Goal: Feedback & Contribution: Submit feedback/report problem

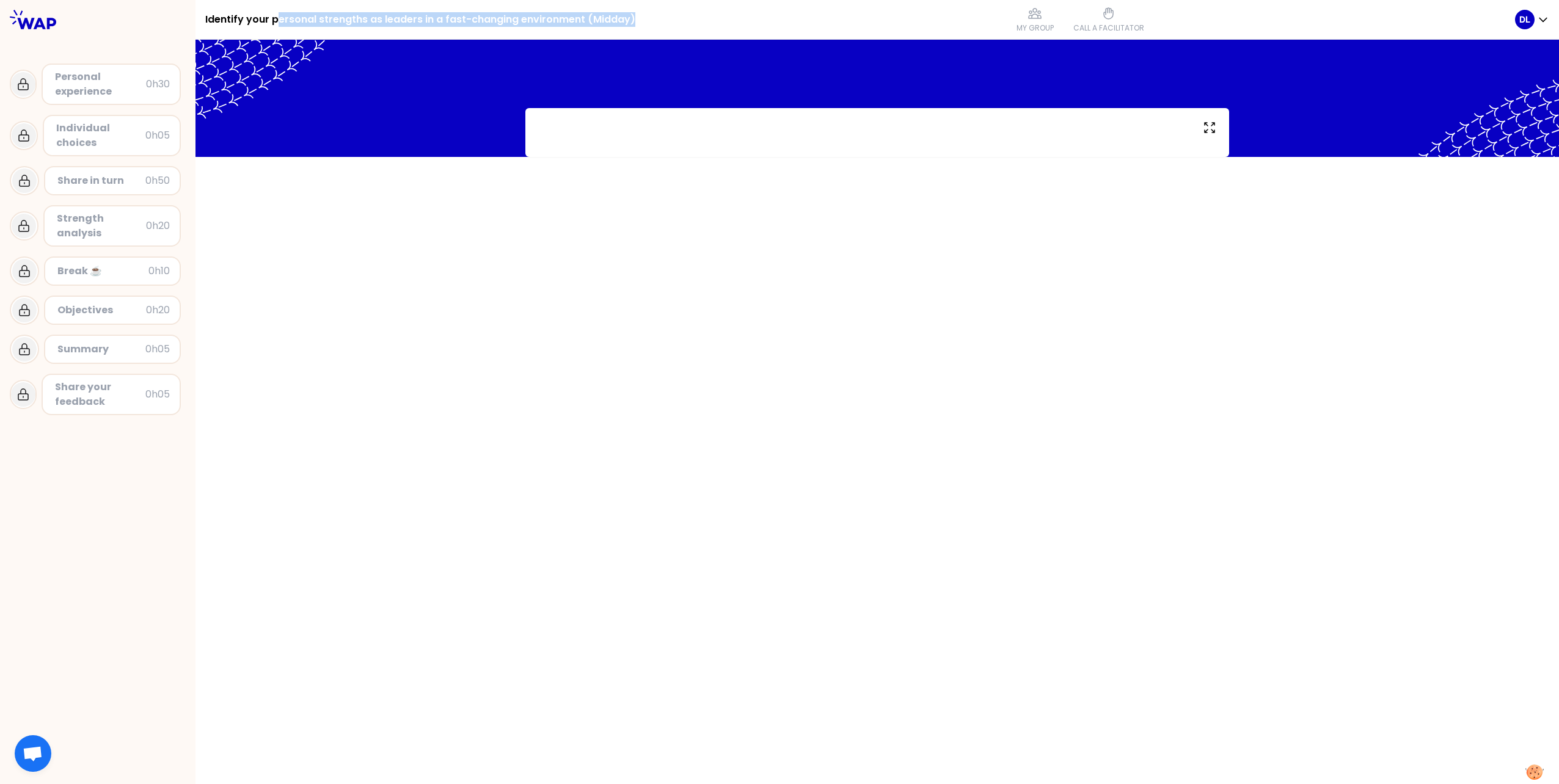
drag, startPoint x: 331, startPoint y: 19, endPoint x: 690, endPoint y: 24, distance: 359.0
click at [690, 24] on div "Identify your personal strengths as leaders in a fast-changing environment (Mid…" at bounding box center [860, 19] width 1310 height 39
click at [85, 325] on div "Identify your personal strengths as leaders in a fast-changing environment (Mid…" at bounding box center [97, 392] width 195 height 784
click at [287, 325] on div at bounding box center [877, 412] width 1364 height 744
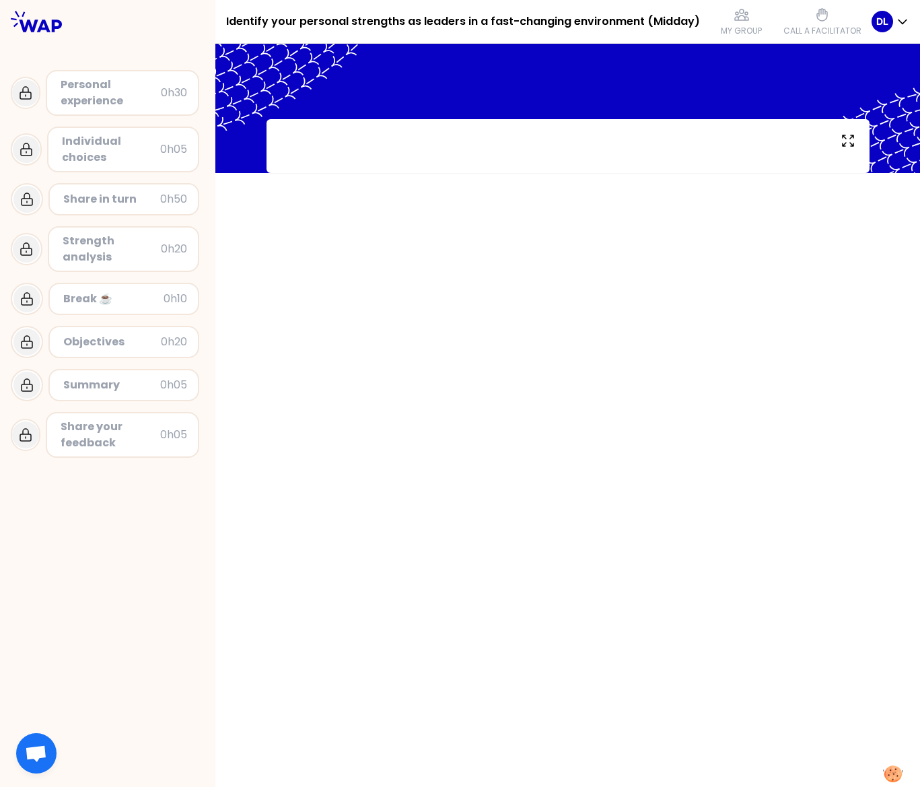
click at [530, 358] on div at bounding box center [567, 415] width 705 height 743
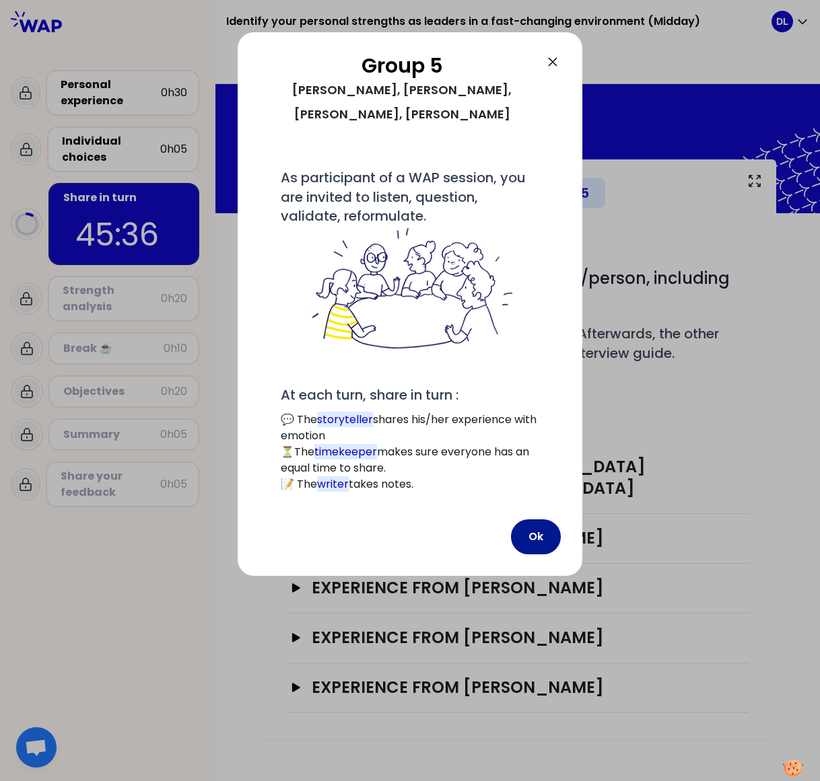
click at [538, 358] on button "Ok" at bounding box center [536, 537] width 50 height 35
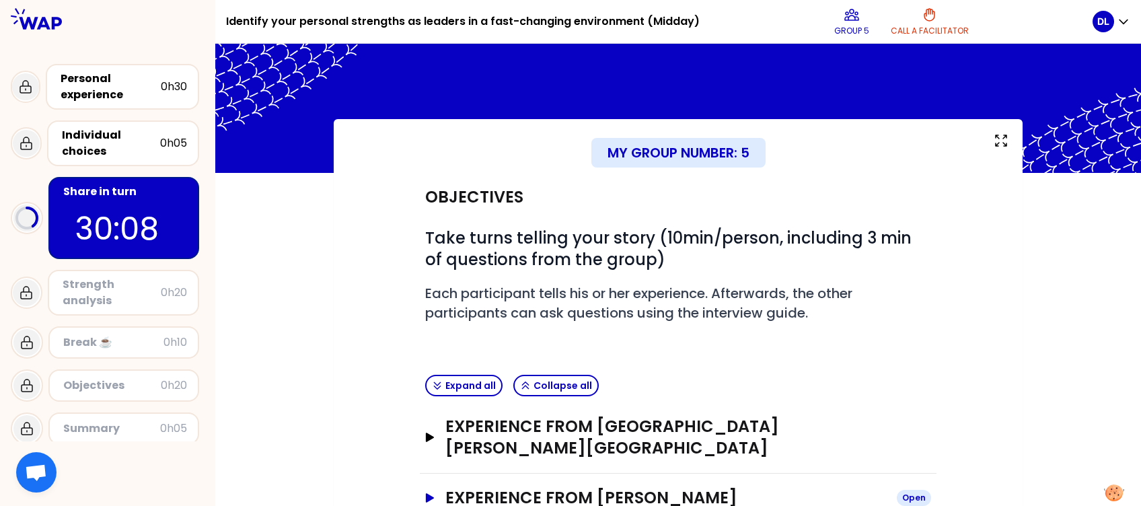
scroll to position [170, 0]
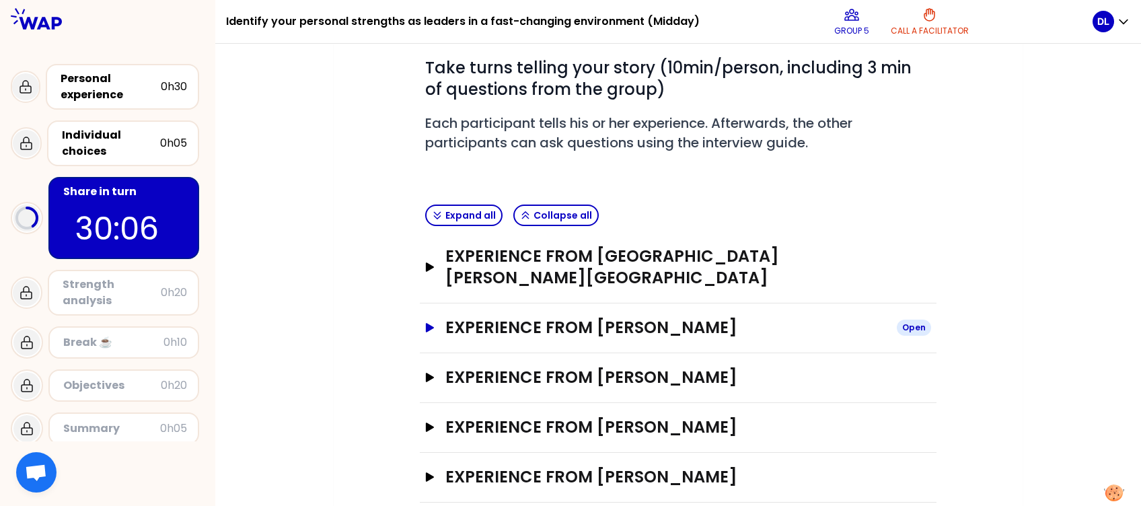
click at [429, 323] on icon "button" at bounding box center [430, 327] width 8 height 9
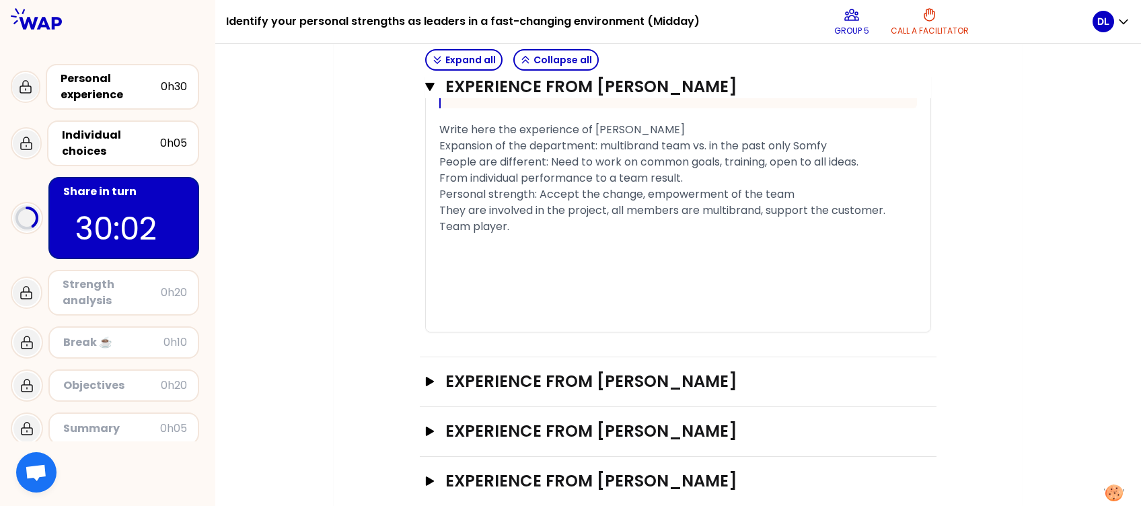
scroll to position [995, 0]
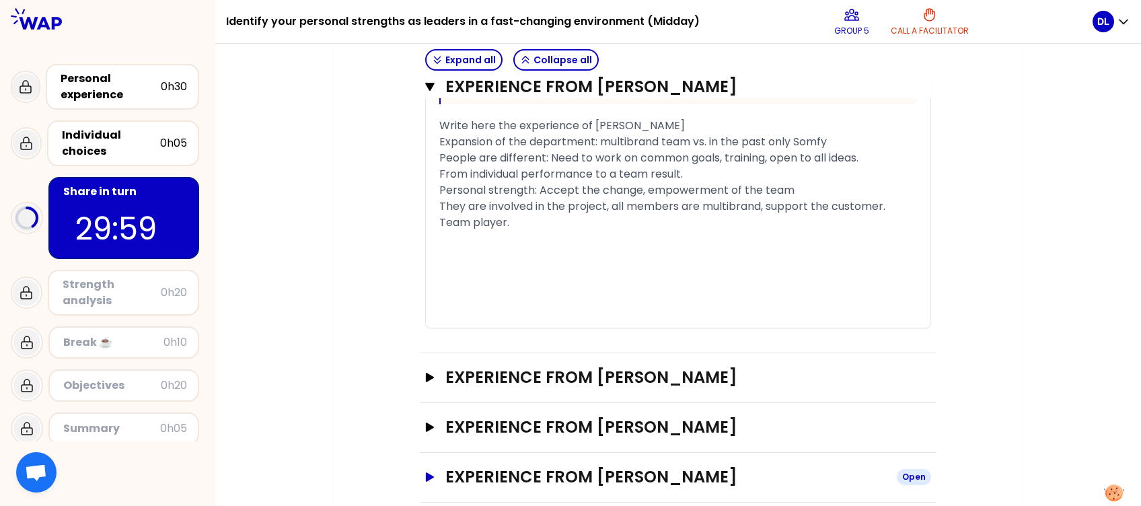
click at [431, 358] on icon "button" at bounding box center [430, 476] width 11 height 9
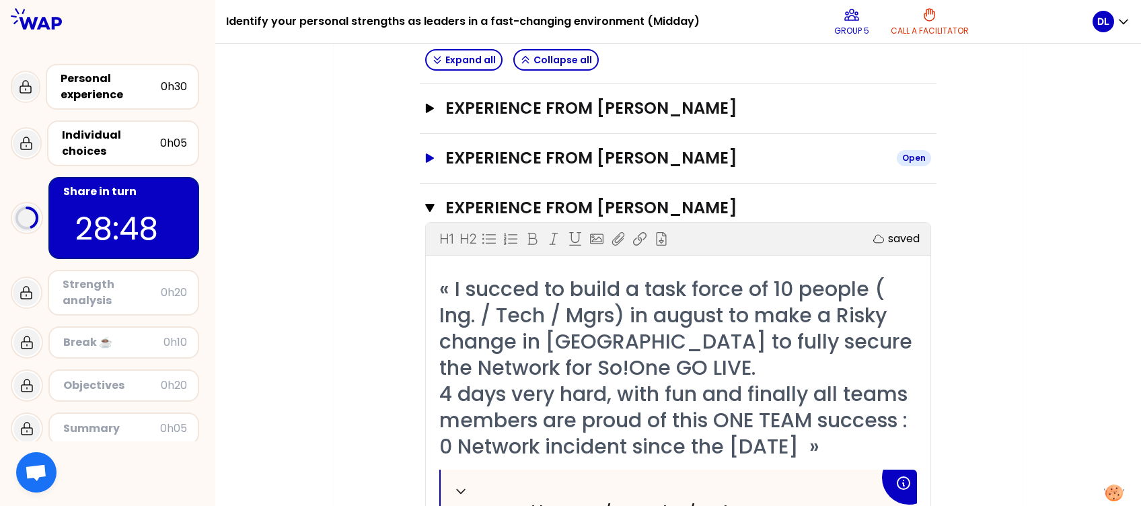
scroll to position [1174, 0]
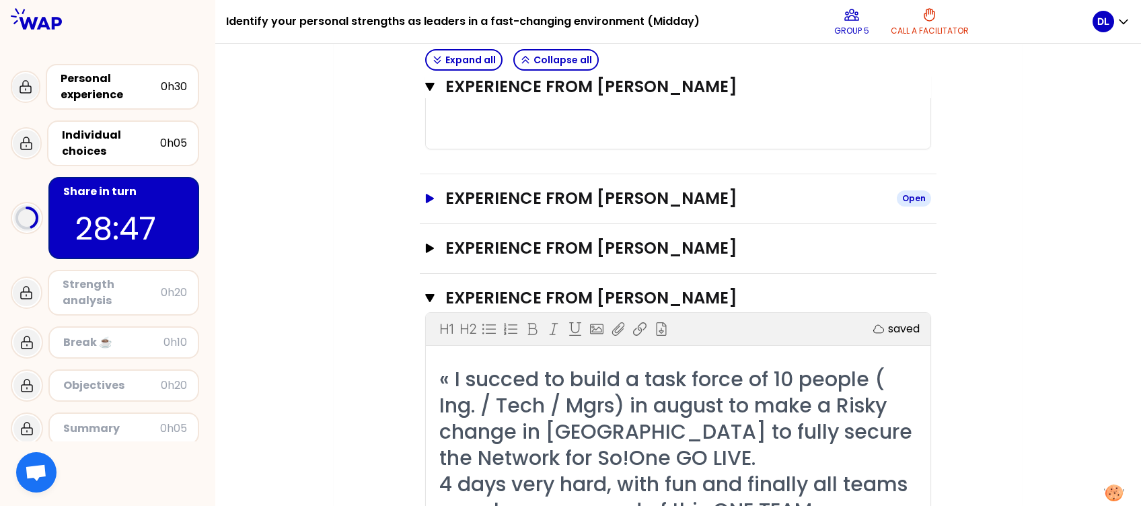
click at [428, 194] on icon "button" at bounding box center [430, 198] width 8 height 9
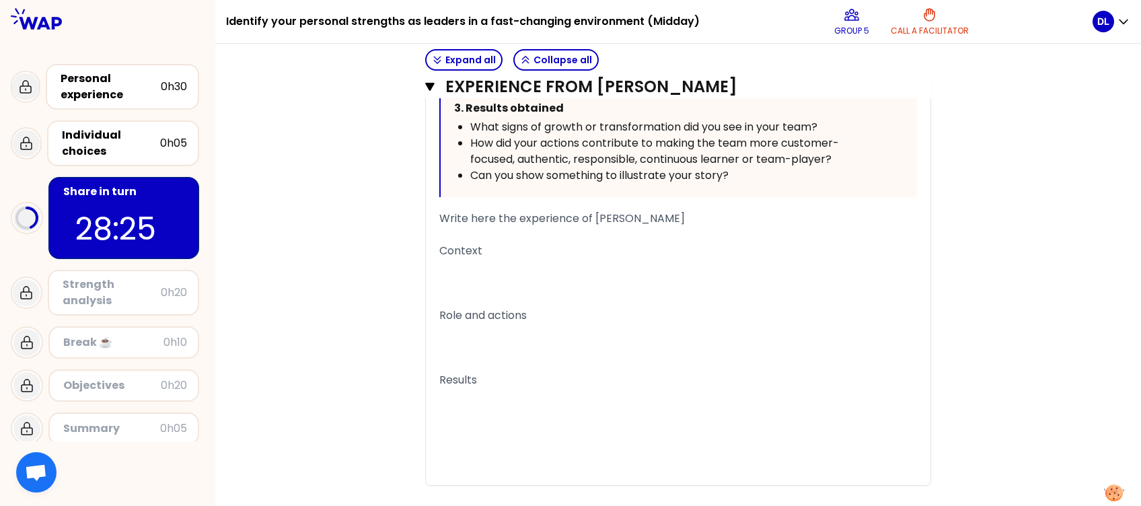
scroll to position [1803, 0]
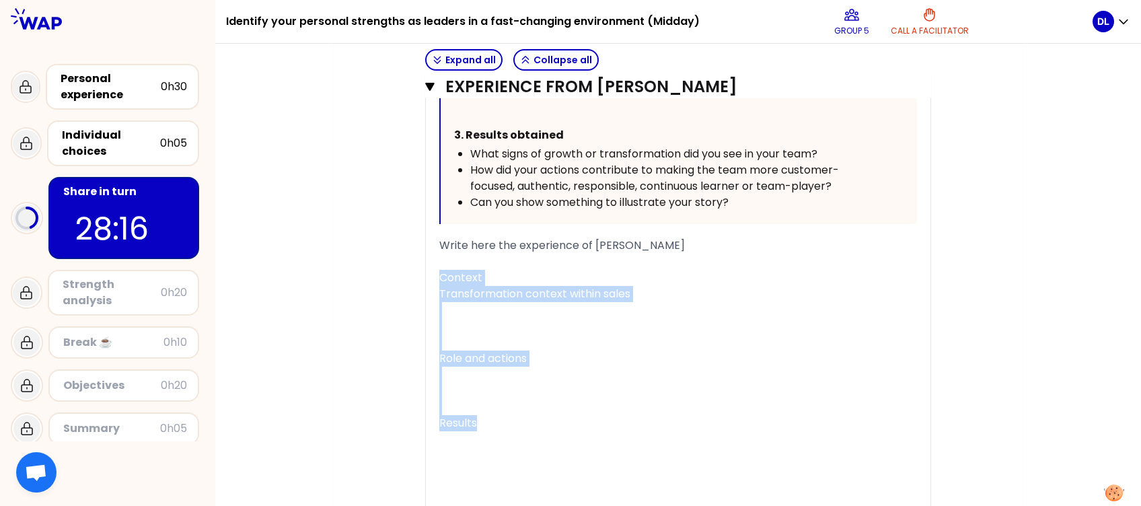
drag, startPoint x: 439, startPoint y: 255, endPoint x: 479, endPoint y: 396, distance: 146.3
click at [480, 358] on div "« My team felt very lost with during a transformation project- new ERP, new org…" at bounding box center [678, 83] width 478 height 890
copy div "Context Transformation context within sales ﻿ ﻿ ﻿ Role and actions ﻿ ﻿ ﻿ Results"
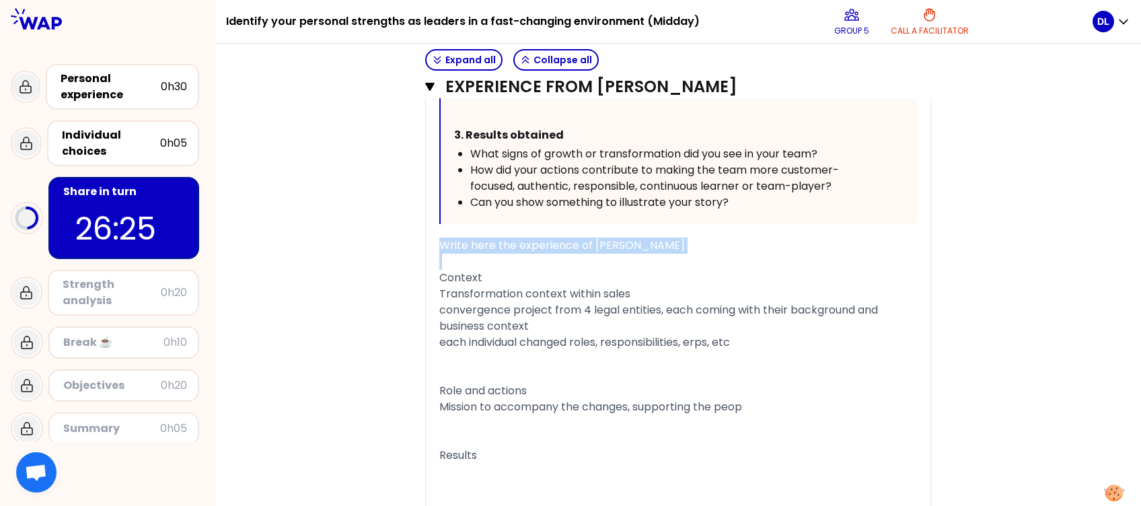
drag, startPoint x: 482, startPoint y: 147, endPoint x: 684, endPoint y: 162, distance: 201.8
click at [684, 162] on span "How did your actions contribute to making the team more customer-focused, authe…" at bounding box center [654, 178] width 369 height 32
click at [544, 164] on span "How did your actions contribute to making the team more customer-focused, authe…" at bounding box center [654, 178] width 369 height 32
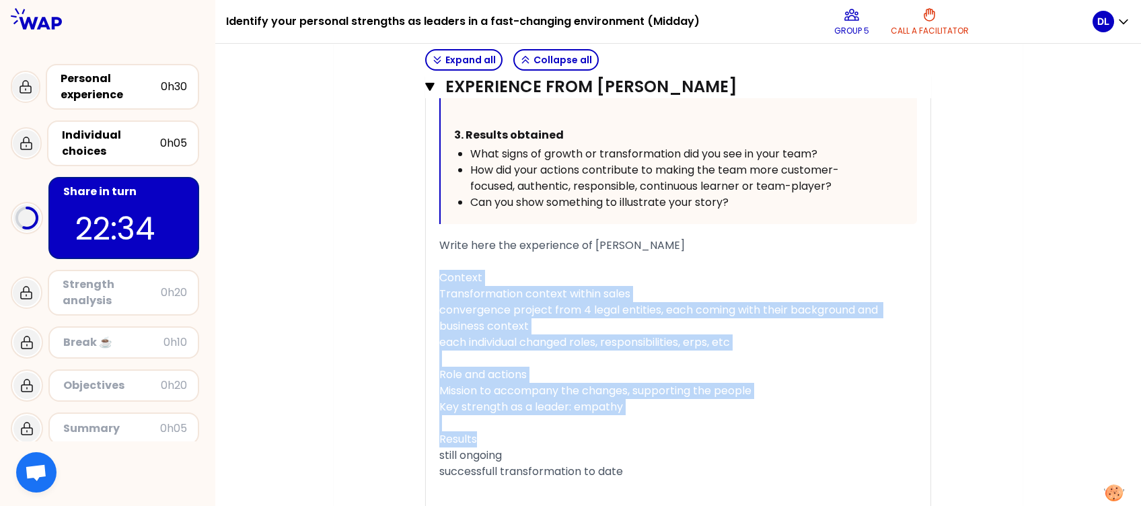
drag, startPoint x: 466, startPoint y: 178, endPoint x: 738, endPoint y: 175, distance: 271.9
click at [738, 175] on ul "What signs of growth or transformation did you see in your team? How did your a…" at bounding box center [666, 178] width 425 height 65
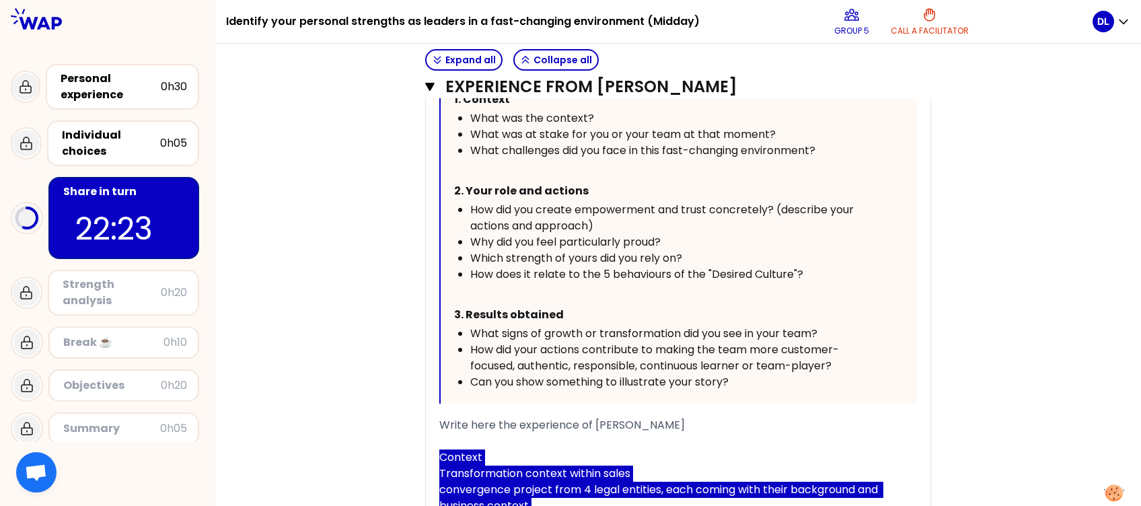
scroll to position [1713, 0]
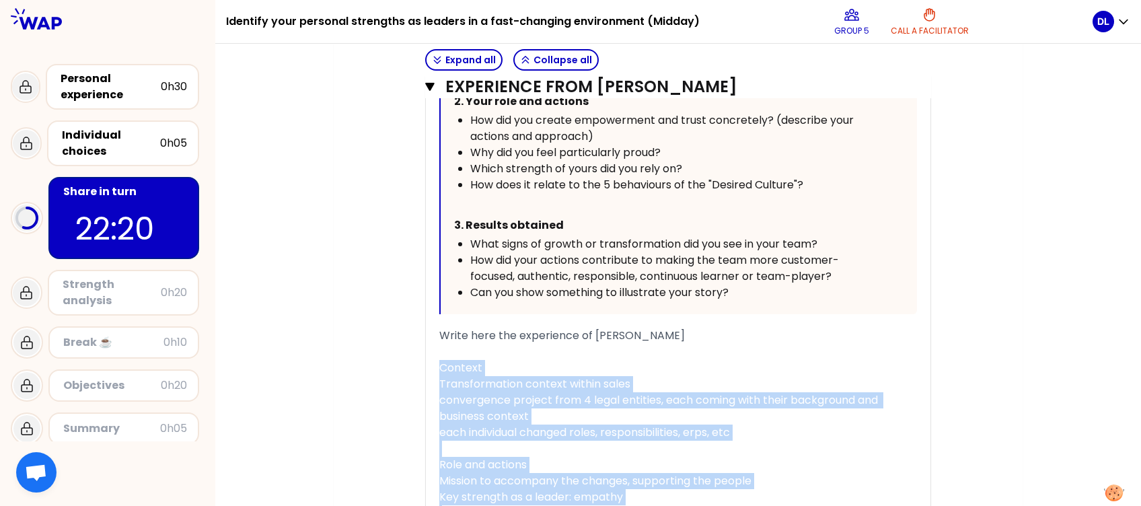
drag, startPoint x: 507, startPoint y: 219, endPoint x: 744, endPoint y: 262, distance: 240.9
click at [744, 262] on ul "What signs of growth or transformation did you see in your team? How did your a…" at bounding box center [666, 268] width 425 height 65
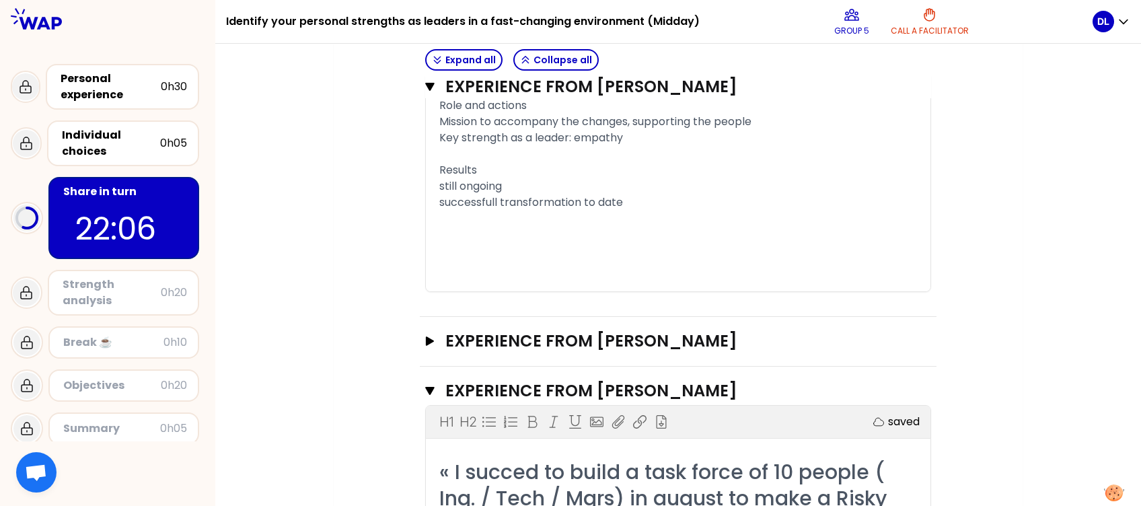
scroll to position [2161, 0]
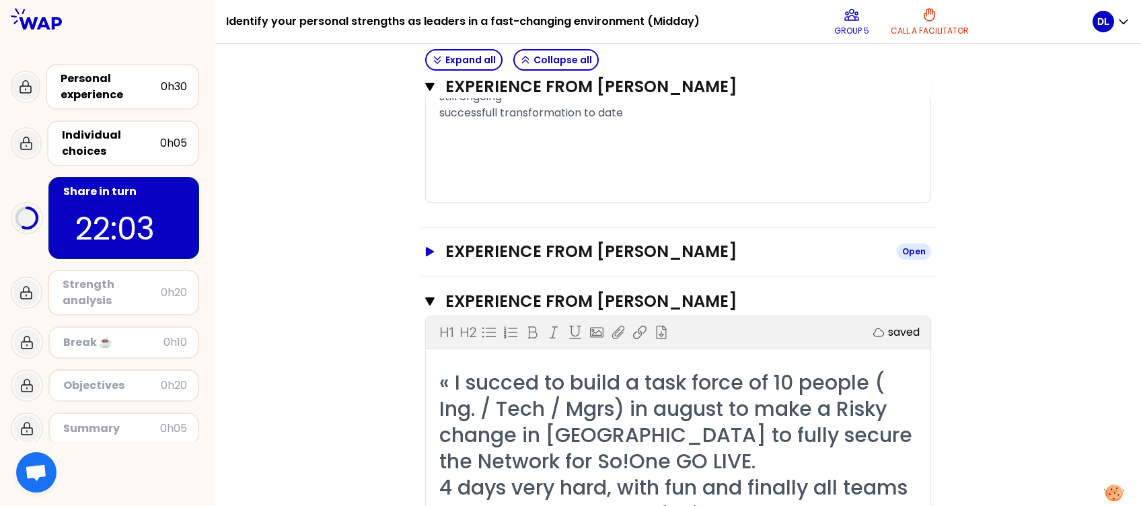
click at [430, 247] on icon "button" at bounding box center [430, 251] width 11 height 9
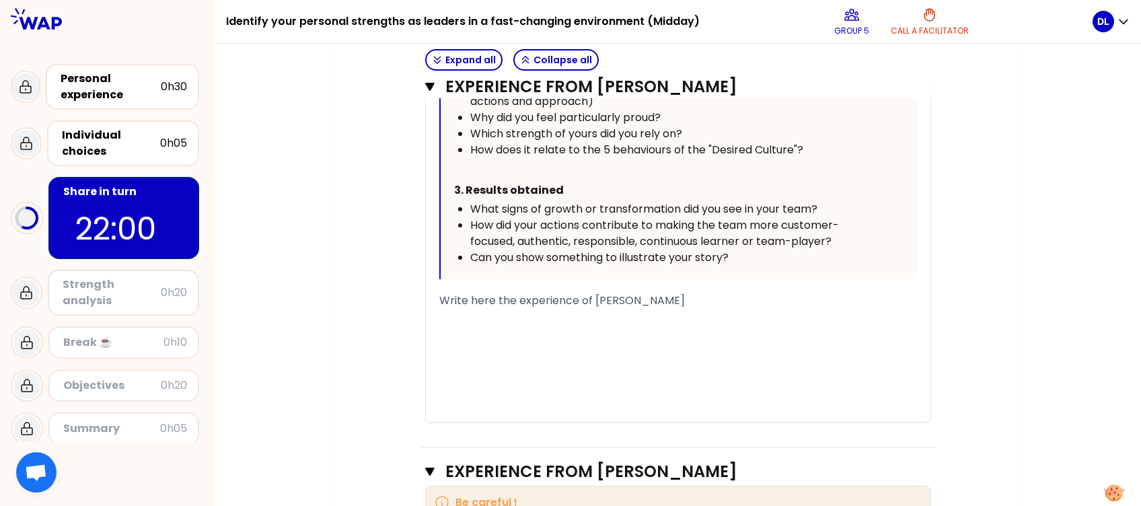
scroll to position [2789, 0]
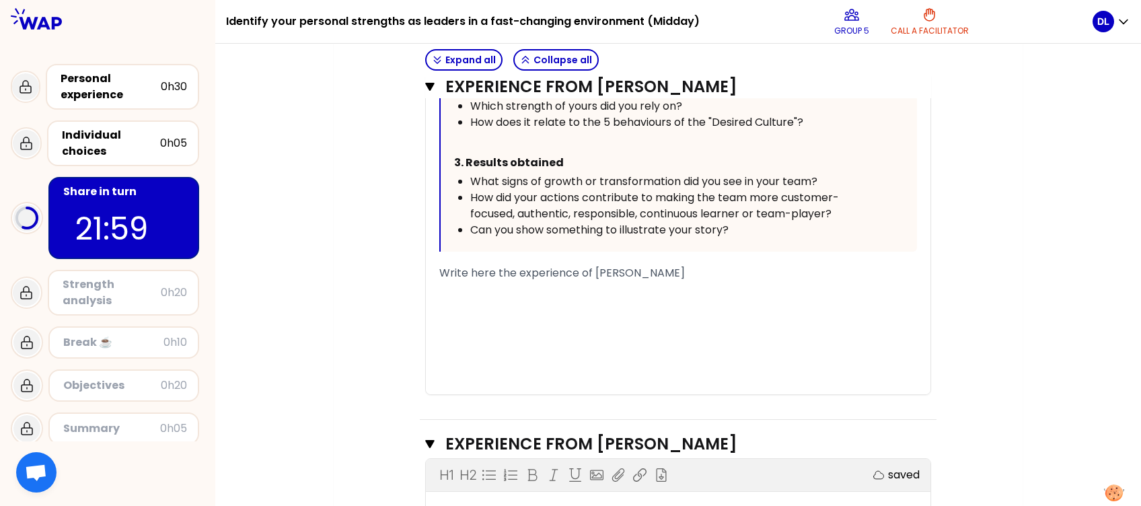
click at [448, 281] on div "﻿" at bounding box center [678, 289] width 478 height 16
drag, startPoint x: 440, startPoint y: 250, endPoint x: 998, endPoint y: 361, distance: 568.8
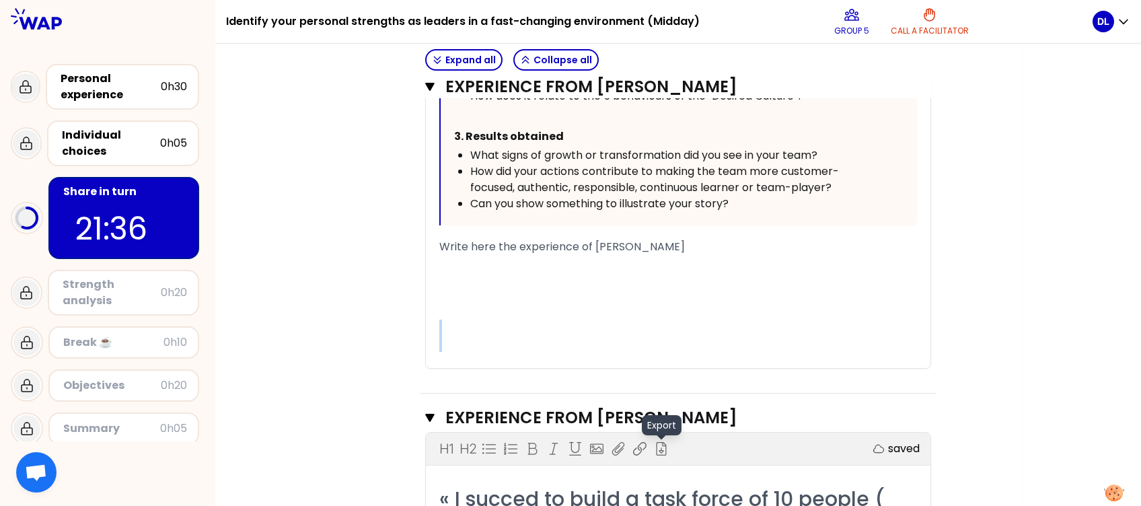
scroll to position [2840, 0]
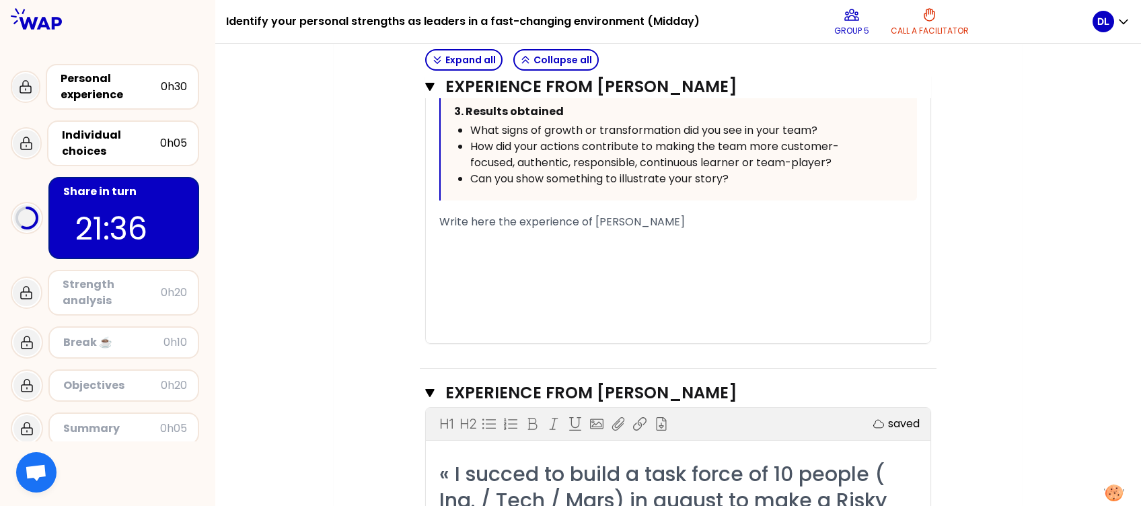
click at [458, 230] on div "﻿" at bounding box center [678, 238] width 478 height 16
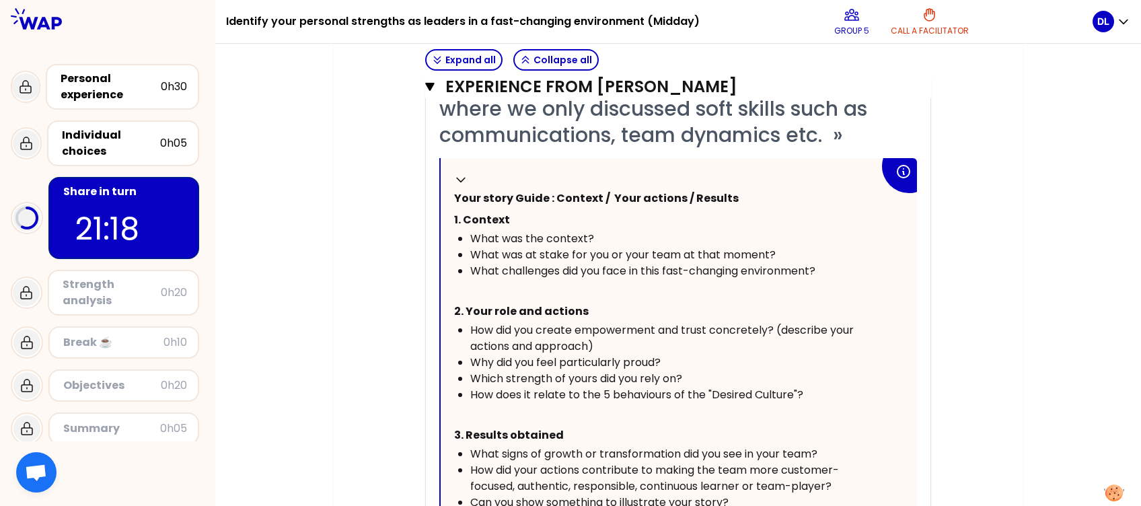
scroll to position [2571, 0]
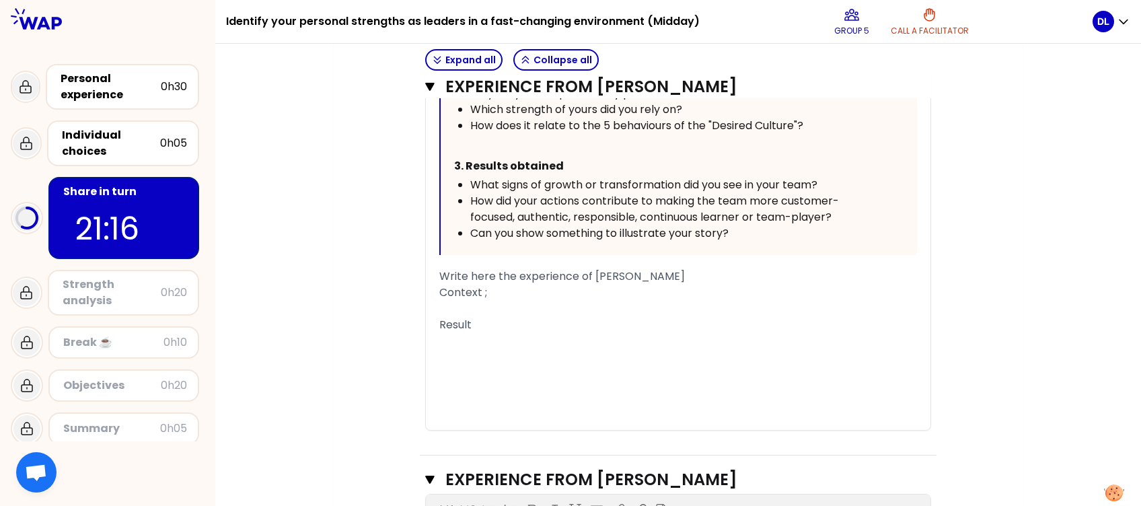
click at [494, 285] on div "Context ;" at bounding box center [678, 293] width 478 height 16
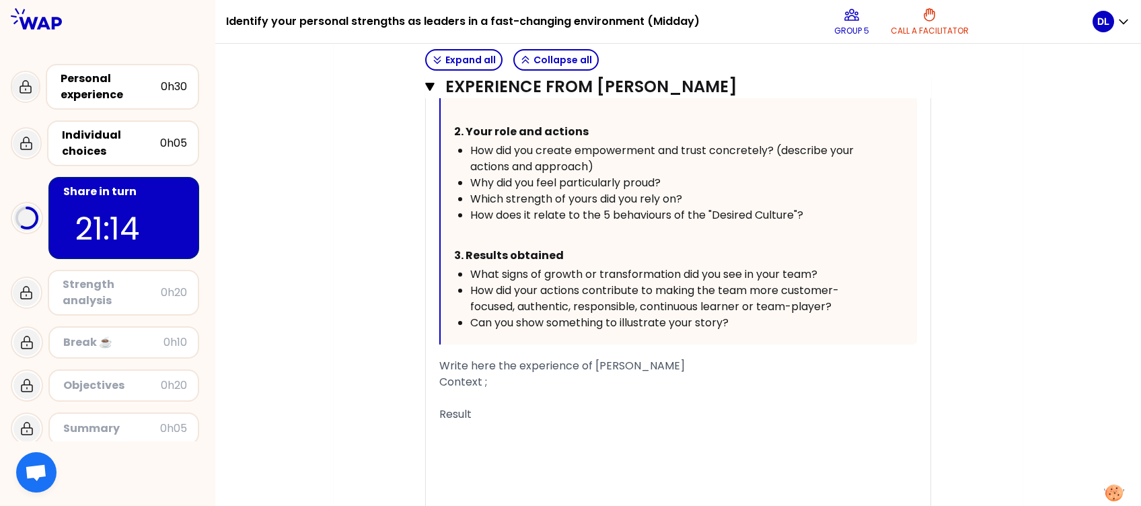
click at [507, 358] on div "Context ;" at bounding box center [678, 382] width 478 height 16
click at [496, 358] on div "Context ;" at bounding box center [678, 382] width 478 height 16
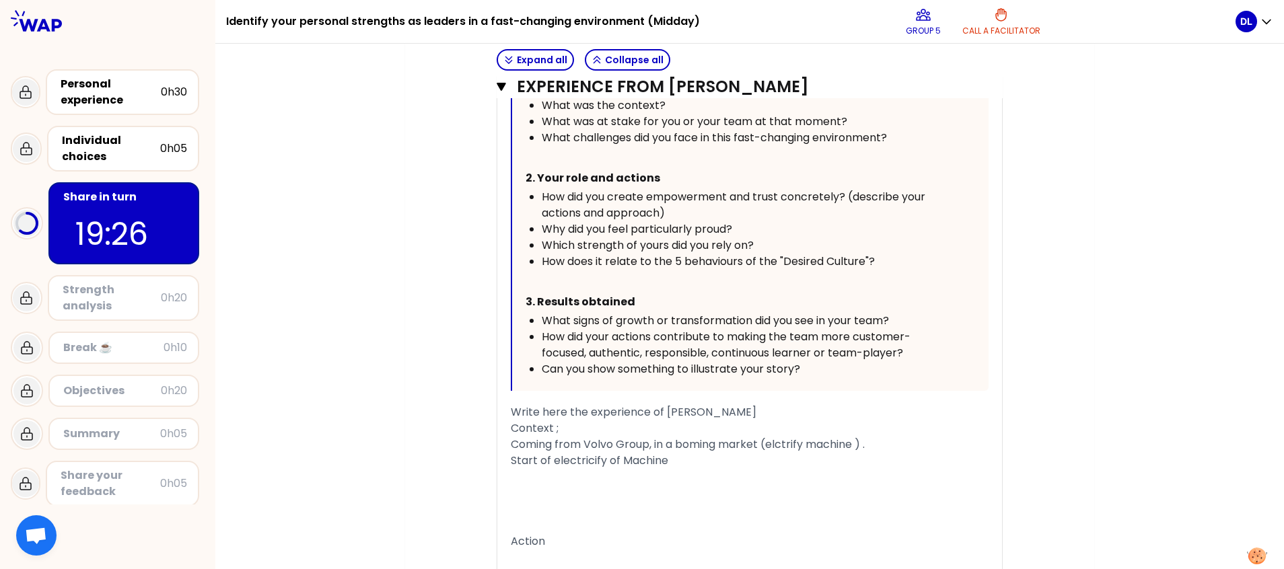
scroll to position [2669, 0]
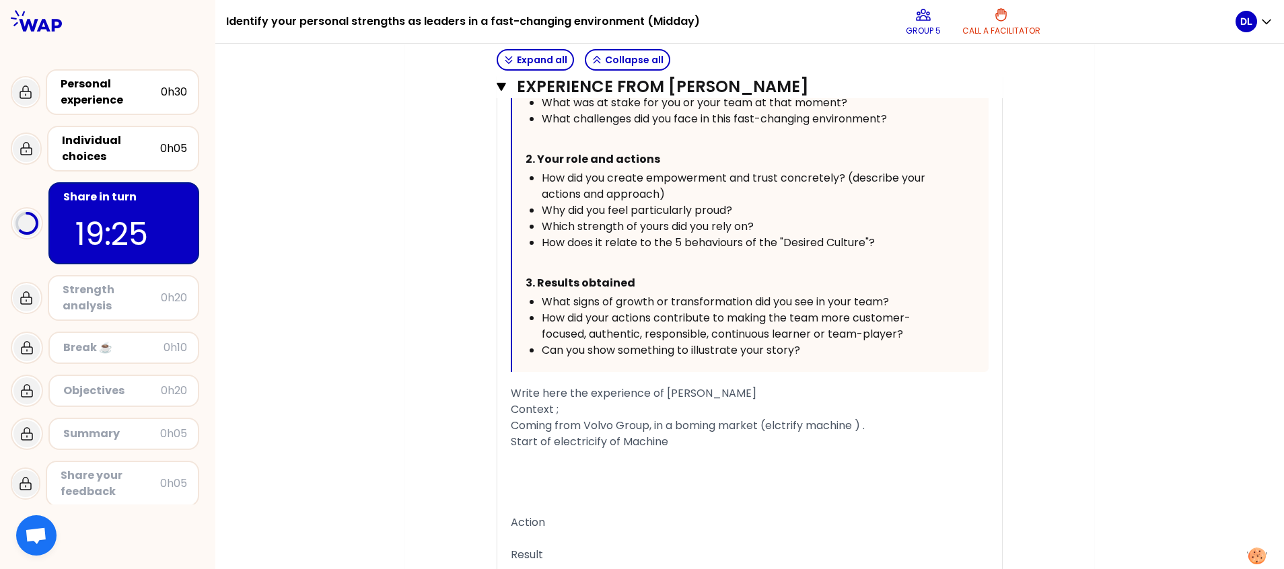
click at [678, 358] on div "Start of electricify of Machine" at bounding box center [750, 442] width 478 height 16
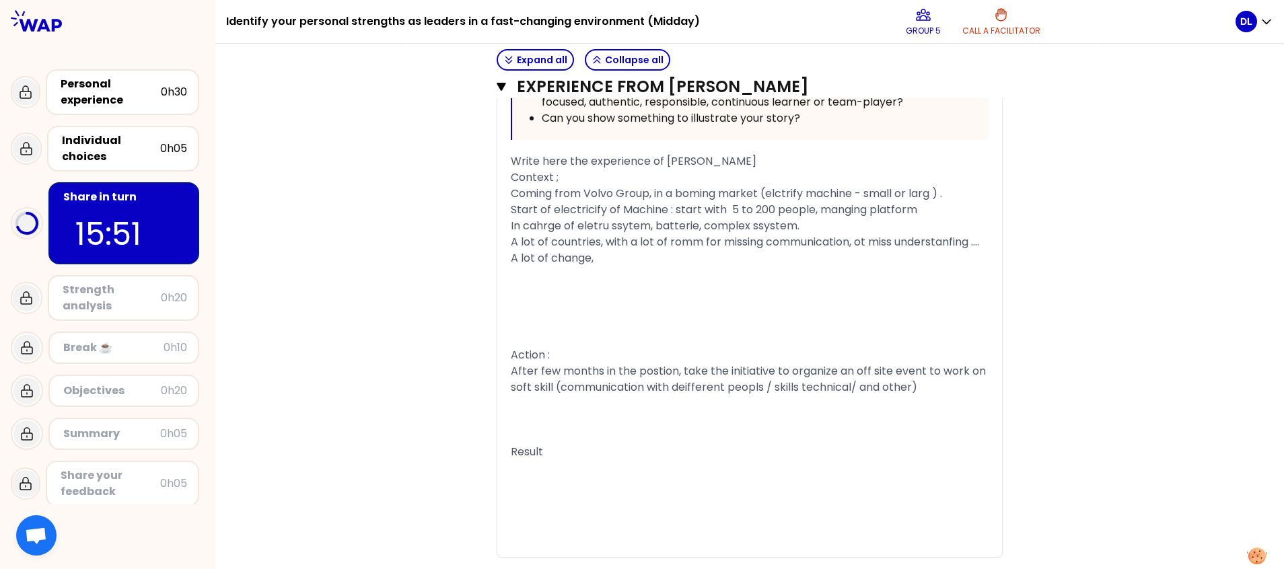
scroll to position [2903, 0]
click at [536, 358] on div "﻿" at bounding box center [750, 402] width 478 height 16
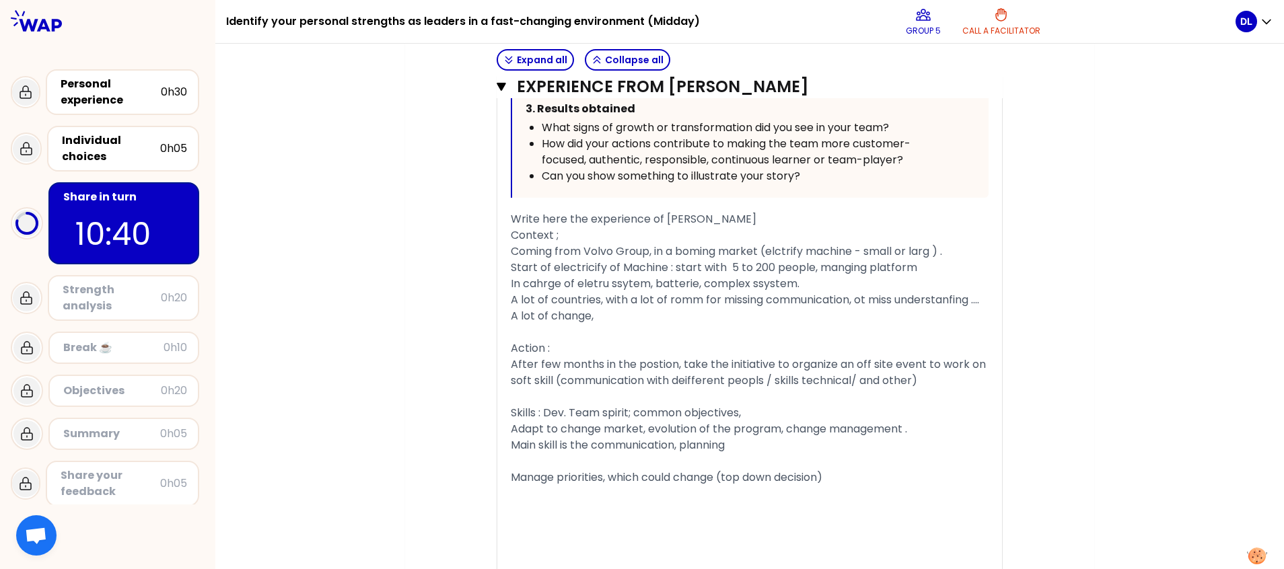
scroll to position [2875, 0]
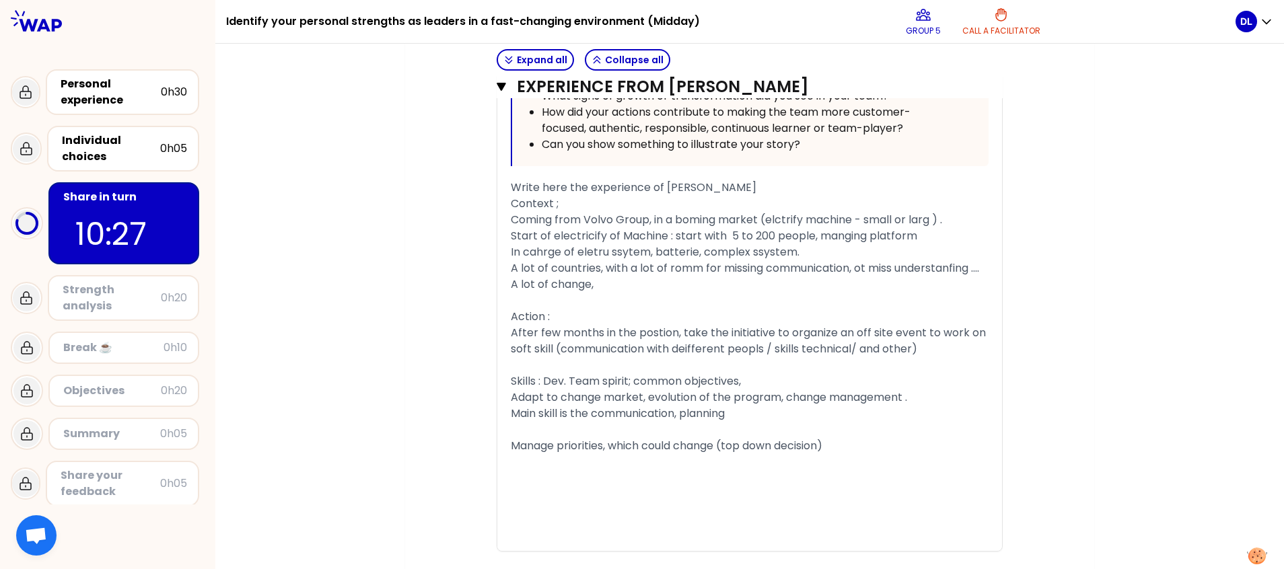
click at [822, 358] on span "Manage priorities, which could change (top down decision)" at bounding box center [667, 445] width 312 height 15
click at [832, 358] on div "Manage priorities, which could change (top down decision)." at bounding box center [750, 446] width 478 height 16
click at [542, 358] on div "﻿" at bounding box center [750, 462] width 478 height 16
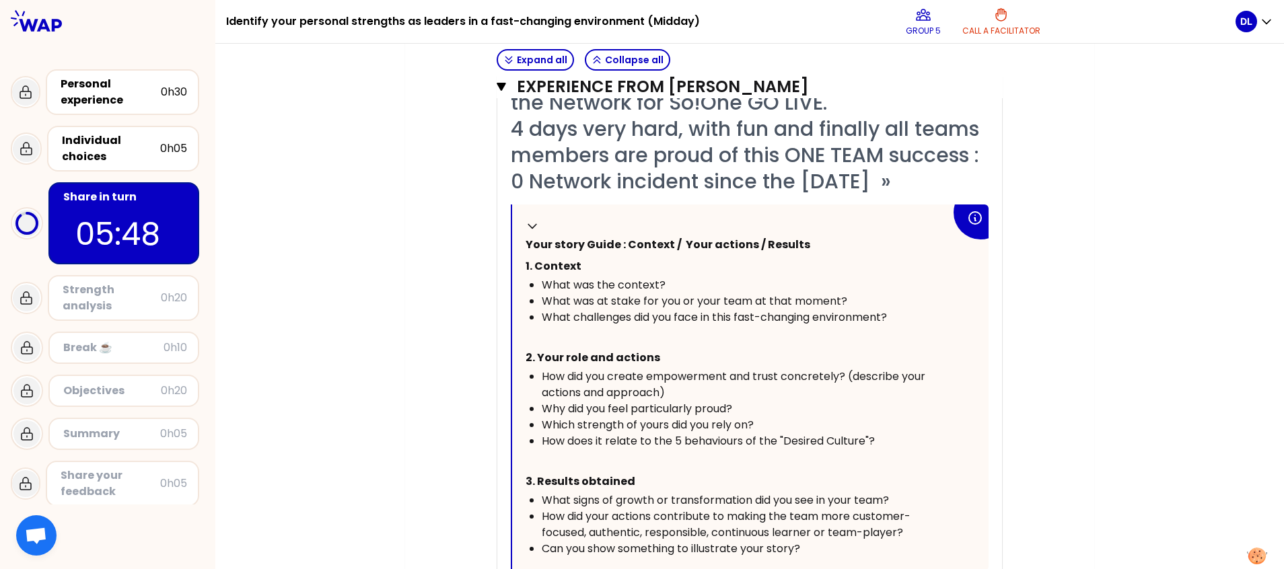
scroll to position [3682, 0]
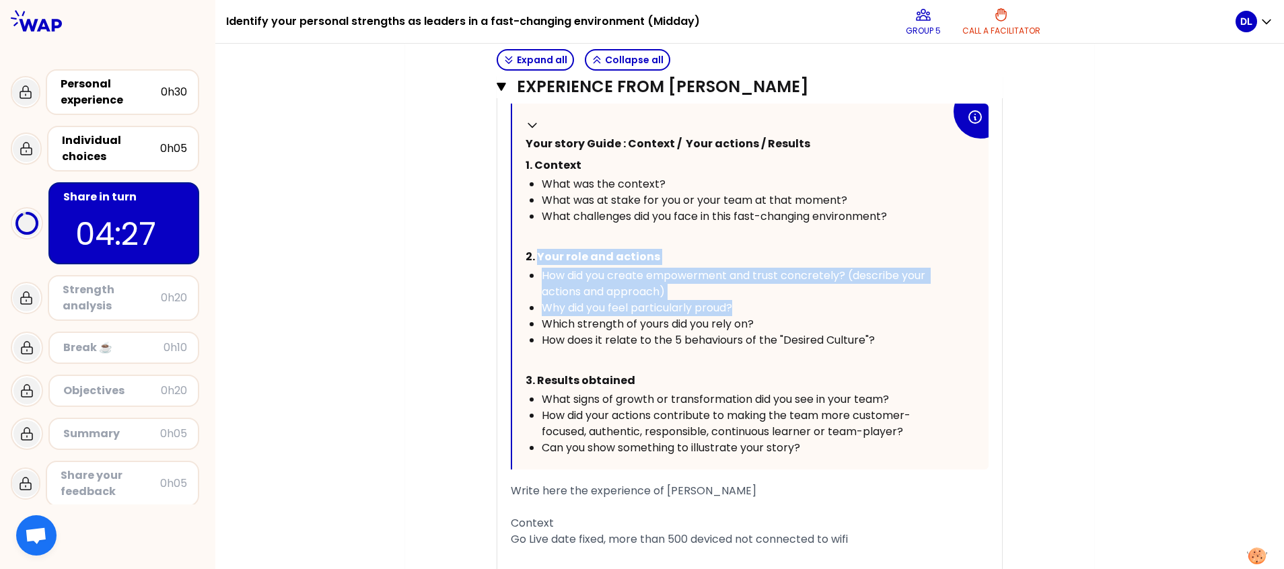
drag, startPoint x: 540, startPoint y: 229, endPoint x: 780, endPoint y: 291, distance: 248.1
click at [780, 291] on div "Collapse Your story Guide : Context / Your actions / Results 1. Context What wa…" at bounding box center [750, 287] width 476 height 366
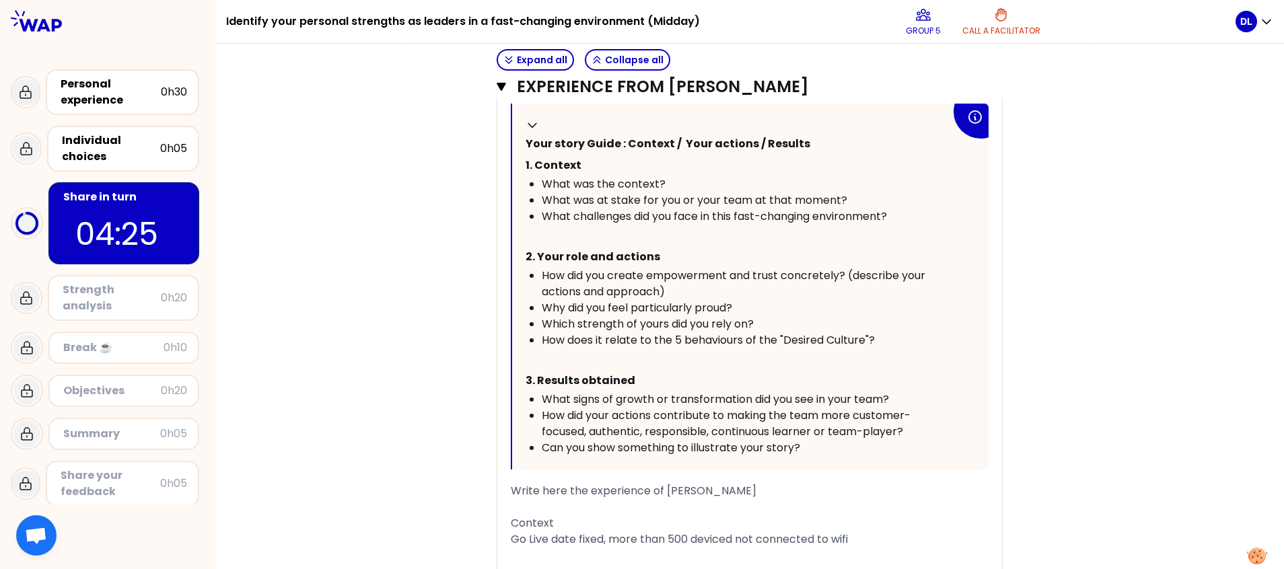
click at [581, 316] on span "Which strength of yours did you rely on?" at bounding box center [648, 323] width 212 height 15
drag, startPoint x: 542, startPoint y: 299, endPoint x: 773, endPoint y: 305, distance: 231.6
click at [773, 316] on div "Which strength of yours did you rely on?" at bounding box center [746, 324] width 409 height 16
click at [673, 349] on p "﻿" at bounding box center [738, 360] width 425 height 22
drag, startPoint x: 546, startPoint y: 304, endPoint x: 812, endPoint y: 297, distance: 266.6
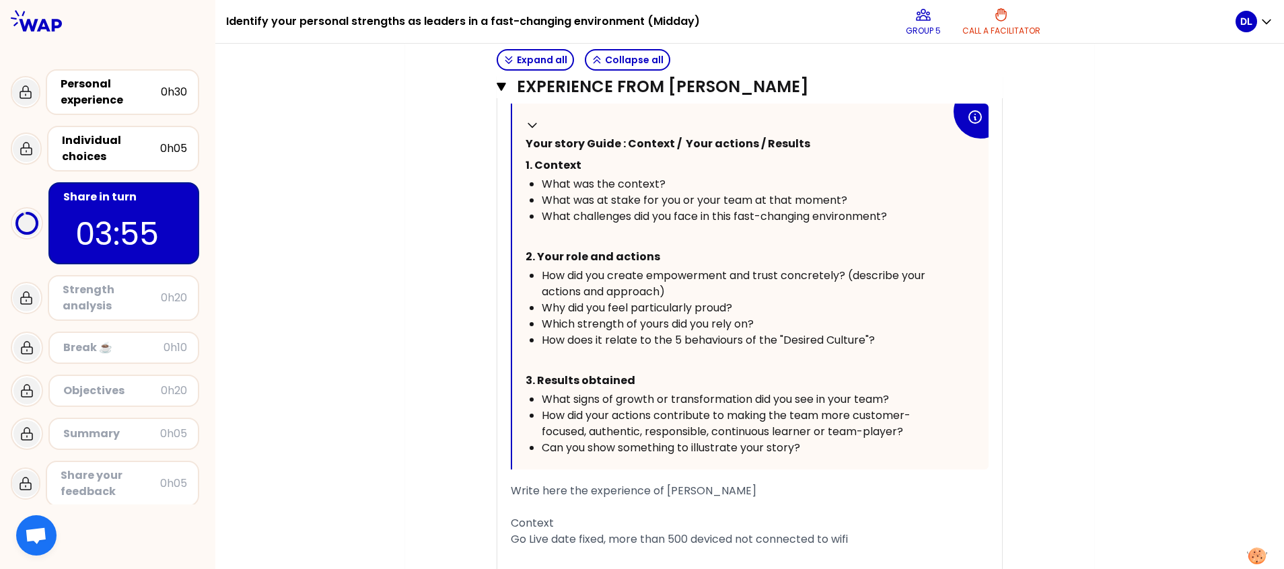
click at [812, 316] on div "Which strength of yours did you rely on?" at bounding box center [746, 324] width 409 height 16
drag, startPoint x: 764, startPoint y: 286, endPoint x: 923, endPoint y: 269, distance: 159.7
click at [766, 300] on div "Why did you feel particularly proud?" at bounding box center [746, 308] width 409 height 16
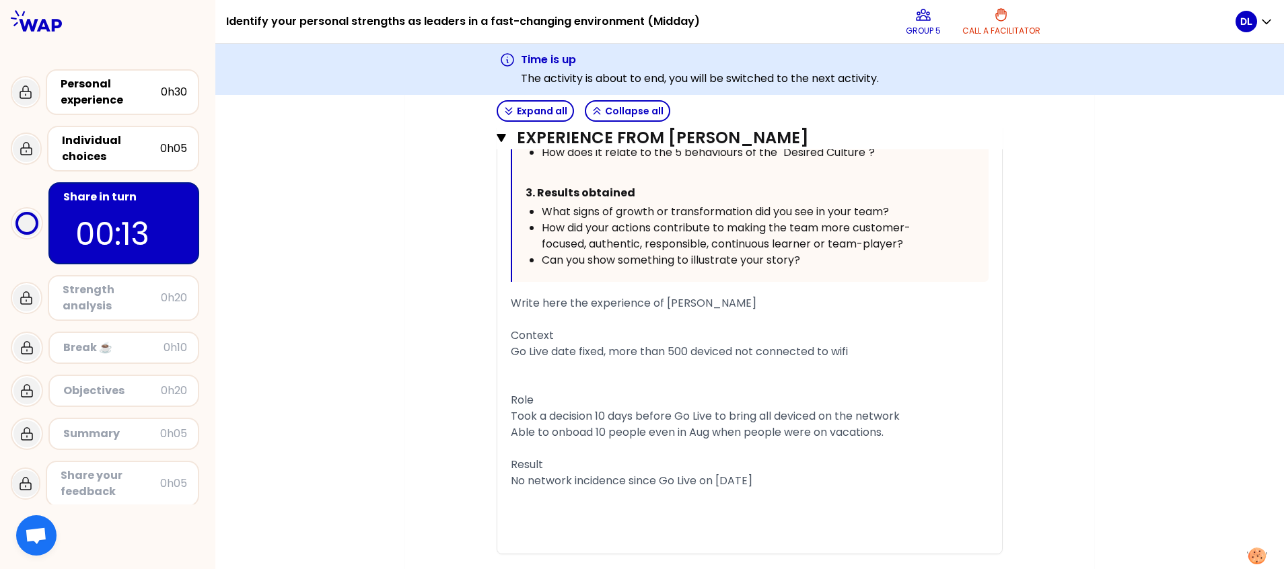
scroll to position [3937, 0]
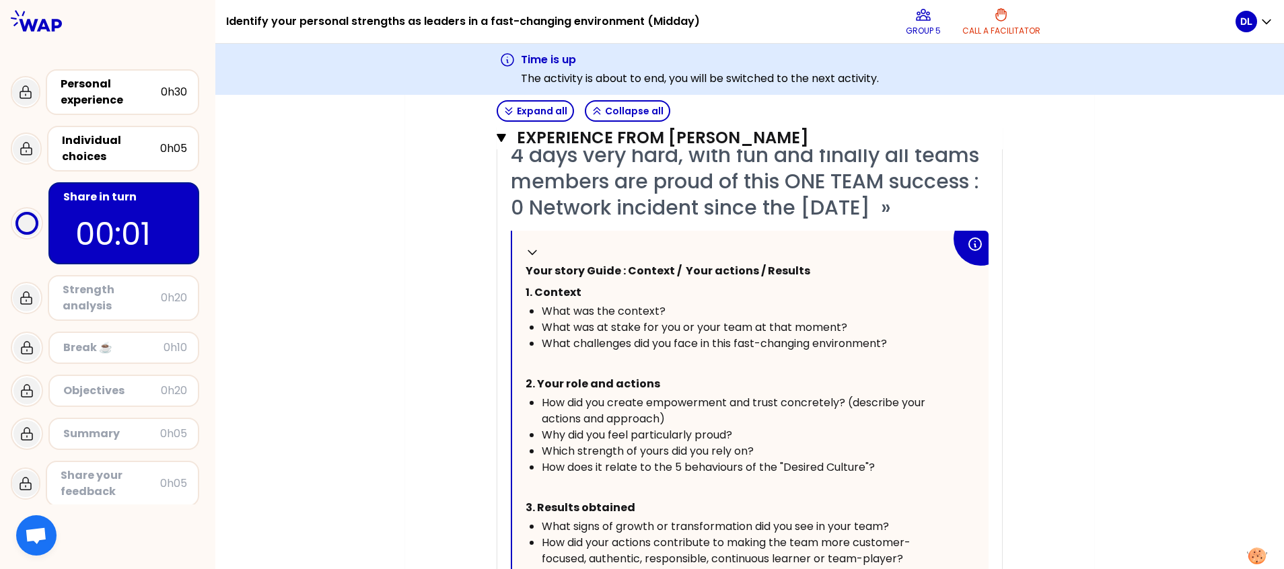
scroll to position [3432, 0]
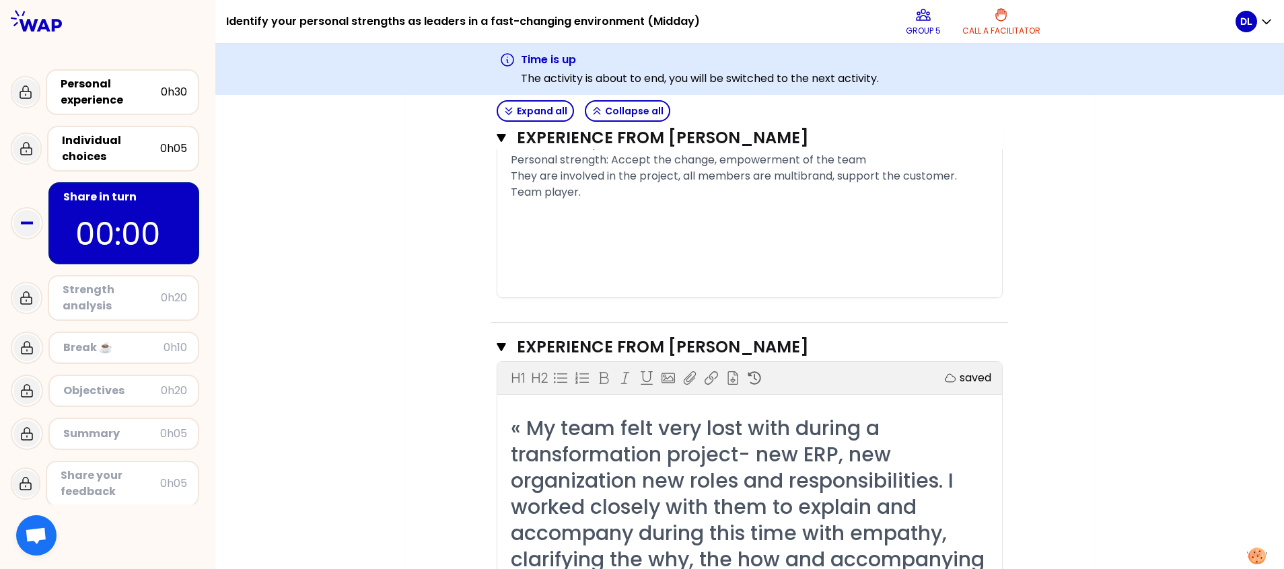
scroll to position [404, 0]
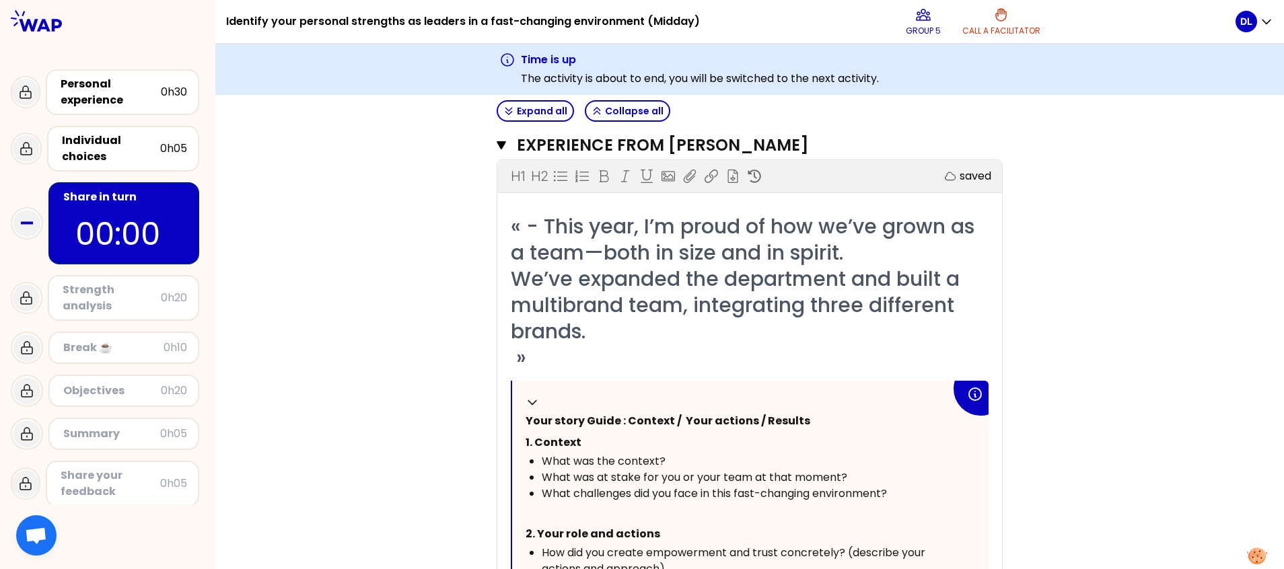
click at [497, 141] on icon "button" at bounding box center [501, 145] width 9 height 11
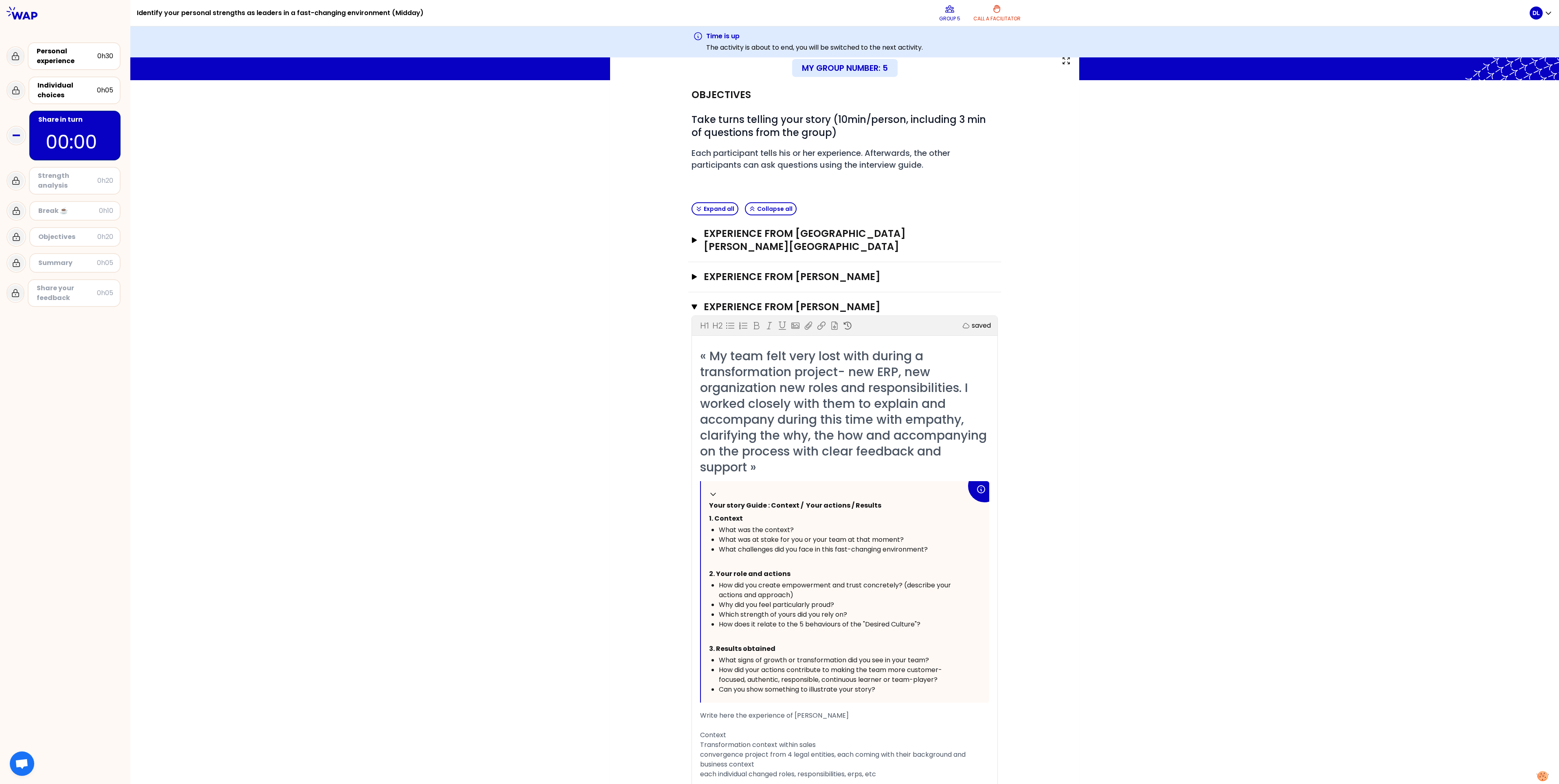
scroll to position [0, 0]
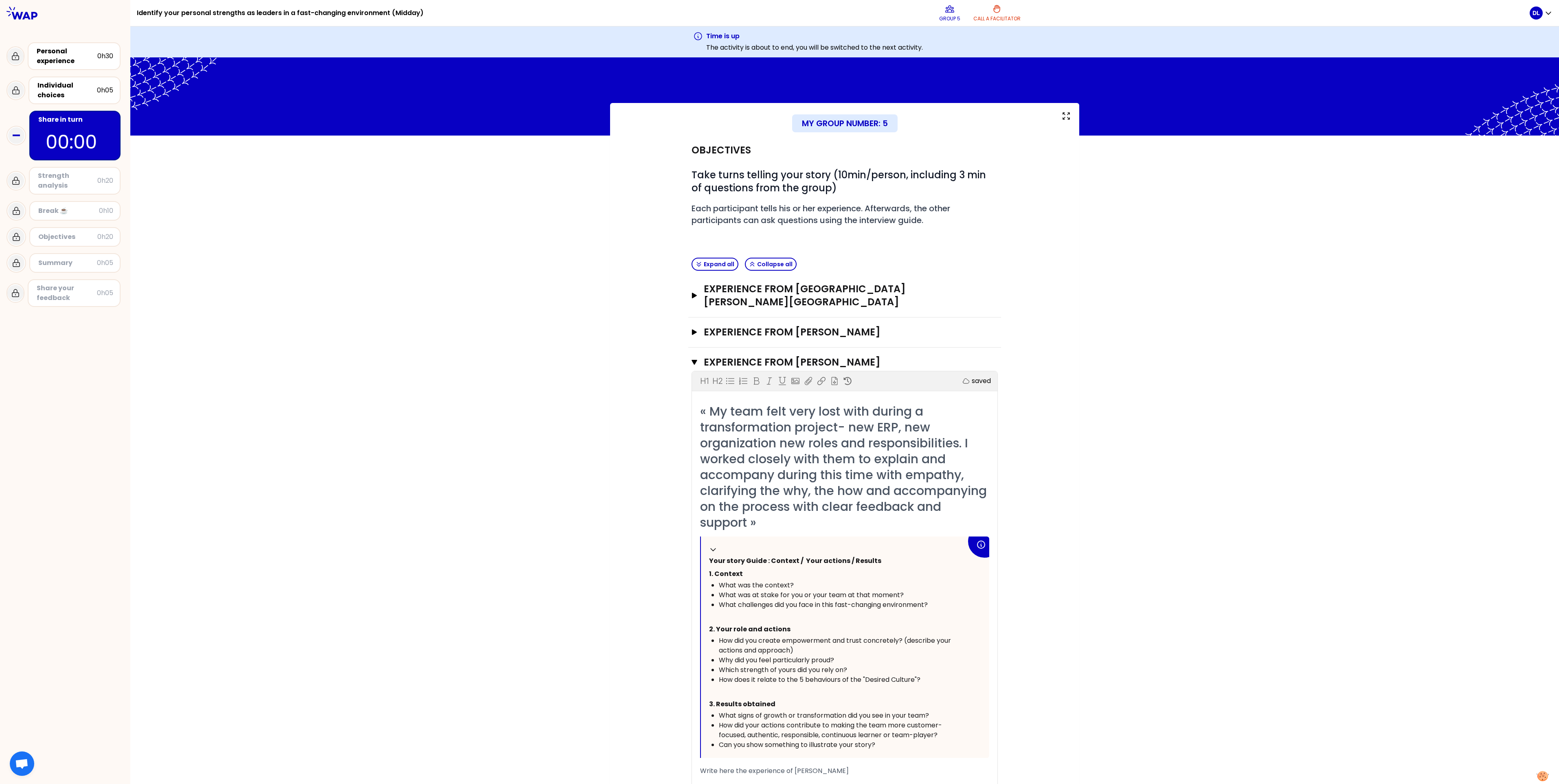
click at [504, 217] on icon "button" at bounding box center [694, 295] width 7 height 5
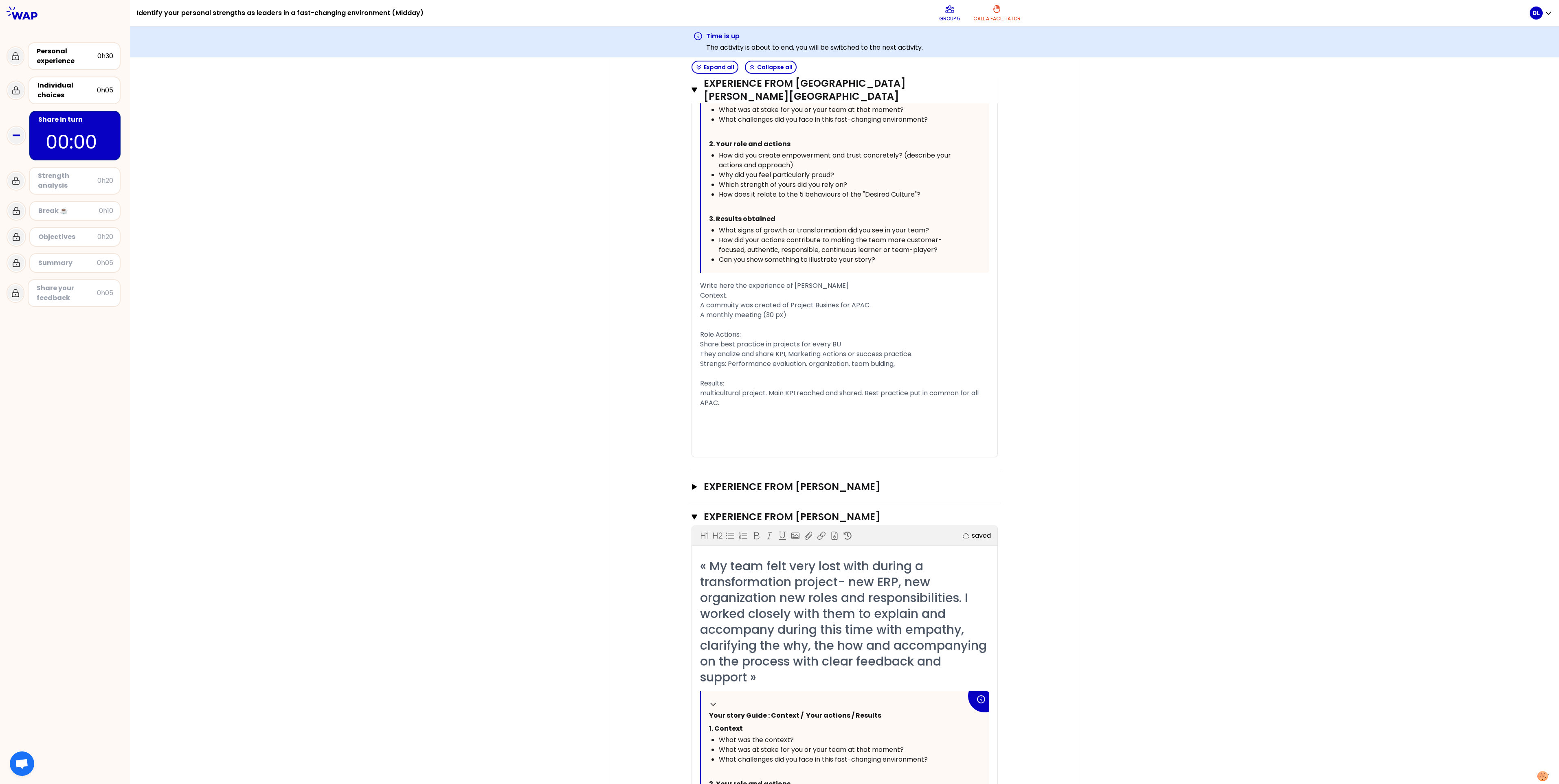
scroll to position [428, 0]
click at [504, 217] on icon "button" at bounding box center [694, 484] width 7 height 5
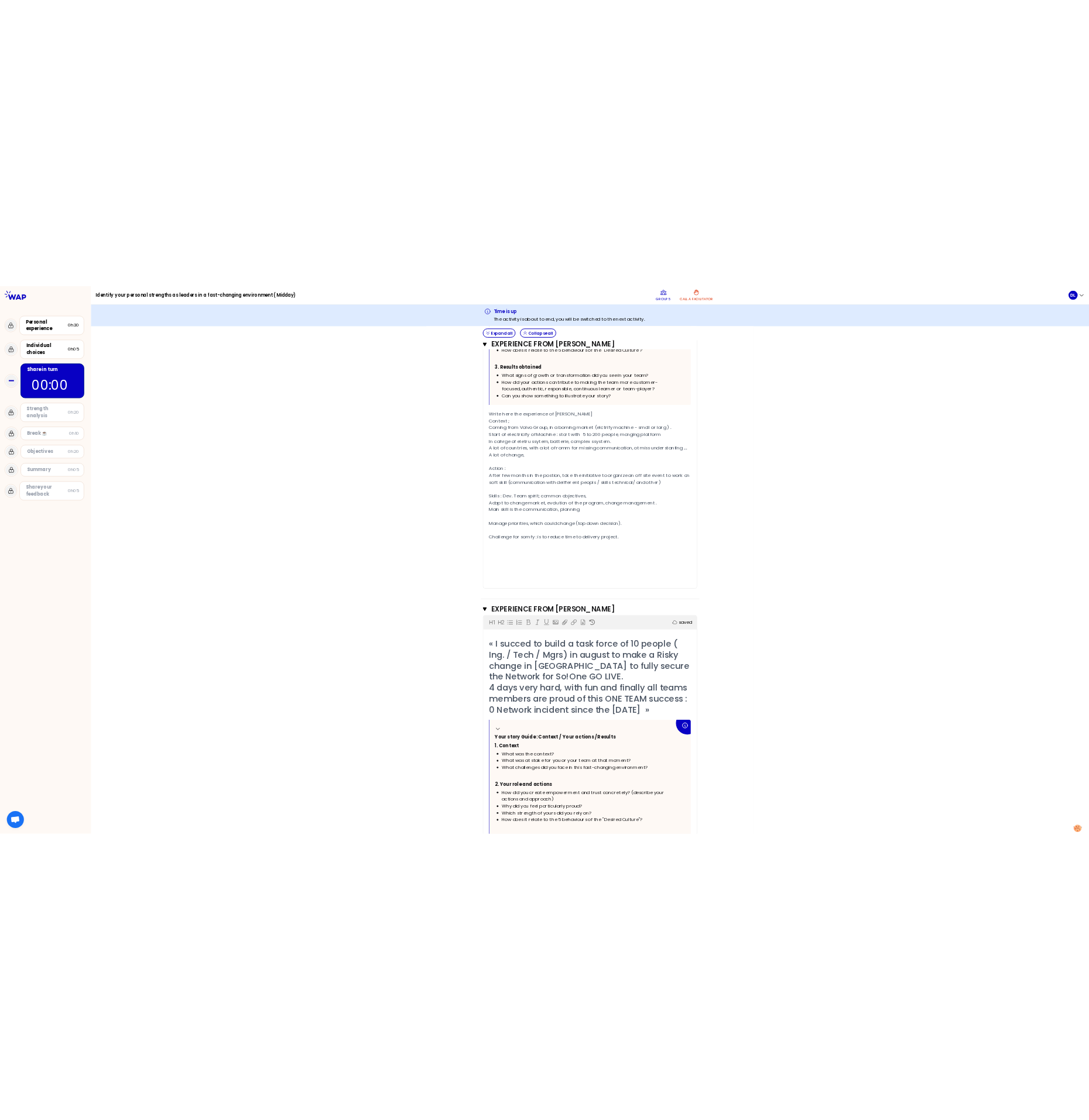
scroll to position [3197, 0]
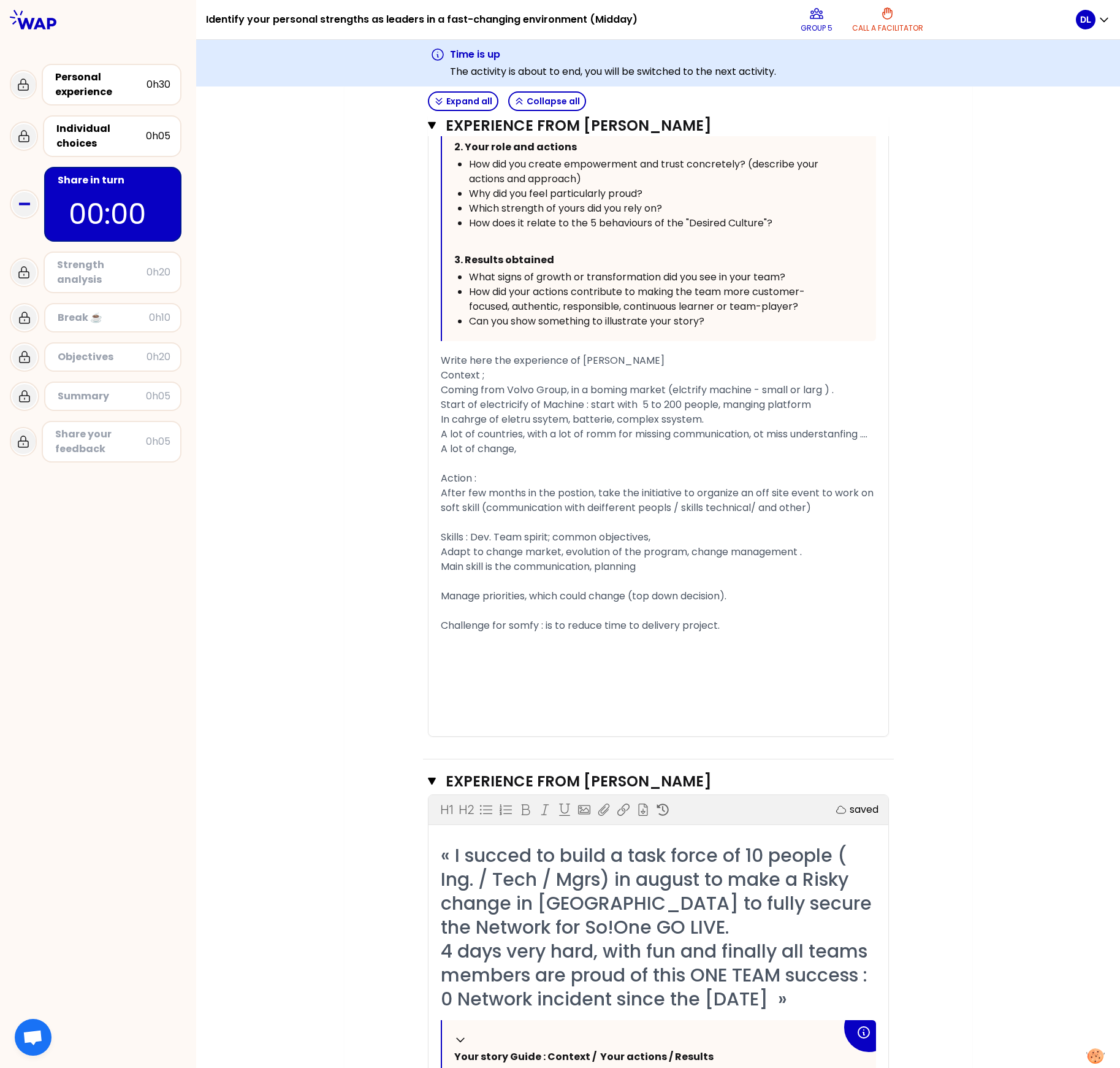
click at [758, 326] on html "Identify your personal strengths as leaders in a fast-changing environment (Mid…" at bounding box center [560, 534] width 1120 height 1068
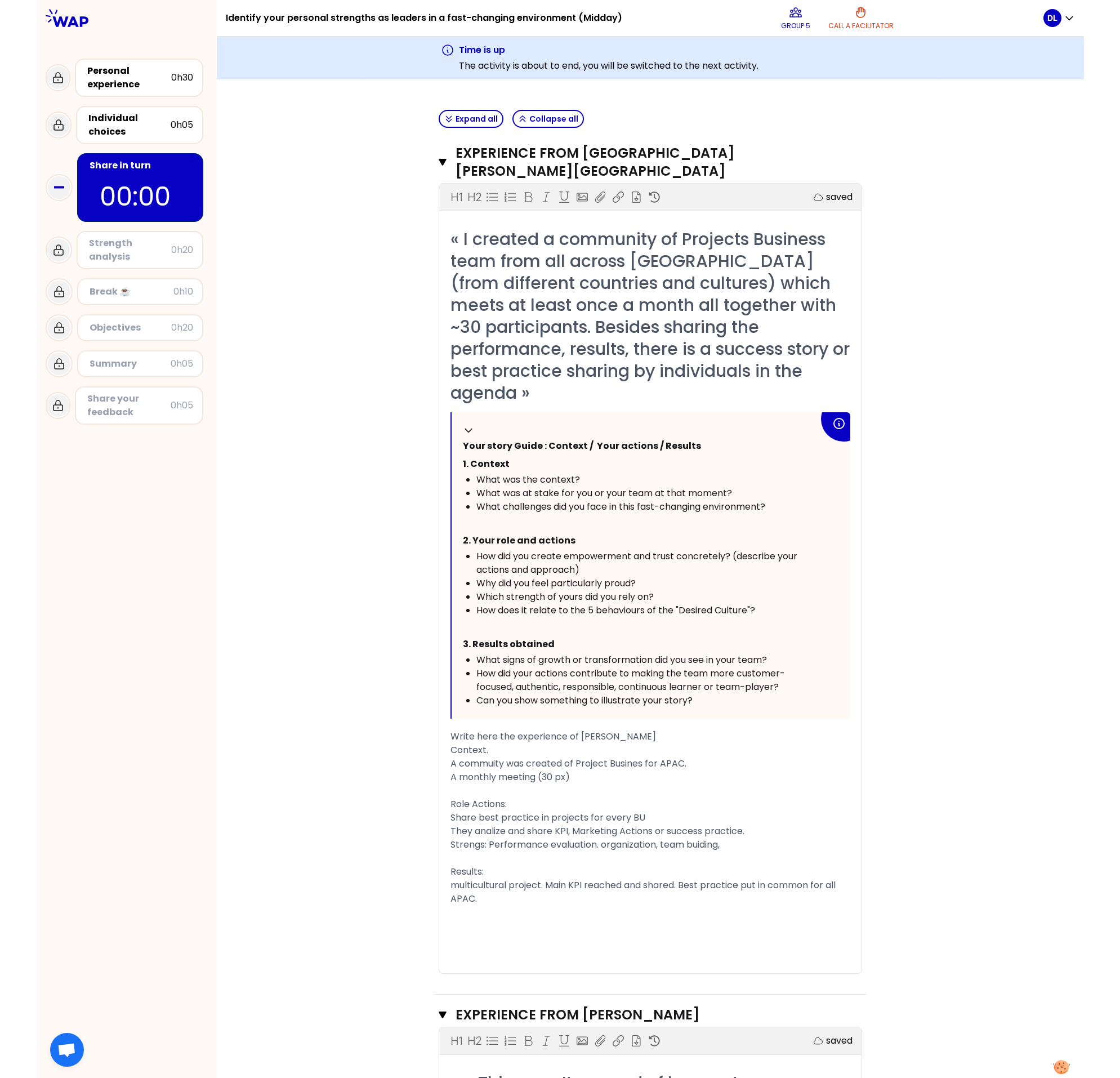
scroll to position [254, 0]
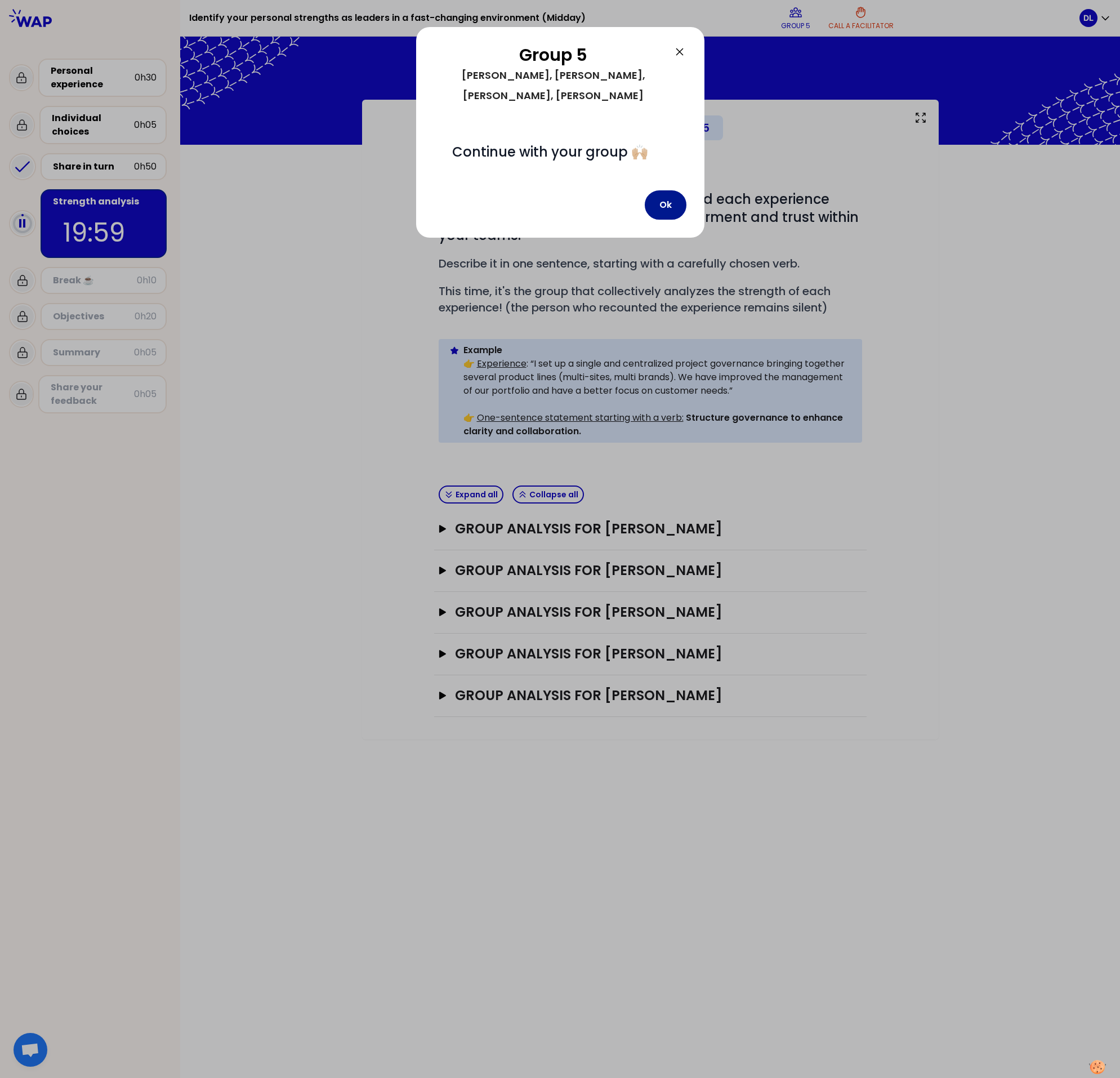
click at [665, 190] on button "Ok" at bounding box center [666, 204] width 42 height 29
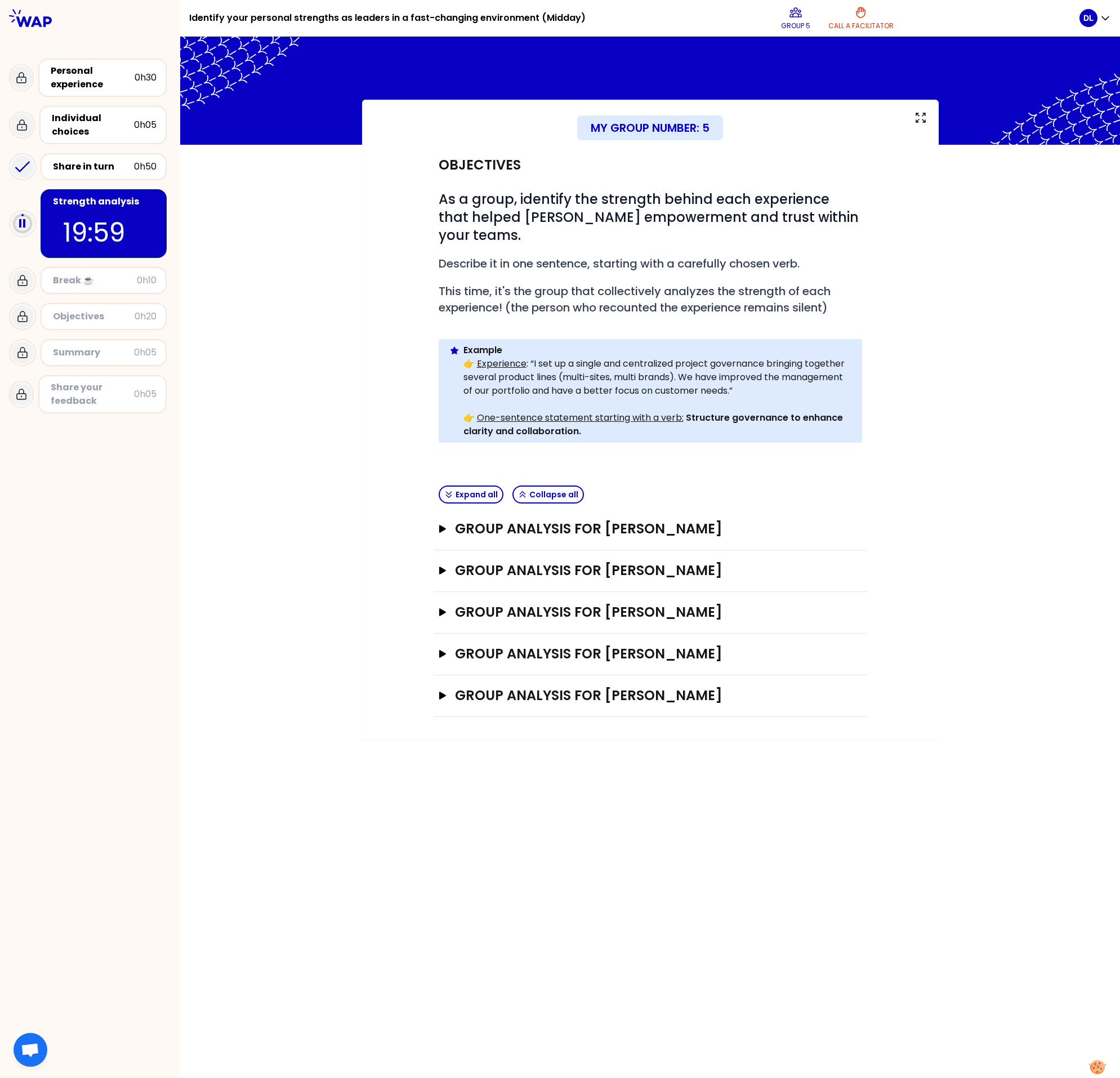
click at [435, 300] on div "Group analysis for [PERSON_NAME] Open" at bounding box center [650, 530] width 433 height 42
click at [442, 300] on button "Group analysis for [PERSON_NAME] Open" at bounding box center [650, 529] width 424 height 18
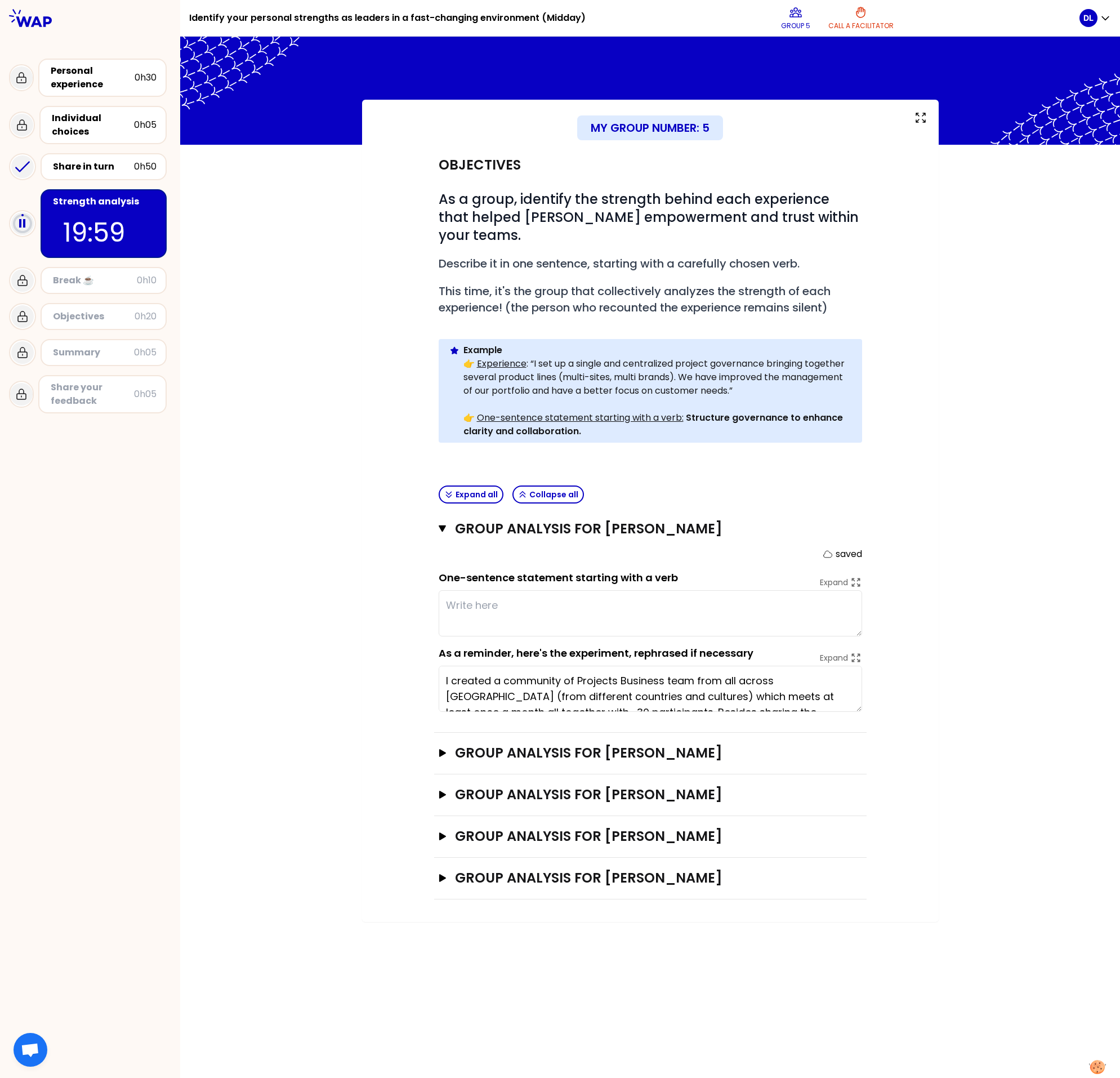
click at [478, 300] on textarea at bounding box center [650, 613] width 424 height 46
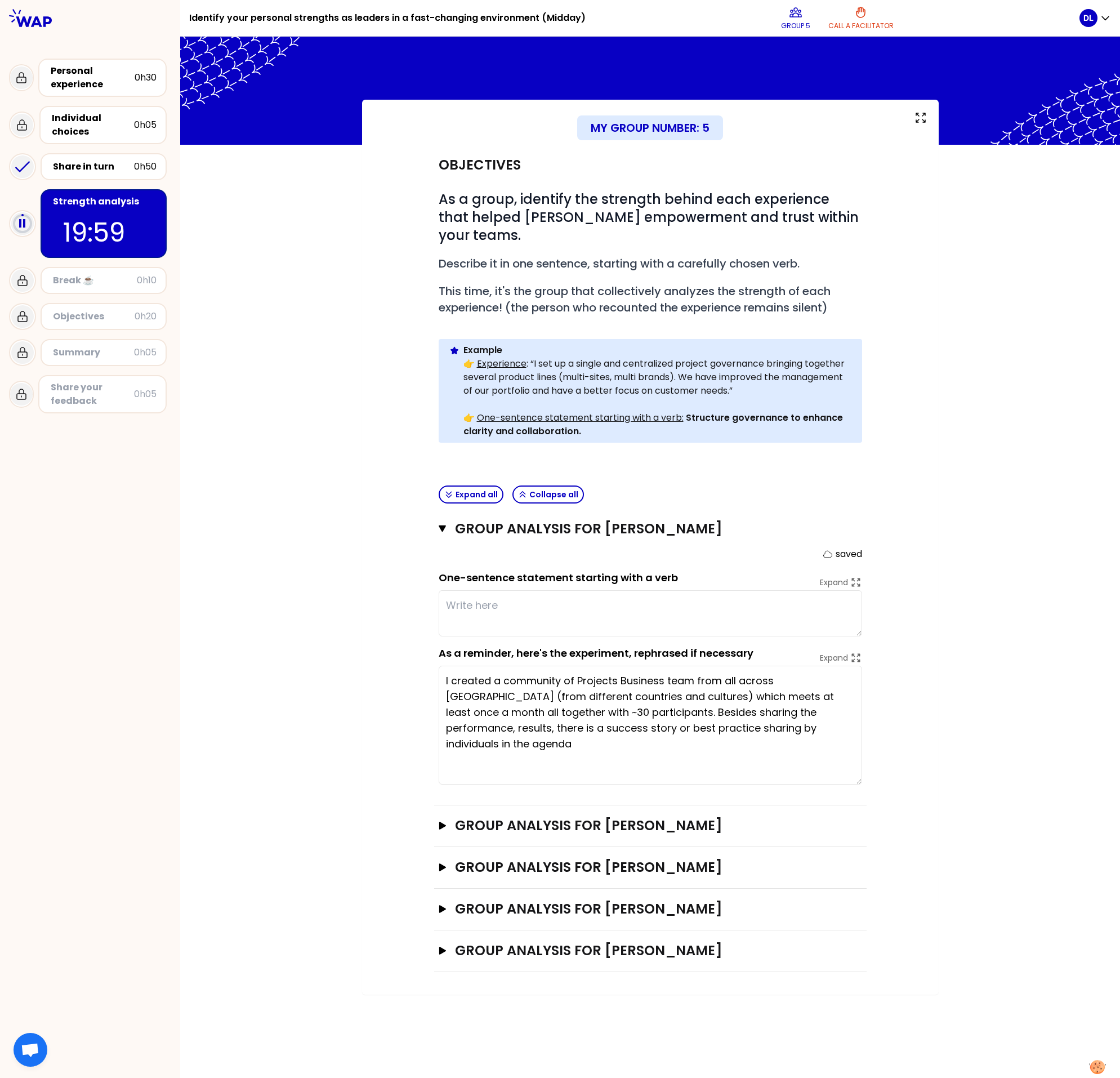
drag, startPoint x: 859, startPoint y: 691, endPoint x: 857, endPoint y: 764, distance: 73.0
click at [696, 300] on textarea "I created a community of Projects Business team from all across [GEOGRAPHIC_DAT…" at bounding box center [650, 725] width 424 height 119
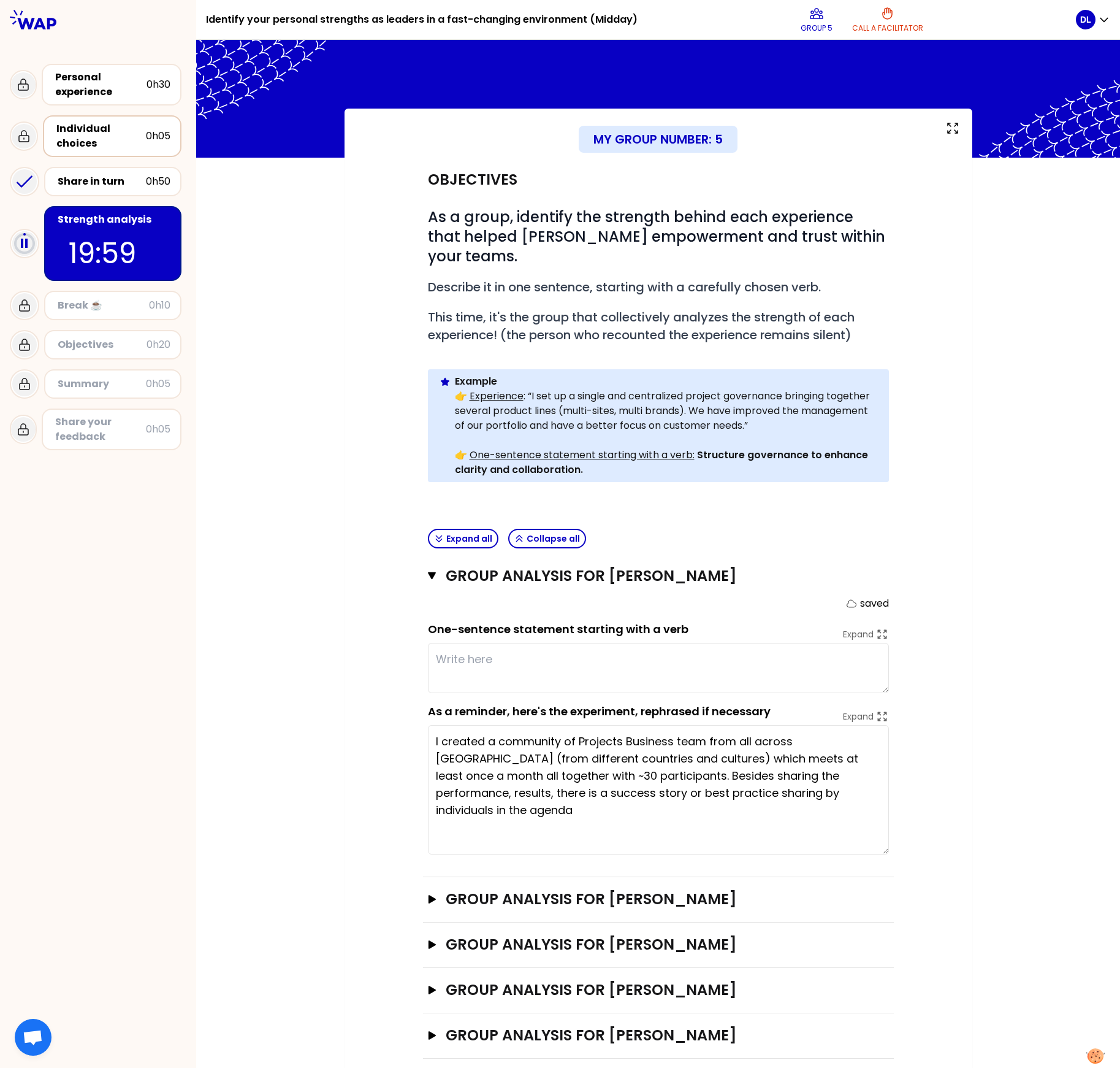
click at [106, 139] on div "Individual choices" at bounding box center [101, 136] width 89 height 29
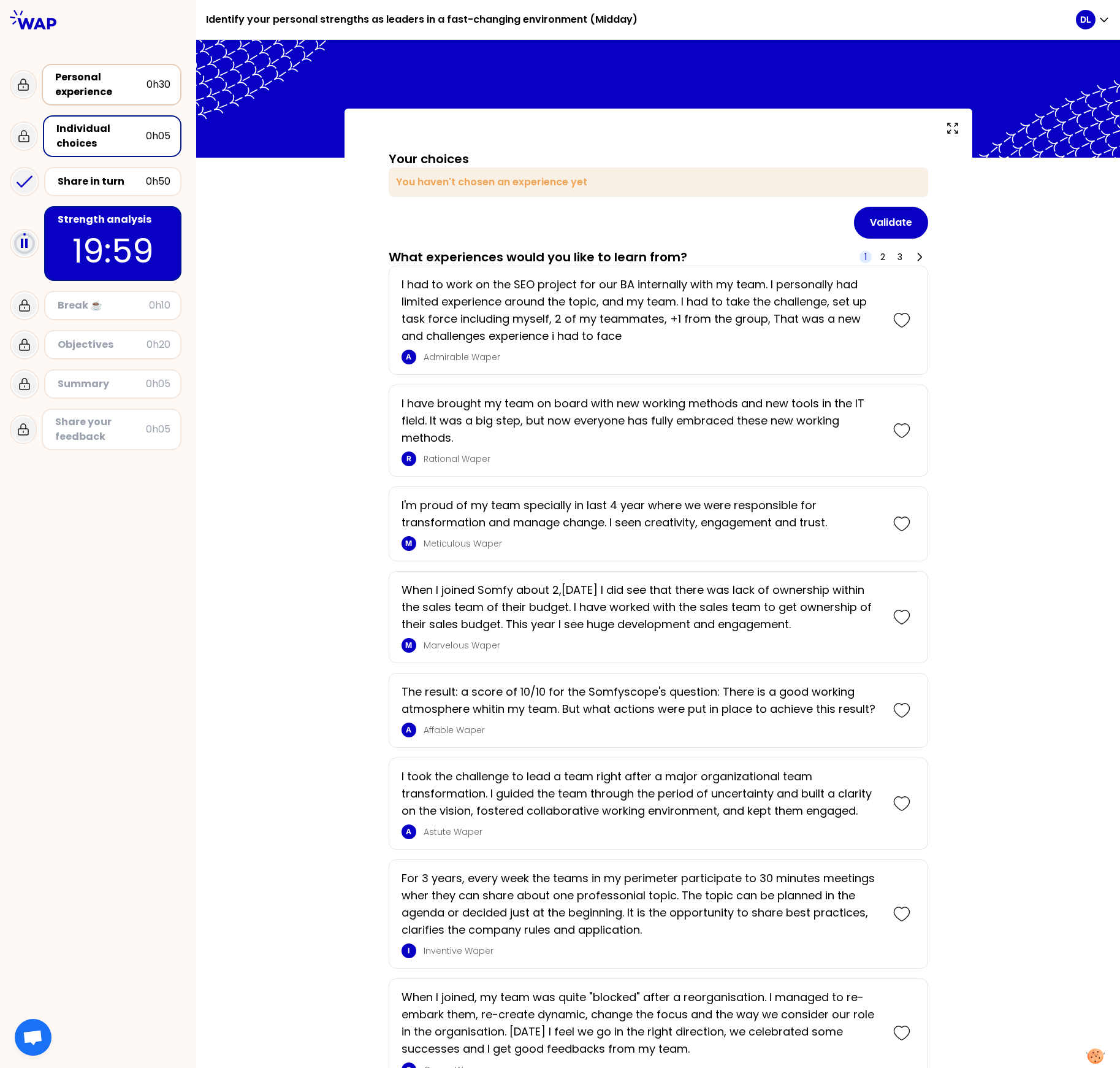
click at [72, 83] on div "Personal experience" at bounding box center [101, 85] width 91 height 29
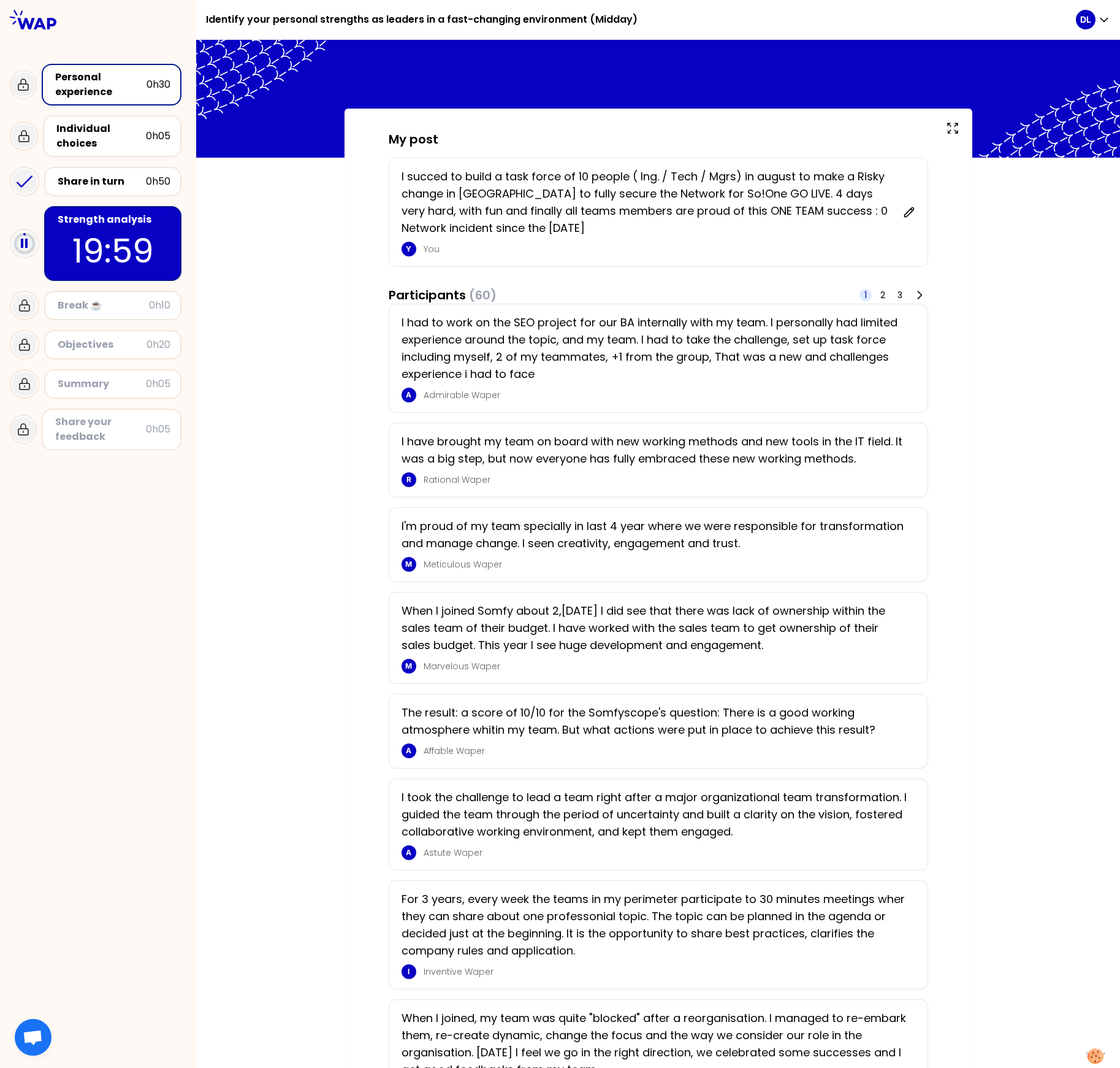
click at [70, 326] on div "Objectives" at bounding box center [102, 344] width 89 height 15
click at [67, 299] on div "Break ☕️" at bounding box center [103, 305] width 91 height 15
drag, startPoint x: 294, startPoint y: 420, endPoint x: 231, endPoint y: 221, distance: 208.7
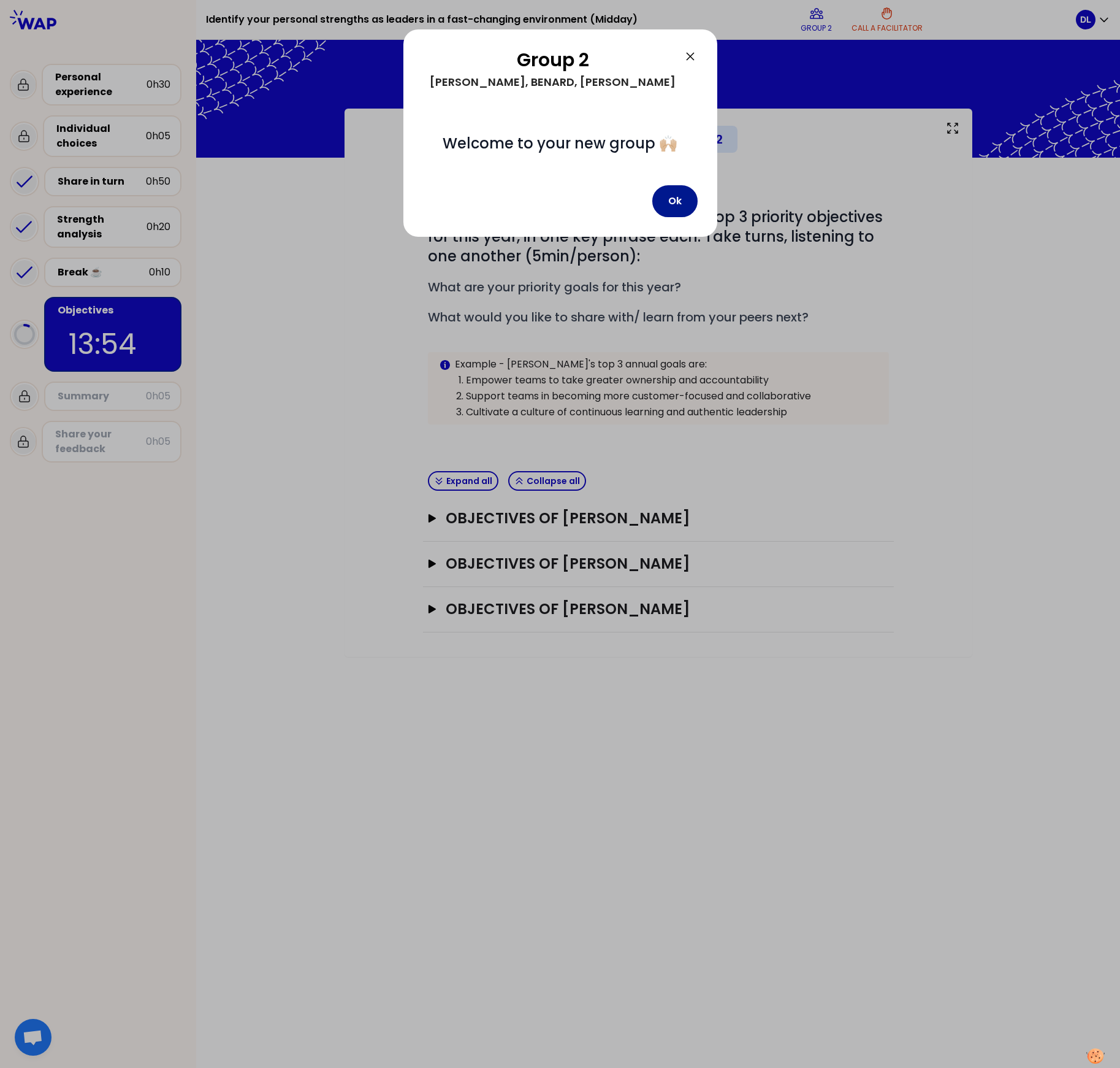
click at [680, 205] on button "Ok" at bounding box center [675, 200] width 46 height 32
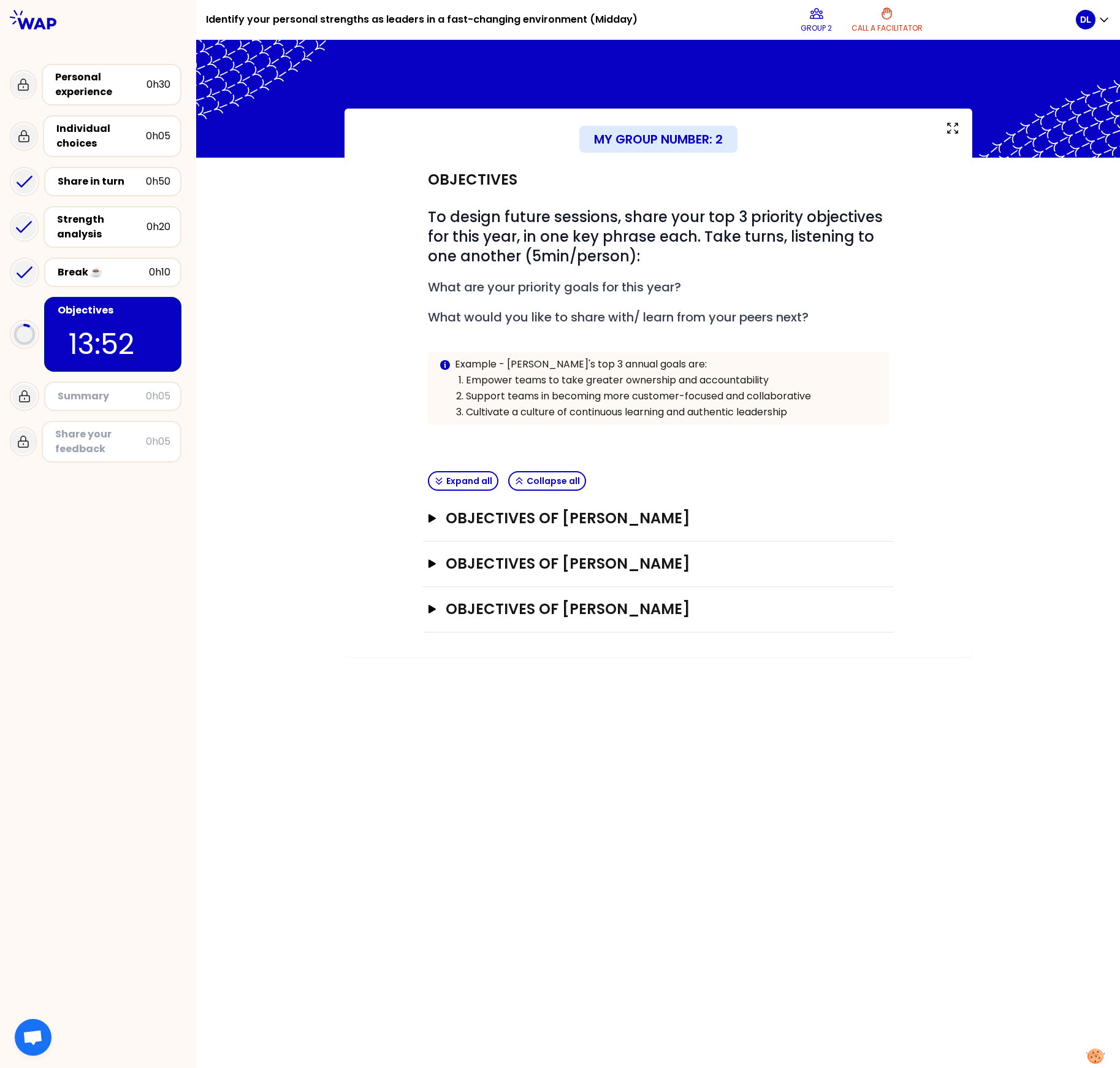
click at [425, 326] on div "Objectives of Alain EUSEBI Open" at bounding box center [658, 519] width 471 height 46
click at [431, 326] on icon "button" at bounding box center [432, 563] width 7 height 8
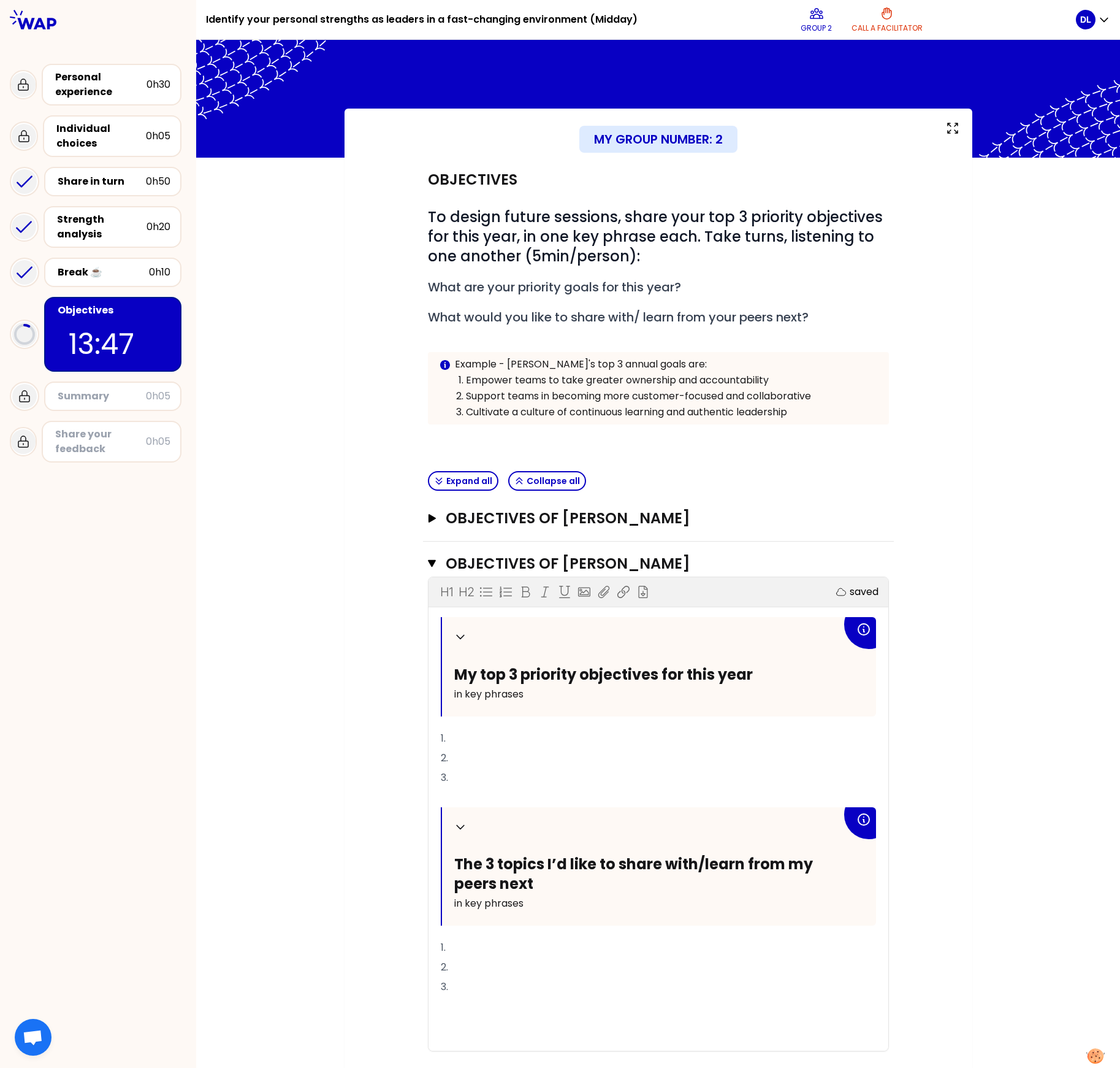
scroll to position [76, 0]
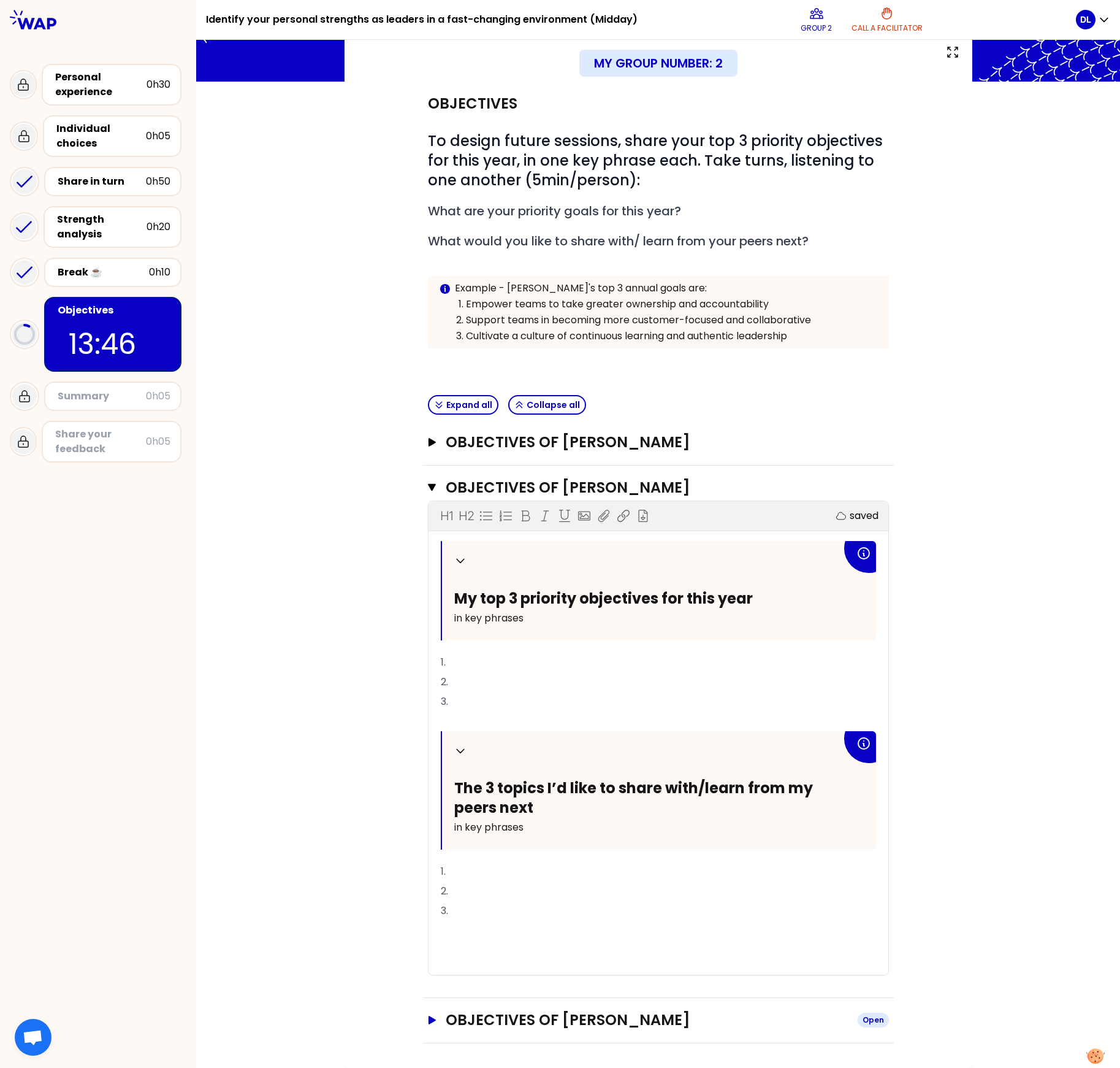
click at [428, 326] on icon "button" at bounding box center [432, 1019] width 7 height 8
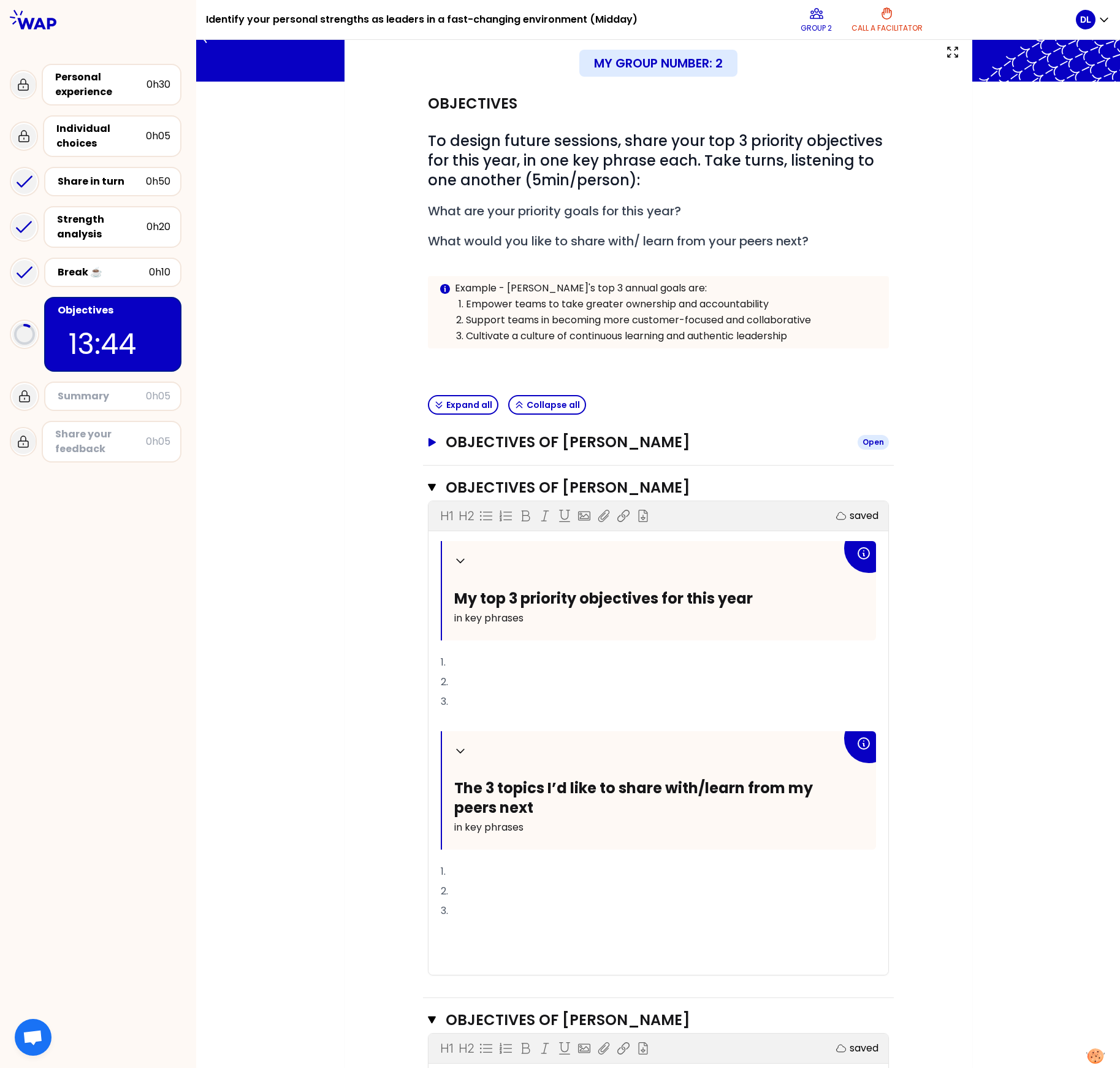
click at [428, 326] on icon "button" at bounding box center [432, 441] width 7 height 8
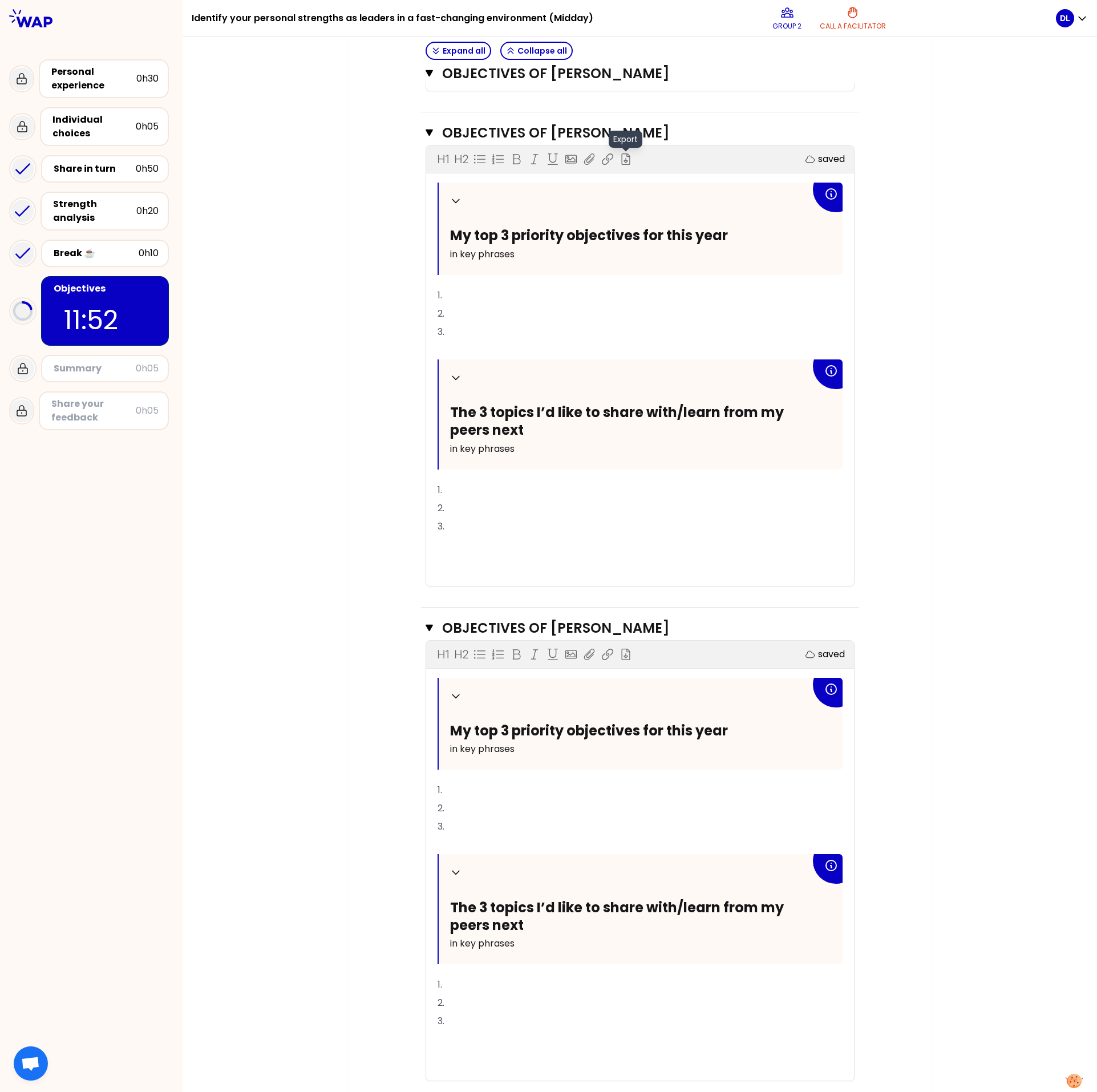
scroll to position [878, 0]
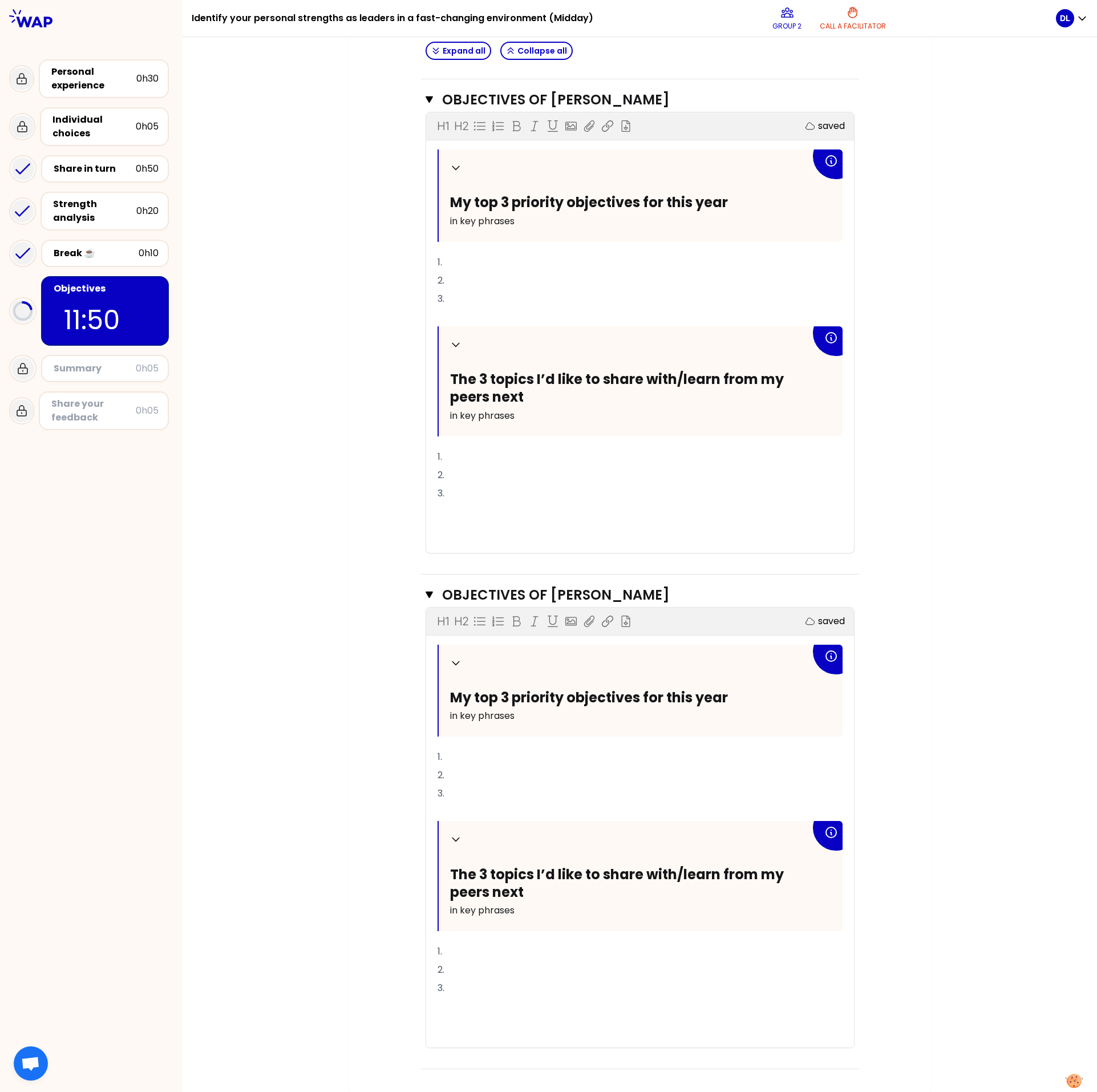
click at [462, 304] on p "1." at bounding box center [640, 757] width 405 height 19
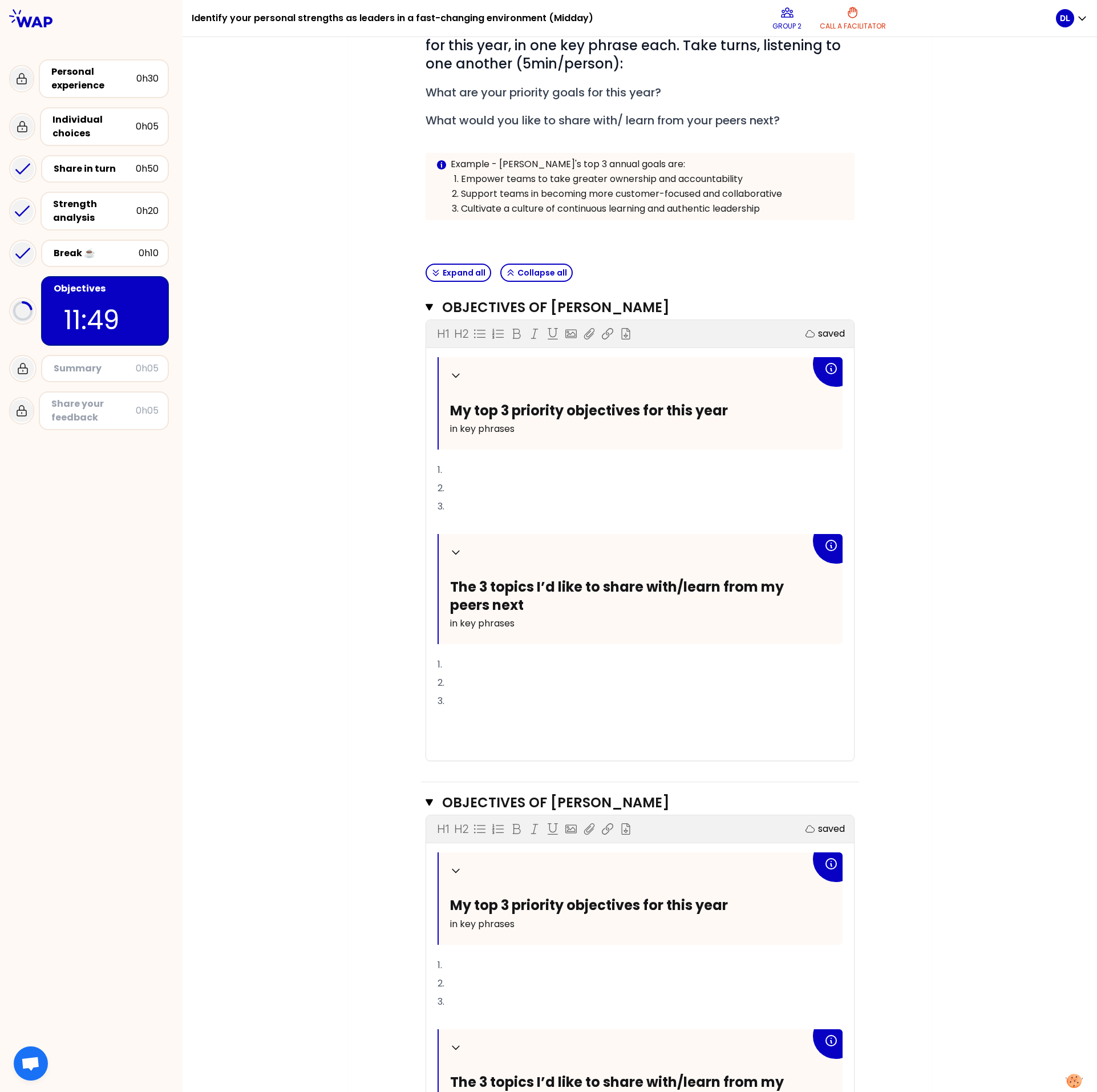
scroll to position [23, 0]
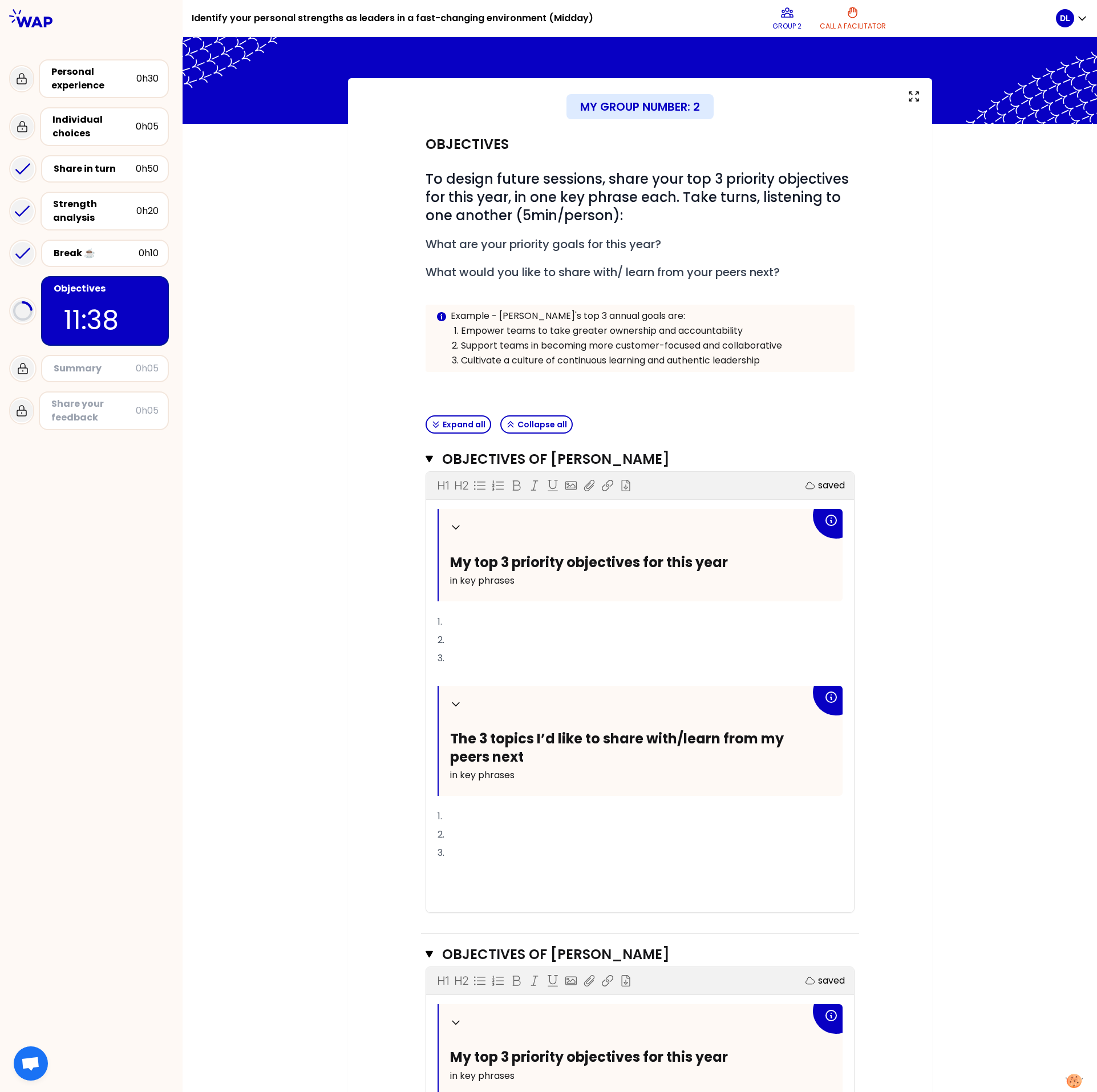
click at [495, 304] on p "1." at bounding box center [640, 622] width 405 height 19
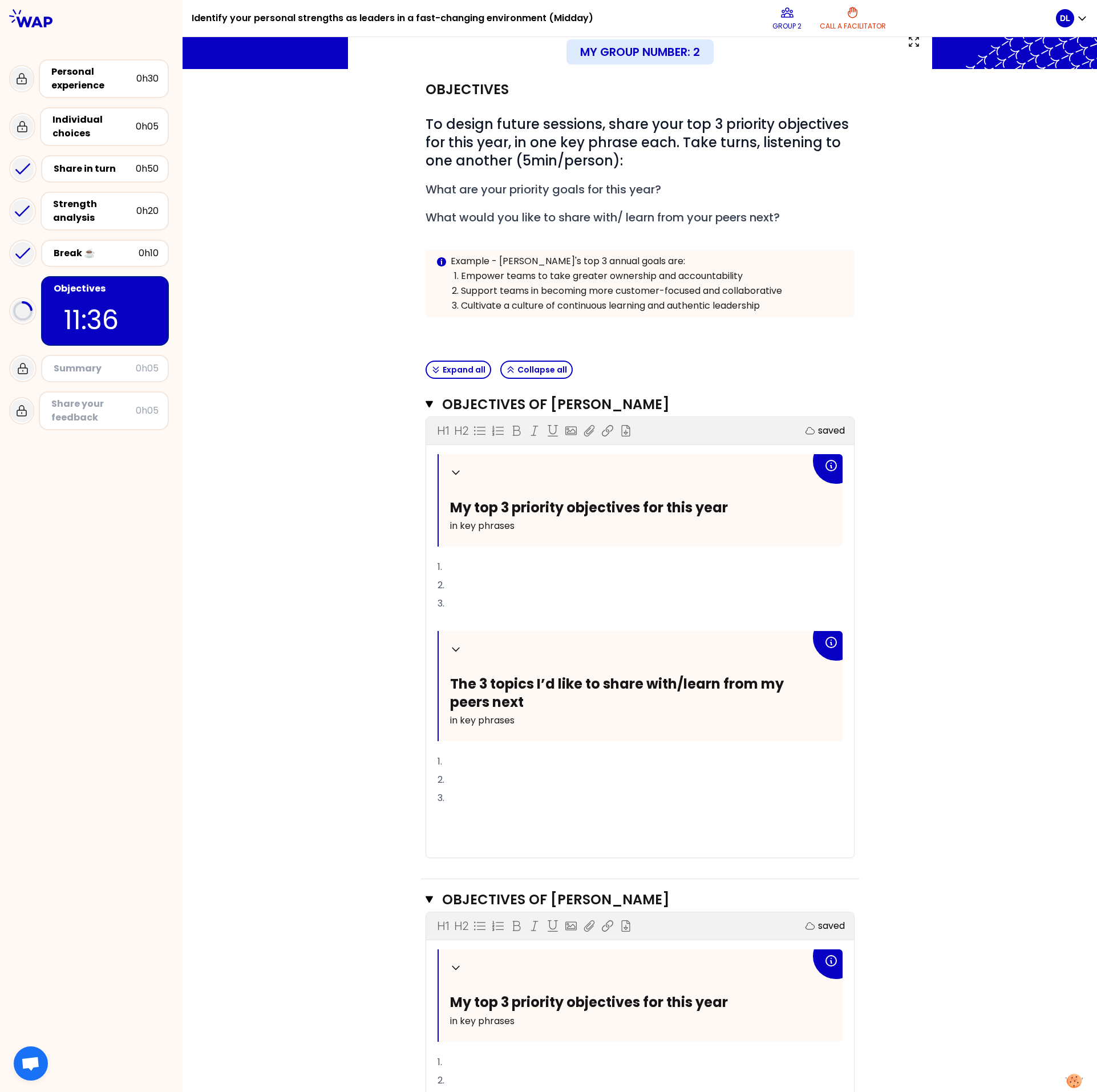
scroll to position [109, 0]
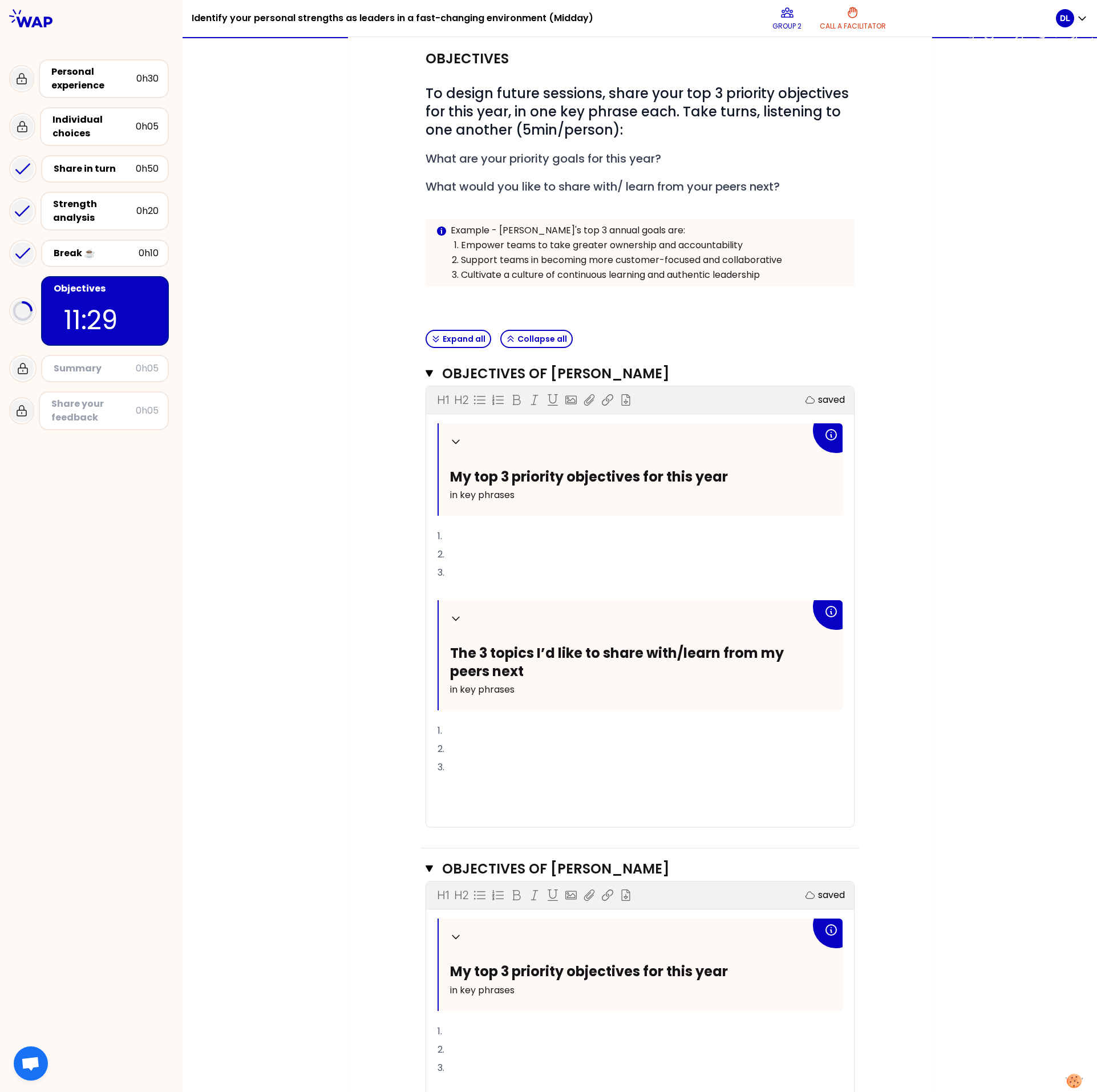
click at [260, 304] on div "My group number: 2 Objectives # To design future sessions, share your top 3 pri…" at bounding box center [639, 927] width 915 height 1869
click at [324, 304] on div "My group number: 2 Objectives # To design future sessions, share your top 3 pri…" at bounding box center [639, 927] width 915 height 1869
click at [245, 304] on div "My group number: 2 Objectives # To design future sessions, share your top 3 pri…" at bounding box center [639, 927] width 915 height 1869
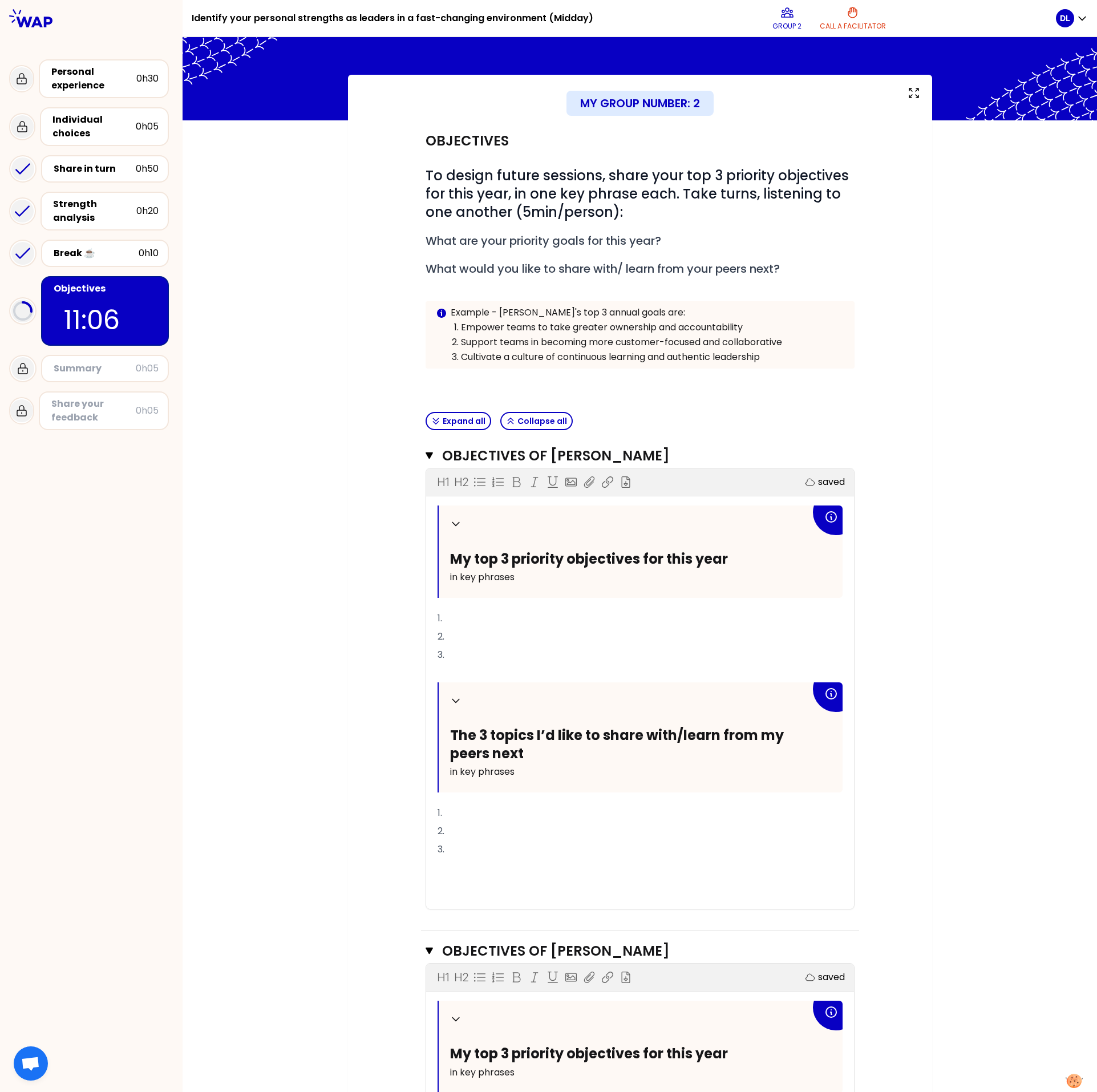
scroll to position [0, 0]
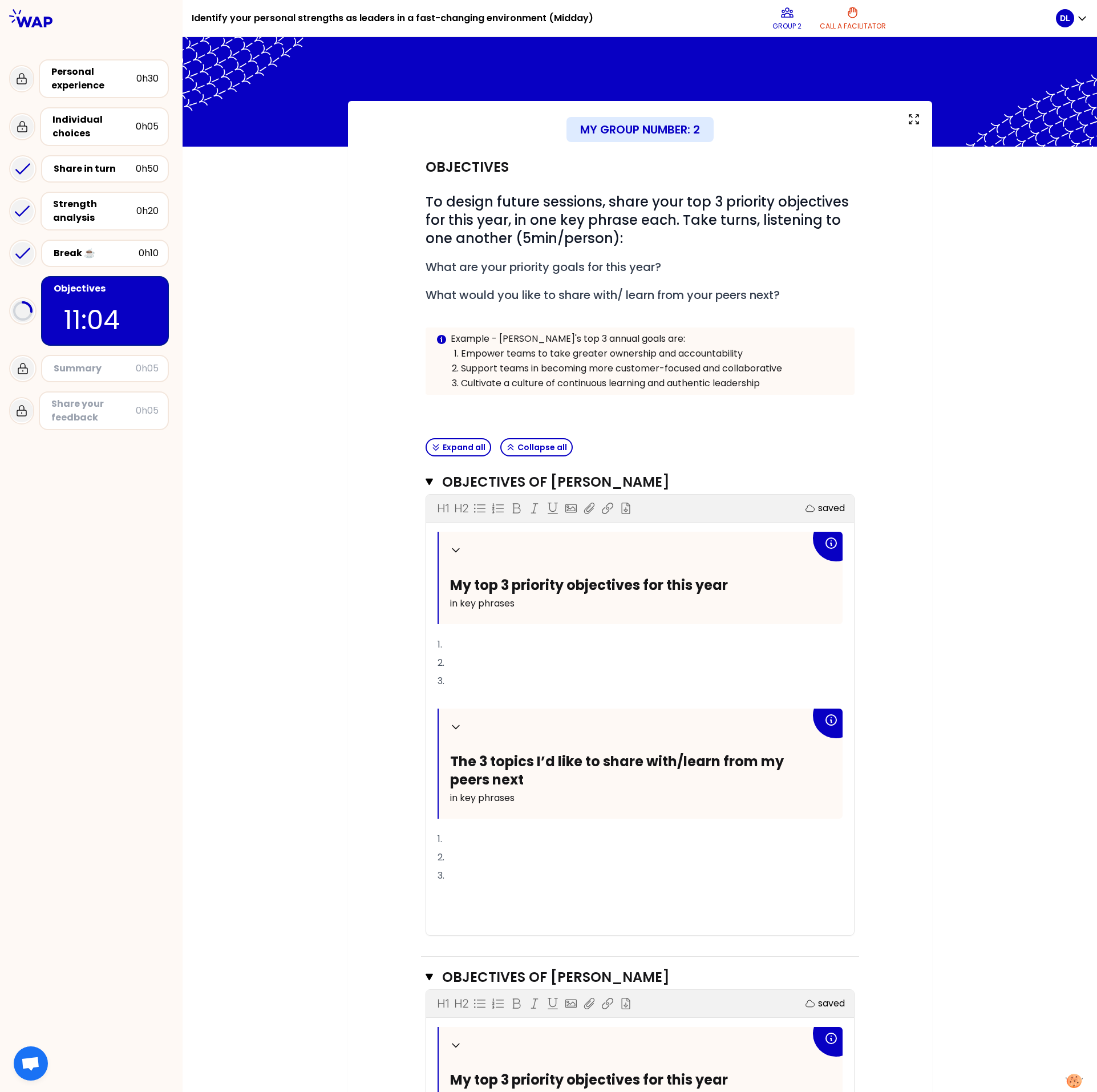
click at [469, 304] on p "1." at bounding box center [640, 645] width 405 height 19
click at [357, 304] on div "My group number: 2 Objectives # To design future sessions, share your top 3 pri…" at bounding box center [639, 1035] width 584 height 1869
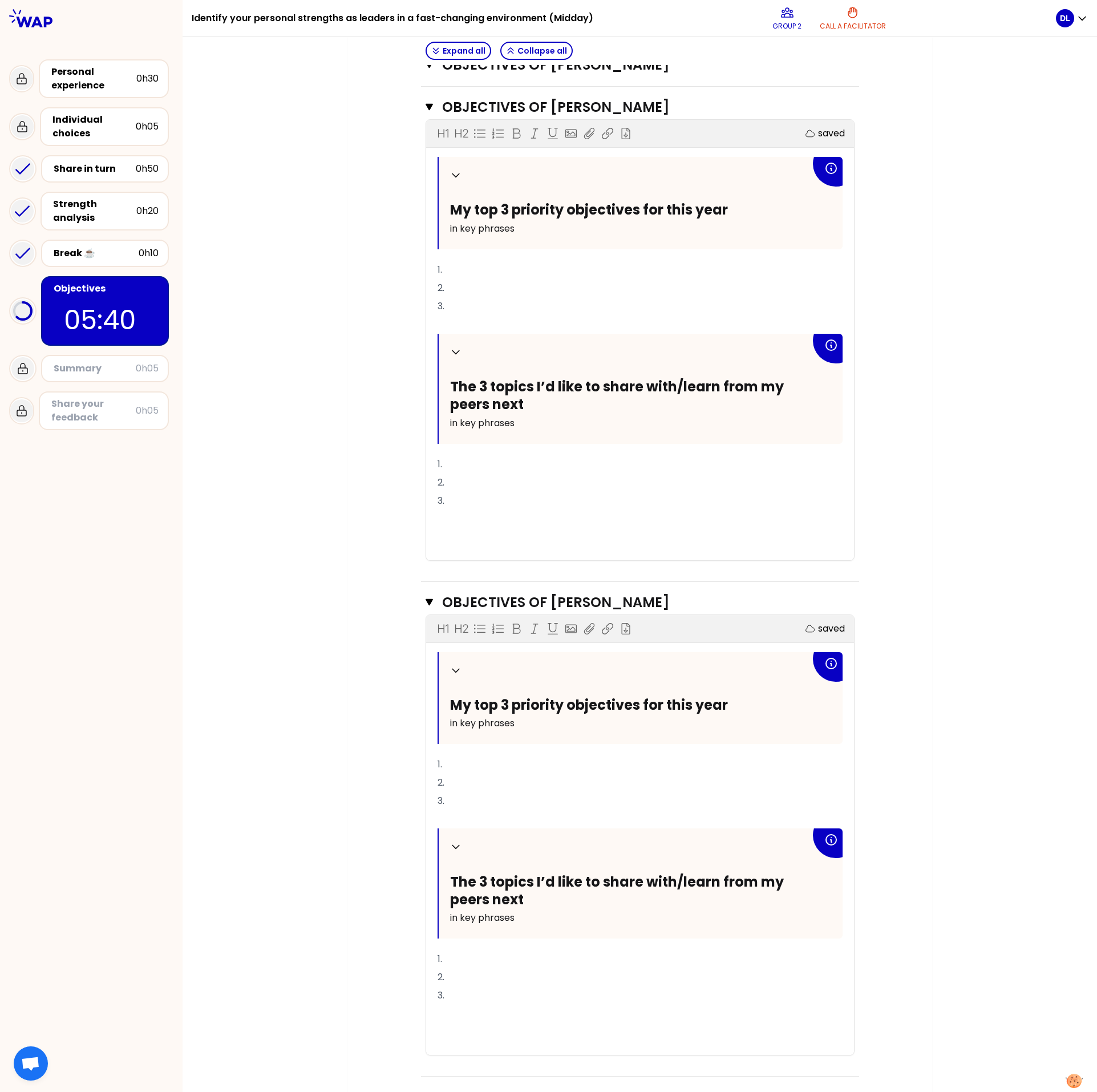
scroll to position [878, 0]
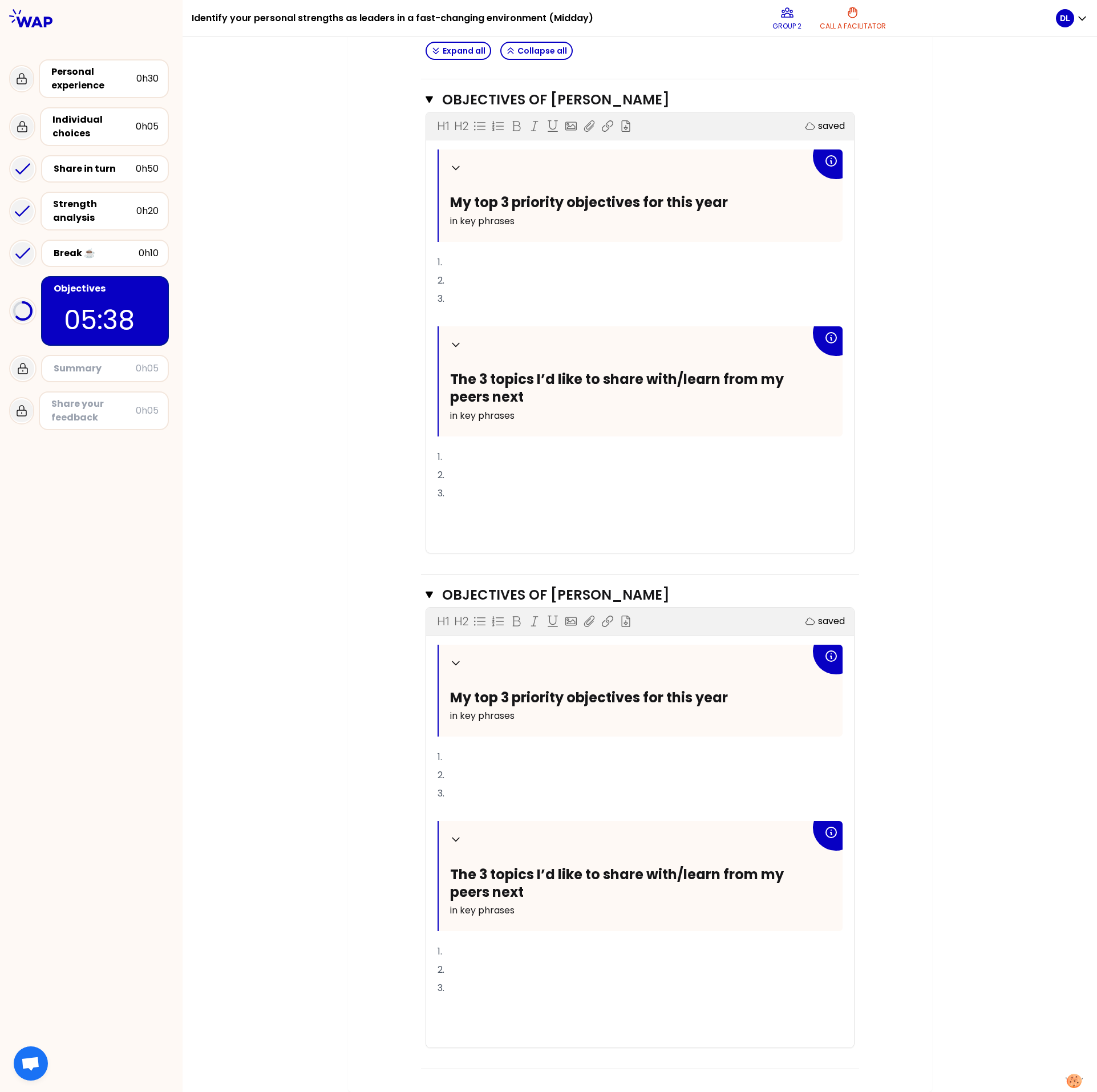
click at [465, 304] on p "1." at bounding box center [640, 757] width 405 height 19
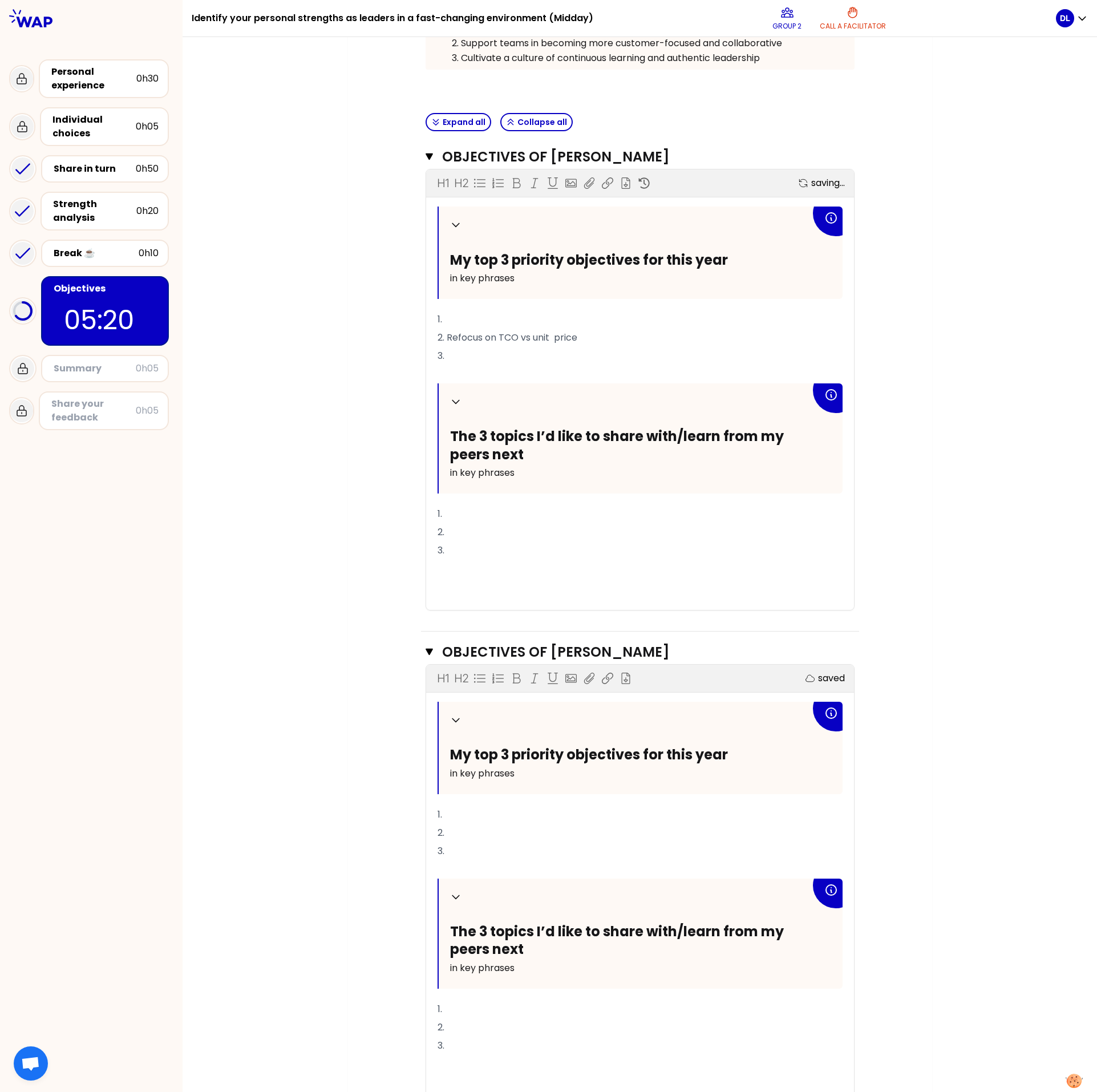
scroll to position [365, 0]
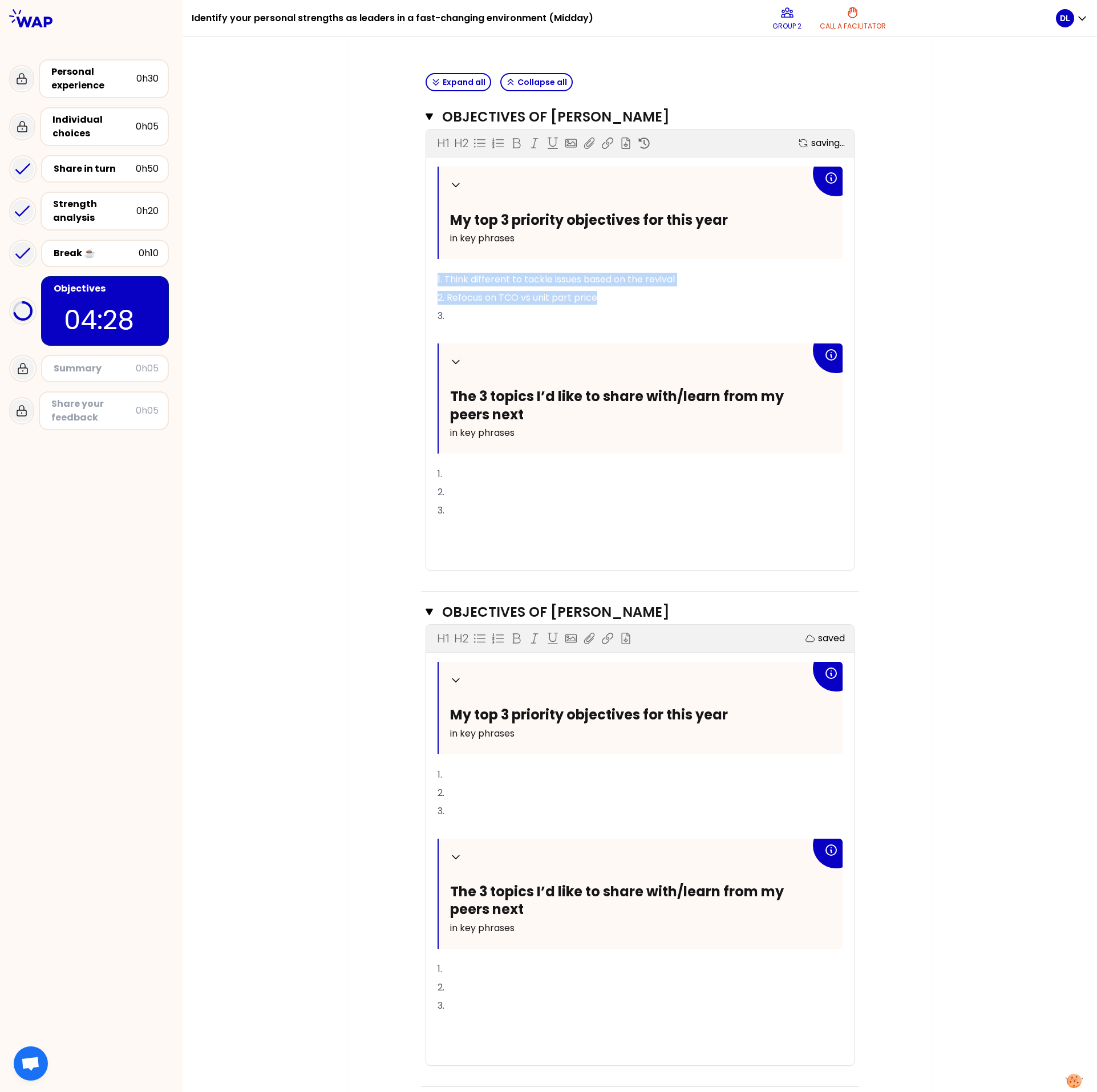
drag, startPoint x: 606, startPoint y: 292, endPoint x: 618, endPoint y: 292, distance: 12.0
click at [629, 298] on p "2. Refocus on TCO vs unit part price" at bounding box center [640, 298] width 405 height 19
click at [376, 304] on div "Objectives # To design future sessions, share your top 3 priority objectives fo…" at bounding box center [639, 681] width 538 height 1800
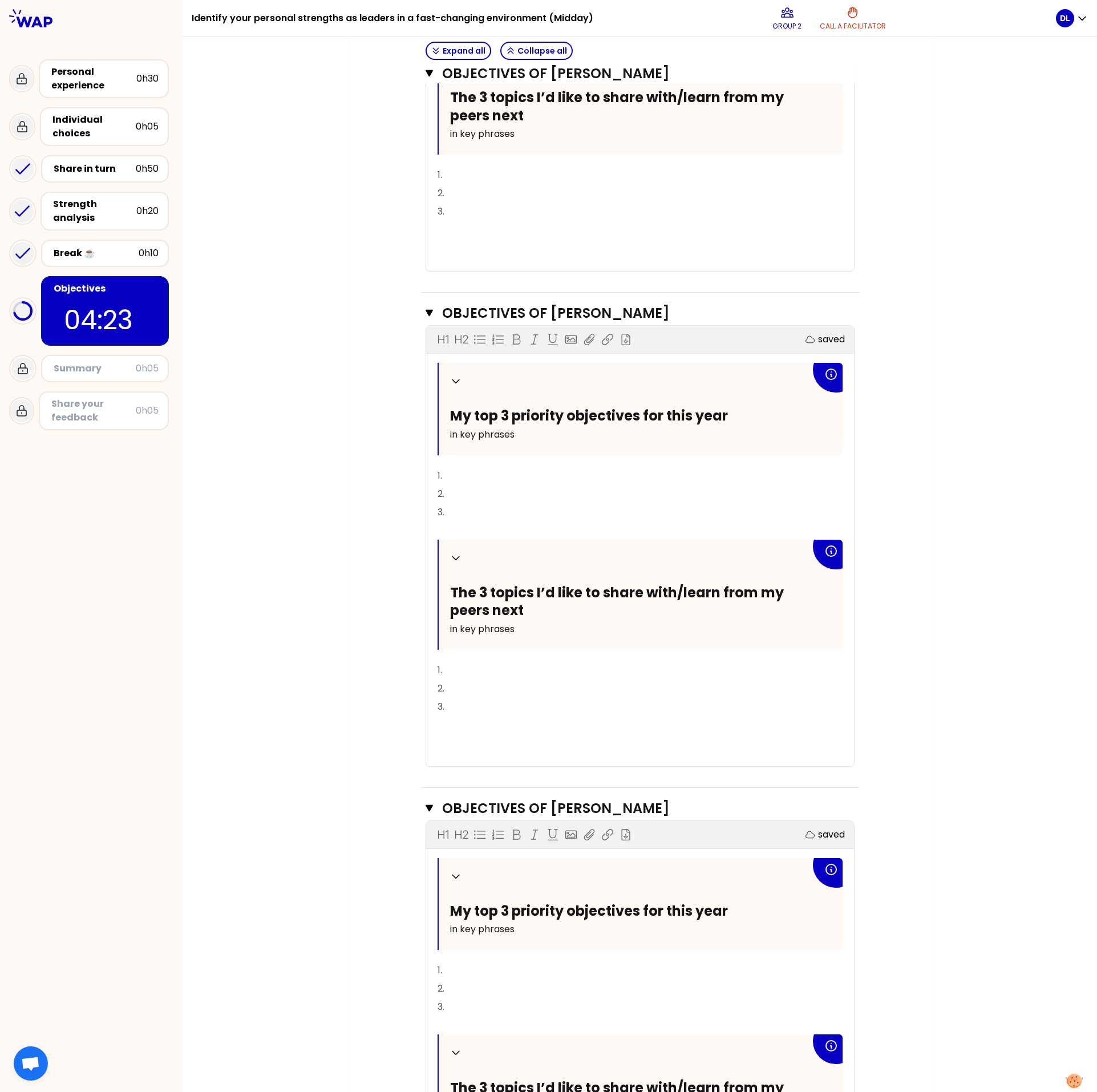
scroll to position [707, 0]
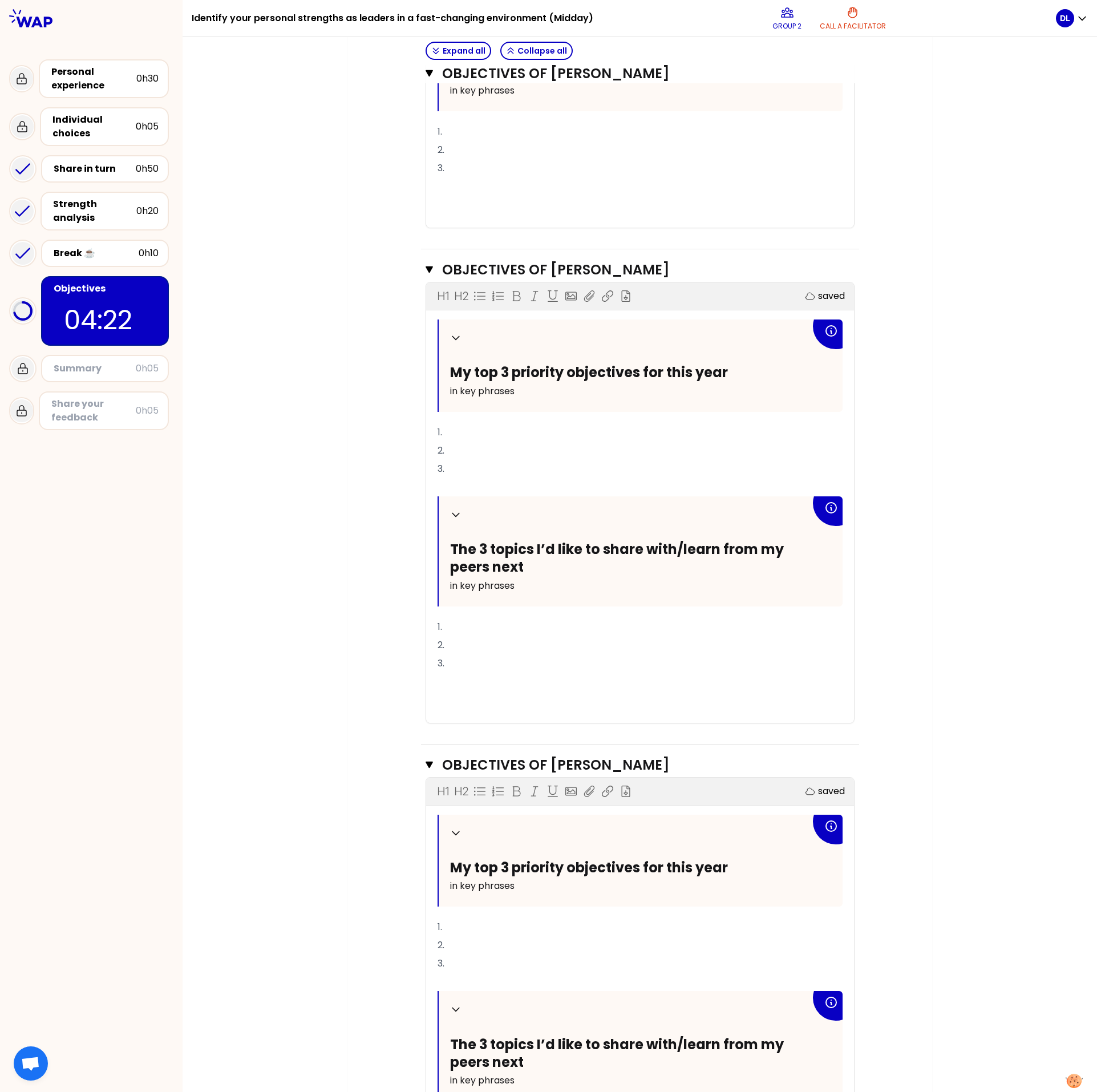
click at [457, 304] on p "1." at bounding box center [640, 928] width 405 height 19
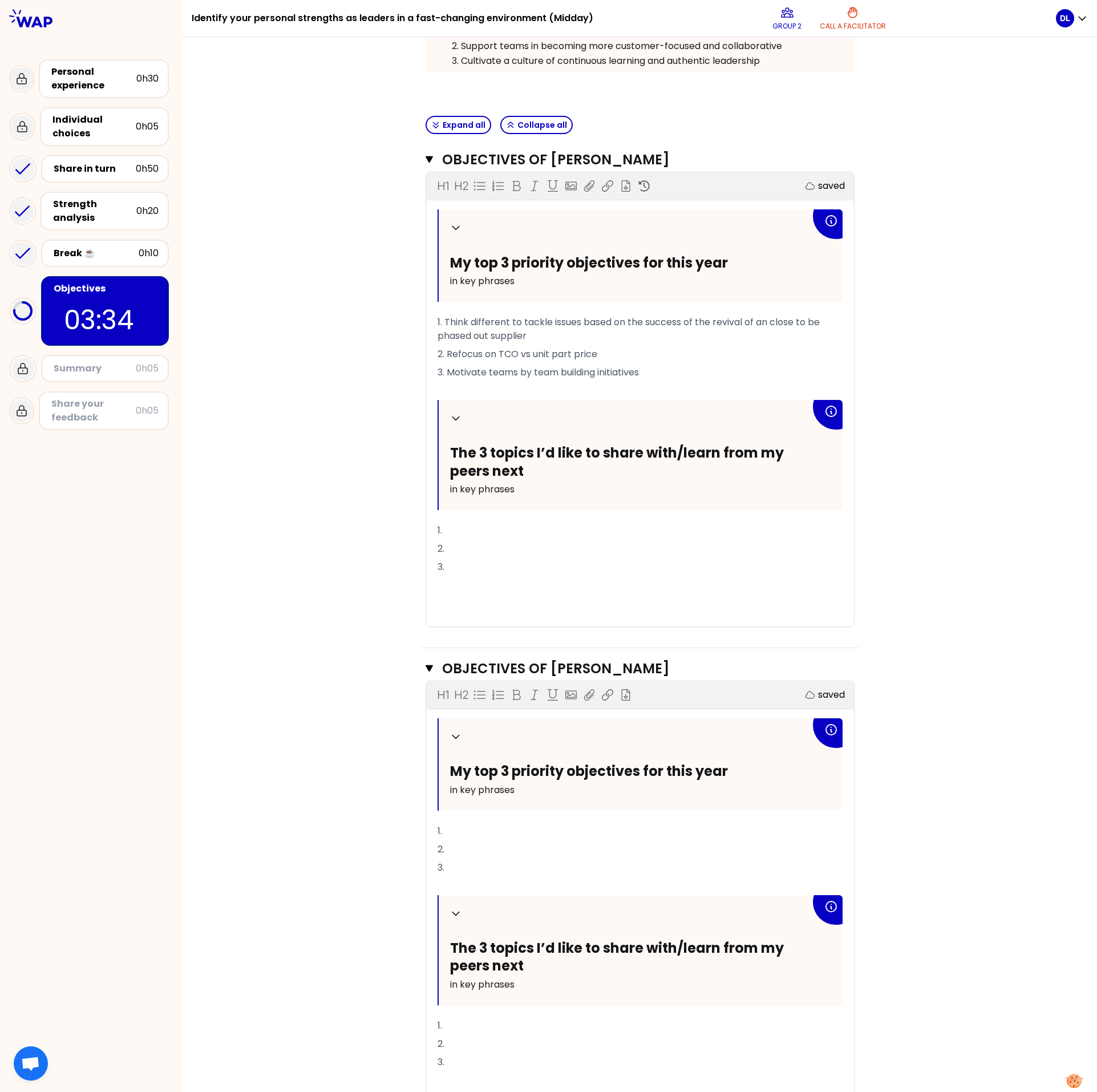
scroll to position [379, 0]
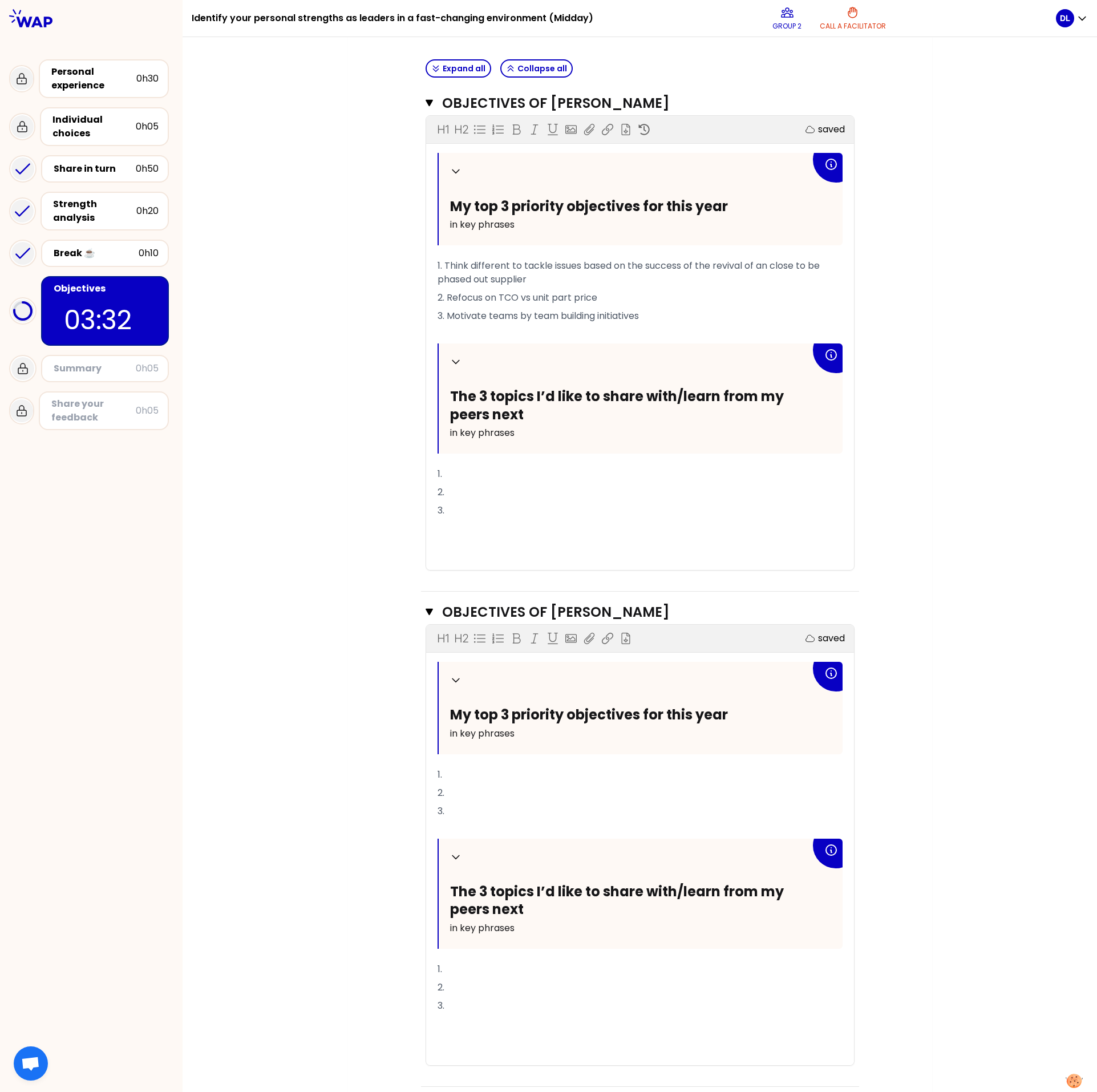
click at [450, 304] on p "1." at bounding box center [640, 775] width 405 height 19
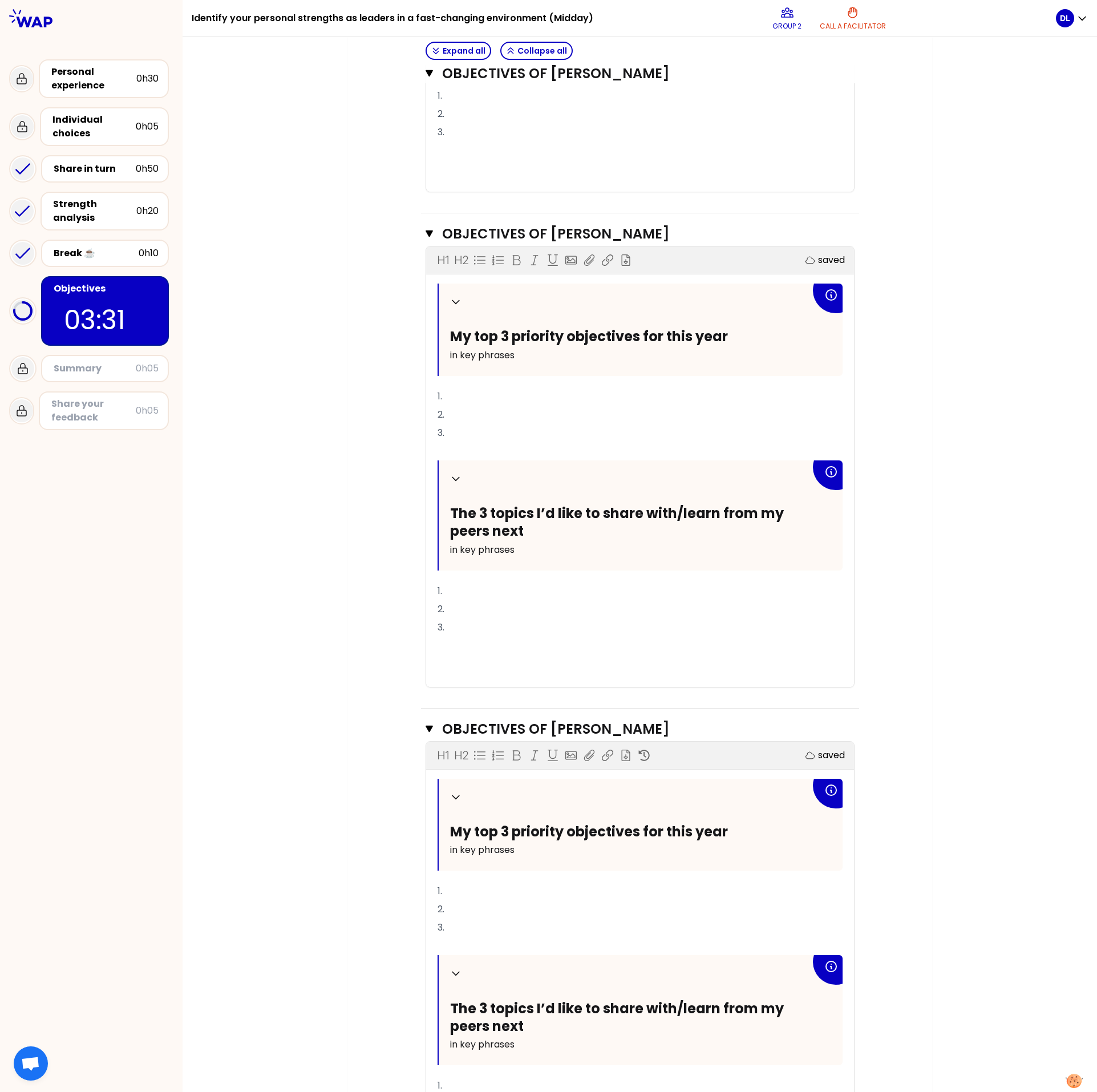
scroll to position [892, 0]
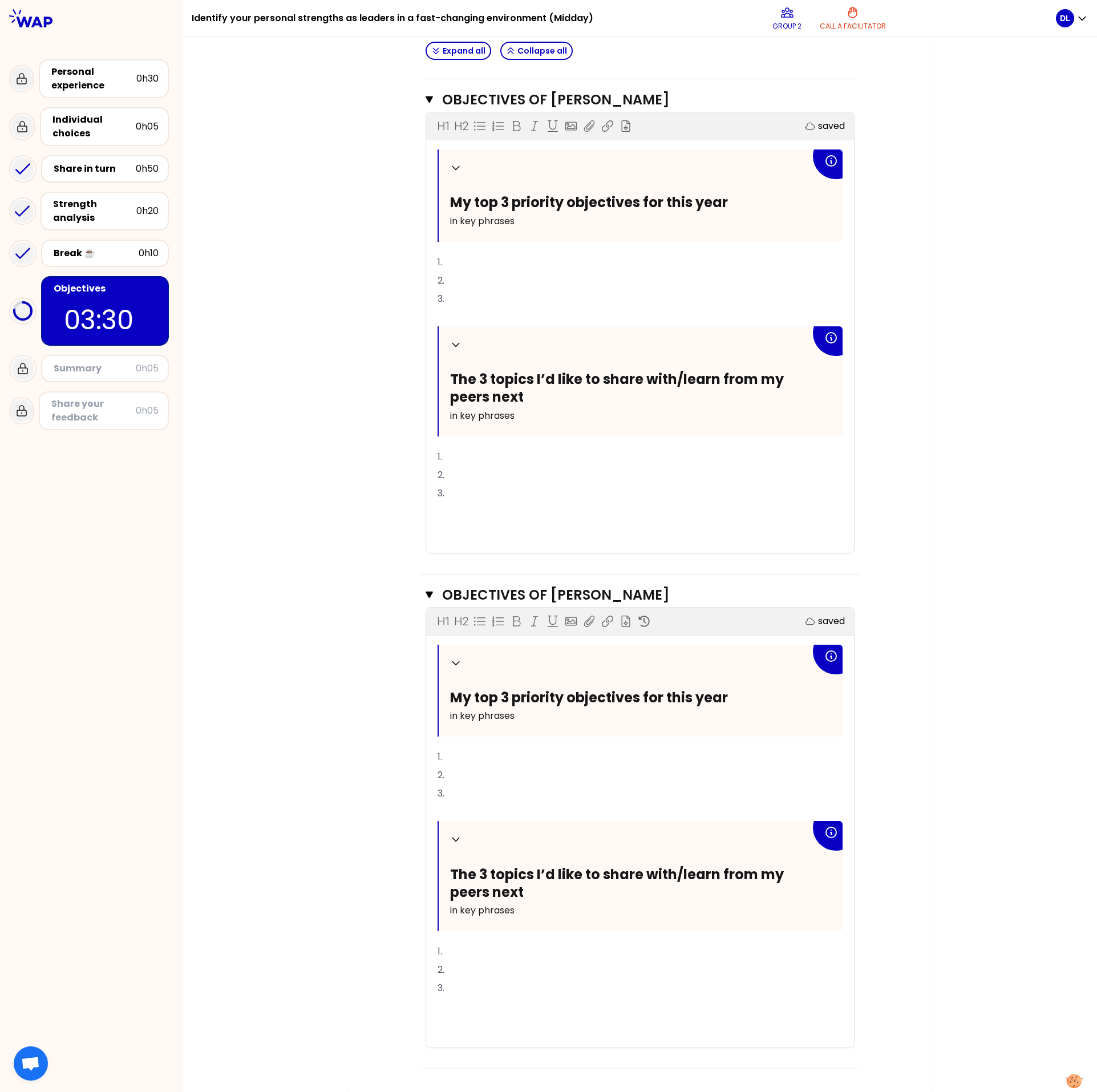
click at [469, 304] on p "1." at bounding box center [640, 757] width 405 height 19
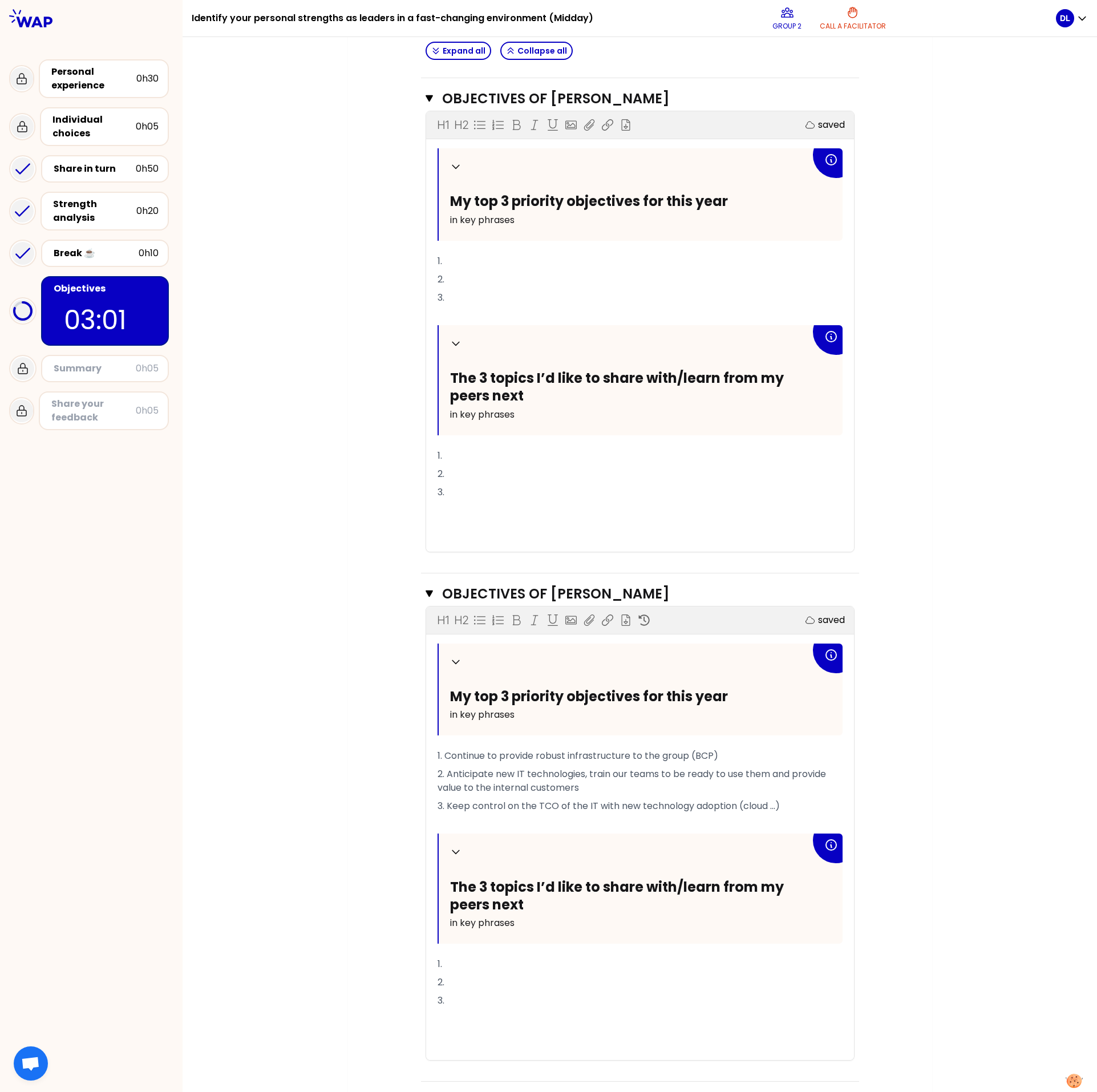
click at [479, 255] on p "1." at bounding box center [640, 261] width 405 height 19
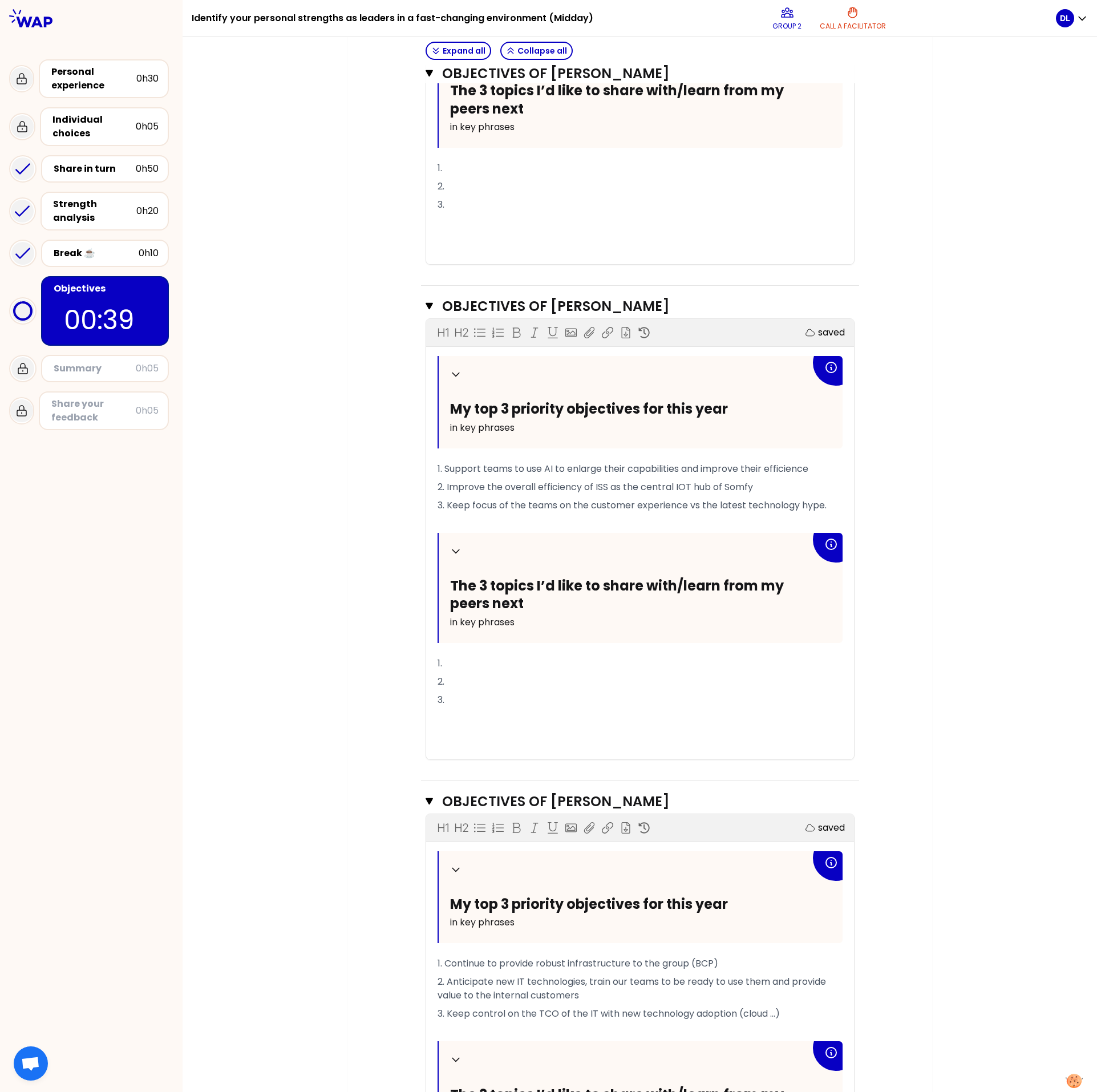
scroll to position [906, 0]
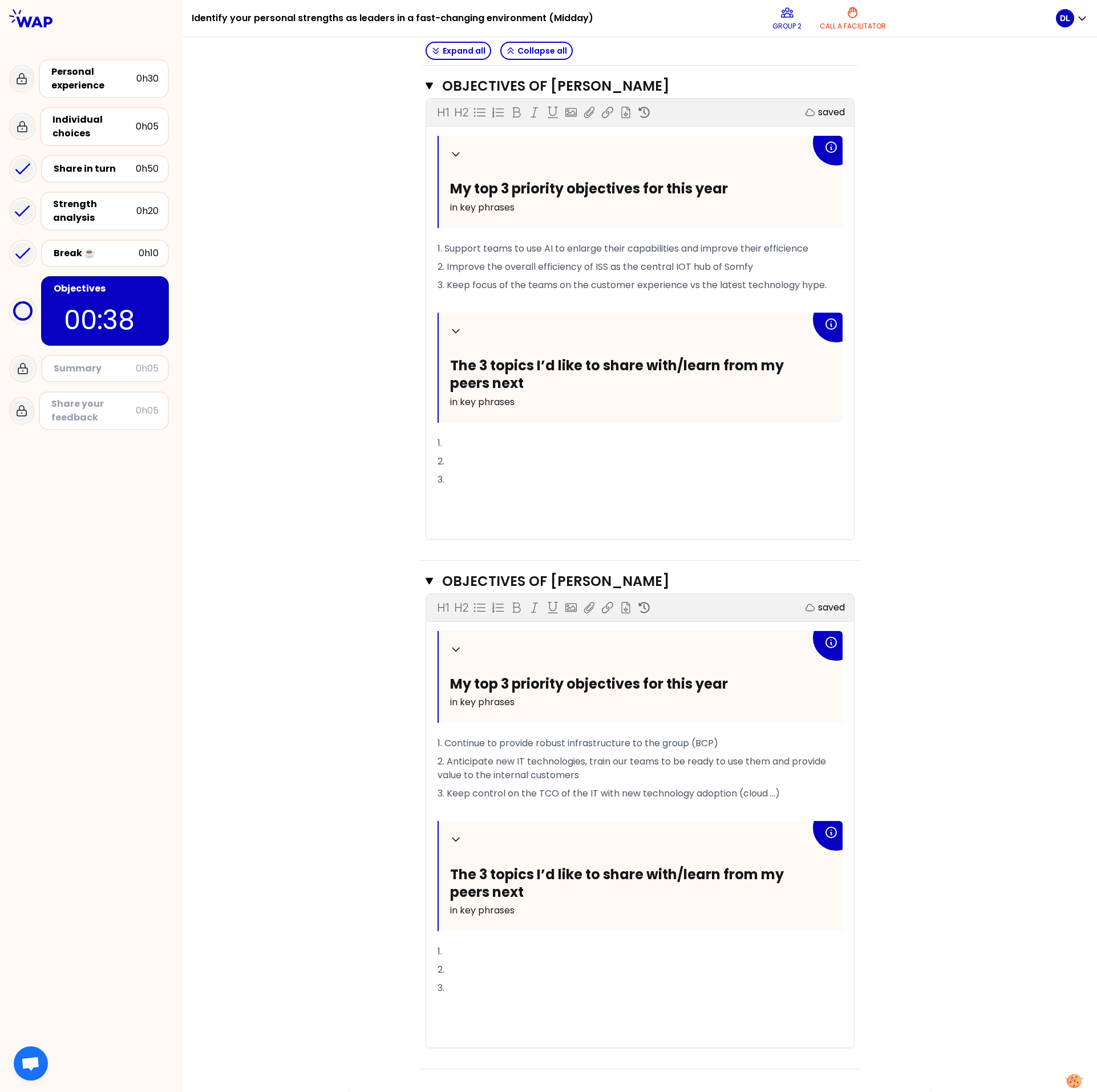
click at [476, 304] on p "1." at bounding box center [640, 952] width 405 height 19
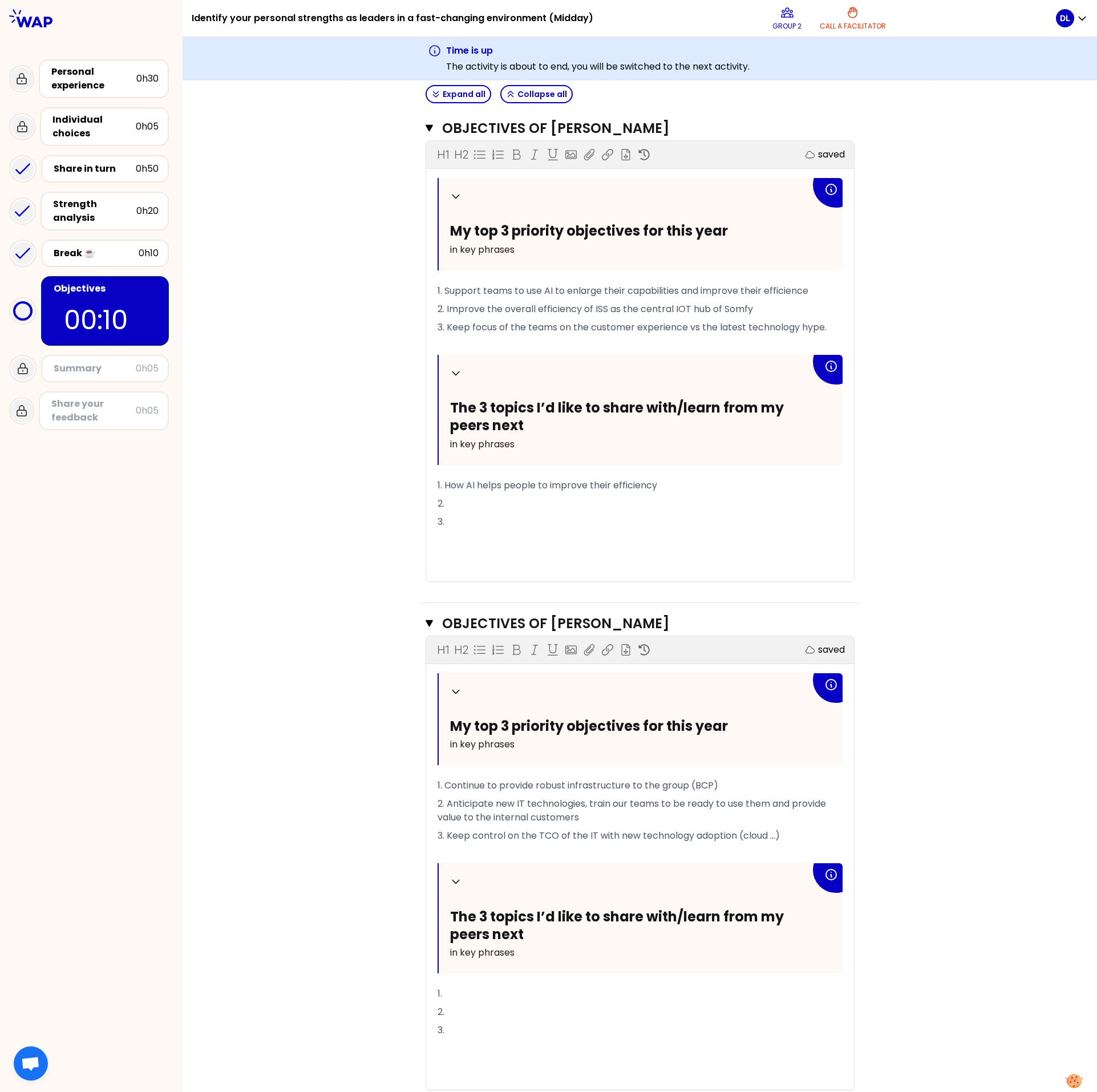
scroll to position [950, 0]
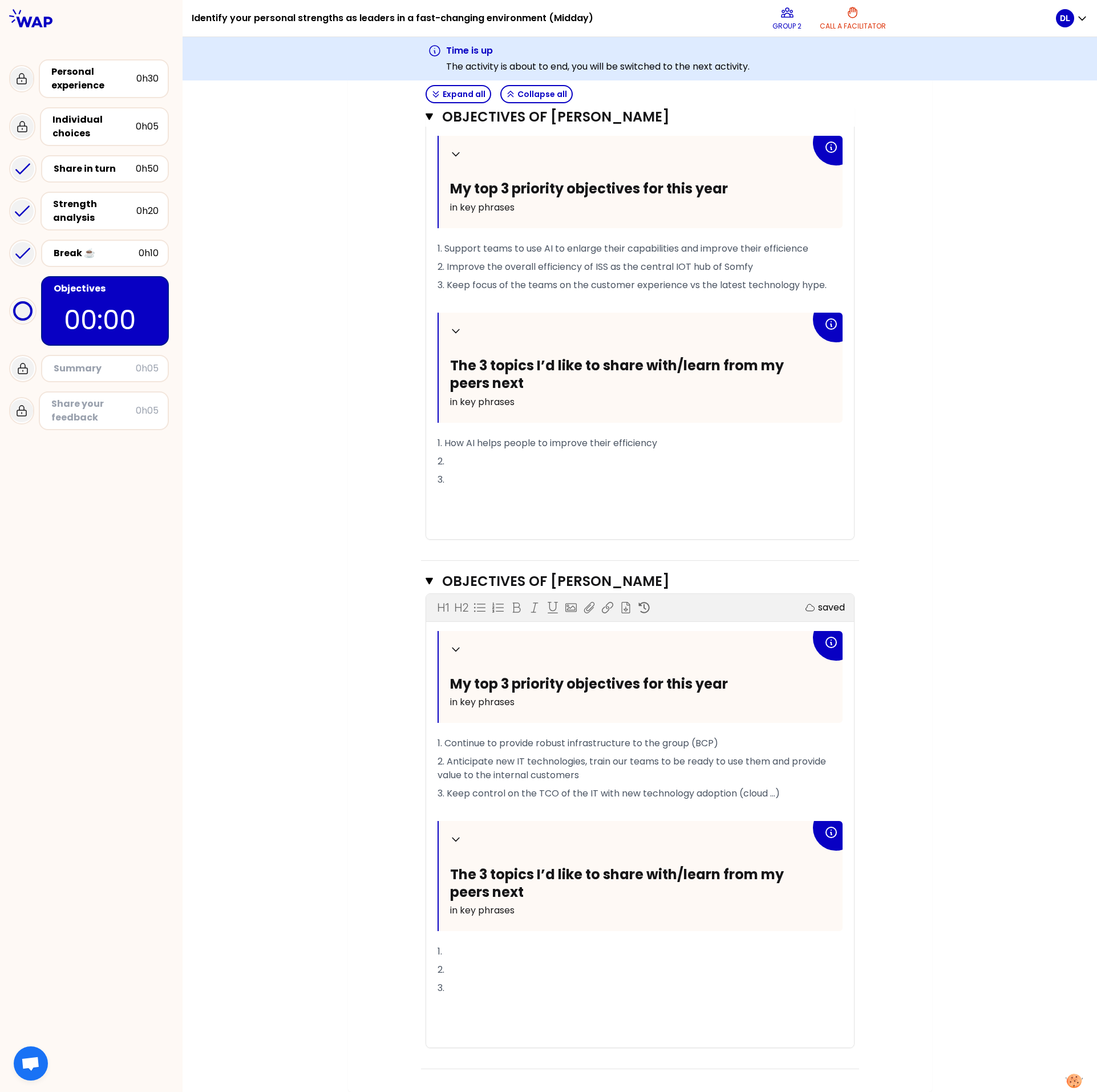
click at [474, 304] on p "1." at bounding box center [640, 952] width 405 height 19
click at [298, 304] on div "My group number: 2 Objectives # To design future sessions, share your top 3 pri…" at bounding box center [639, 144] width 915 height 1896
click at [467, 304] on p "1." at bounding box center [640, 952] width 405 height 19
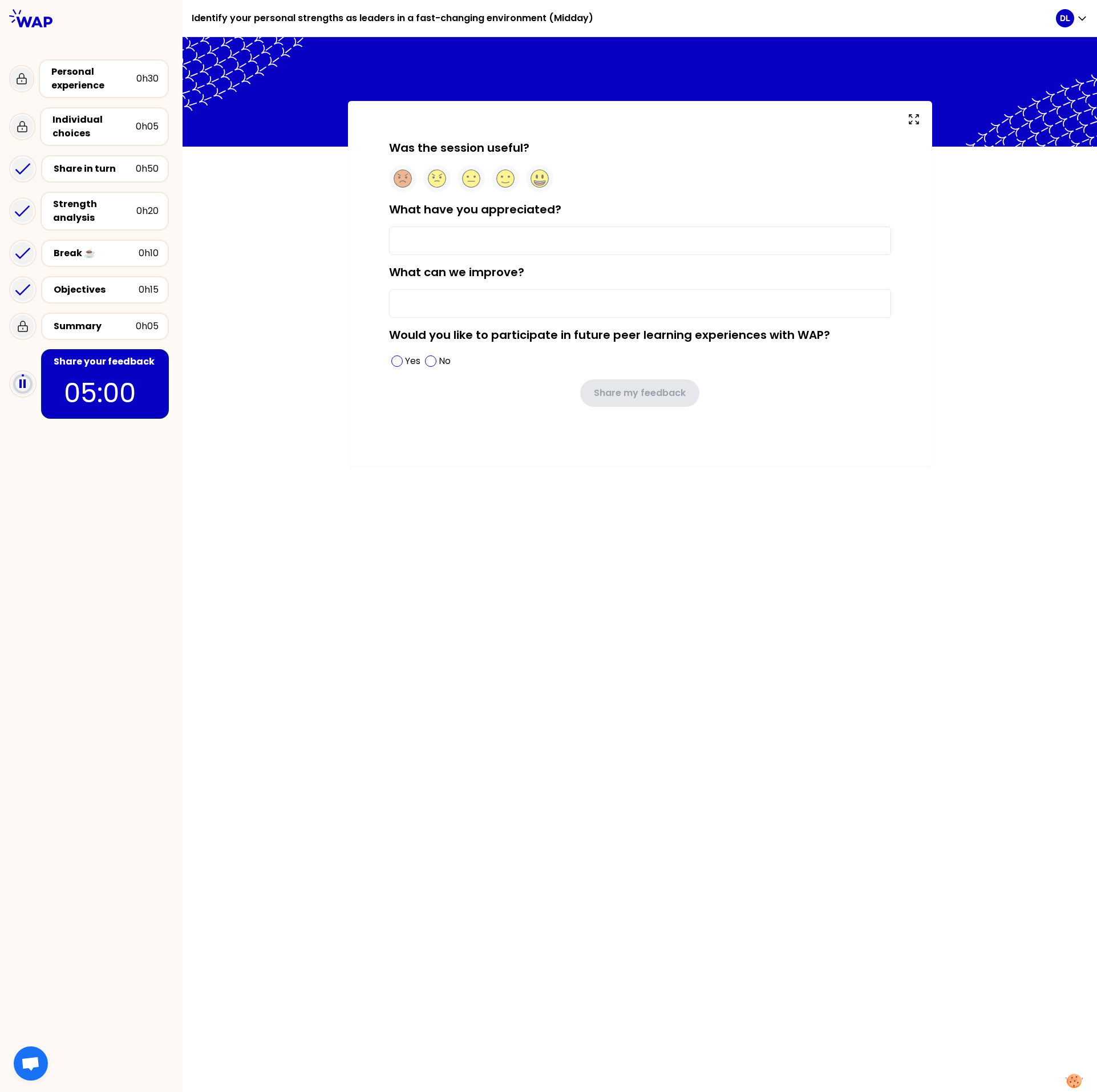
click at [446, 243] on input "What have you appreciated?" at bounding box center [640, 241] width 502 height 29
click at [435, 186] on icon at bounding box center [437, 179] width 18 height 18
click at [437, 242] on input "What have you appreciated?" at bounding box center [640, 241] width 502 height 29
type input "D"
type input "L"
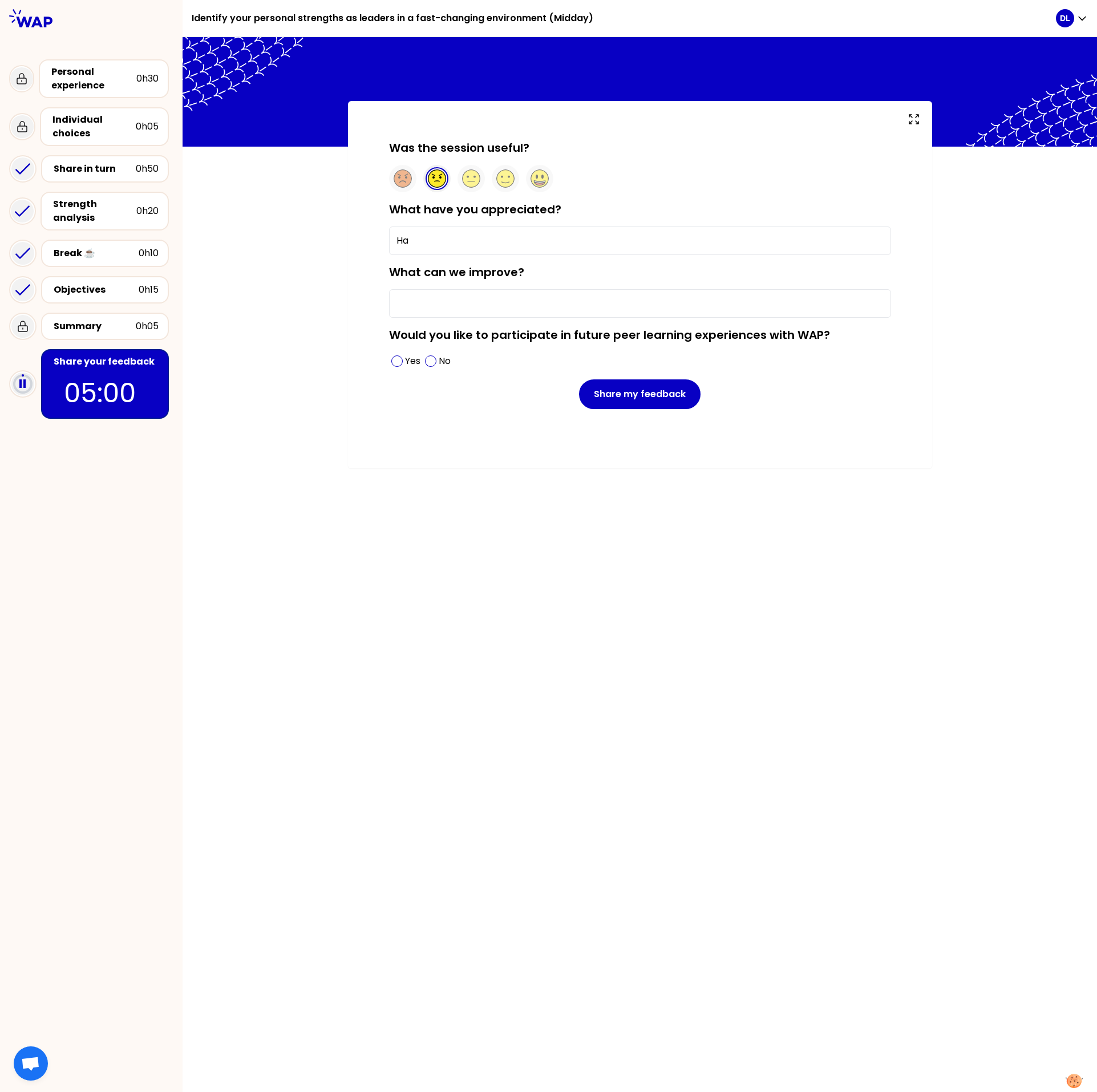
drag, startPoint x: 456, startPoint y: 235, endPoint x: 443, endPoint y: 238, distance: 13.3
click at [456, 235] on input "Ha" at bounding box center [640, 241] width 502 height 29
drag, startPoint x: 435, startPoint y: 238, endPoint x: 292, endPoint y: 242, distance: 143.1
click at [301, 240] on div "Was the session useful? What have you appreciated? Ha What can we improve? Woul…" at bounding box center [639, 284] width 915 height 367
type input "dicussion "non-IT" peers"
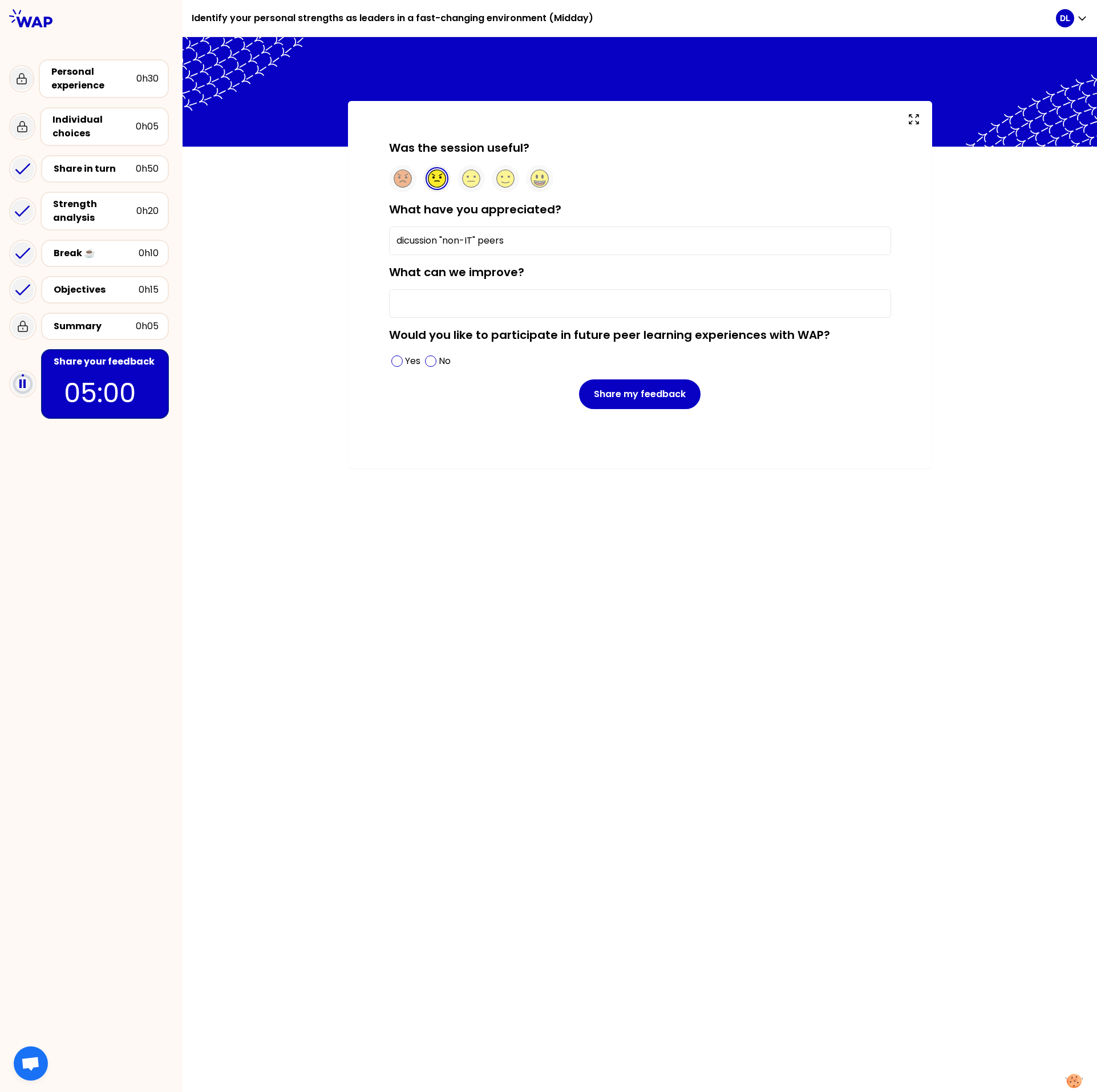
click at [447, 299] on input "What can we improve?" at bounding box center [640, 304] width 502 height 29
type input "a"
click at [398, 304] on span at bounding box center [397, 360] width 11 height 11
click at [423, 304] on input "What can we improve?" at bounding box center [640, 304] width 502 height 29
click at [279, 304] on div "Was the session useful? What have you appreciated? dicussion "non-IT" peers Wha…" at bounding box center [639, 565] width 915 height 1055
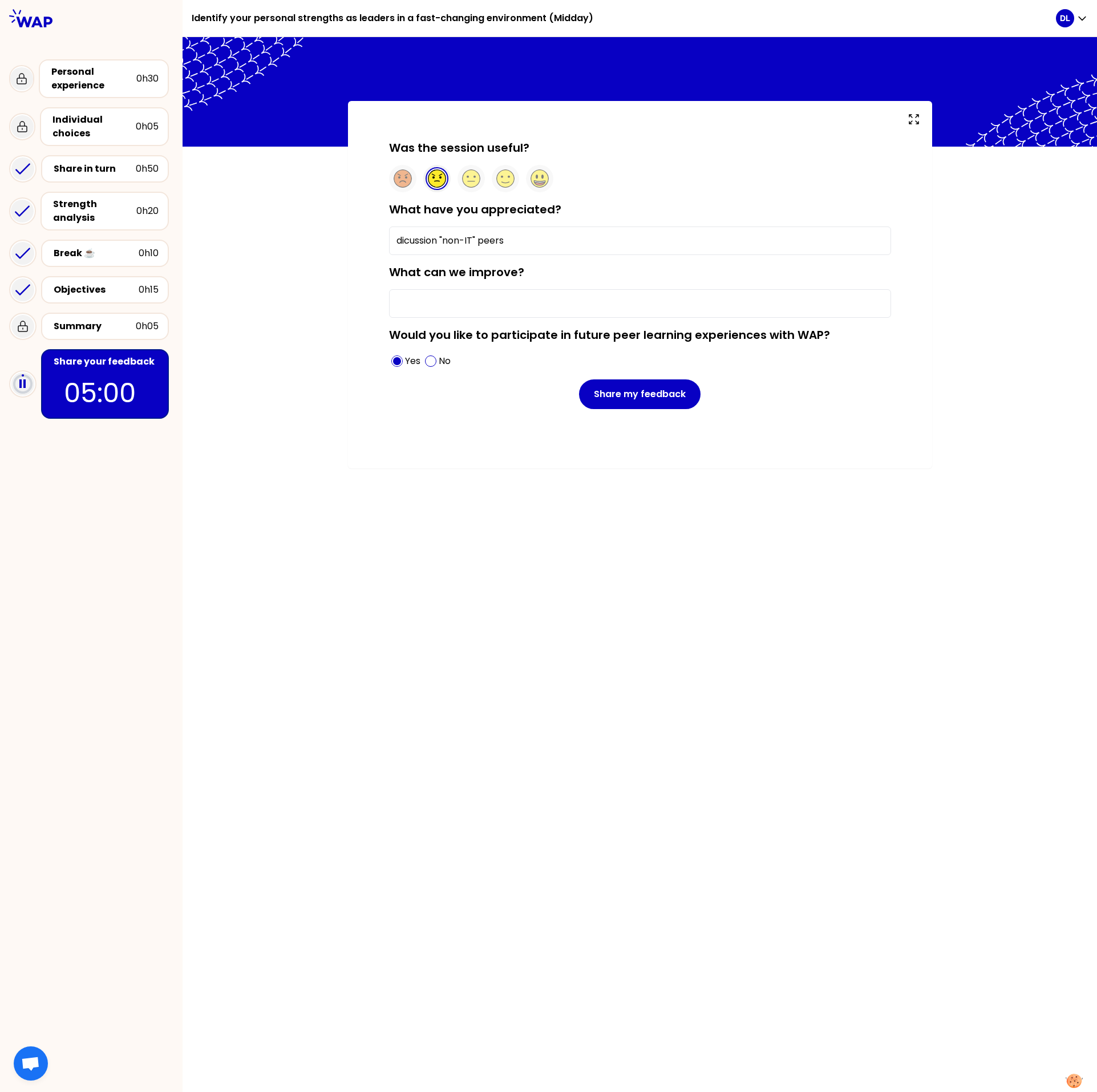
click at [438, 237] on input "dicussion "non-IT" peers" at bounding box center [640, 241] width 502 height 29
type input "dicussion with "non-IT" peers."
click at [509, 304] on input "What can we improve?" at bounding box center [640, 304] width 502 height 29
click at [320, 294] on div "Was the session useful? What have you appreciated? dicussion with "non-IT" peer…" at bounding box center [639, 284] width 915 height 367
click at [635, 304] on button "Share my feedback" at bounding box center [639, 394] width 121 height 30
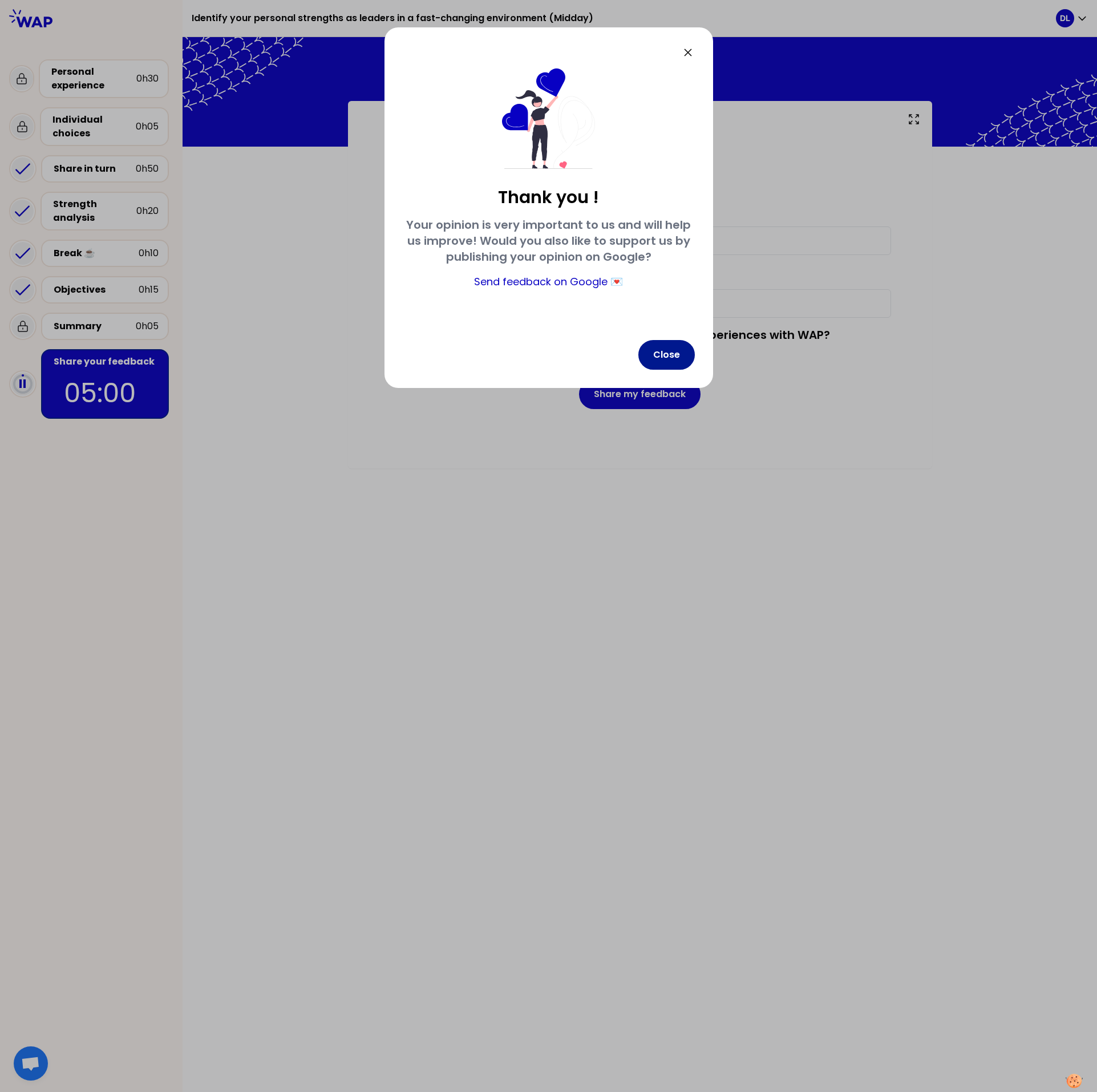
click at [650, 304] on button "Close" at bounding box center [666, 354] width 57 height 30
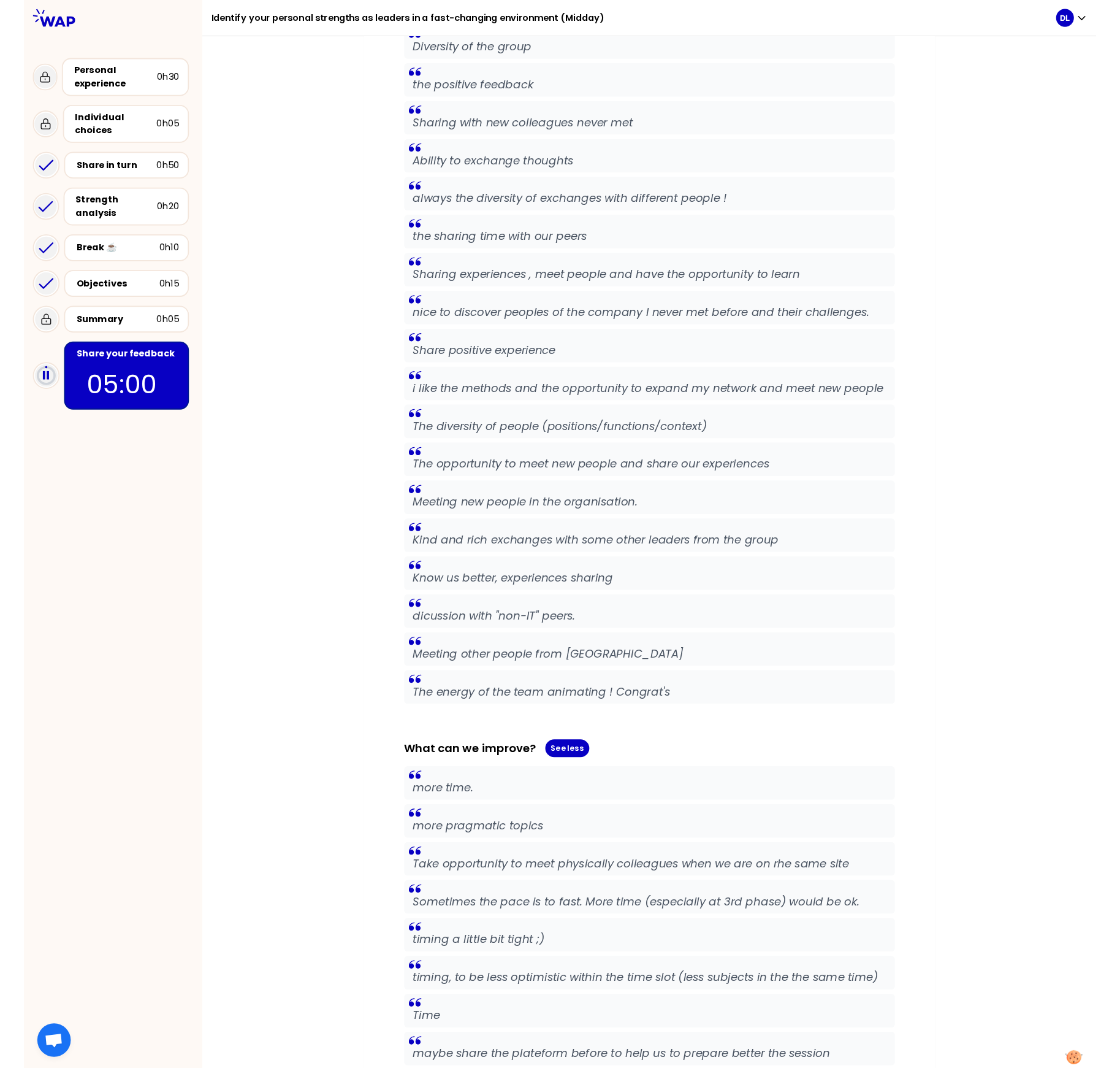
scroll to position [47, 0]
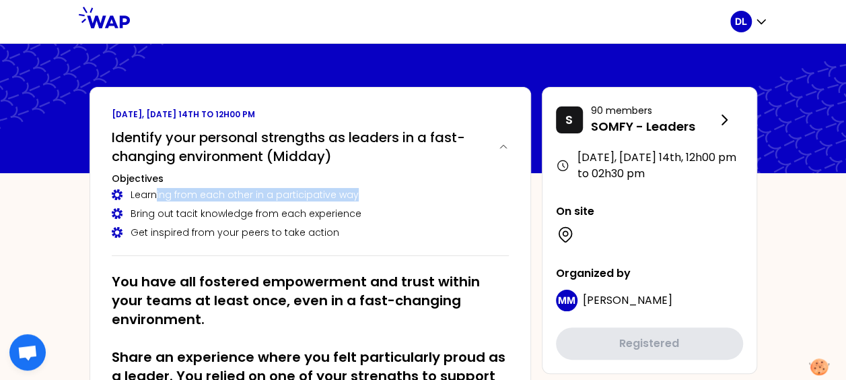
drag, startPoint x: 156, startPoint y: 194, endPoint x: 253, endPoint y: 204, distance: 97.4
click at [253, 204] on div "Learning from each other in a participative way Bring out tacit knowledge from …" at bounding box center [310, 213] width 397 height 51
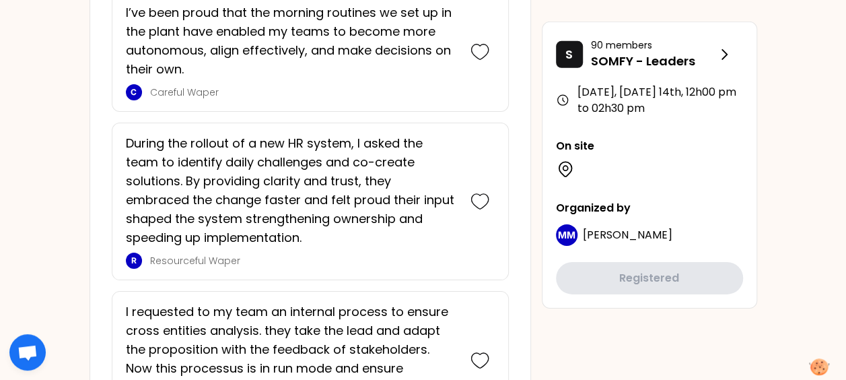
scroll to position [2288, 0]
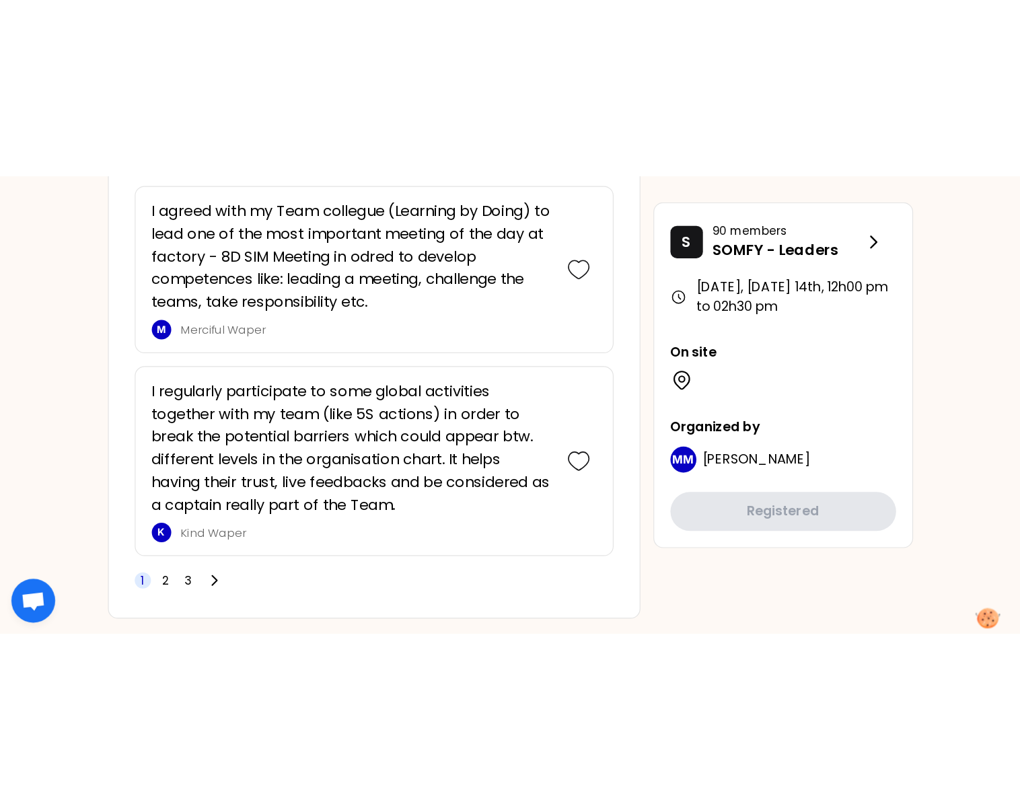
scroll to position [0, 0]
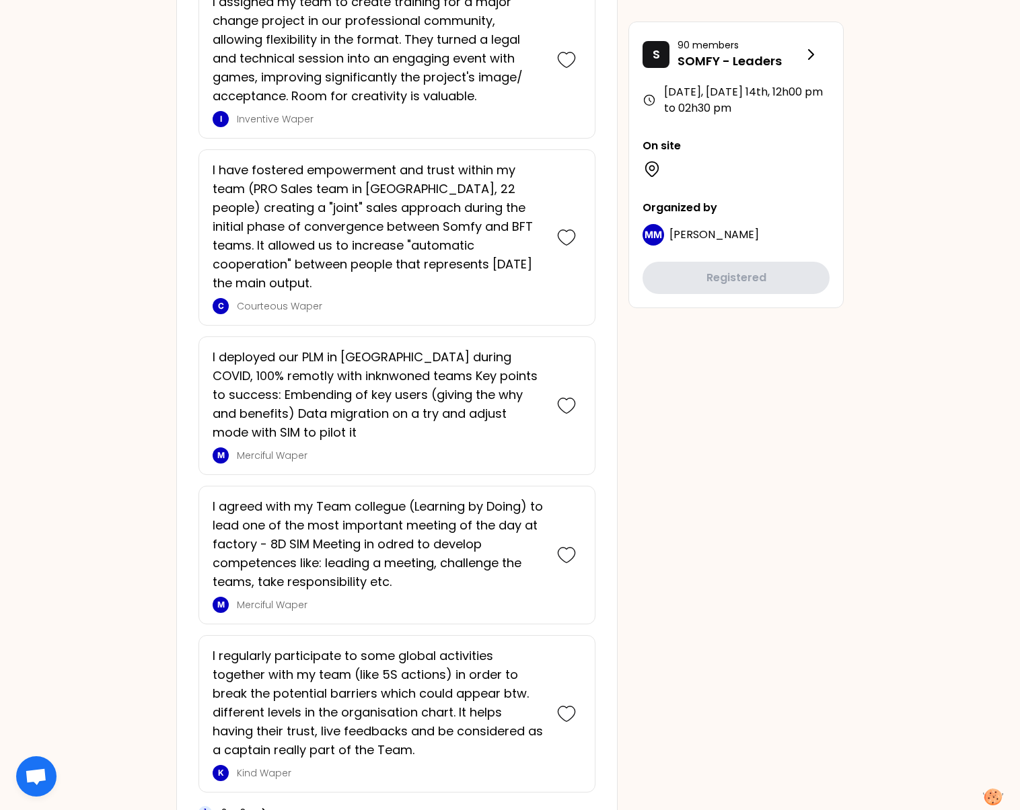
scroll to position [3289, 0]
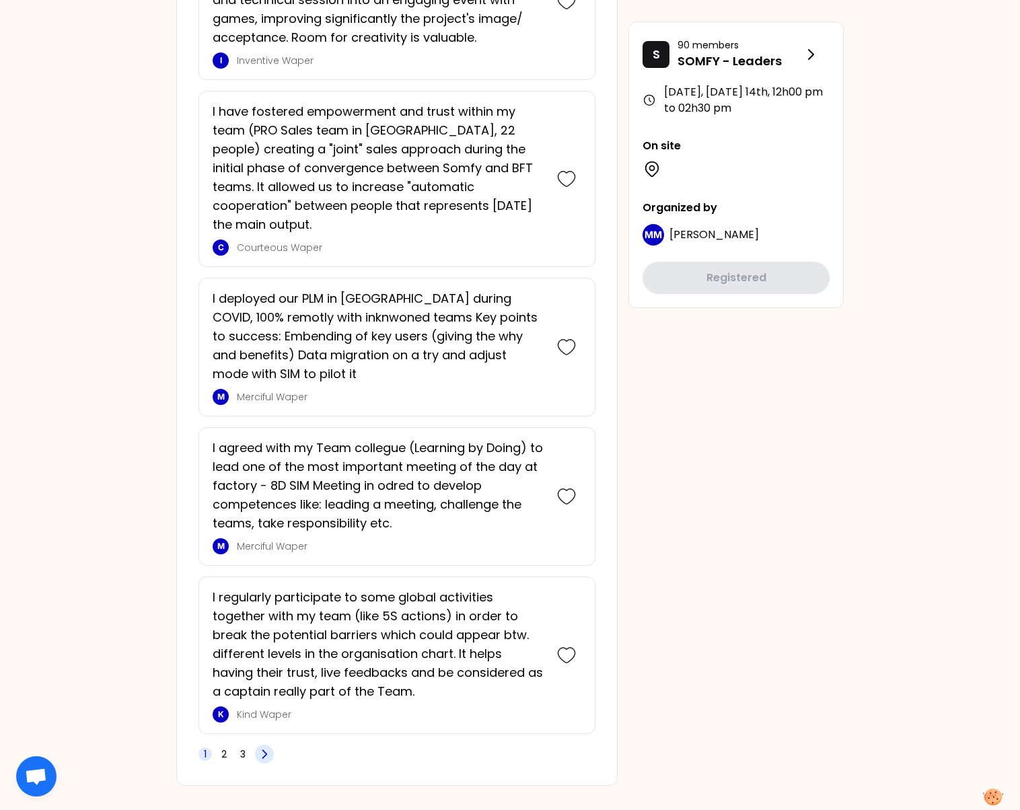
click at [268, 748] on icon at bounding box center [264, 754] width 13 height 13
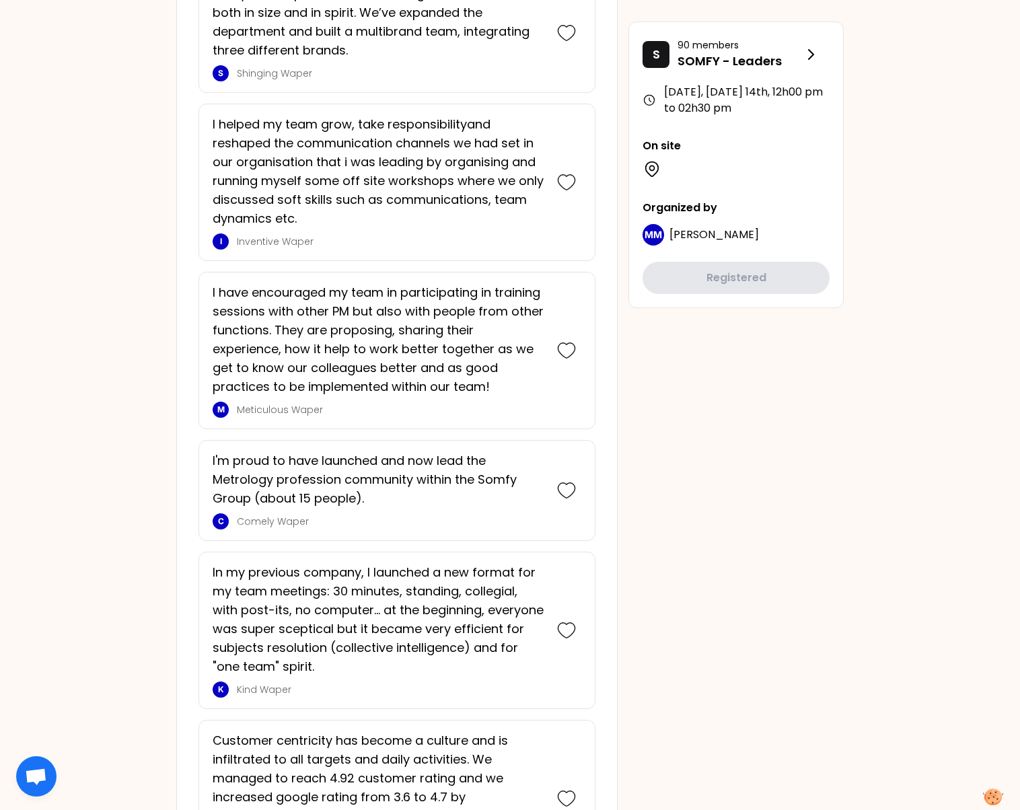
scroll to position [2965, 0]
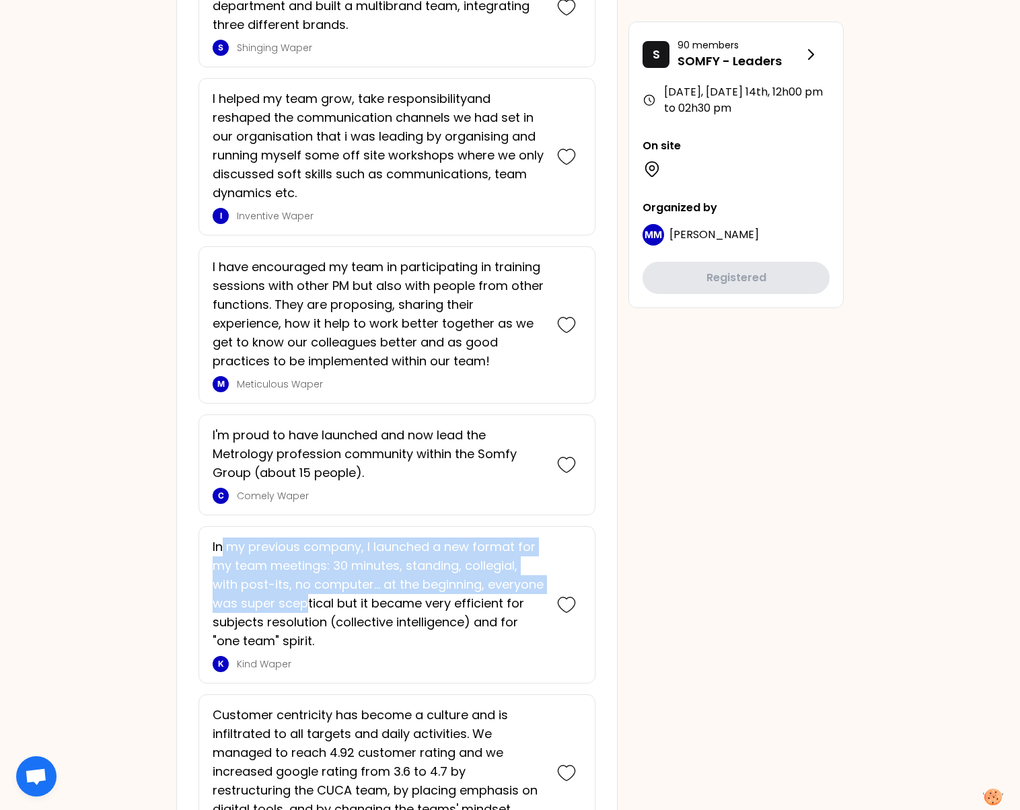
drag, startPoint x: 227, startPoint y: 515, endPoint x: 367, endPoint y: 559, distance: 146.0
click at [367, 559] on p "In my previous company, I launched a new format for my team meetings: 30 minute…" at bounding box center [378, 594] width 331 height 113
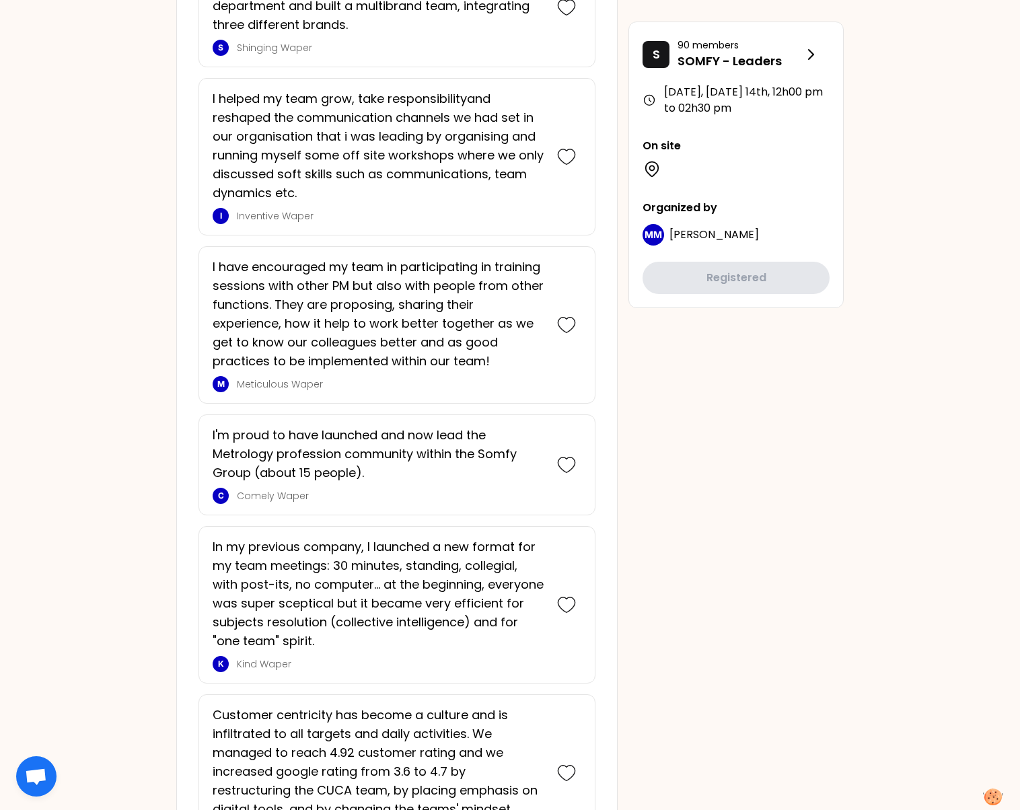
drag, startPoint x: 367, startPoint y: 559, endPoint x: 302, endPoint y: 576, distance: 66.8
click at [302, 576] on p "In my previous company, I launched a new format for my team meetings: 30 minute…" at bounding box center [378, 594] width 331 height 113
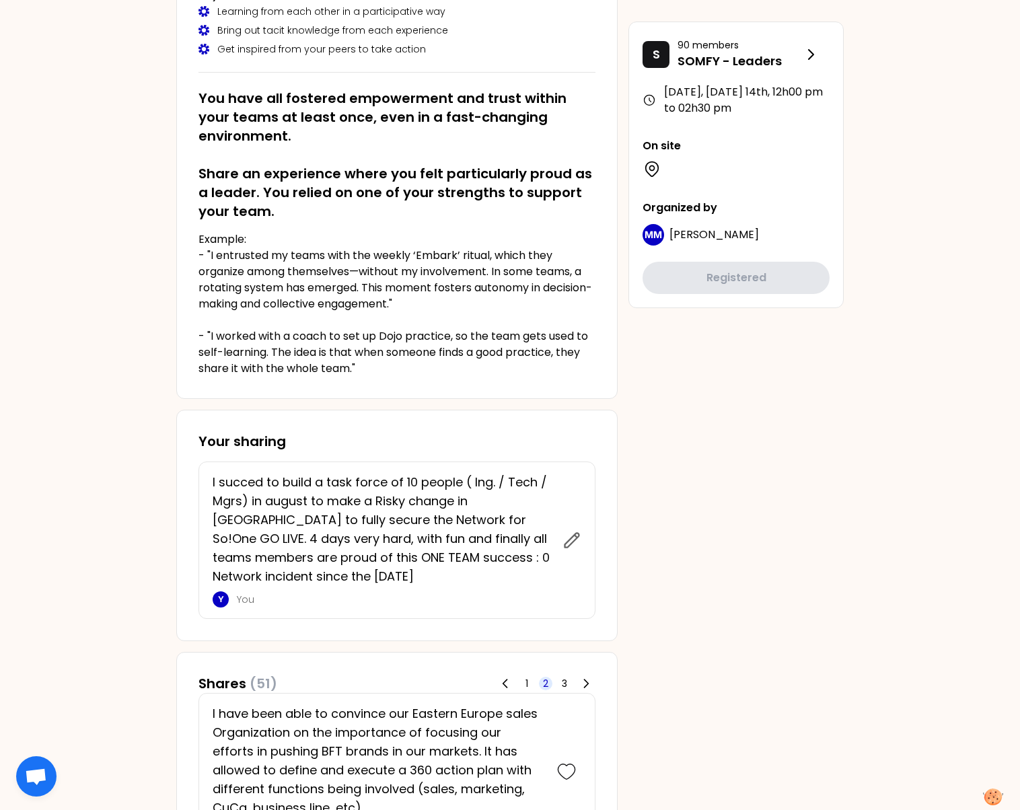
scroll to position [202, 0]
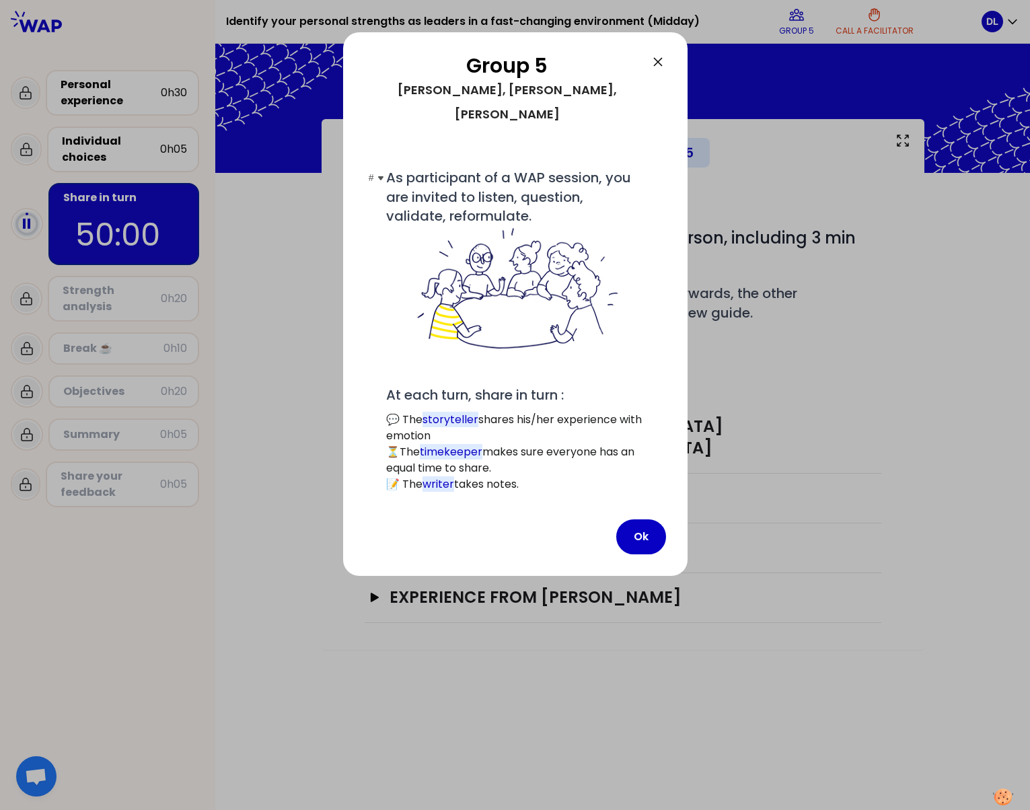
drag, startPoint x: 388, startPoint y: 151, endPoint x: 541, endPoint y: 194, distance: 159.5
click at [541, 194] on span "As participant of a WAP session, you are invited to listen, question, validate,…" at bounding box center [515, 260] width 258 height 185
click at [643, 520] on button "Ok" at bounding box center [641, 537] width 50 height 35
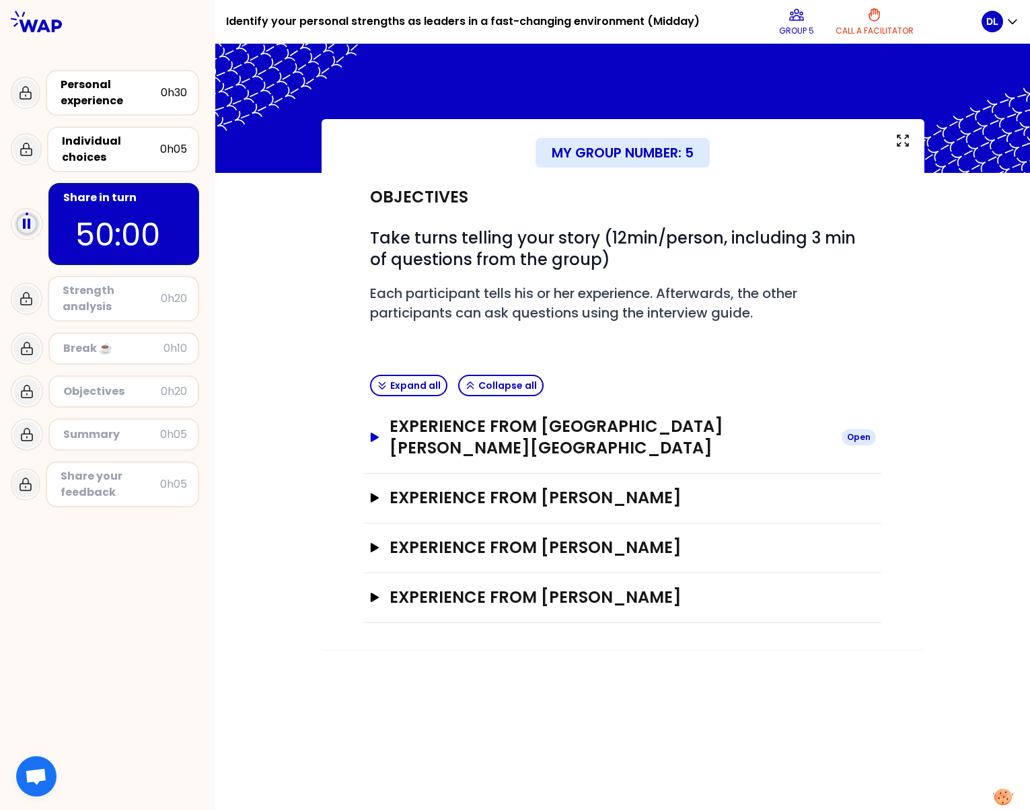
click at [373, 433] on icon "button" at bounding box center [374, 437] width 8 height 9
click at [374, 433] on icon "button" at bounding box center [374, 437] width 8 height 9
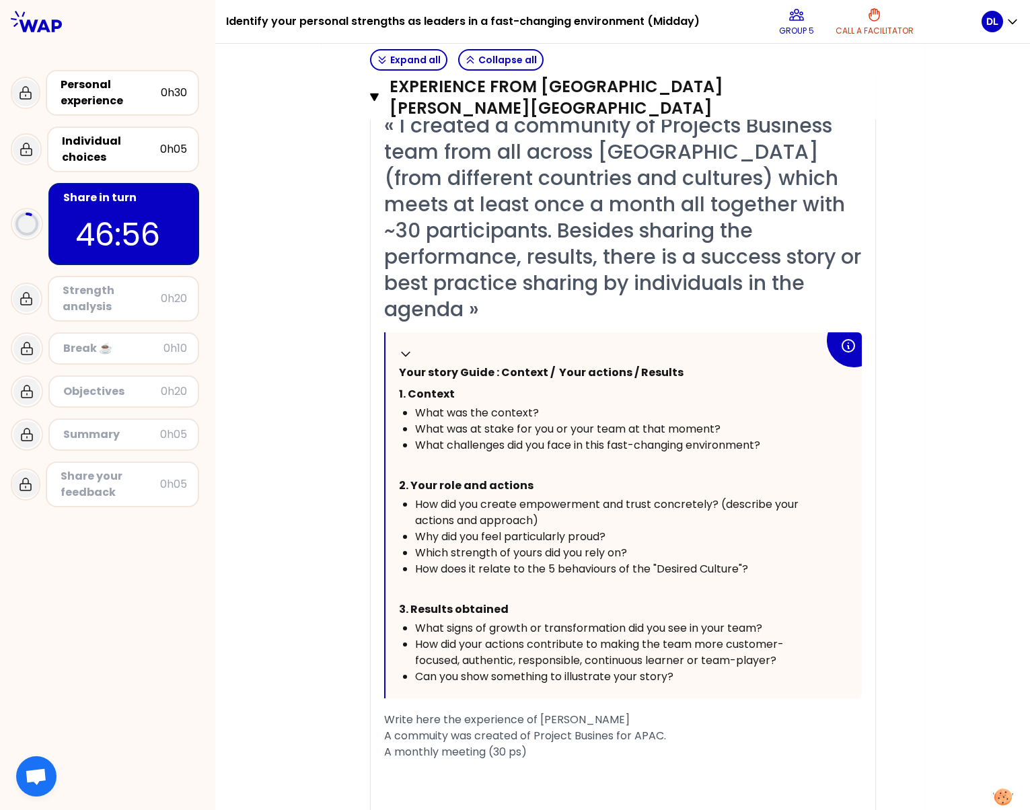
scroll to position [402, 0]
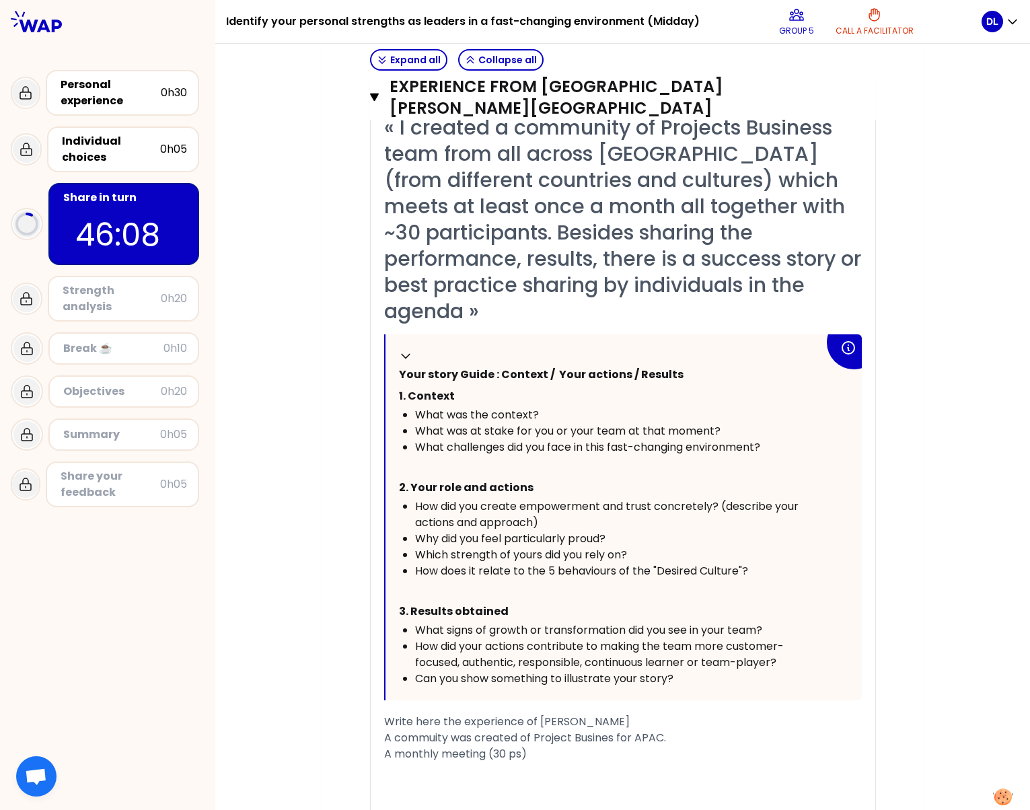
click at [524, 746] on div "A monthly meeting (30 ps)" at bounding box center [623, 754] width 478 height 16
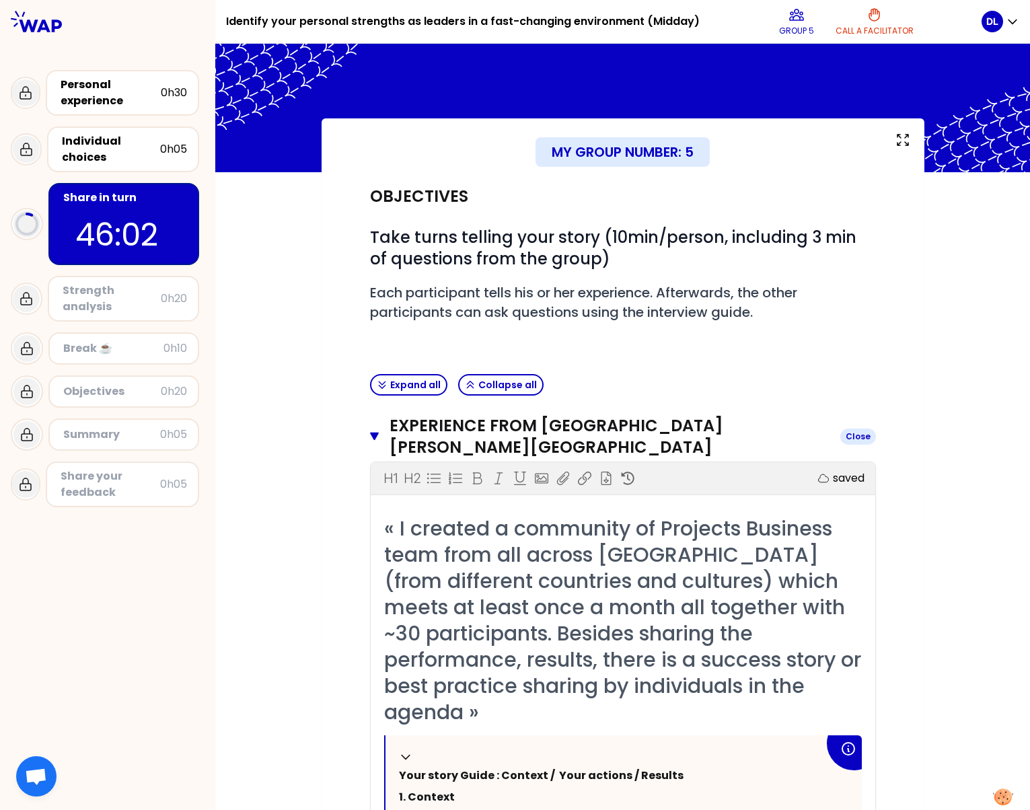
scroll to position [0, 0]
click at [370, 433] on icon "button" at bounding box center [374, 437] width 9 height 8
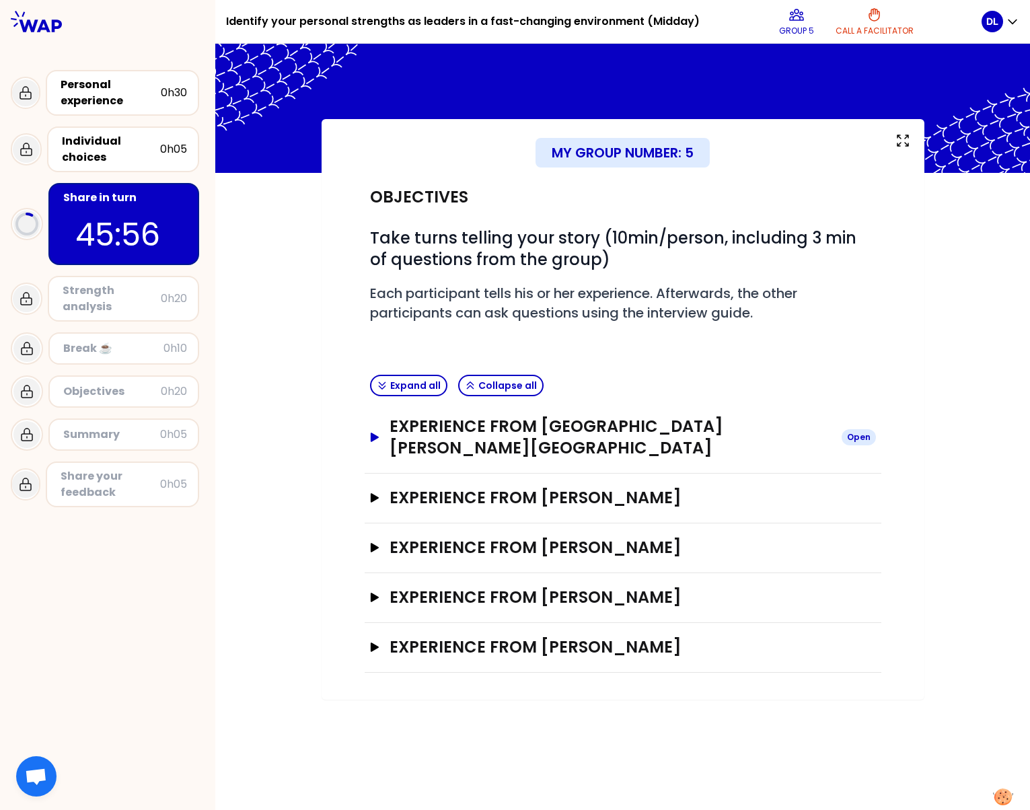
click at [372, 433] on icon "button" at bounding box center [374, 437] width 8 height 9
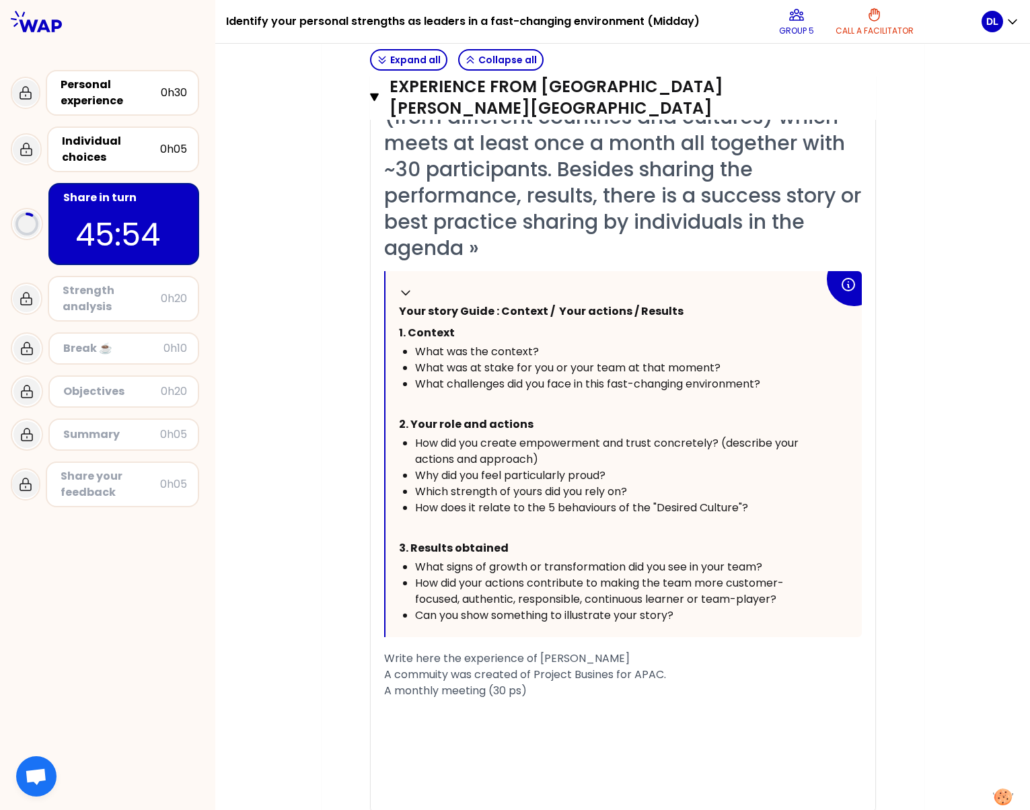
scroll to position [471, 0]
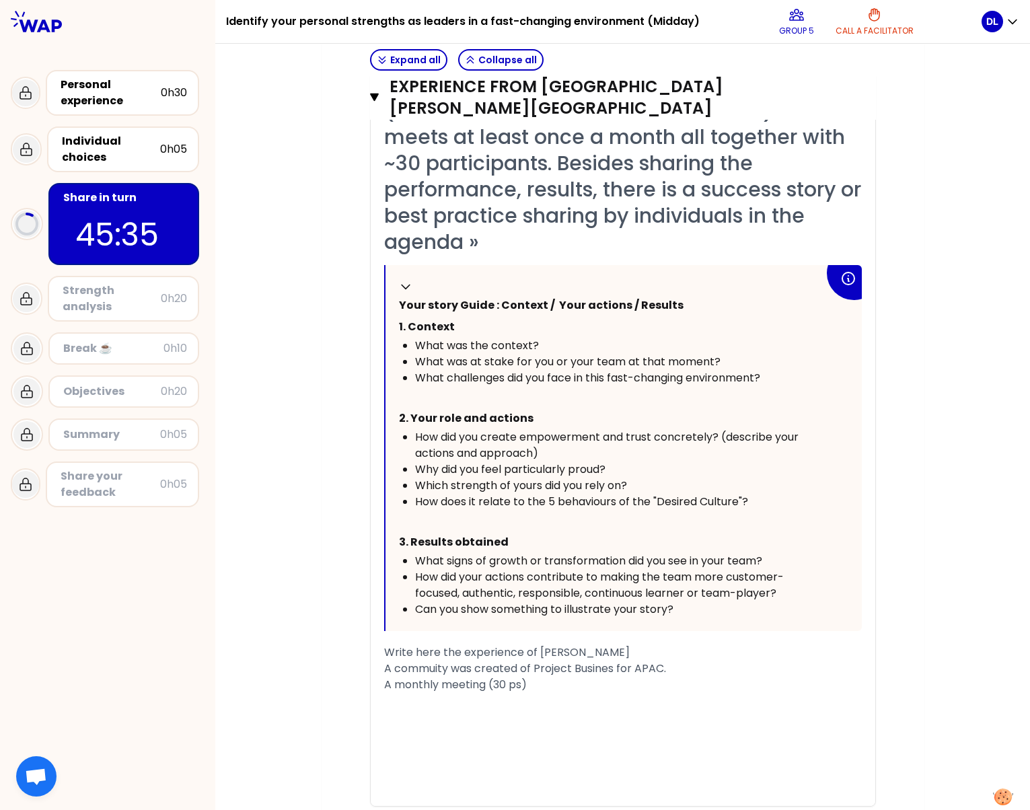
click at [547, 386] on p "﻿" at bounding box center [611, 397] width 425 height 22
click at [533, 354] on span "What was at stake for you or your team at that moment?" at bounding box center [568, 361] width 306 height 15
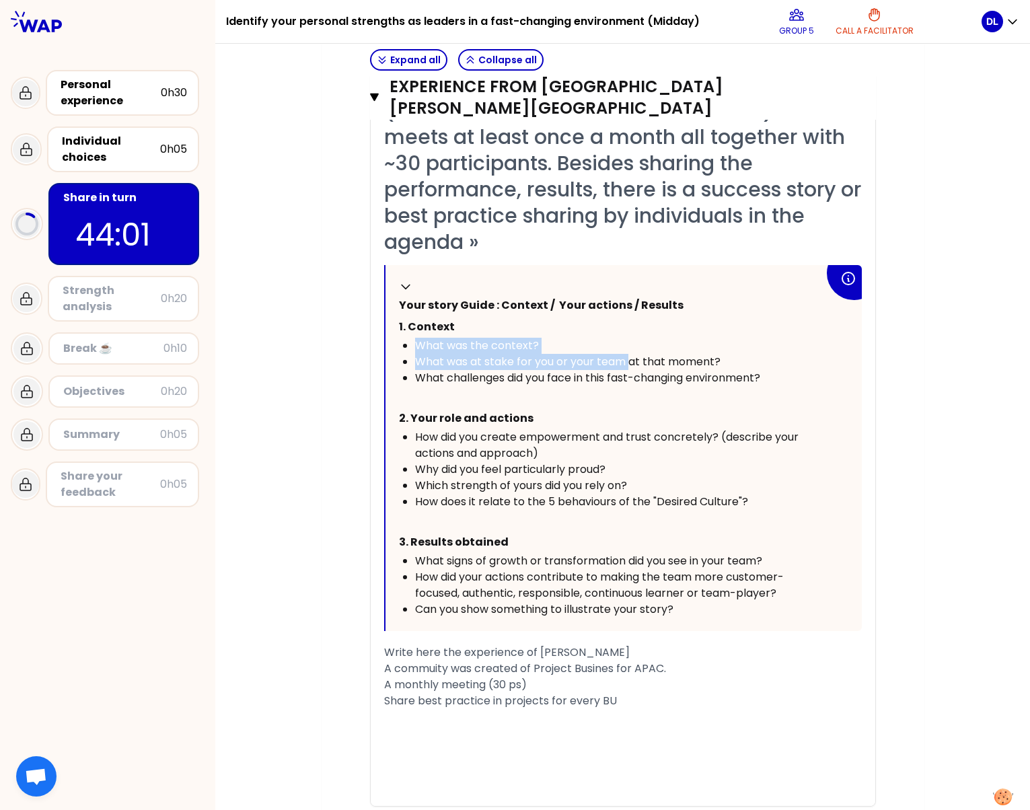
drag, startPoint x: 409, startPoint y: 298, endPoint x: 624, endPoint y: 318, distance: 216.2
click at [624, 338] on ul "What was the context? What was at stake for you or your team at that moment? Wh…" at bounding box center [611, 362] width 425 height 48
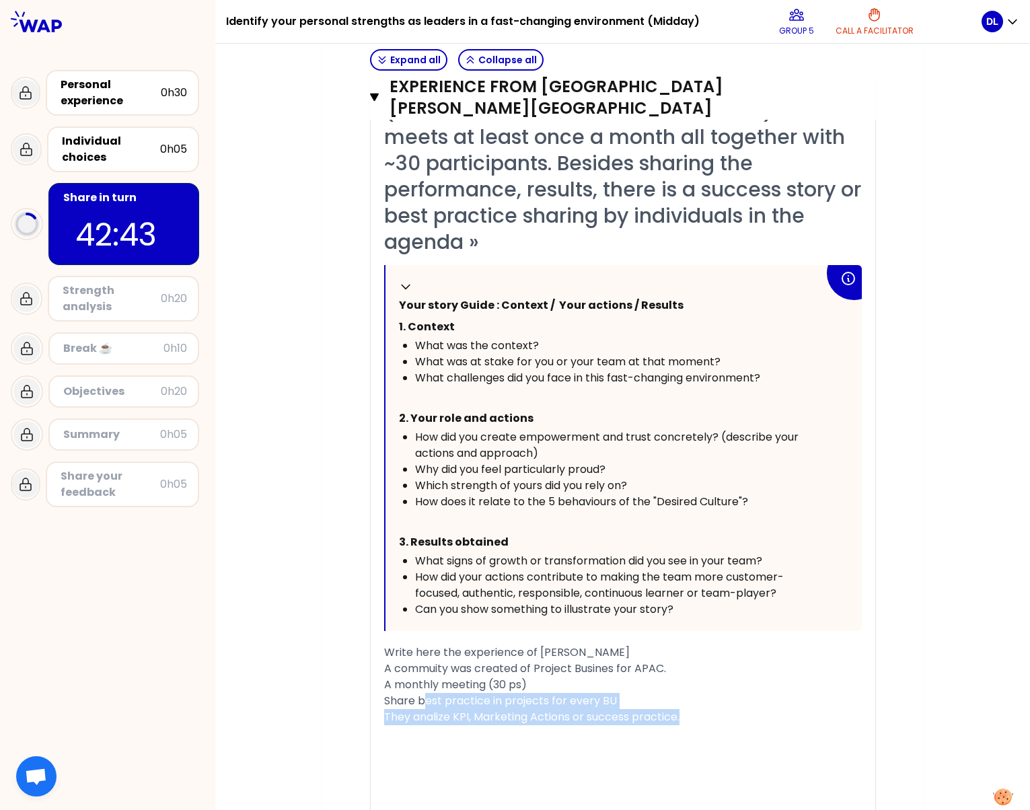
drag, startPoint x: 420, startPoint y: 651, endPoint x: 703, endPoint y: 672, distance: 284.1
click at [703, 672] on div "« I created a community of Projects Business team from all across [GEOGRAPHIC_D…" at bounding box center [623, 433] width 478 height 777
click at [406, 661] on span "A commuity was created of Project Busines for APAC." at bounding box center [525, 668] width 282 height 15
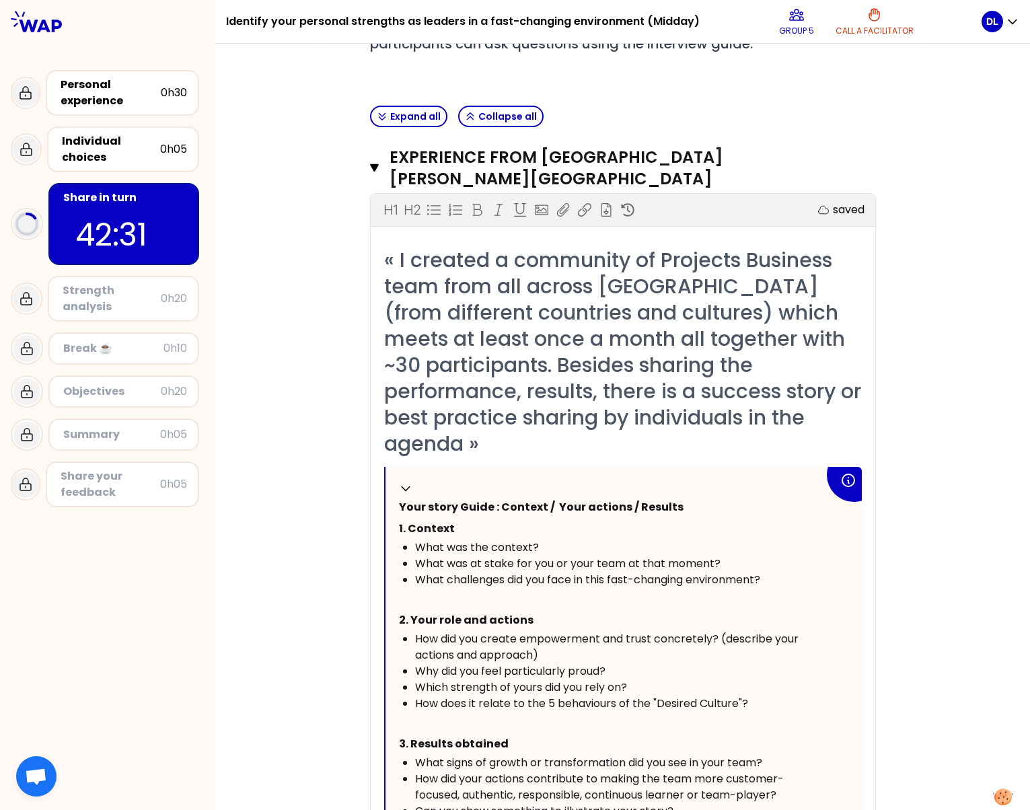
scroll to position [202, 0]
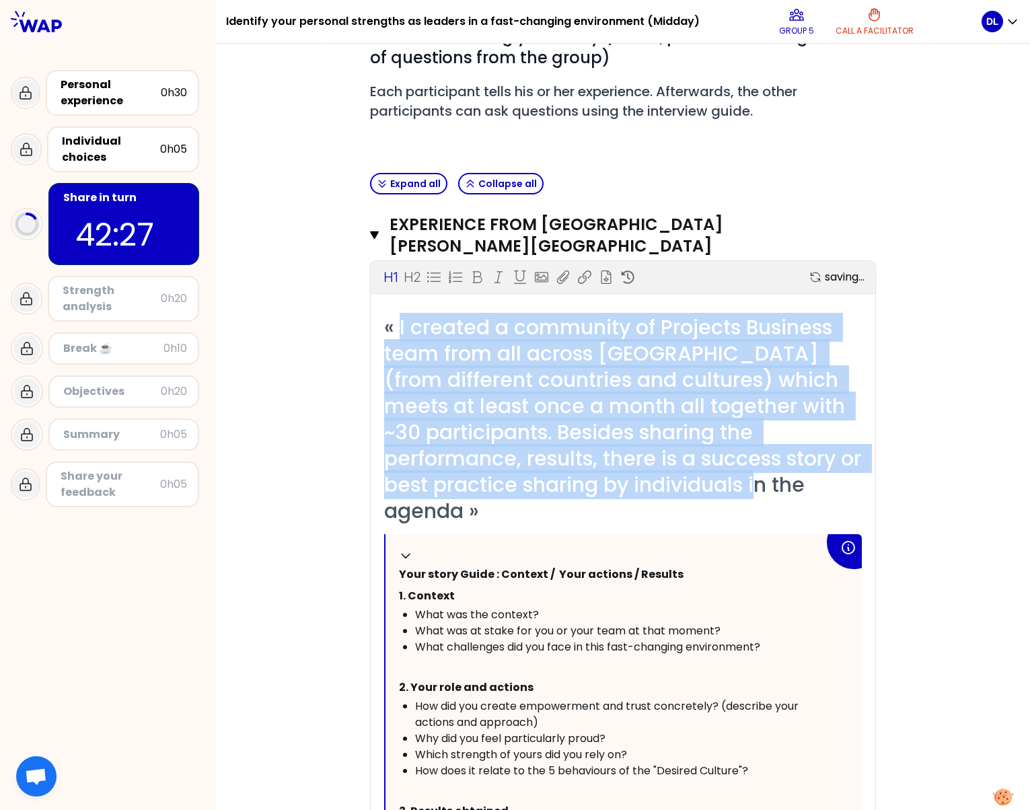
drag, startPoint x: 394, startPoint y: 307, endPoint x: 845, endPoint y: 454, distance: 474.1
click at [845, 454] on span "« I created a community of Projects Business team from all across [GEOGRAPHIC_D…" at bounding box center [625, 419] width 482 height 213
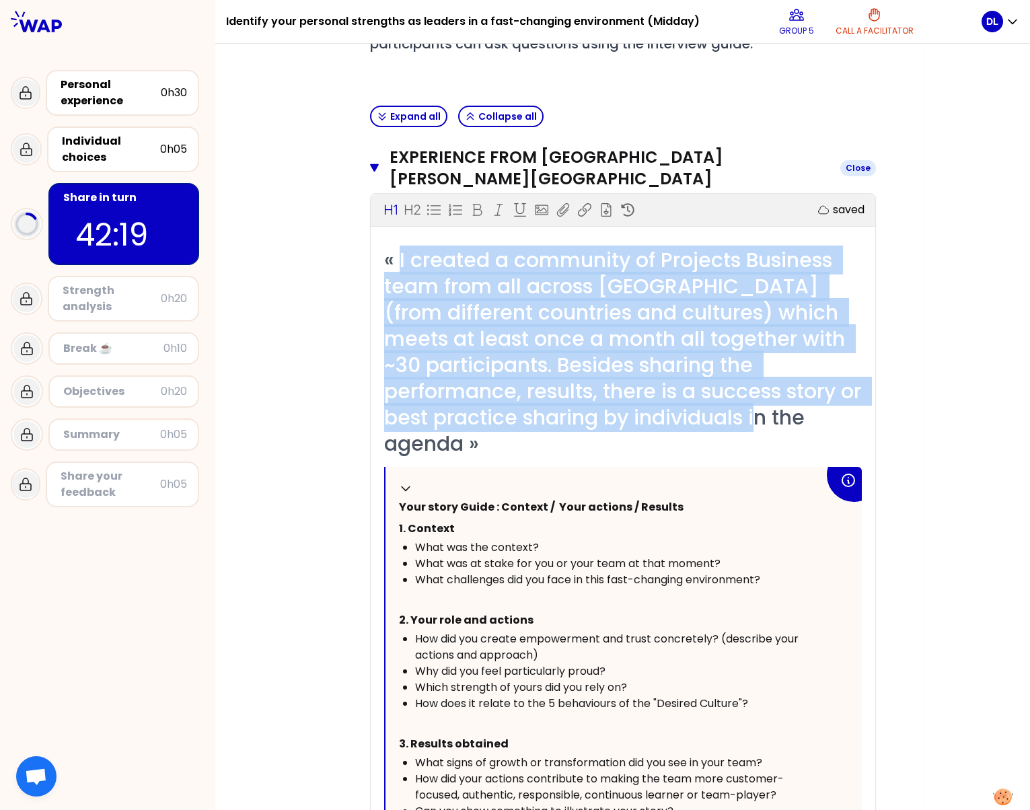
click at [371, 164] on icon "button" at bounding box center [374, 168] width 9 height 8
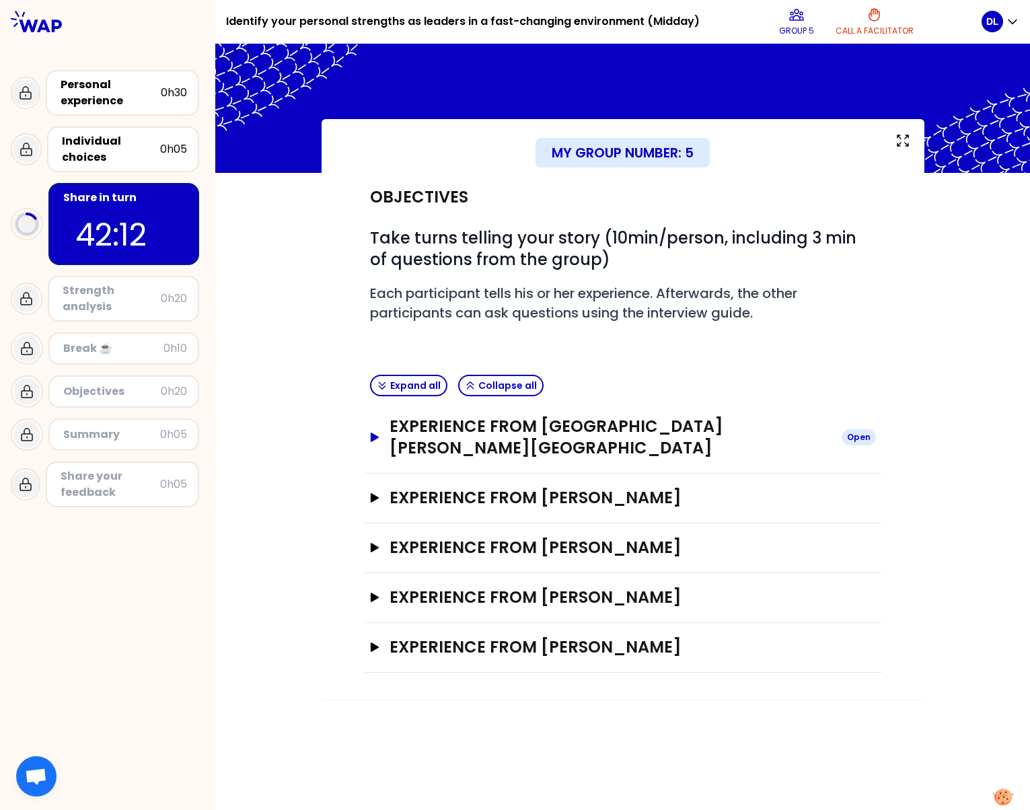
click at [375, 433] on icon "button" at bounding box center [374, 437] width 8 height 9
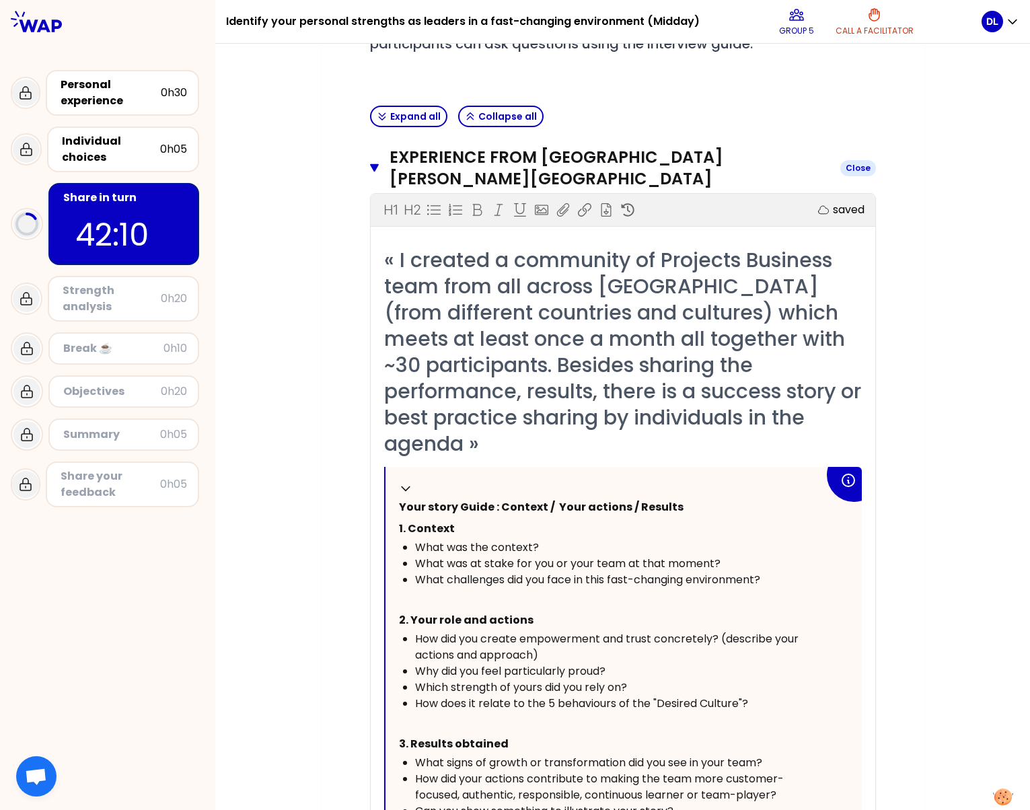
scroll to position [471, 0]
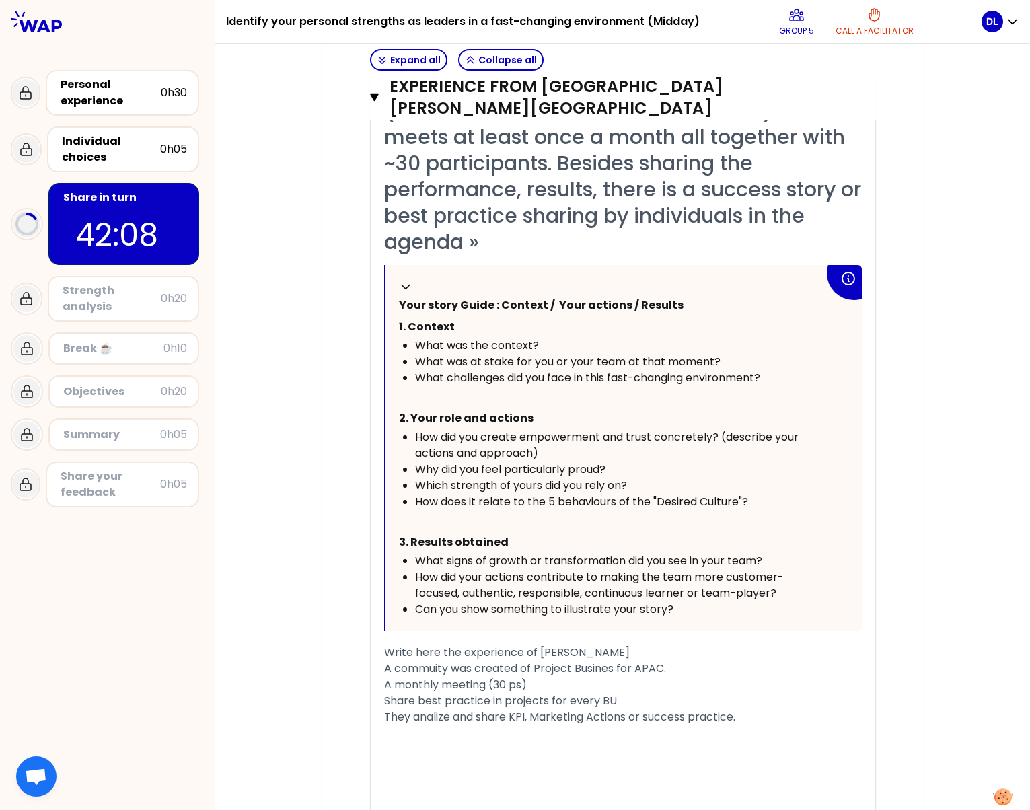
drag, startPoint x: 413, startPoint y: 513, endPoint x: 422, endPoint y: 431, distance: 83.2
click at [638, 553] on span "What signs of growth or transformation did you see in your team?" at bounding box center [588, 560] width 347 height 15
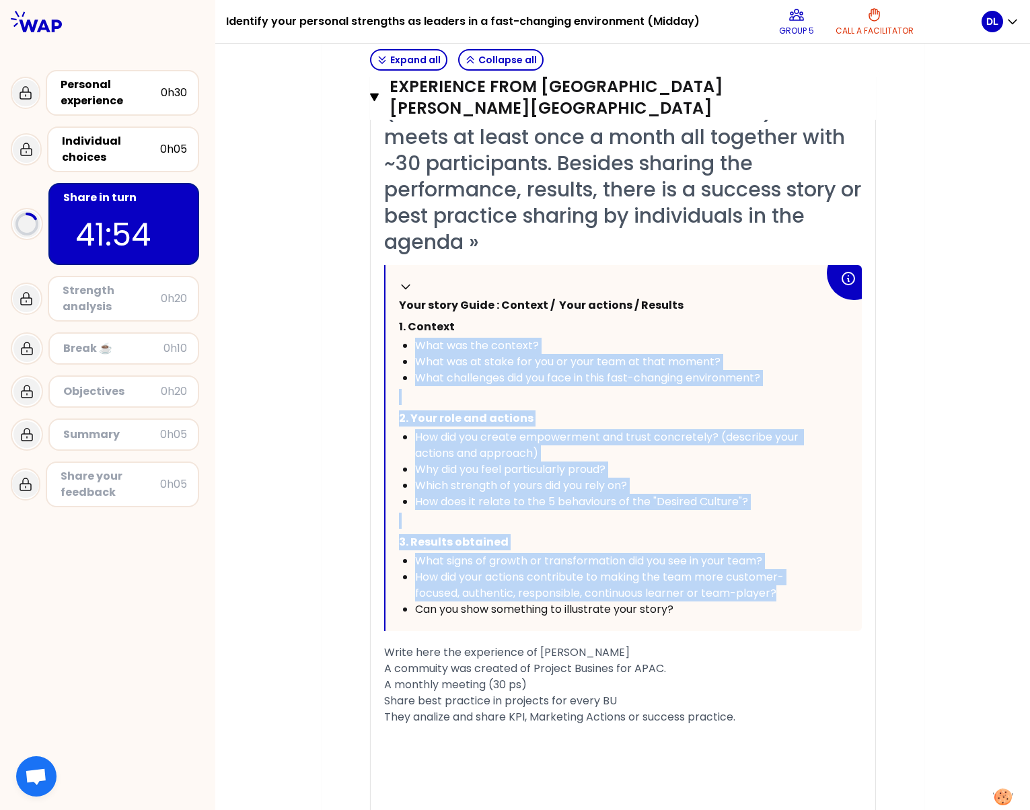
drag, startPoint x: 412, startPoint y: 293, endPoint x: 772, endPoint y: 540, distance: 436.2
click at [772, 540] on div "Collapse Your story Guide : Context / Your actions / Results 1. Context What wa…" at bounding box center [624, 448] width 476 height 366
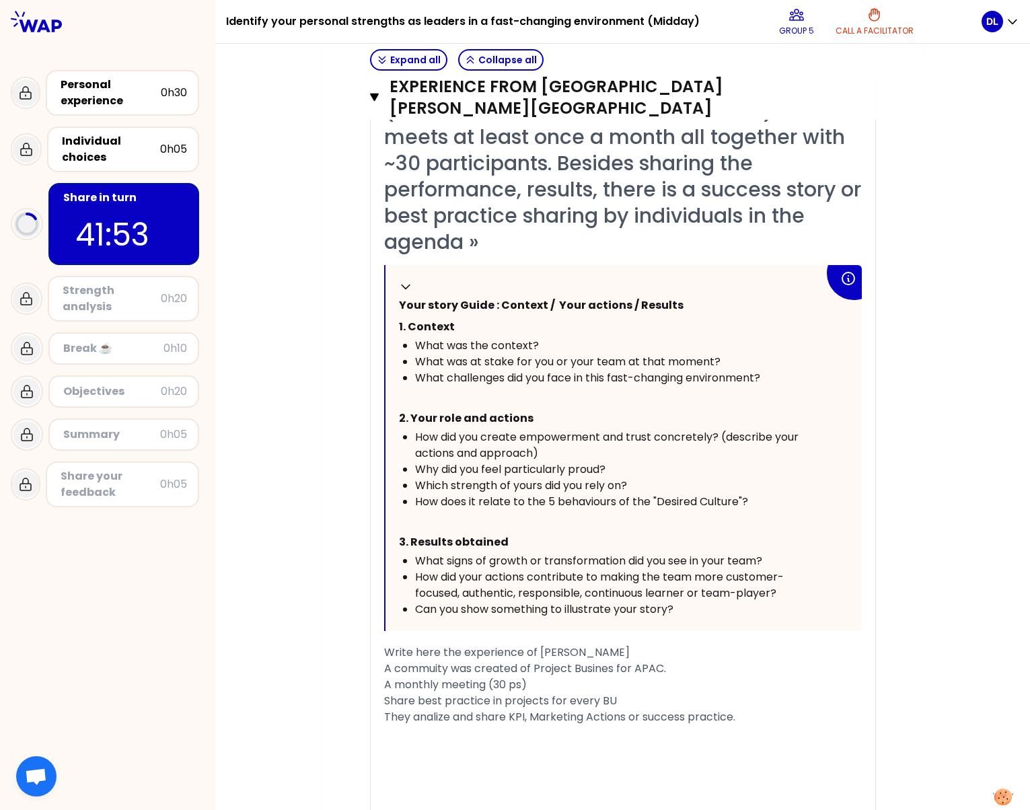
click at [426, 709] on div "They analize and share KPI, Marketing Actions or success practice." at bounding box center [623, 717] width 478 height 16
click at [370, 94] on icon "button" at bounding box center [374, 98] width 9 height 8
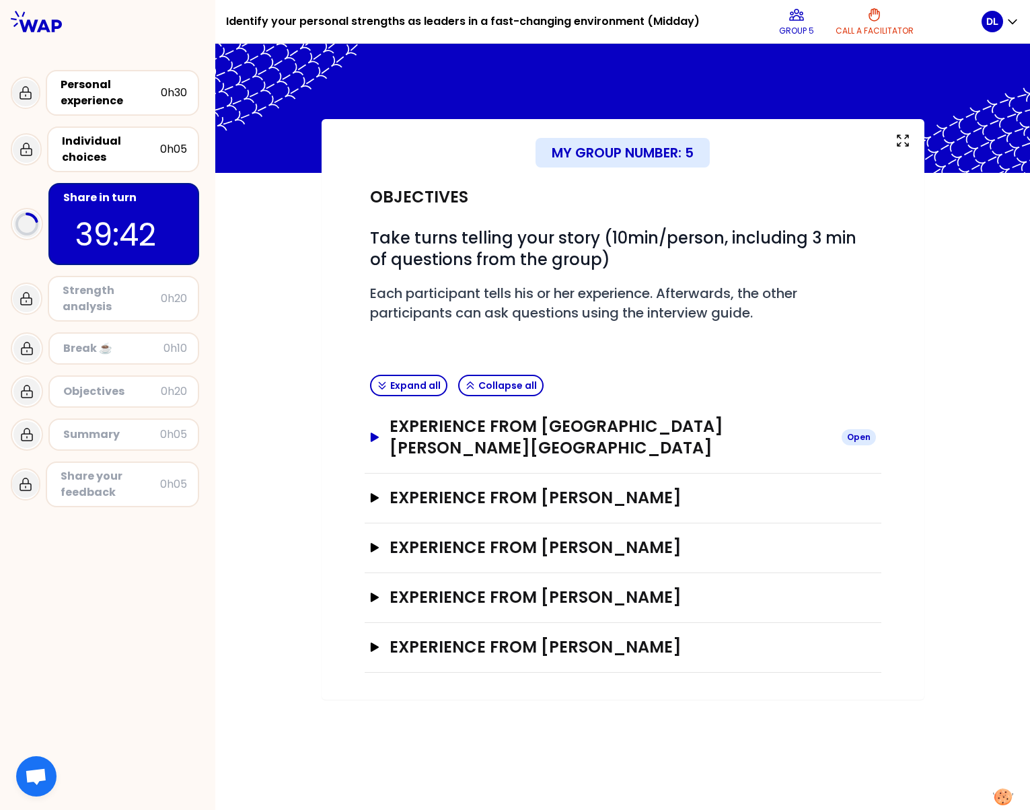
click at [375, 433] on icon "button" at bounding box center [374, 437] width 8 height 9
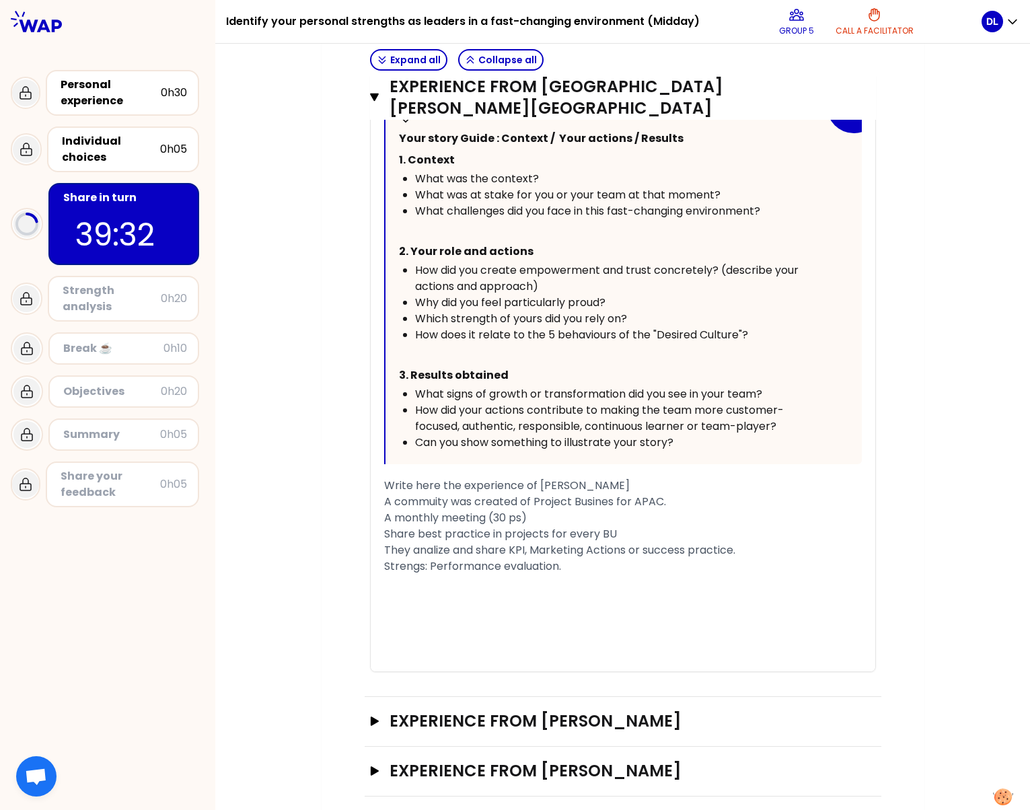
scroll to position [703, 0]
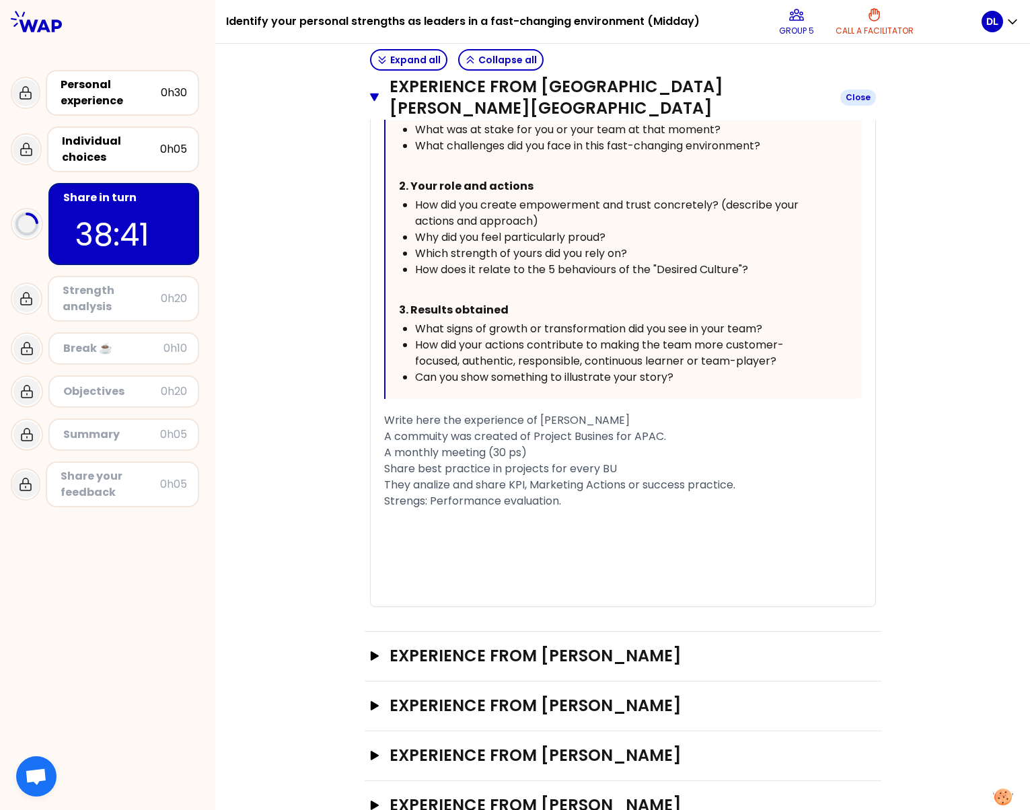
click at [374, 87] on button "Experience from [PERSON_NAME] Close" at bounding box center [623, 97] width 506 height 43
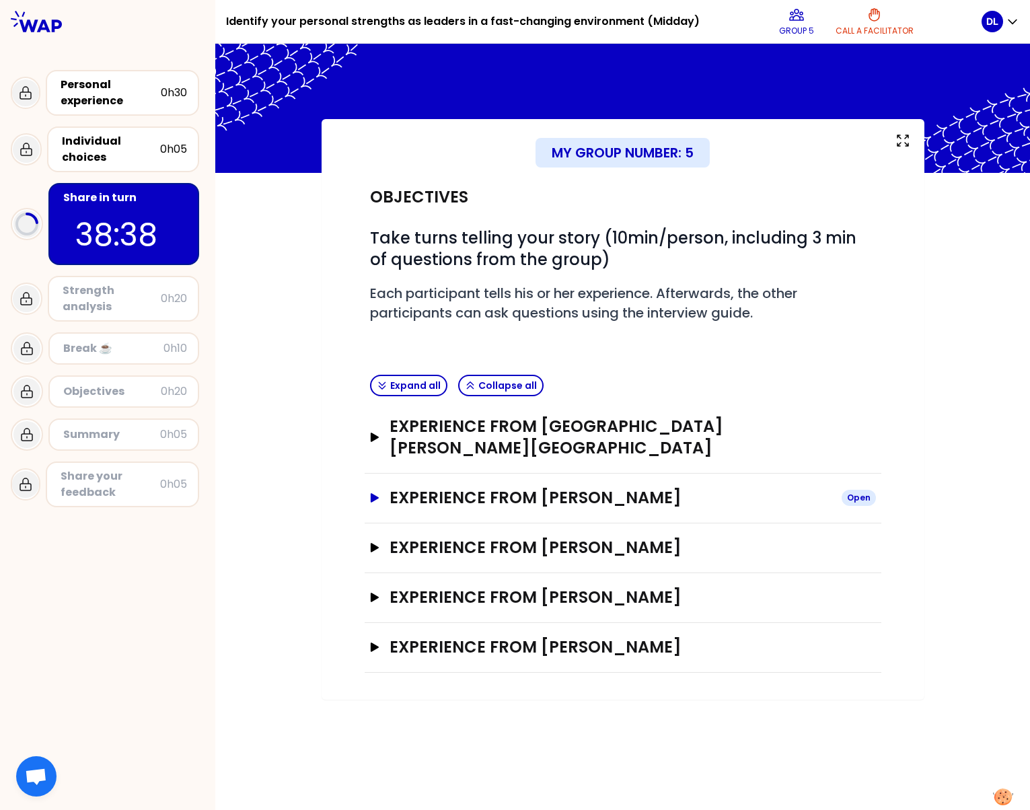
click at [376, 493] on icon "button" at bounding box center [374, 497] width 11 height 9
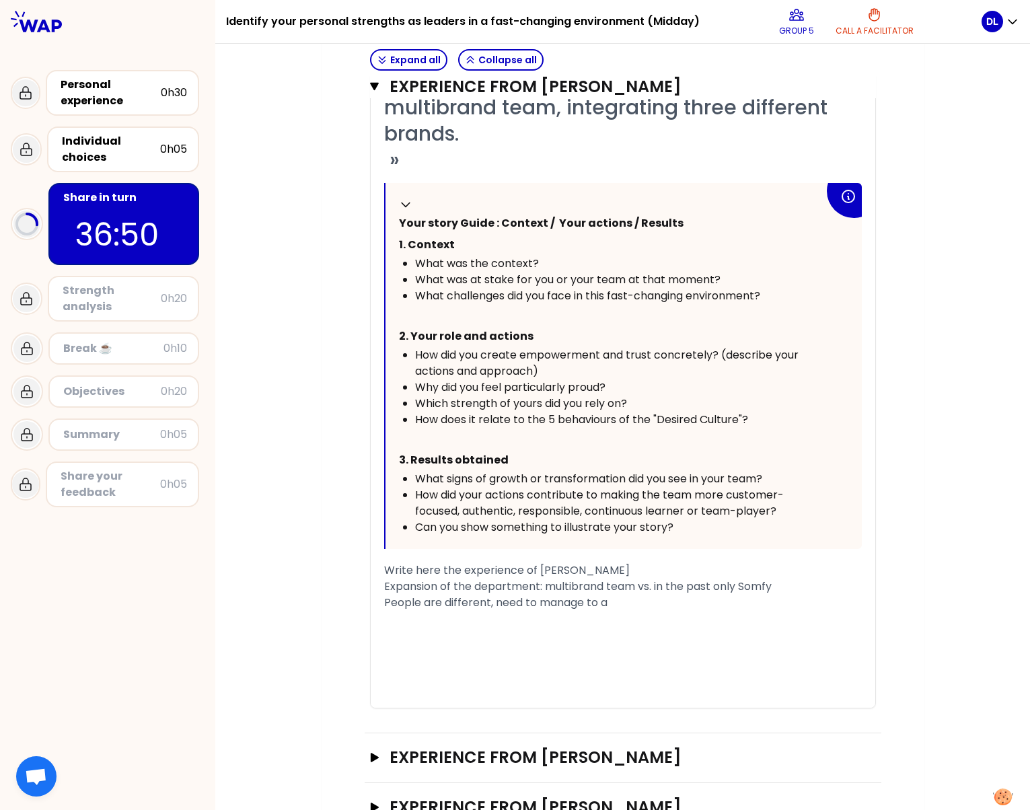
scroll to position [629, 0]
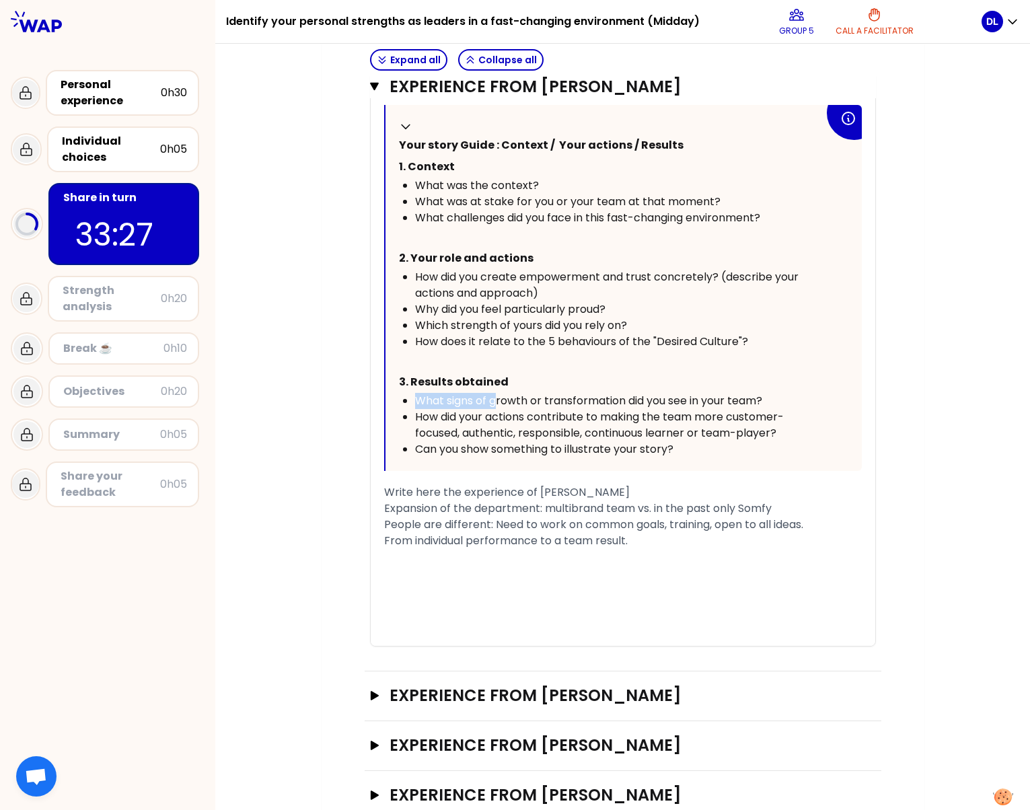
drag, startPoint x: 412, startPoint y: 383, endPoint x: 492, endPoint y: 380, distance: 80.1
click at [492, 393] on span "What signs of growth or transformation did you see in your team?" at bounding box center [588, 400] width 347 height 15
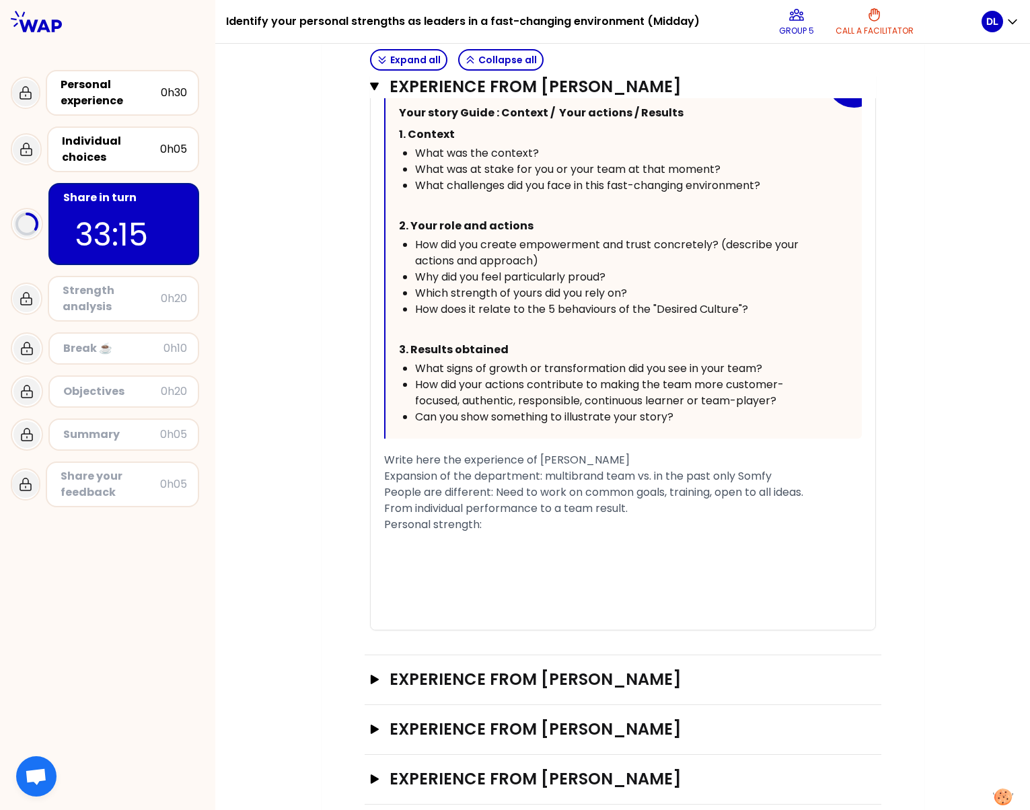
scroll to position [594, 0]
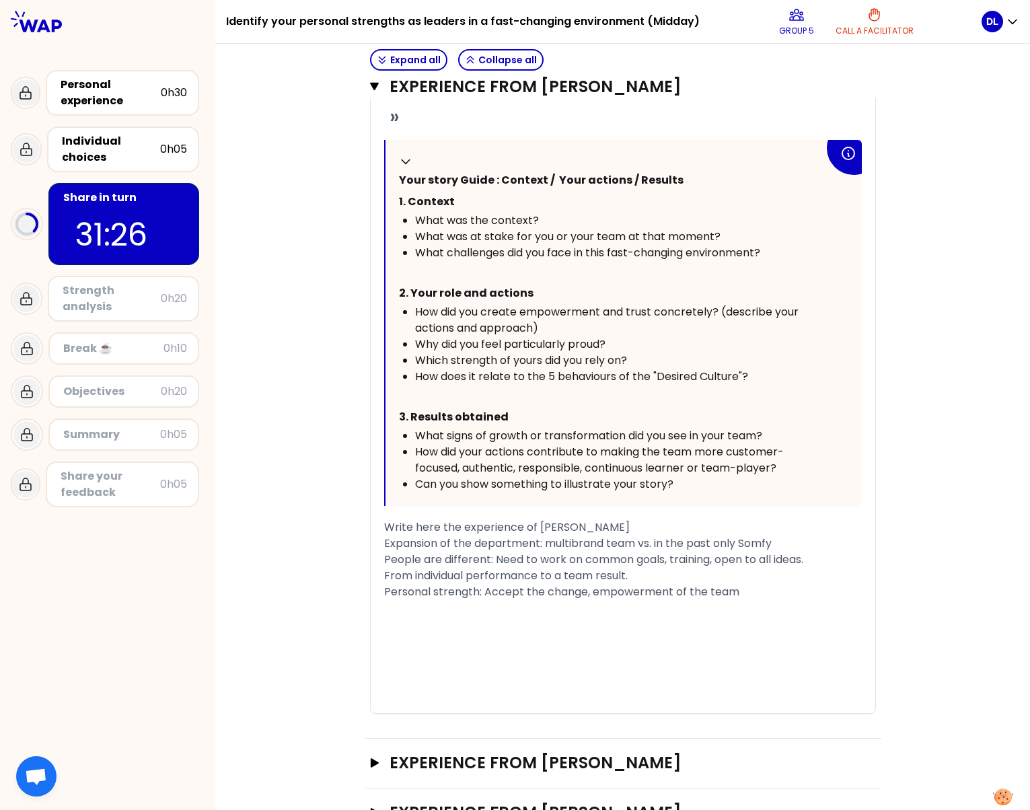
click at [520, 353] on span "Which strength of yours did you rely on?" at bounding box center [521, 360] width 212 height 15
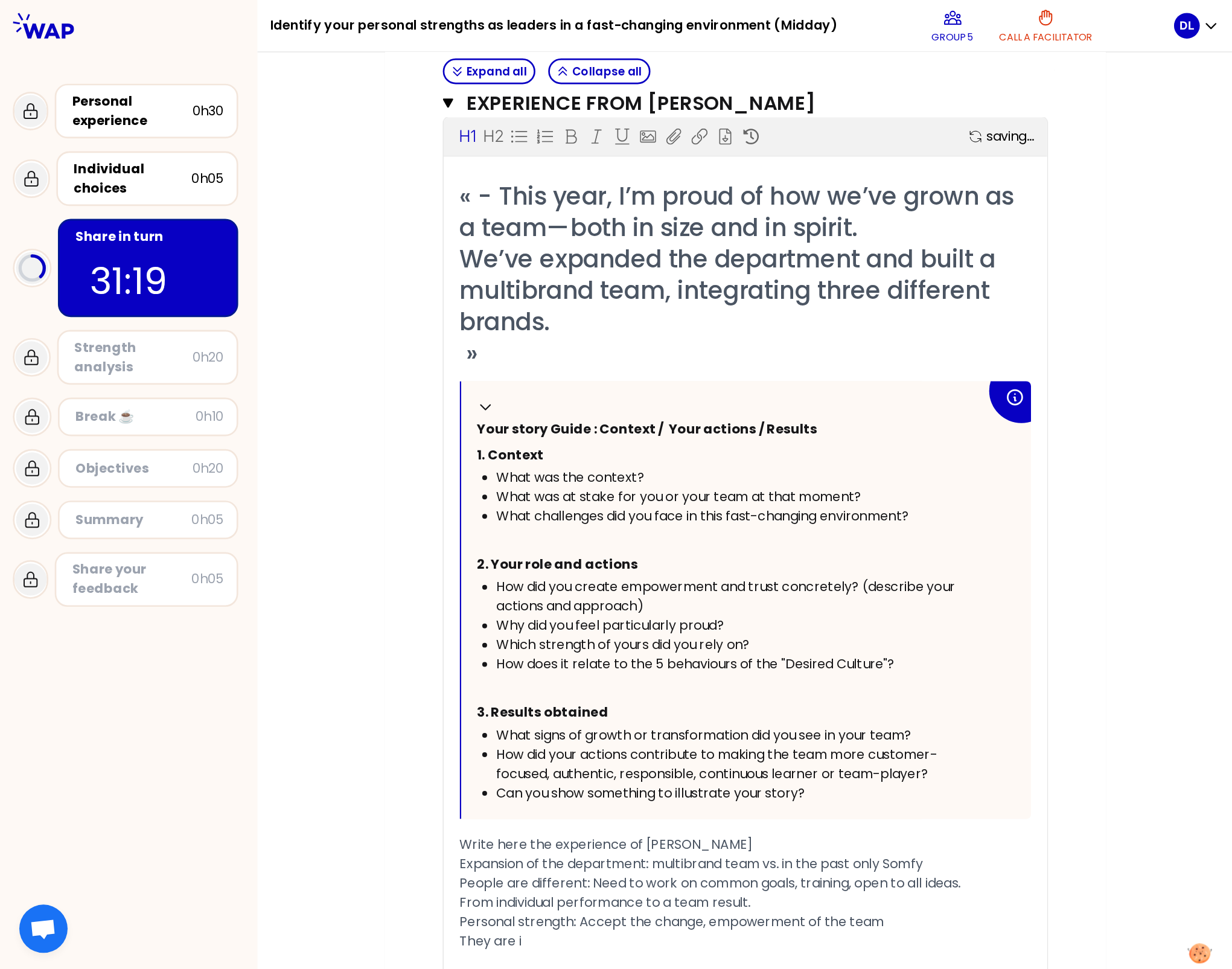
scroll to position [352, 0]
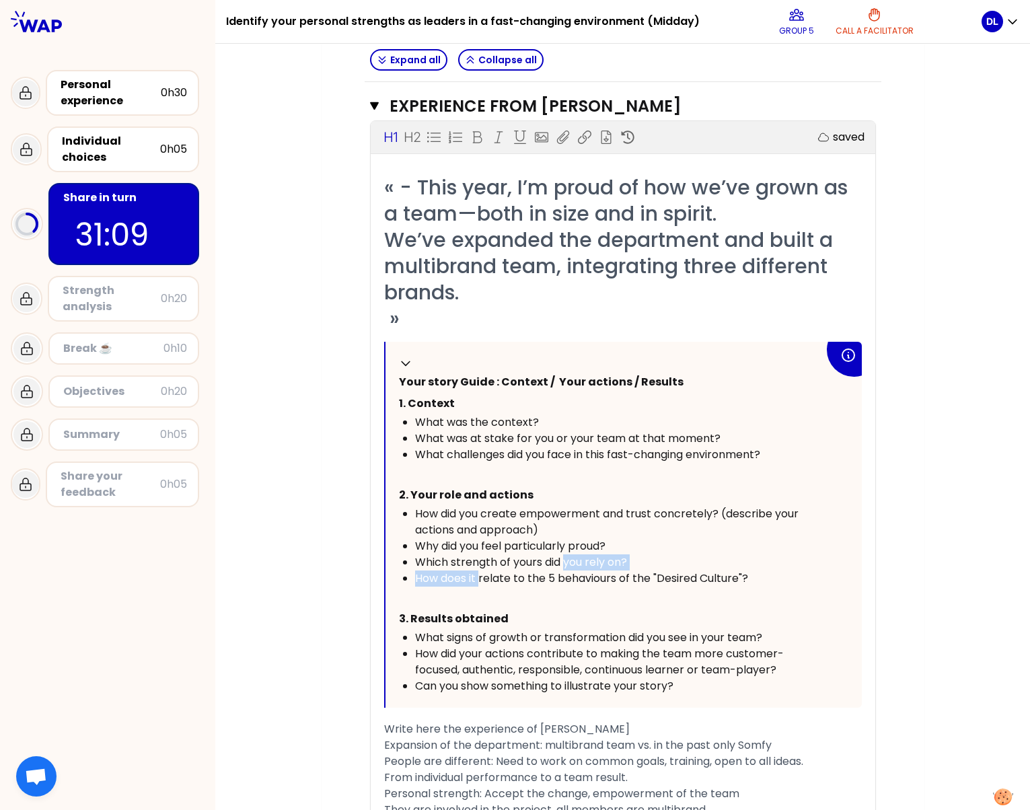
drag, startPoint x: 476, startPoint y: 549, endPoint x: 562, endPoint y: 548, distance: 86.1
click at [562, 548] on ul "How did you create empowerment and trust concretely? (describe your actions and…" at bounding box center [611, 546] width 425 height 81
drag, startPoint x: 562, startPoint y: 548, endPoint x: 738, endPoint y: 557, distance: 176.5
click at [738, 571] on span "How does it relate to the 5 behaviours of the "Desired Culture"?" at bounding box center [581, 578] width 333 height 15
drag, startPoint x: 737, startPoint y: 557, endPoint x: 548, endPoint y: 557, distance: 189.1
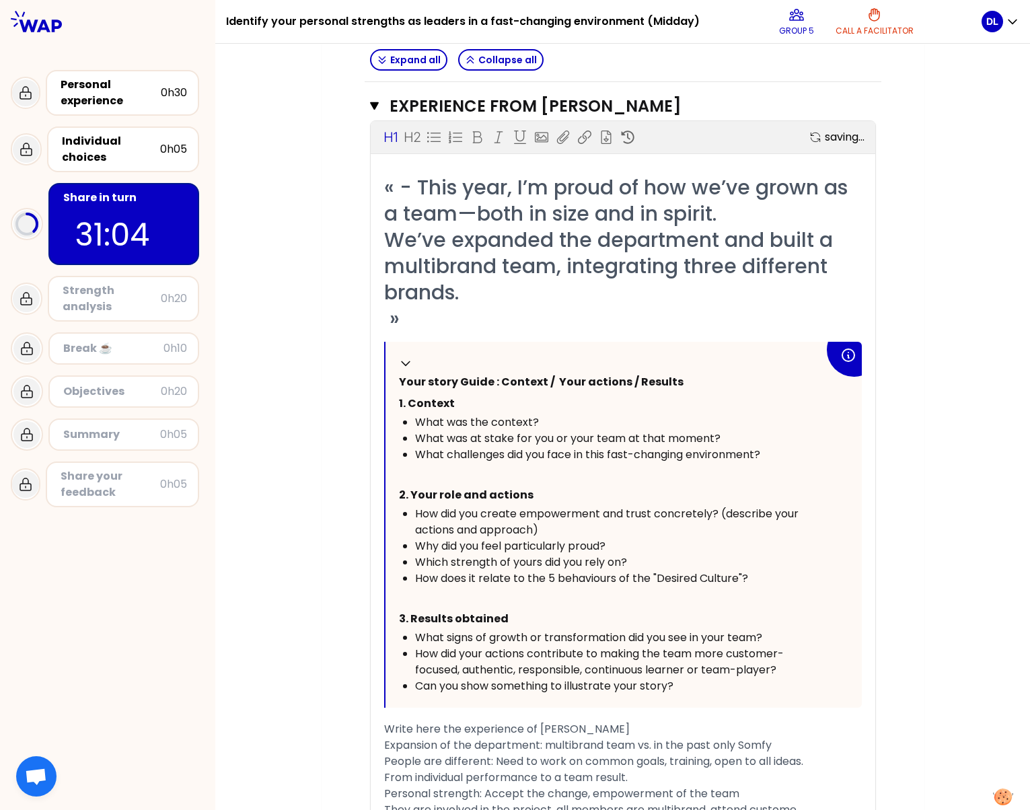
click at [548, 571] on span "How does it relate to the 5 behaviours of the "Desired Culture"?" at bounding box center [581, 578] width 333 height 15
drag, startPoint x: 542, startPoint y: 555, endPoint x: 748, endPoint y: 556, distance: 205.2
click at [748, 571] on div "How does it relate to the 5 behaviours of the "Desired Culture"?" at bounding box center [619, 579] width 409 height 16
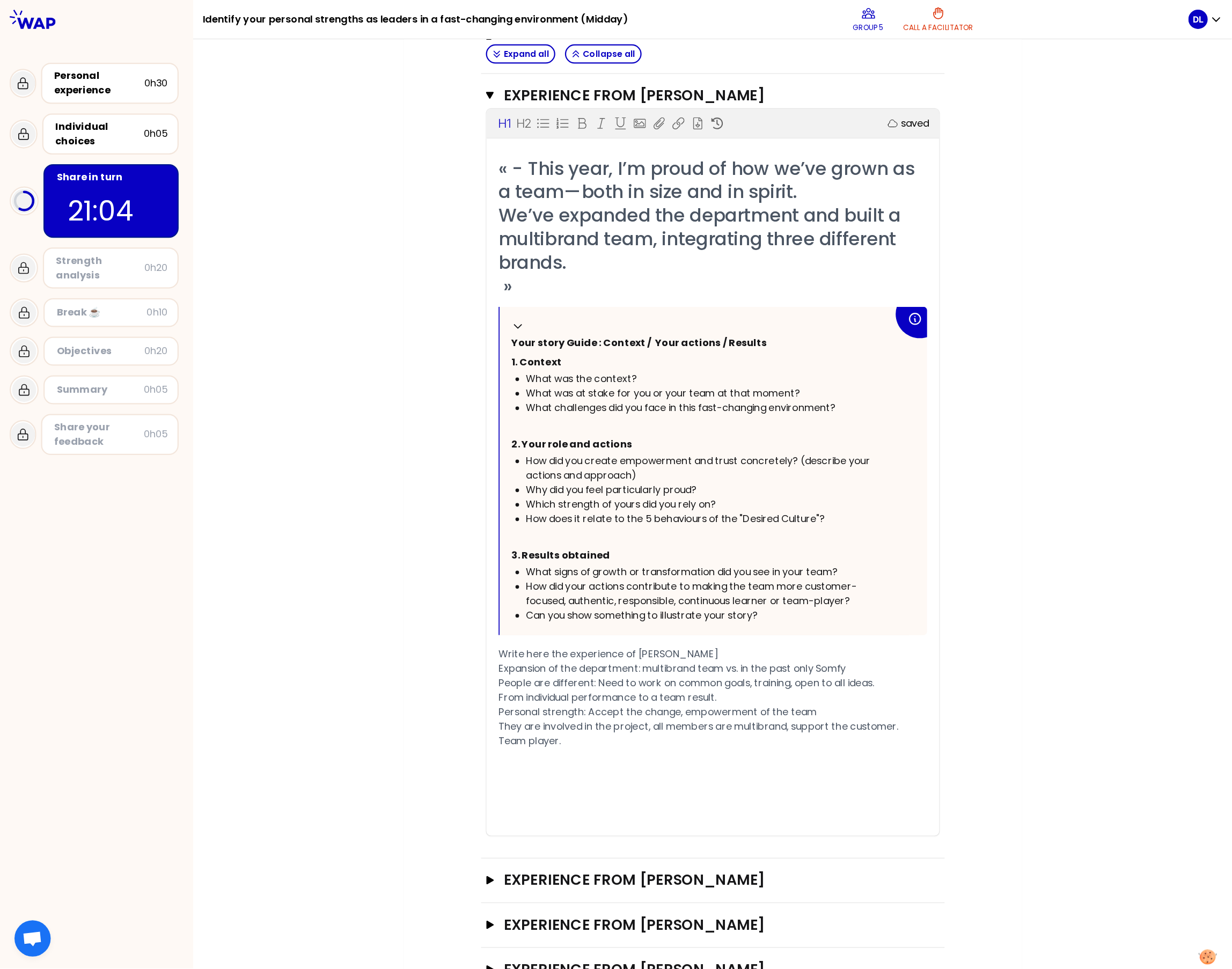
scroll to position [232, 0]
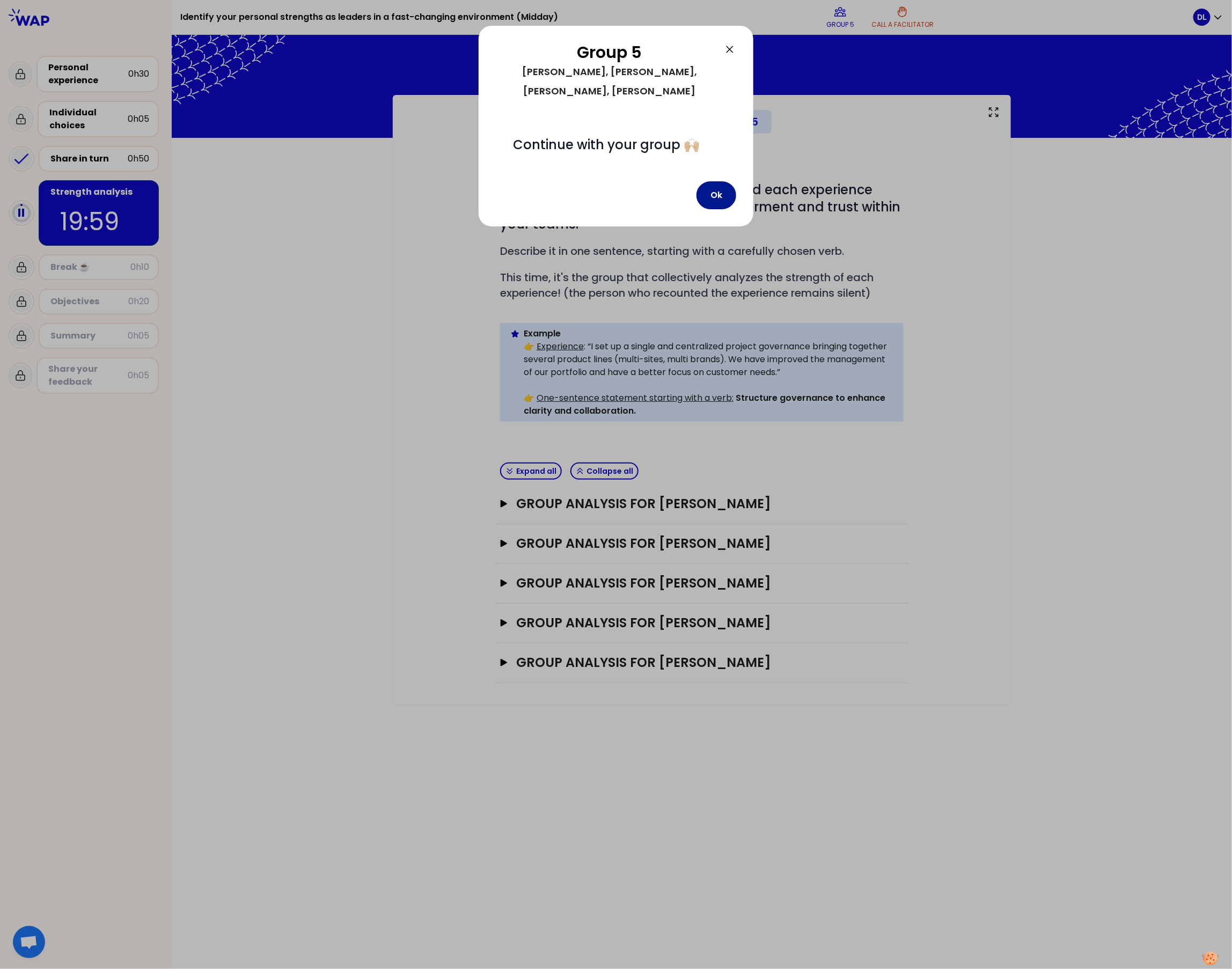
click at [726, 187] on button "Ok" at bounding box center [716, 195] width 40 height 28
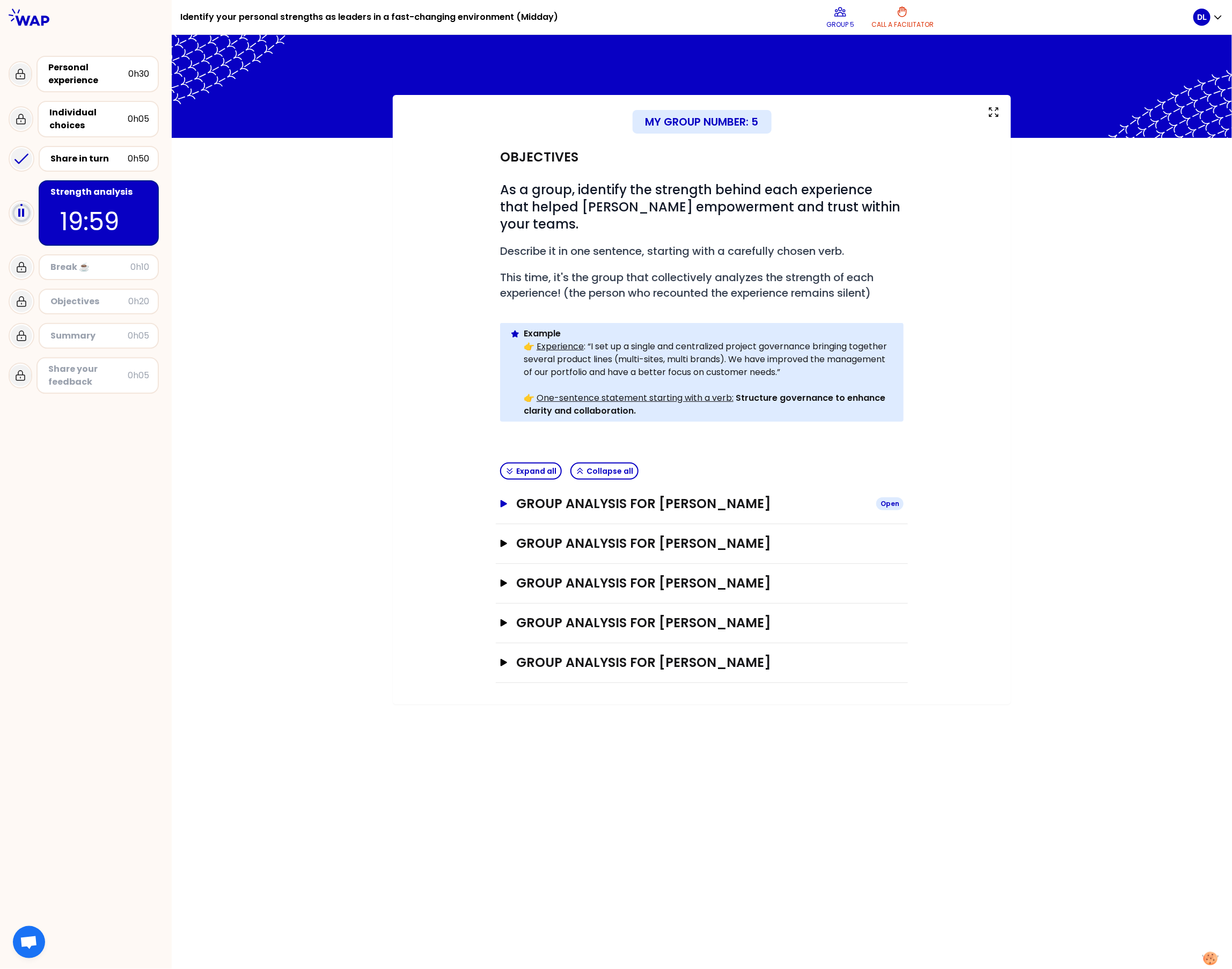
click at [502, 500] on icon "button" at bounding box center [504, 503] width 6 height 7
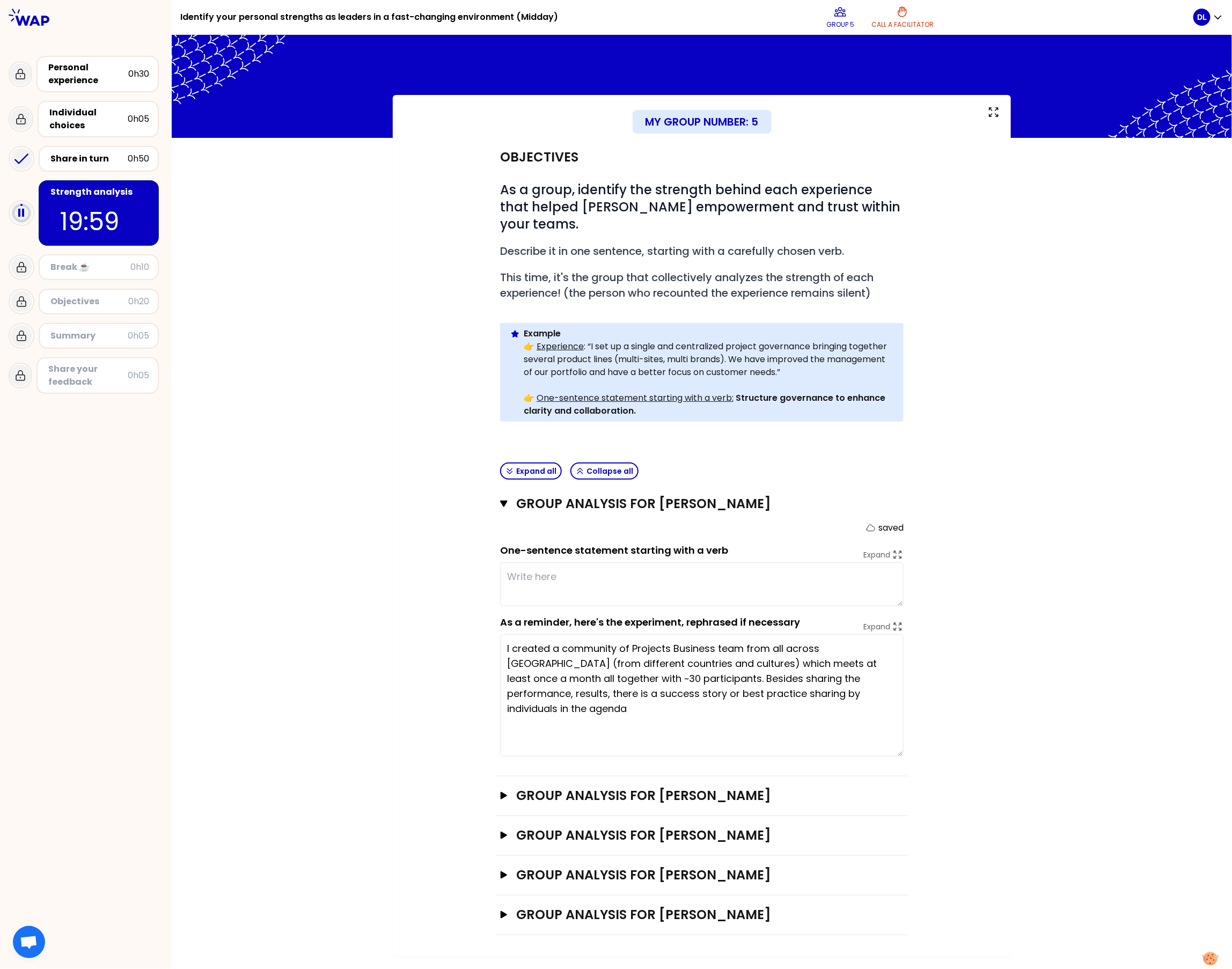
drag, startPoint x: 900, startPoint y: 659, endPoint x: 886, endPoint y: 738, distance: 80.2
click at [886, 688] on textarea "I created a community of Projects Business team from all across [GEOGRAPHIC_DAT…" at bounding box center [702, 695] width 403 height 122
click at [545, 562] on textarea at bounding box center [702, 584] width 403 height 44
click at [1152, 472] on div "My group number: 5 Objectives # As a group, identify the strength behind each e…" at bounding box center [702, 526] width 1061 height 862
drag, startPoint x: 522, startPoint y: 634, endPoint x: 853, endPoint y: 679, distance: 334.0
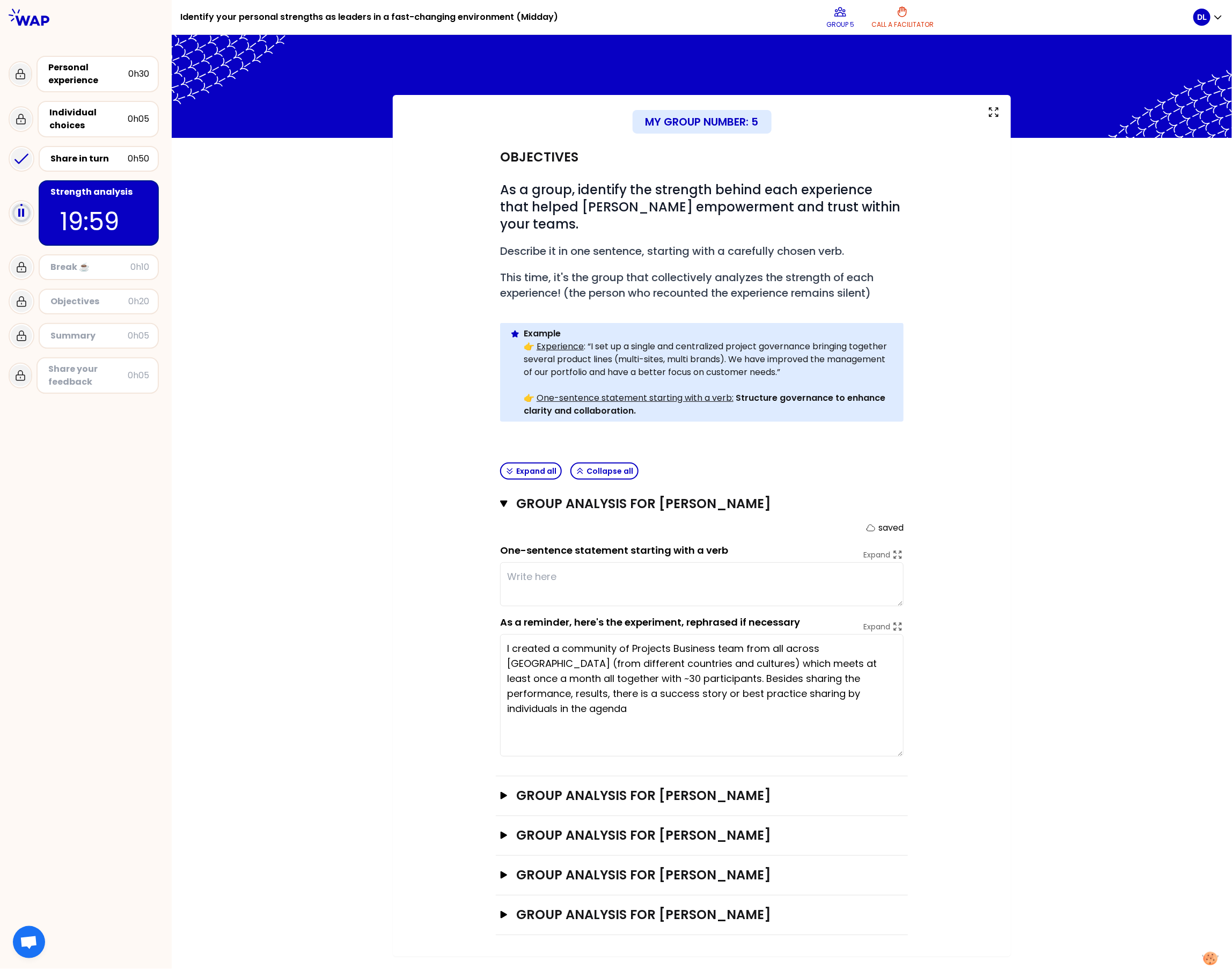
click at [853, 679] on textarea "I created a community of Projects Business team from all across [GEOGRAPHIC_DAT…" at bounding box center [702, 695] width 403 height 122
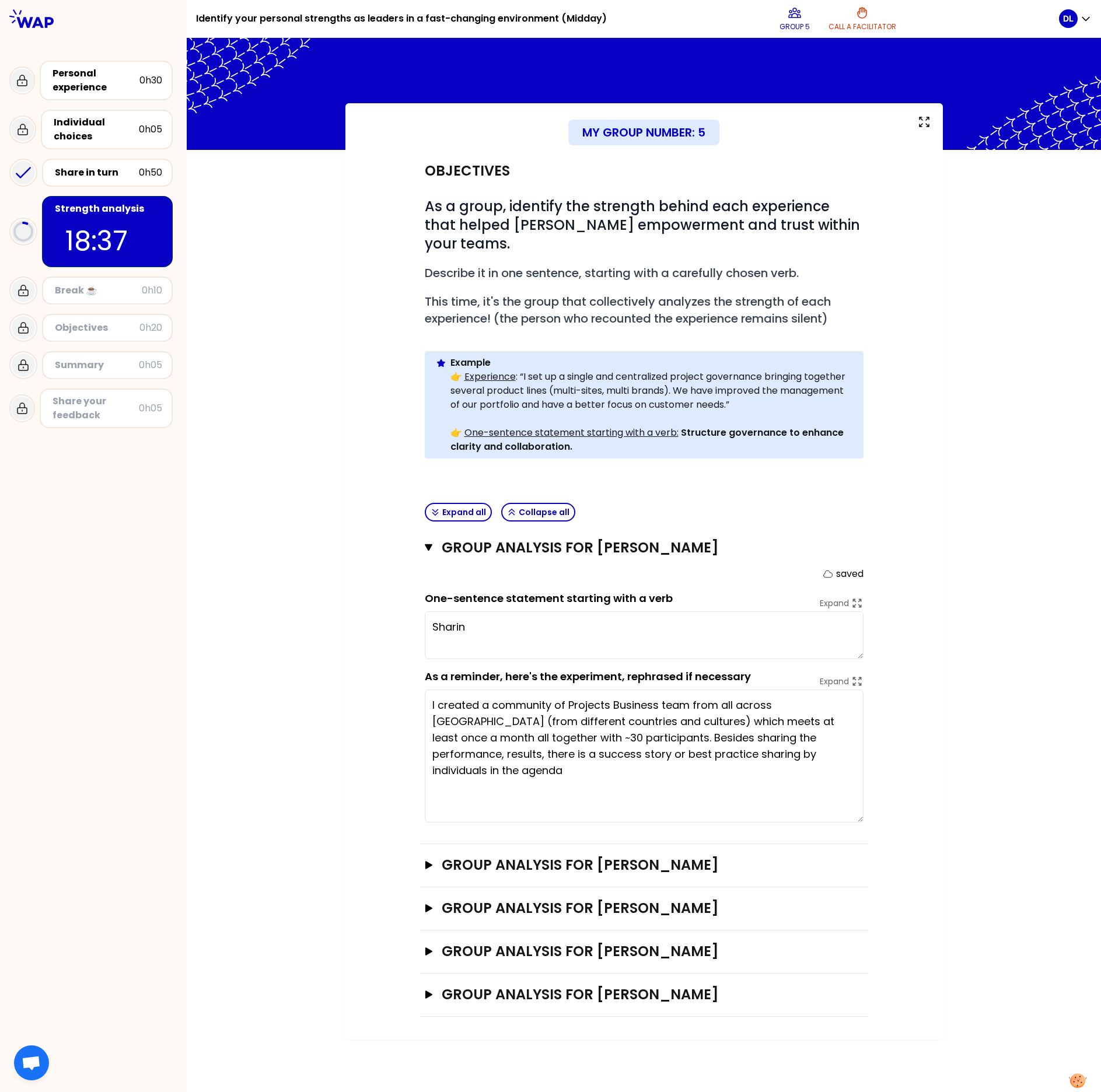
type textarea "[PERSON_NAME]"
drag, startPoint x: 295, startPoint y: 606, endPoint x: 302, endPoint y: 598, distance: 10.6
click at [295, 606] on div "My group number: 5 Objectives # As a group, identify the strength behind each e…" at bounding box center [643, 571] width 914 height 937
click at [587, 613] on textarea "Creating and driving a multicountry community towards common foshare best pract…" at bounding box center [644, 634] width 439 height 48
type textarea "Creating and driving a multicountry community towards common shared goals"
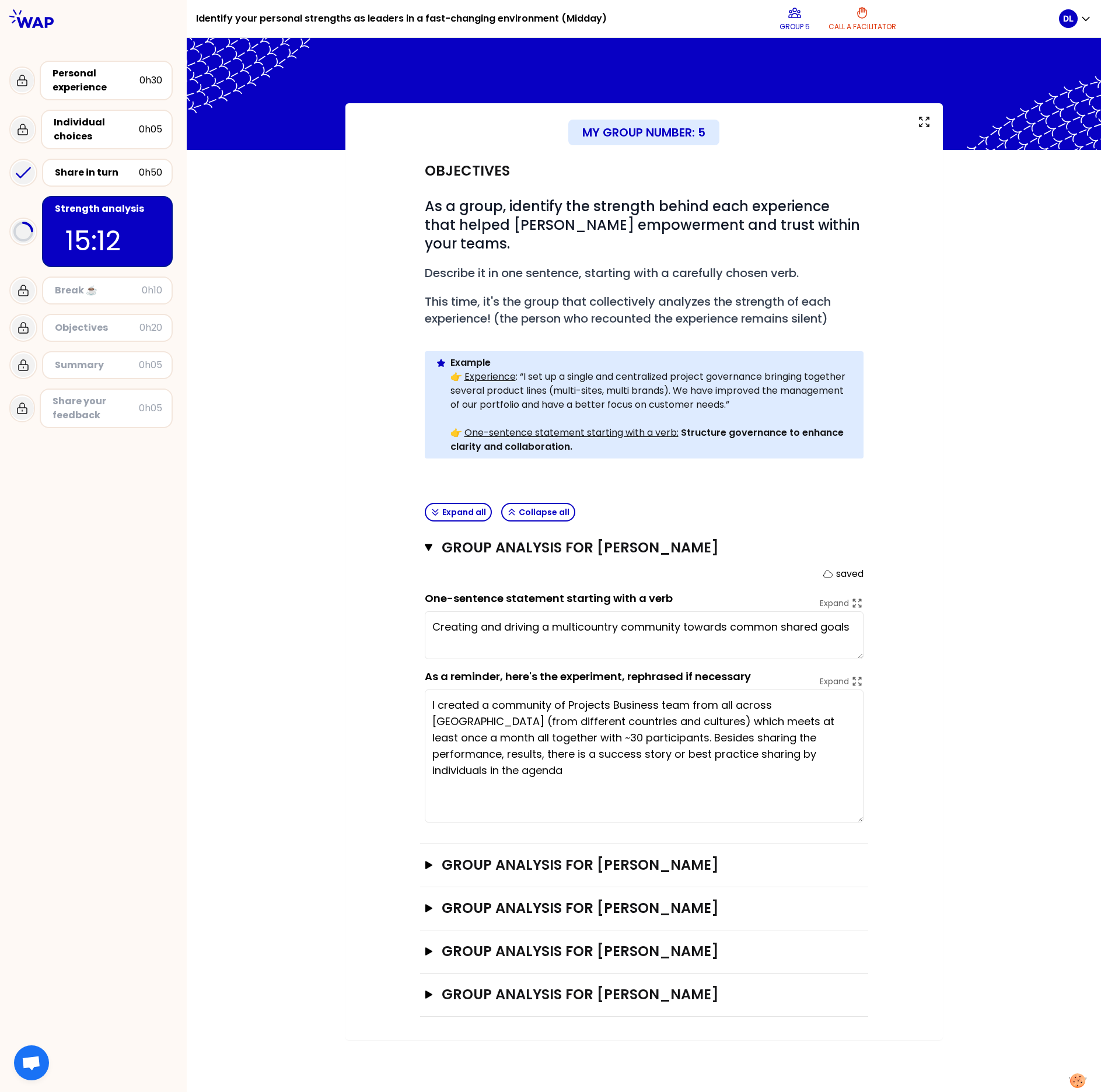
click at [340, 680] on div "My group number: 5 Objectives # As a group, identify the strength behind each e…" at bounding box center [643, 571] width 914 height 937
click at [431, 748] on icon "button" at bounding box center [428, 864] width 10 height 8
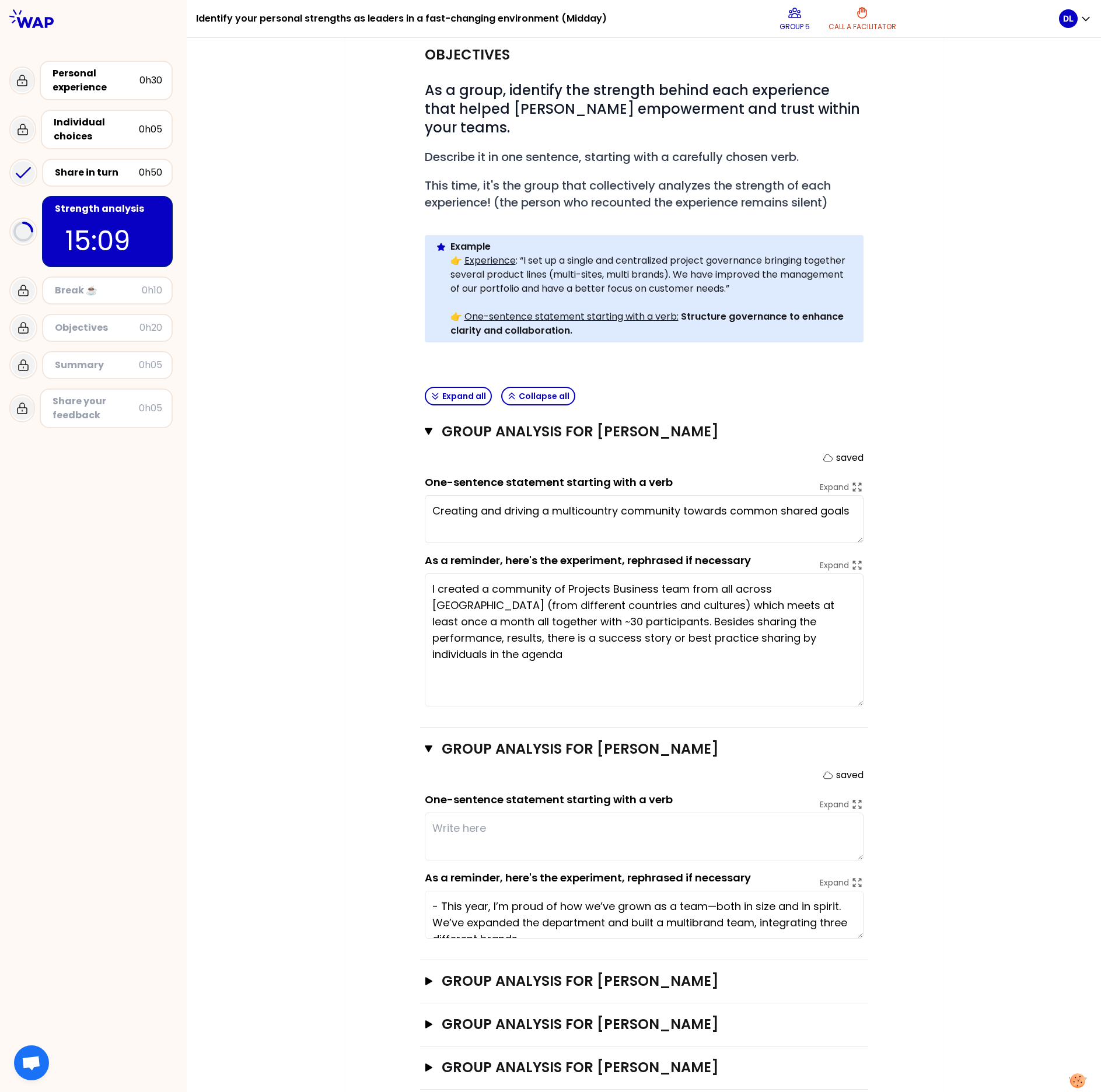
scroll to position [121, 0]
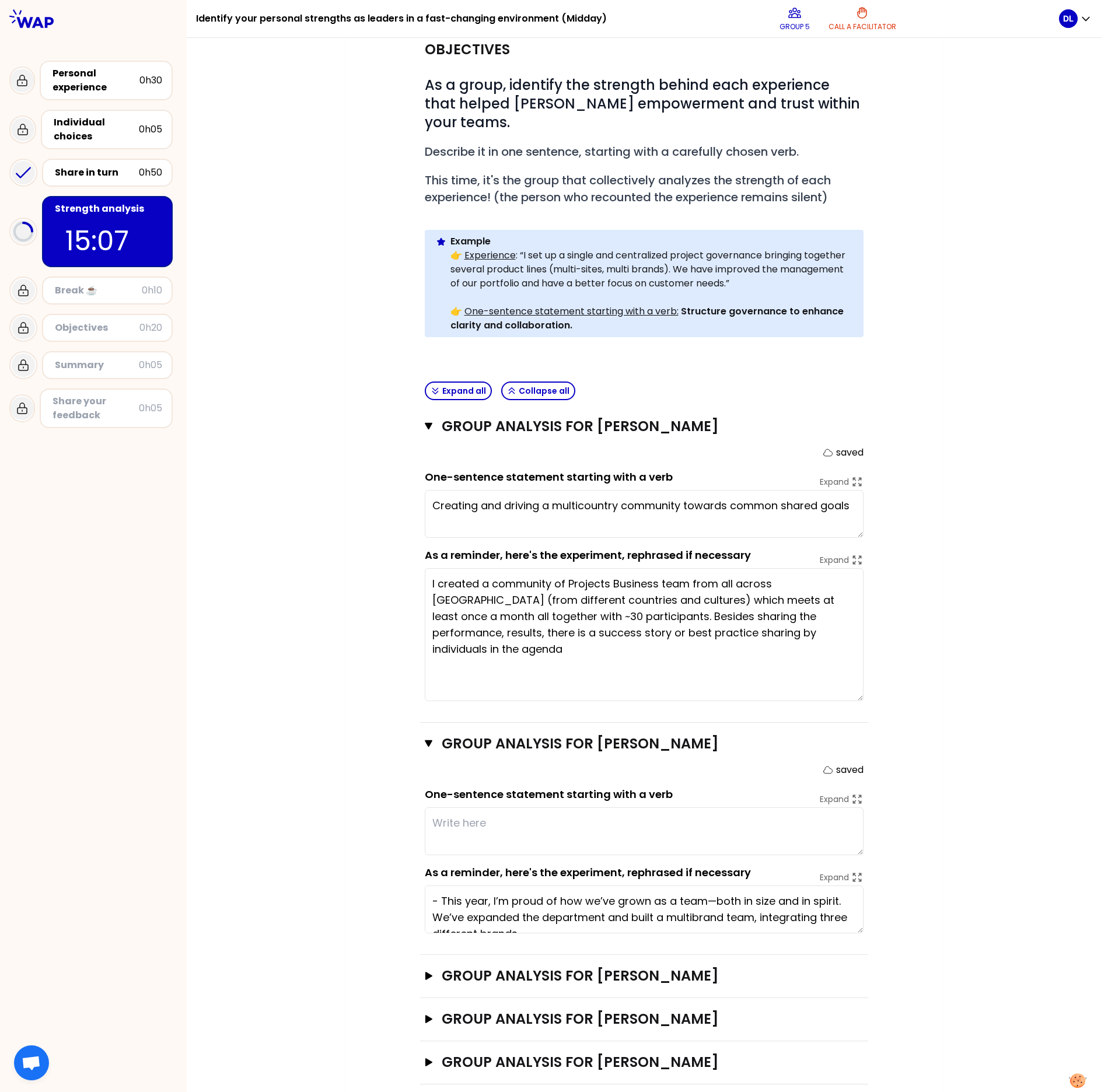
click at [459, 748] on textarea at bounding box center [644, 830] width 439 height 48
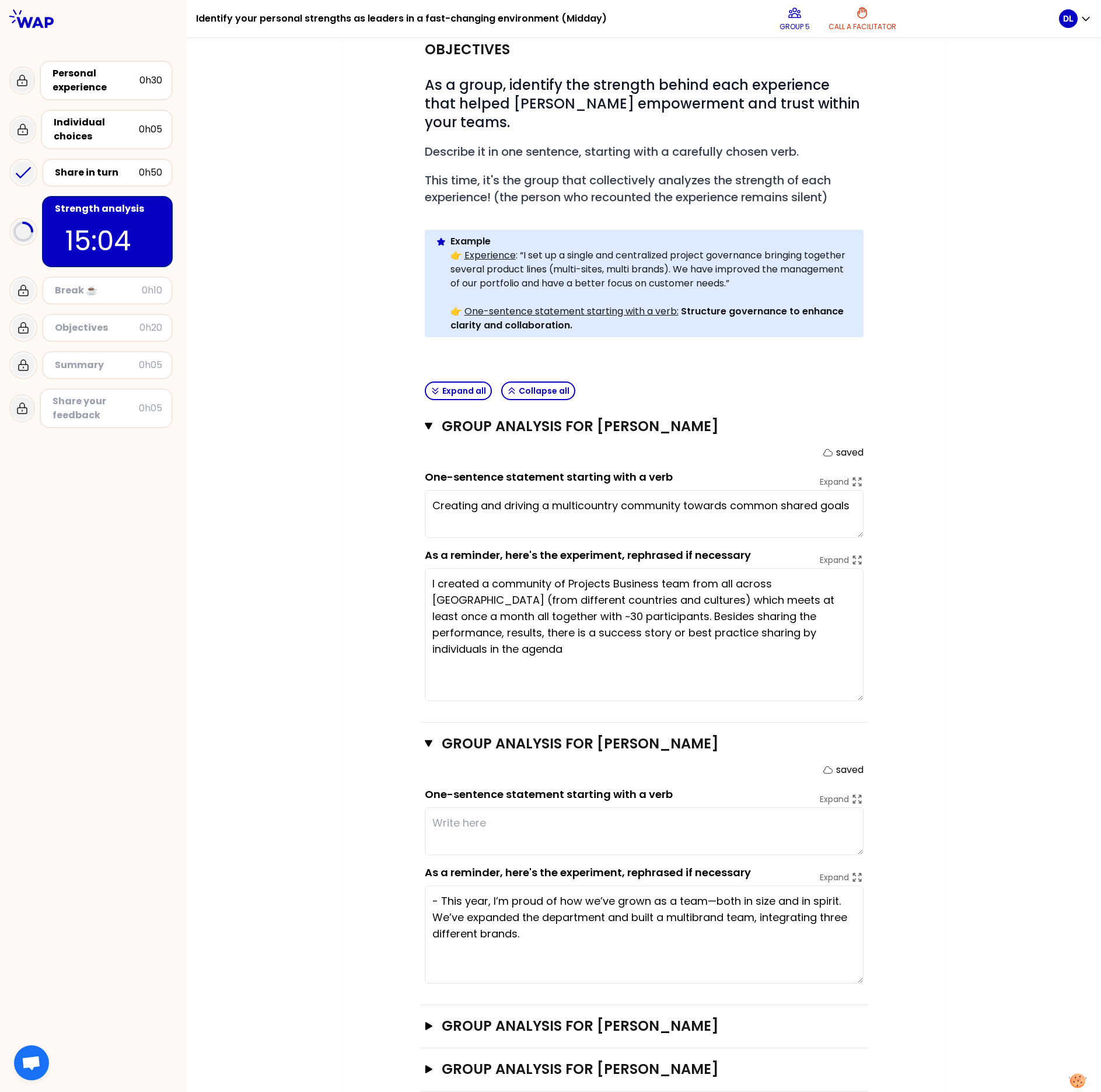
drag, startPoint x: 850, startPoint y: 912, endPoint x: 850, endPoint y: 962, distance: 50.0
click at [850, 748] on textarea "- This year, I’m proud of how we’ve grown as a team—both in size and in spirit.…" at bounding box center [644, 934] width 439 height 98
click at [450, 748] on textarea at bounding box center [644, 830] width 439 height 48
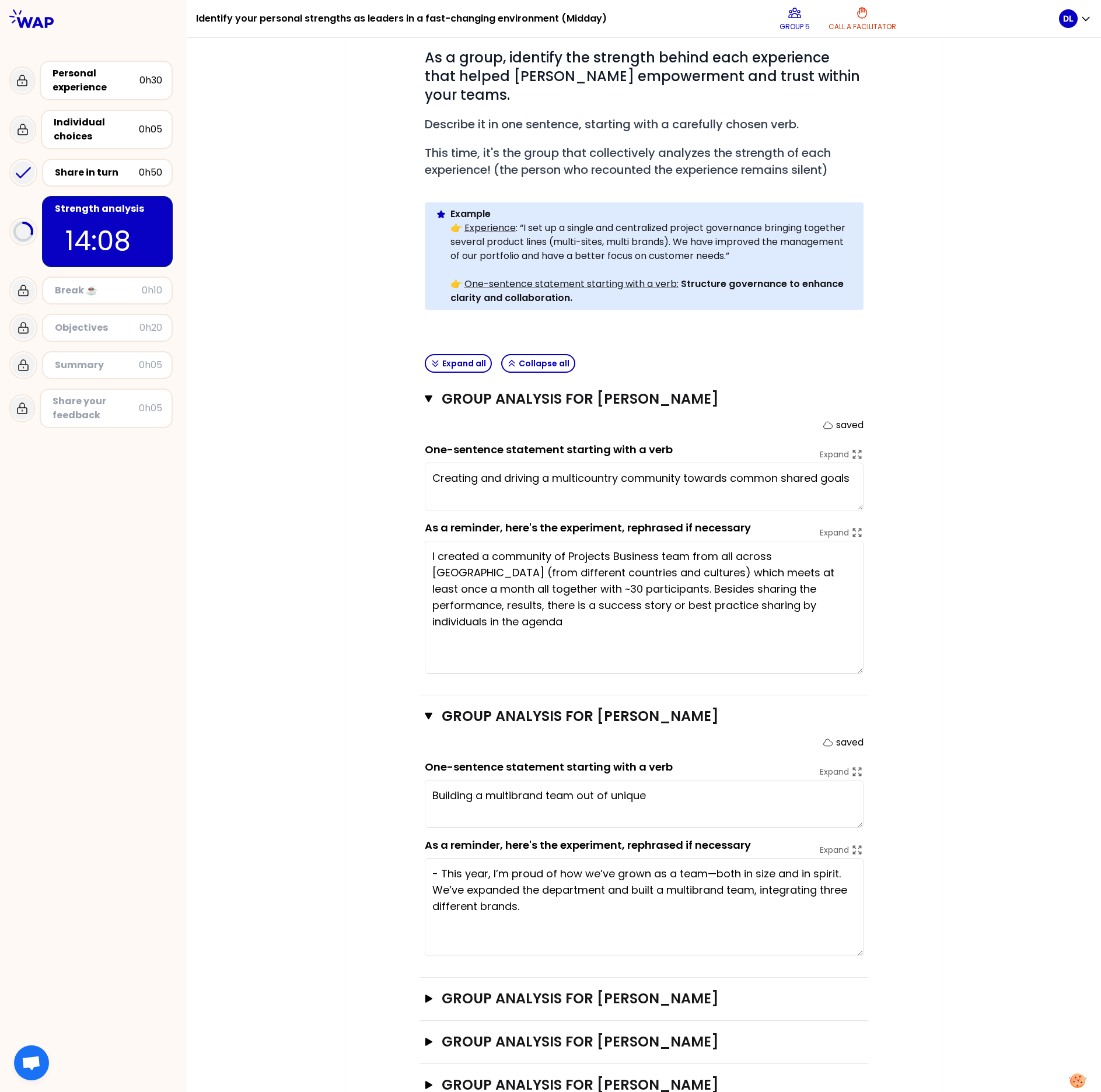
scroll to position [172, 0]
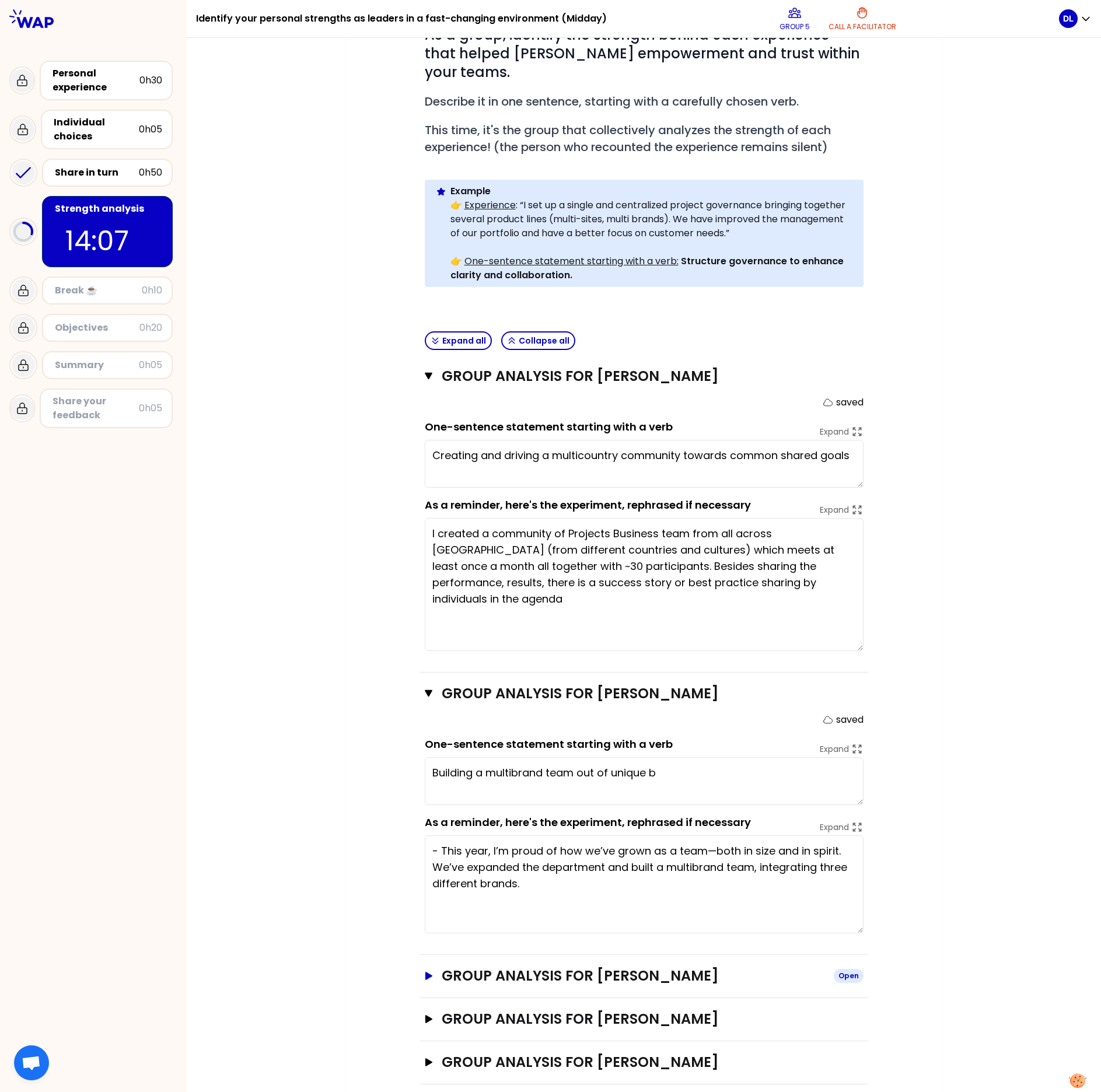
click at [425, 748] on icon "button" at bounding box center [428, 975] width 7 height 8
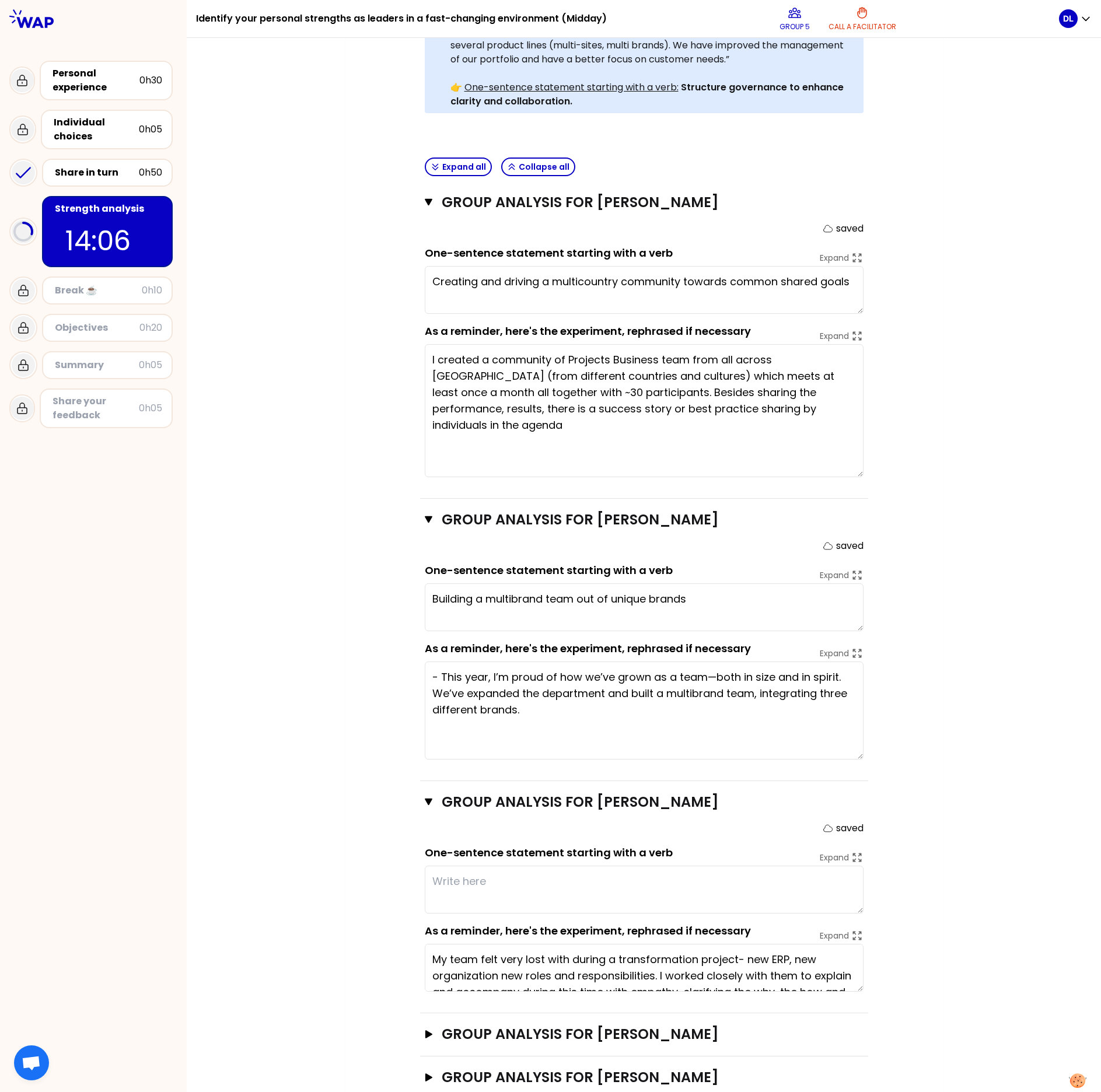
scroll to position [361, 0]
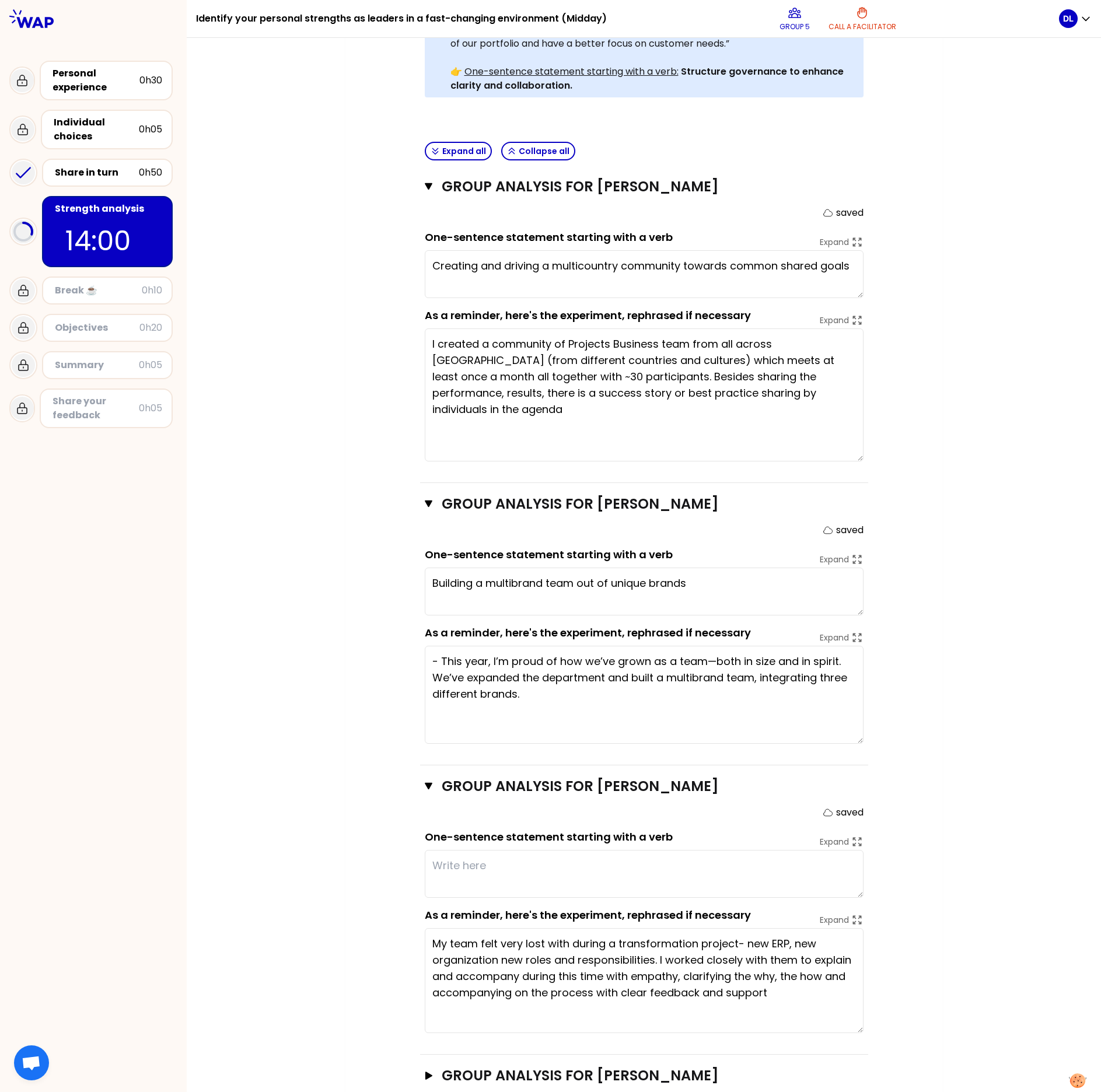
drag, startPoint x: 851, startPoint y: 957, endPoint x: 831, endPoint y: 1001, distance: 48.3
click at [836, 748] on textarea "My team felt very lost with during a transformation project- new ERP, new organ…" at bounding box center [644, 980] width 439 height 105
click at [716, 568] on textarea "Building a multibrand team out of unique brands" at bounding box center [644, 591] width 439 height 48
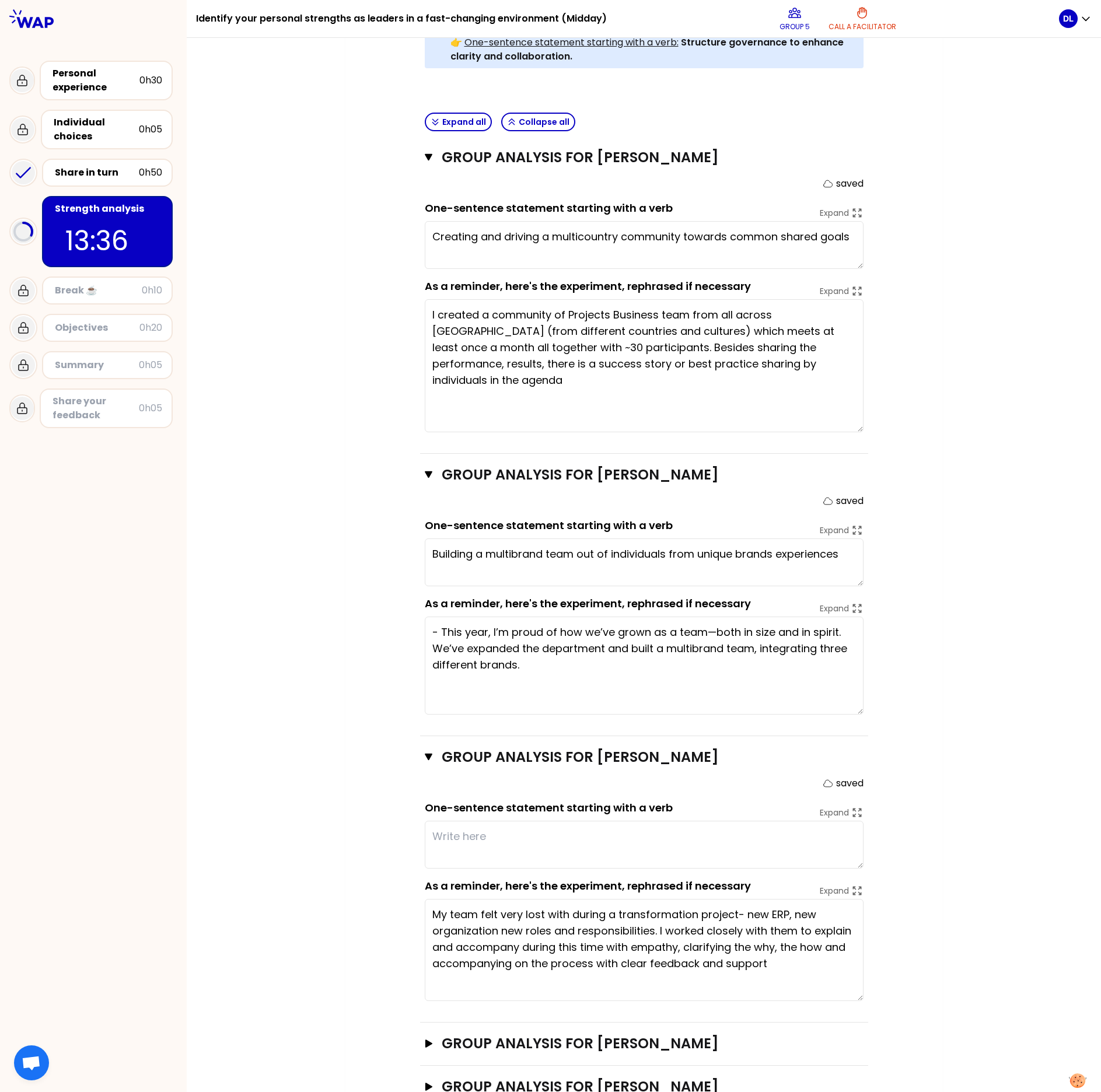
scroll to position [415, 0]
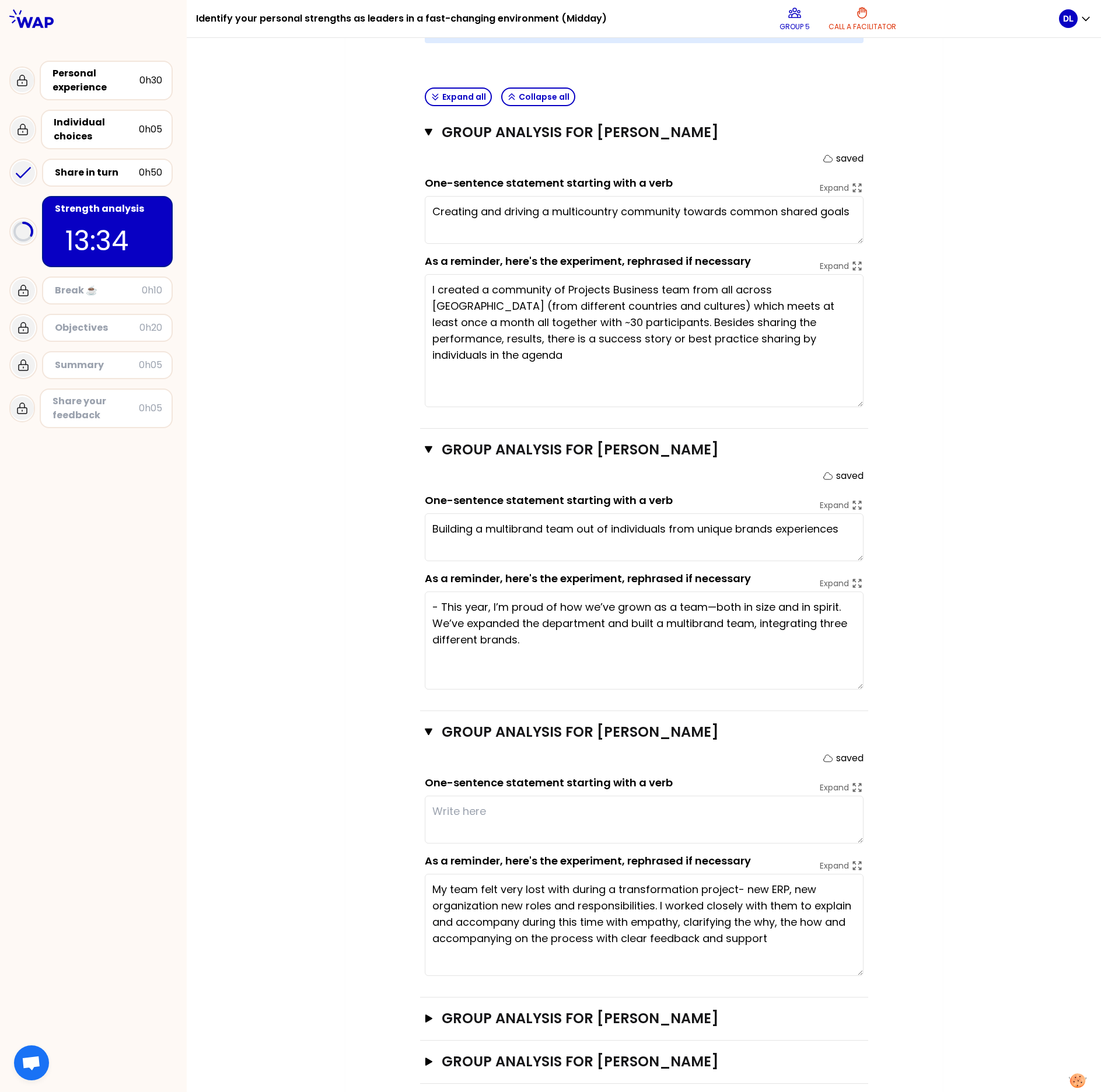
click at [488, 748] on textarea at bounding box center [644, 819] width 439 height 48
click at [310, 742] on div "My group number: 5 Objectives # As a group, identify the strength behind each e…" at bounding box center [643, 397] width 914 height 1419
drag, startPoint x: 652, startPoint y: 893, endPoint x: 772, endPoint y: 926, distance: 124.5
click at [772, 748] on textarea "My team felt very lost with during a transformation project- new ERP, new organ…" at bounding box center [644, 925] width 439 height 102
click at [313, 748] on div "My group number: 5 Objectives # As a group, identify the strength behind each e…" at bounding box center [643, 397] width 914 height 1419
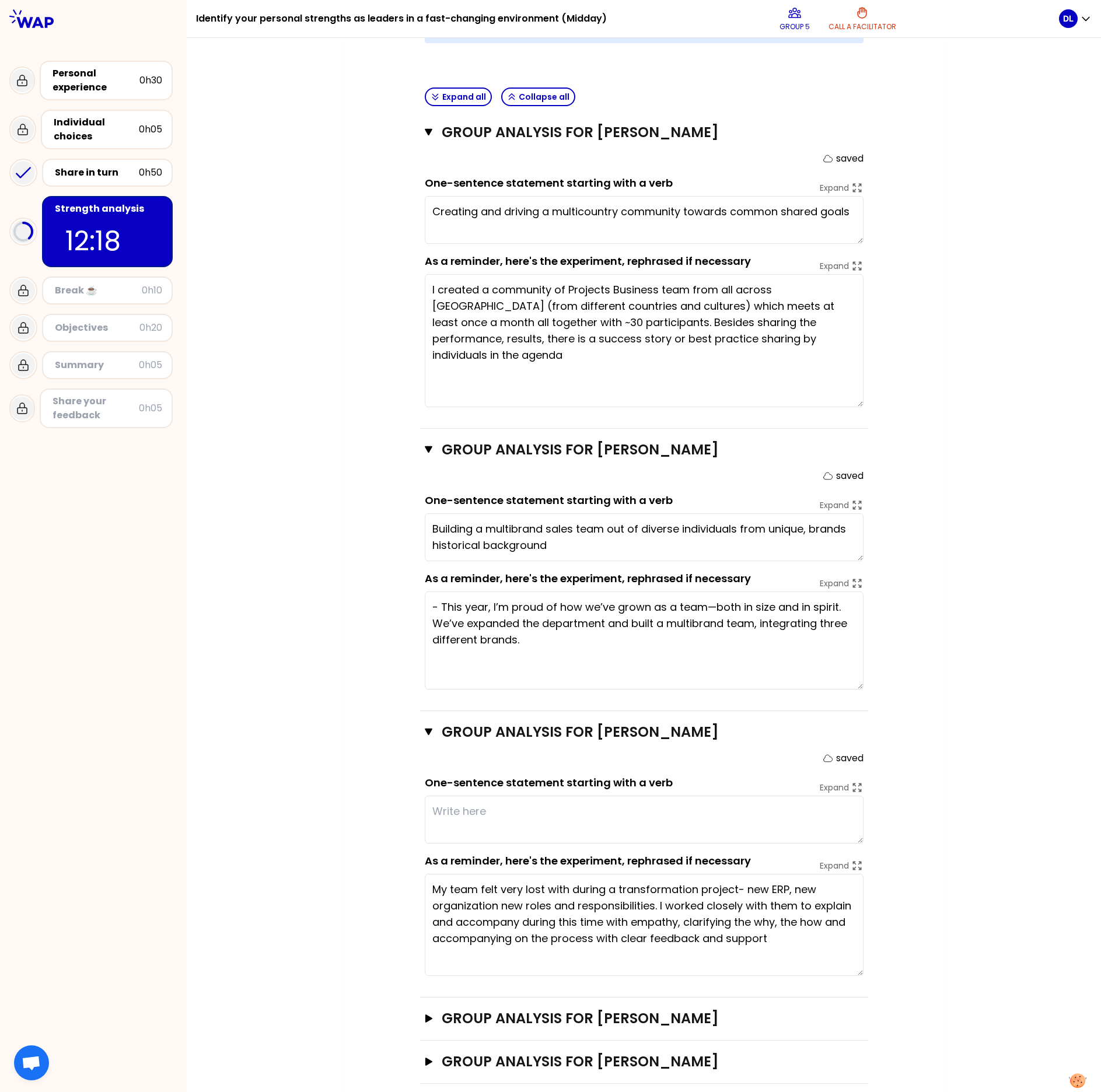
type textarea "Building a multibrand sales team out of diverse individuals from unique brands …"
click at [552, 748] on textarea at bounding box center [644, 819] width 439 height 48
drag, startPoint x: 482, startPoint y: 877, endPoint x: 694, endPoint y: 891, distance: 212.5
click at [694, 748] on textarea "My team felt very lost with during a transformation project- new ERP, new organ…" at bounding box center [644, 925] width 439 height 102
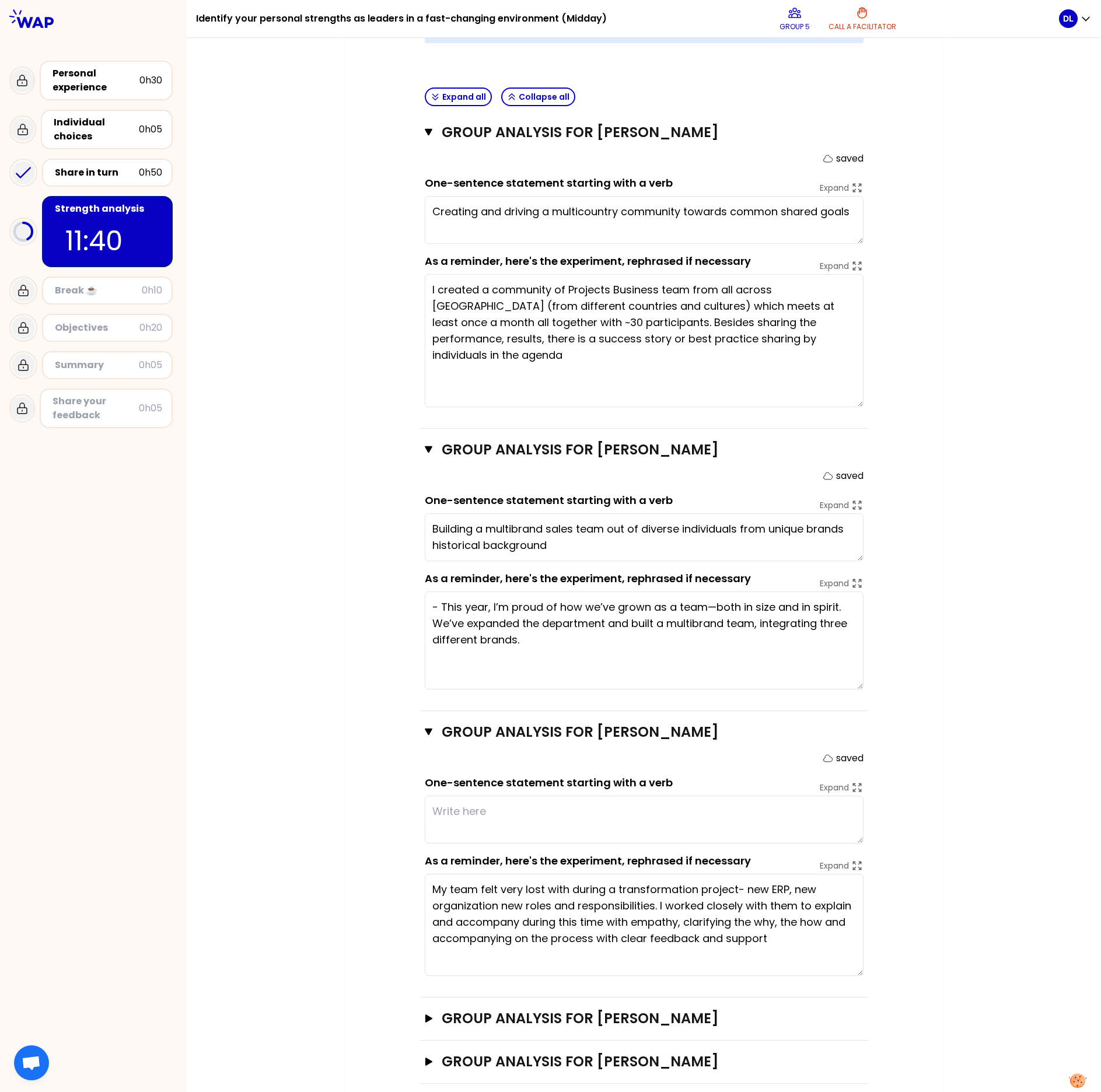
click at [500, 748] on textarea at bounding box center [644, 819] width 439 height 48
click at [501, 748] on textarea at bounding box center [644, 819] width 439 height 48
drag, startPoint x: 518, startPoint y: 795, endPoint x: 511, endPoint y: 795, distance: 7.0
click at [465, 748] on textarea "Leading with emphaty" at bounding box center [644, 819] width 439 height 48
click at [594, 748] on textarea "Leading with emphaty" at bounding box center [644, 819] width 439 height 48
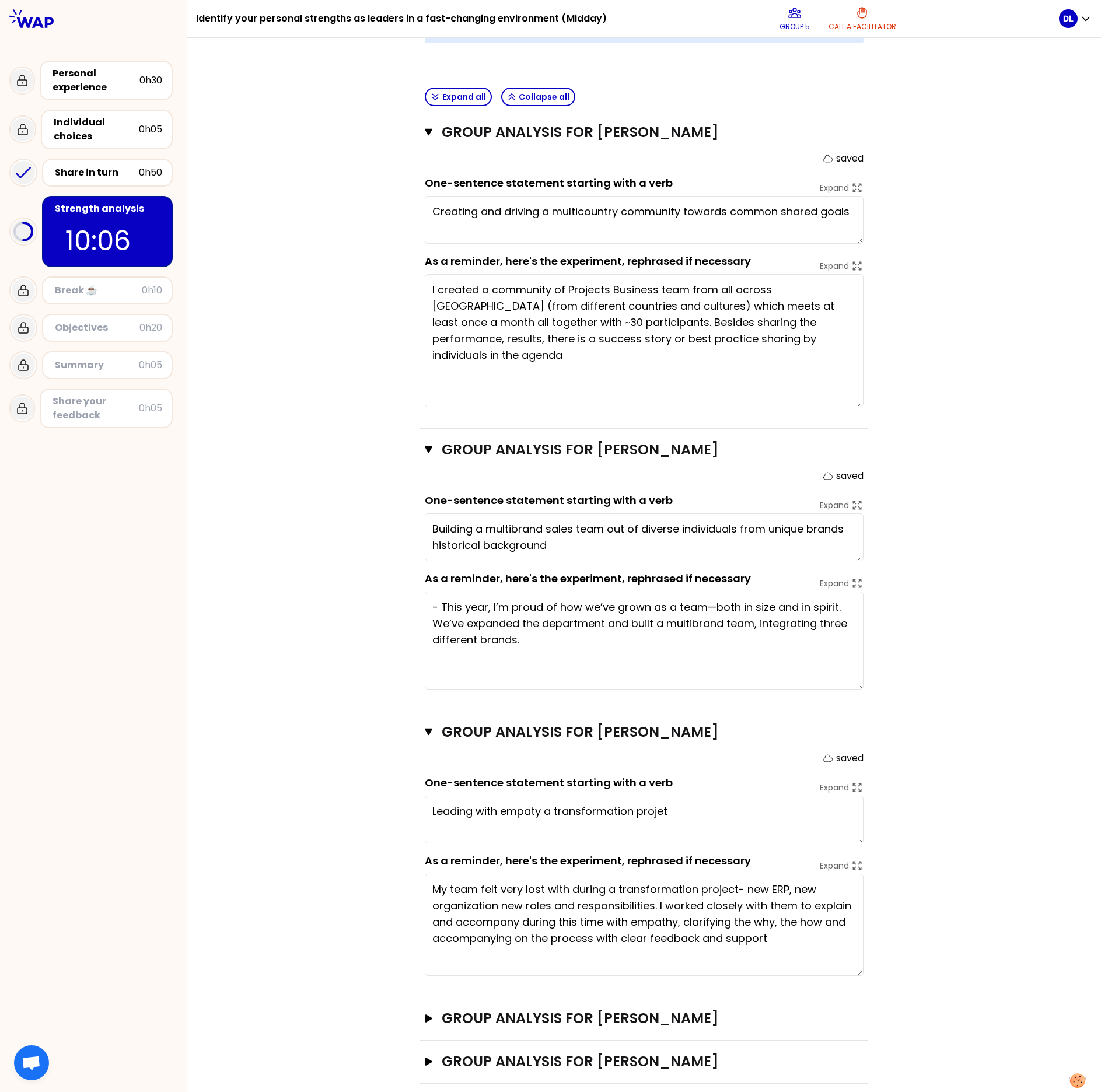
click at [531, 748] on textarea "Leading with empaty a transformation projet" at bounding box center [644, 819] width 439 height 48
click at [762, 748] on textarea "Leading with empathy a transformation projet" at bounding box center [644, 819] width 439 height 48
click at [731, 748] on textarea "Leading with empathy a transformation projet" at bounding box center [644, 819] width 439 height 48
click at [331, 748] on div "My group number: 5 Objectives # As a group, identify the strength behind each e…" at bounding box center [643, 397] width 914 height 1419
click at [424, 748] on icon "button" at bounding box center [428, 1017] width 10 height 8
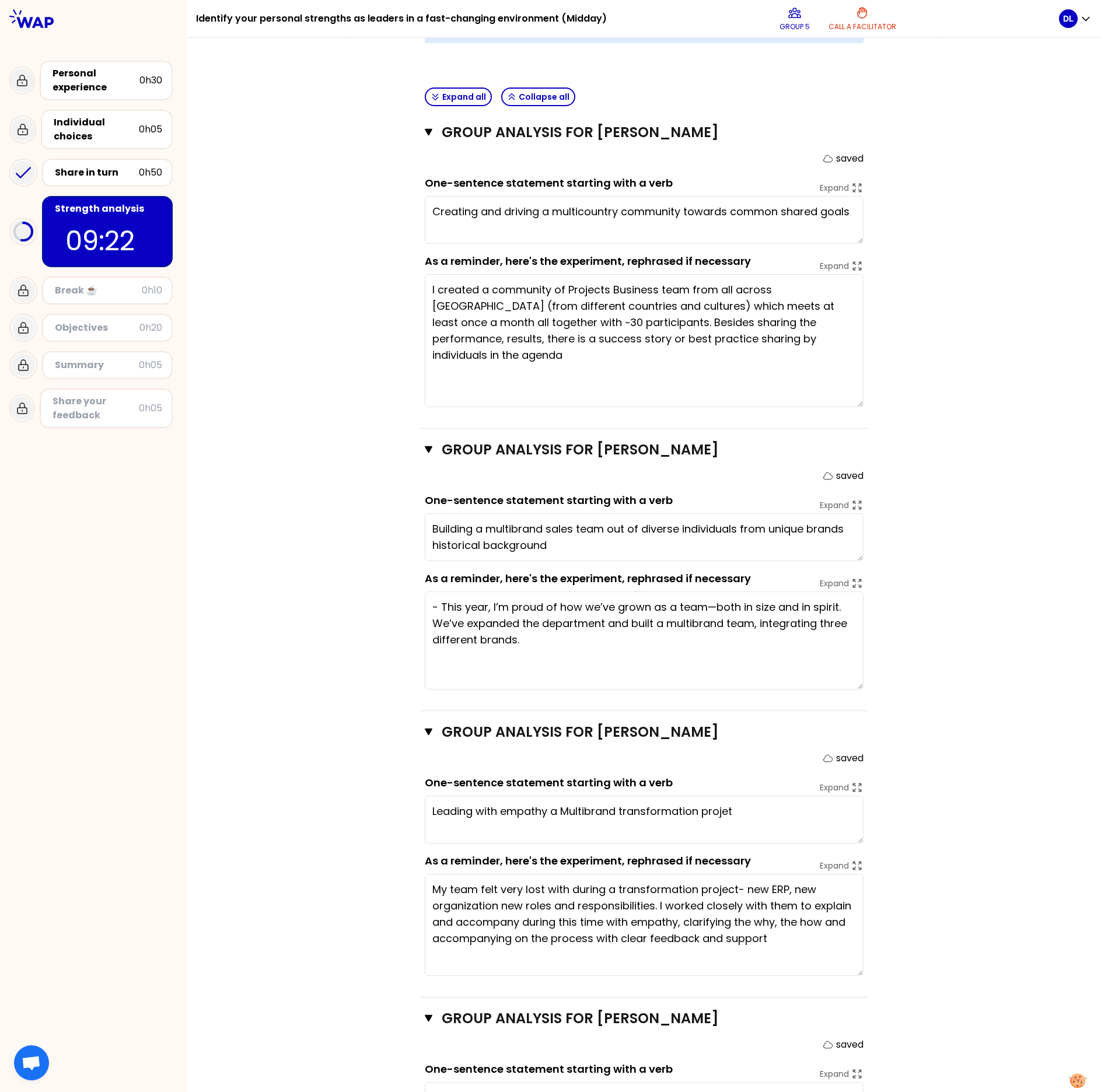
scroll to position [606, 0]
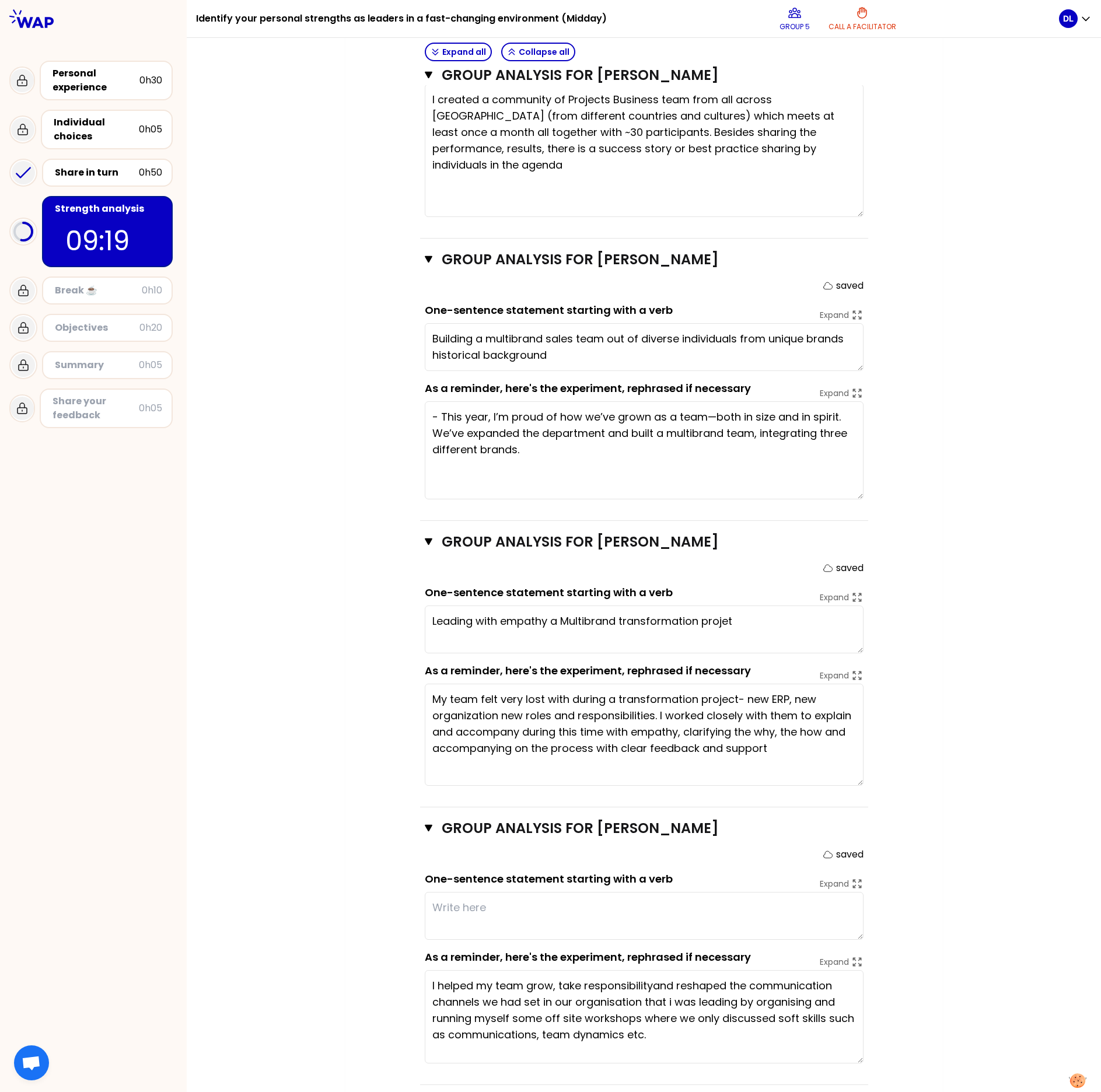
drag, startPoint x: 853, startPoint y: 1001, endPoint x: 854, endPoint y: 1046, distance: 45.0
click at [854, 748] on textarea "I helped my team grow, take responsibilityand reshaped the communication channe…" at bounding box center [644, 1017] width 439 height 94
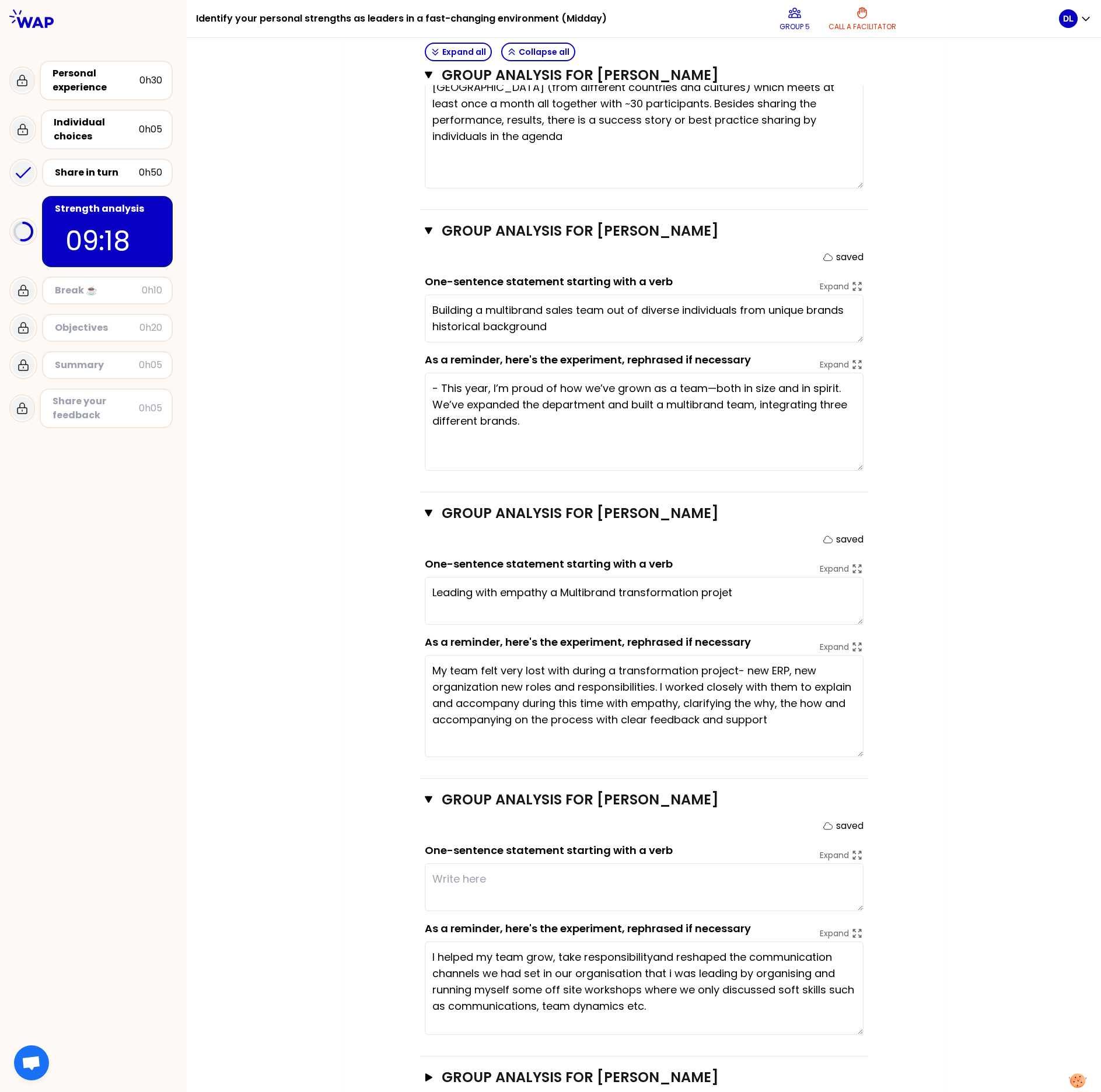
scroll to position [650, 0]
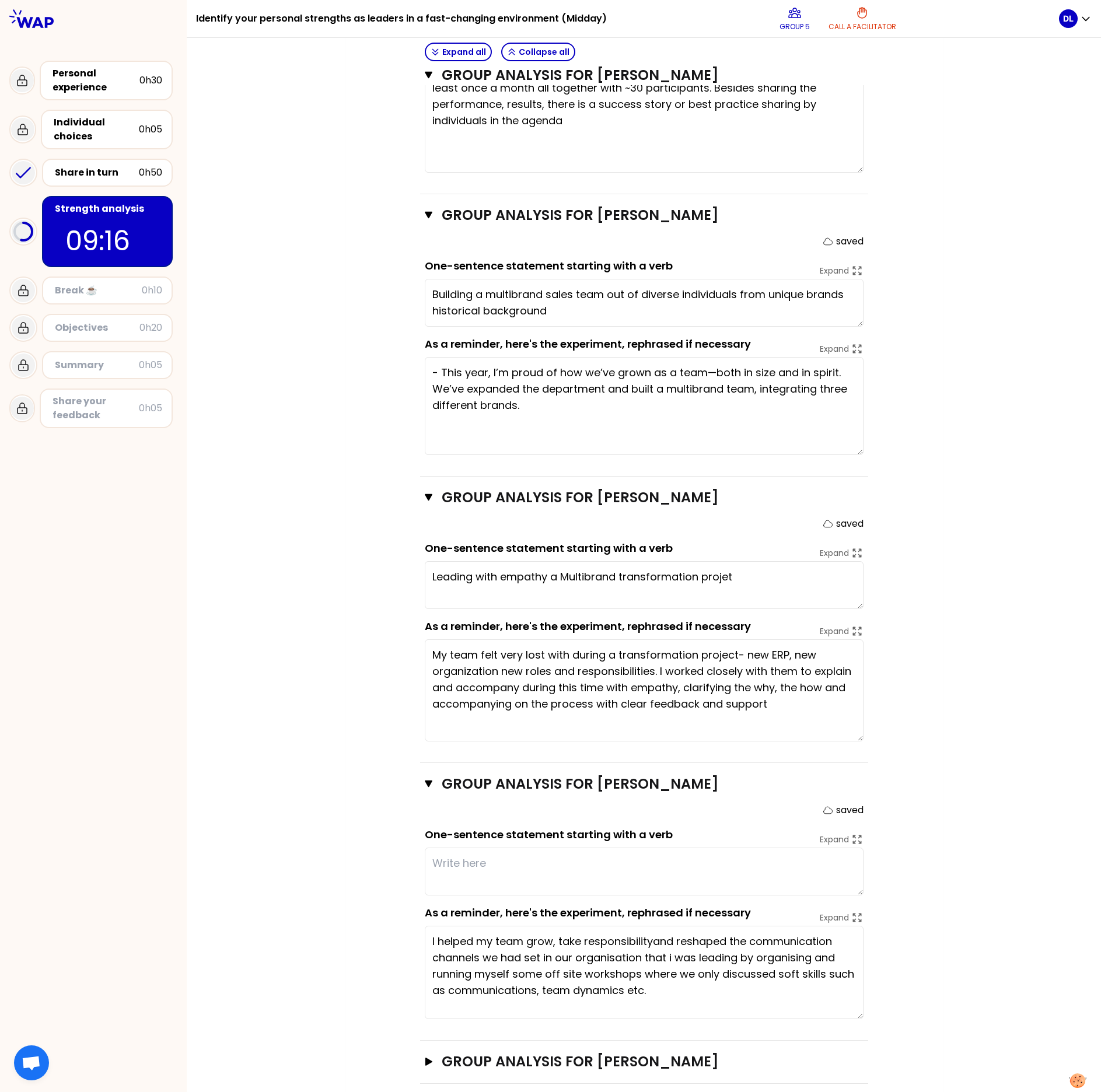
type textarea "Leading with empathy a Multibrand transformation project"
click at [425, 748] on icon "button" at bounding box center [428, 1061] width 7 height 8
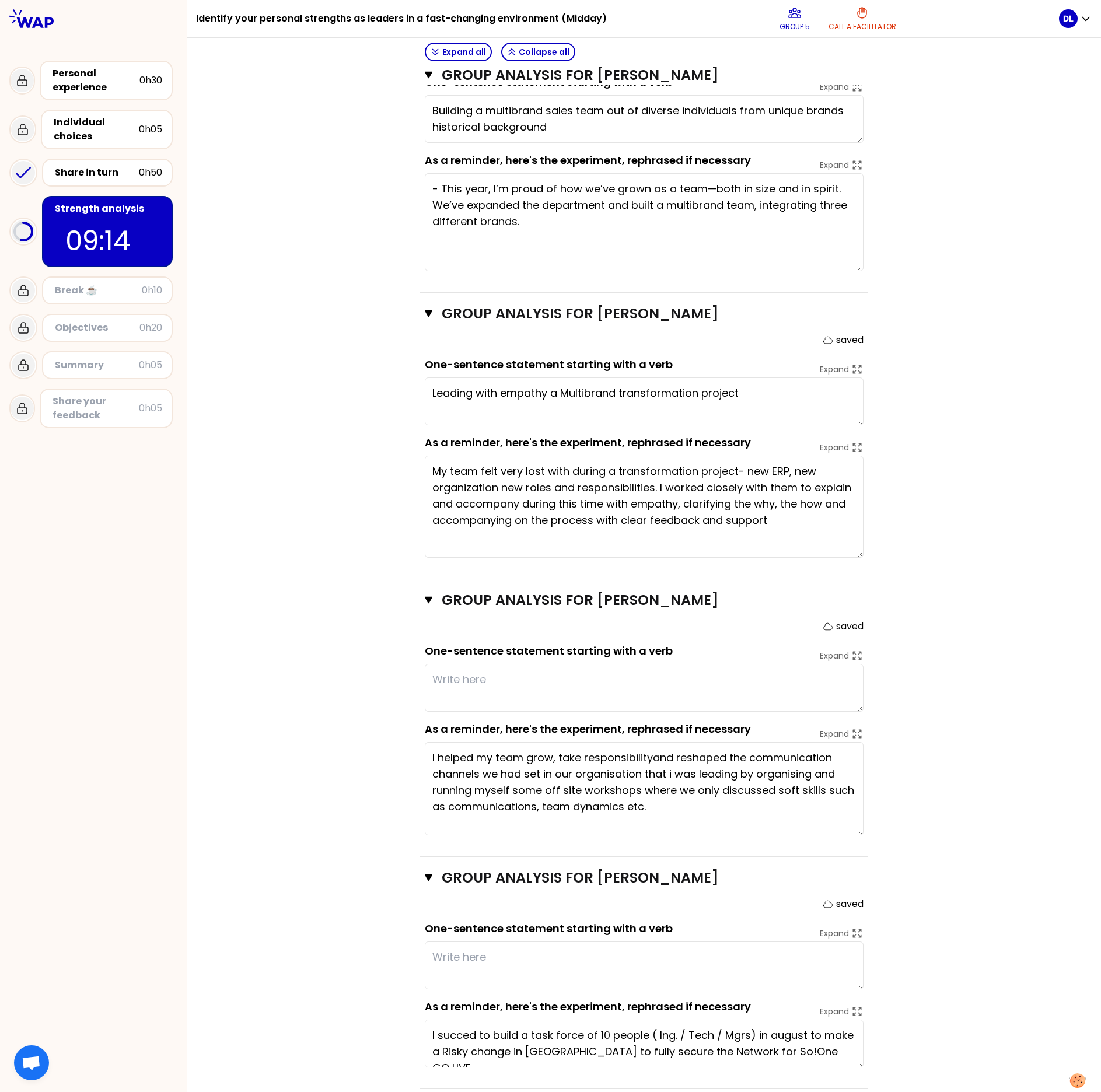
scroll to position [840, 0]
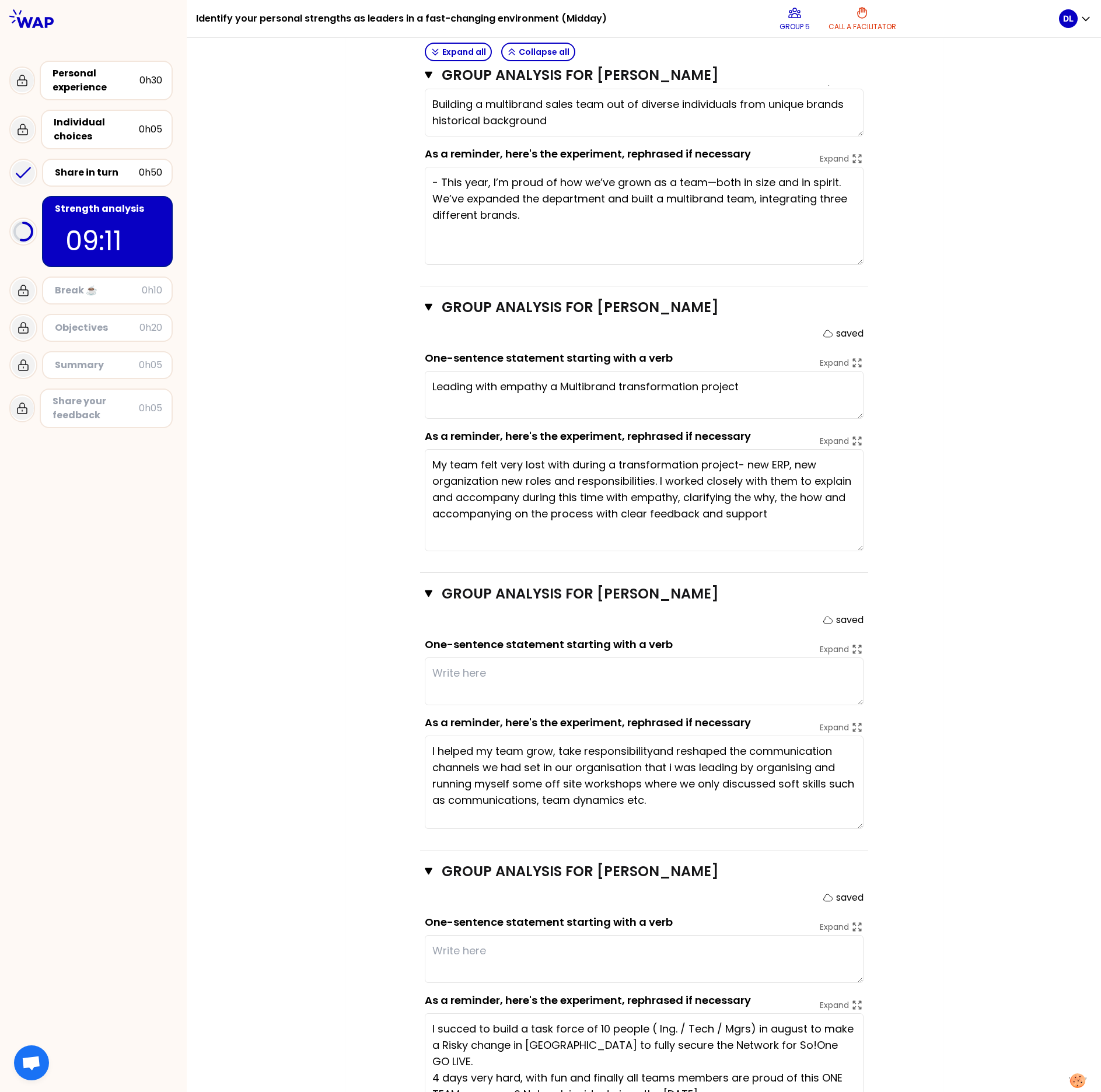
drag, startPoint x: 850, startPoint y: 1044, endPoint x: 851, endPoint y: 1090, distance: 46.0
click at [851, 748] on textarea "I succed to build a task force of 10 people ( Ing. / Tech / Mgrs) in august to …" at bounding box center [644, 1060] width 439 height 94
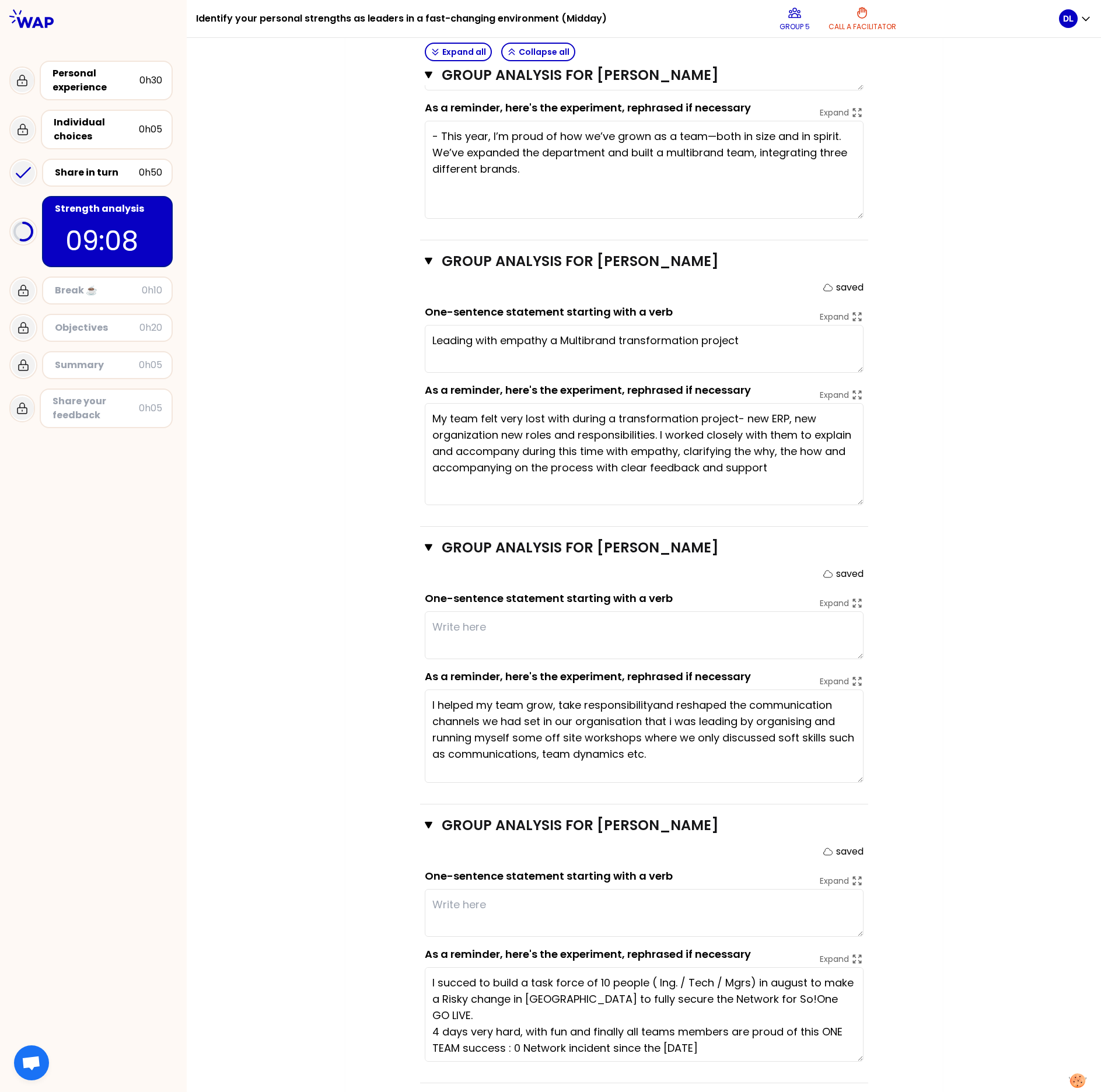
drag, startPoint x: 849, startPoint y: 1046, endPoint x: 852, endPoint y: 1063, distance: 17.3
click at [852, 748] on div "Group analysis for [PERSON_NAME] Close saved One-sentence statement starting wi…" at bounding box center [644, 944] width 448 height 279
click at [509, 748] on textarea at bounding box center [644, 913] width 439 height 48
click at [474, 620] on textarea at bounding box center [644, 634] width 439 height 48
click at [458, 611] on textarea at bounding box center [644, 634] width 439 height 48
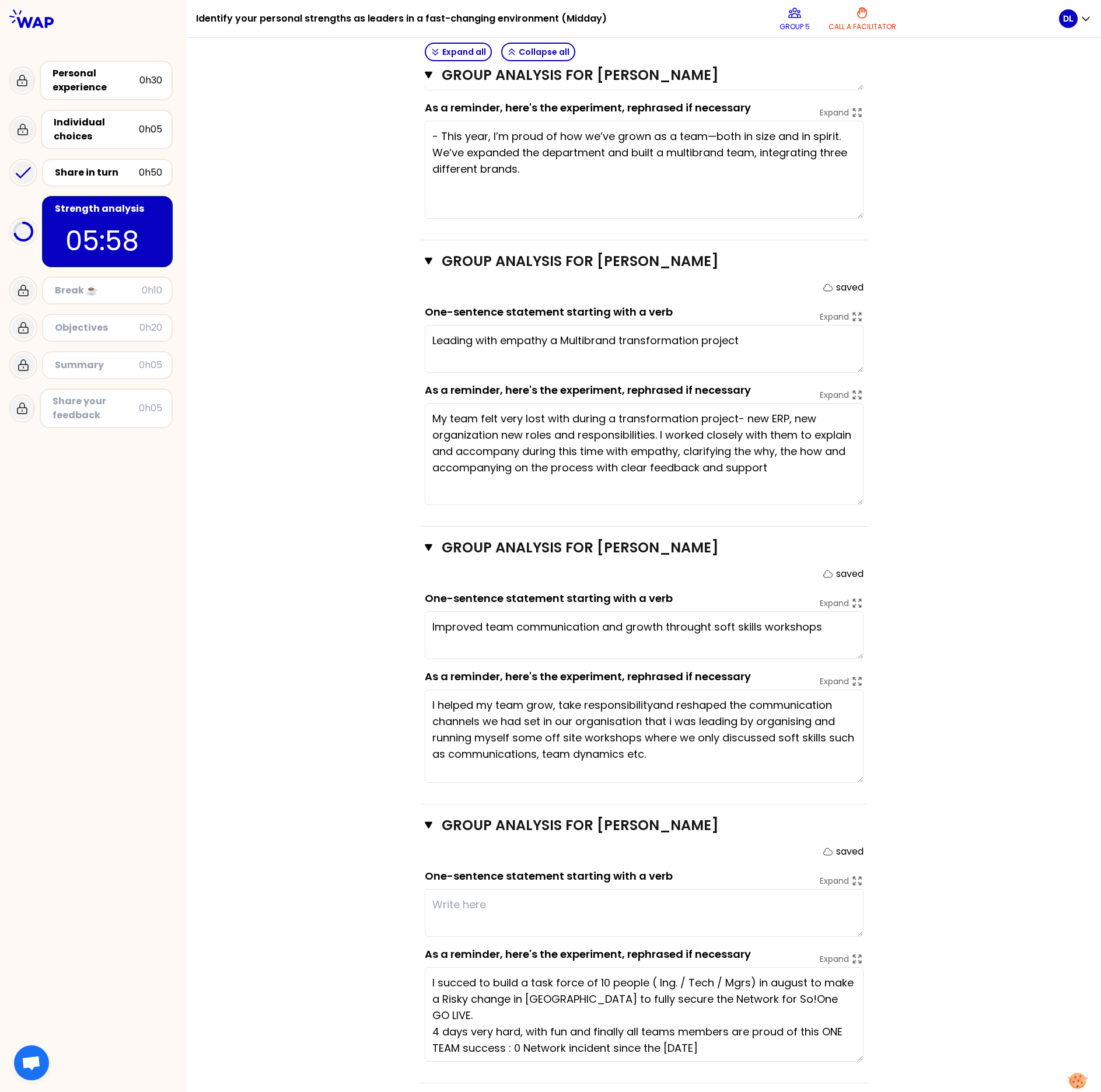
type textarea "Improved team communication and growth throught soft skills workshops"
click at [322, 748] on div "My group number: 5 Objectives # As a group, identify the strength behind each e…" at bounding box center [643, 162] width 914 height 1889
click at [291, 416] on div "My group number: 5 Objectives # As a group, identify the strength behind each e…" at bounding box center [643, 162] width 914 height 1889
type textarea "Lead a task force to manage a crisis in a go live pressure situation"
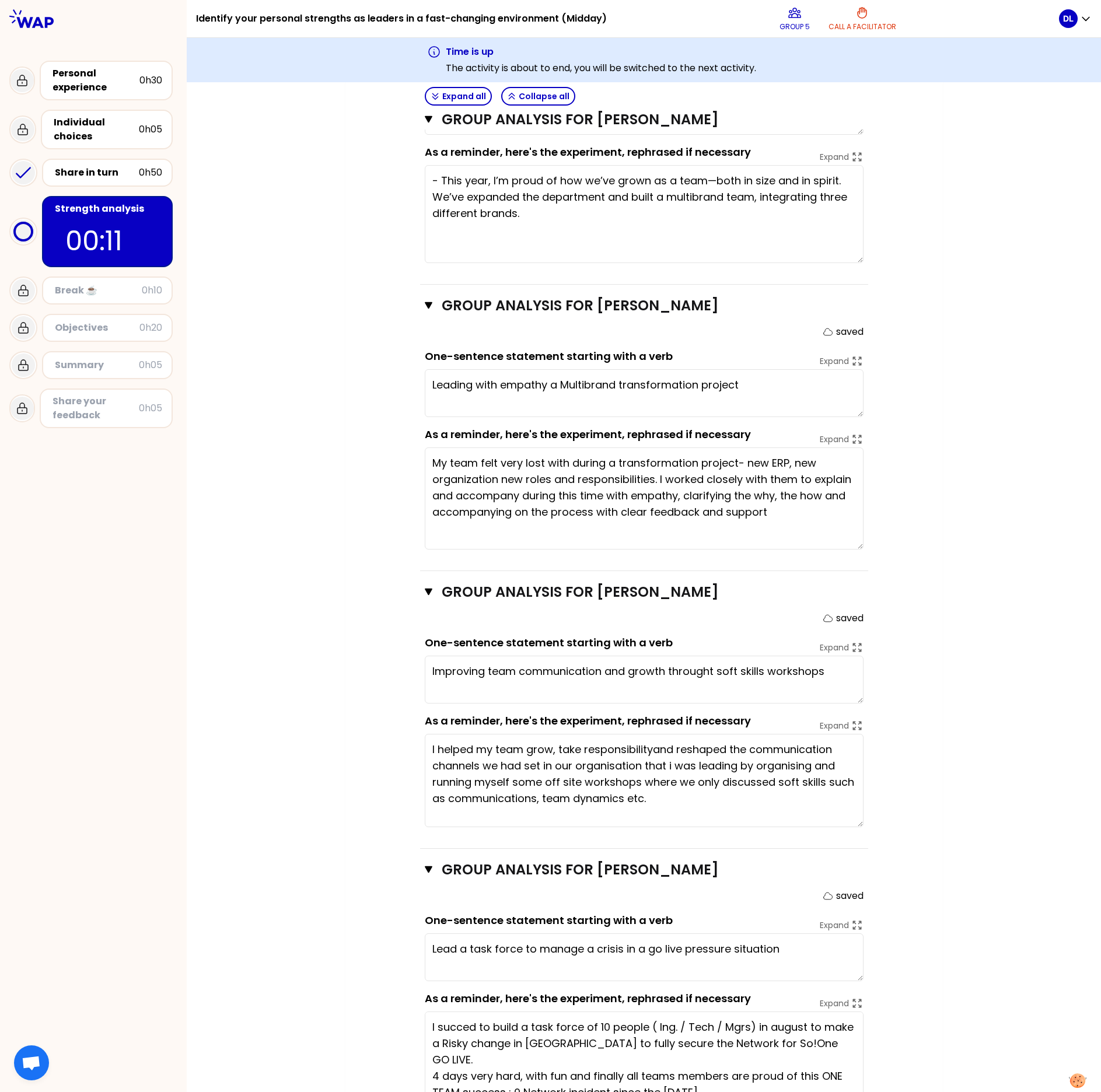
click at [315, 608] on div "My group number: 5 Objectives # As a group, identify the strength behind each e…" at bounding box center [643, 206] width 914 height 1889
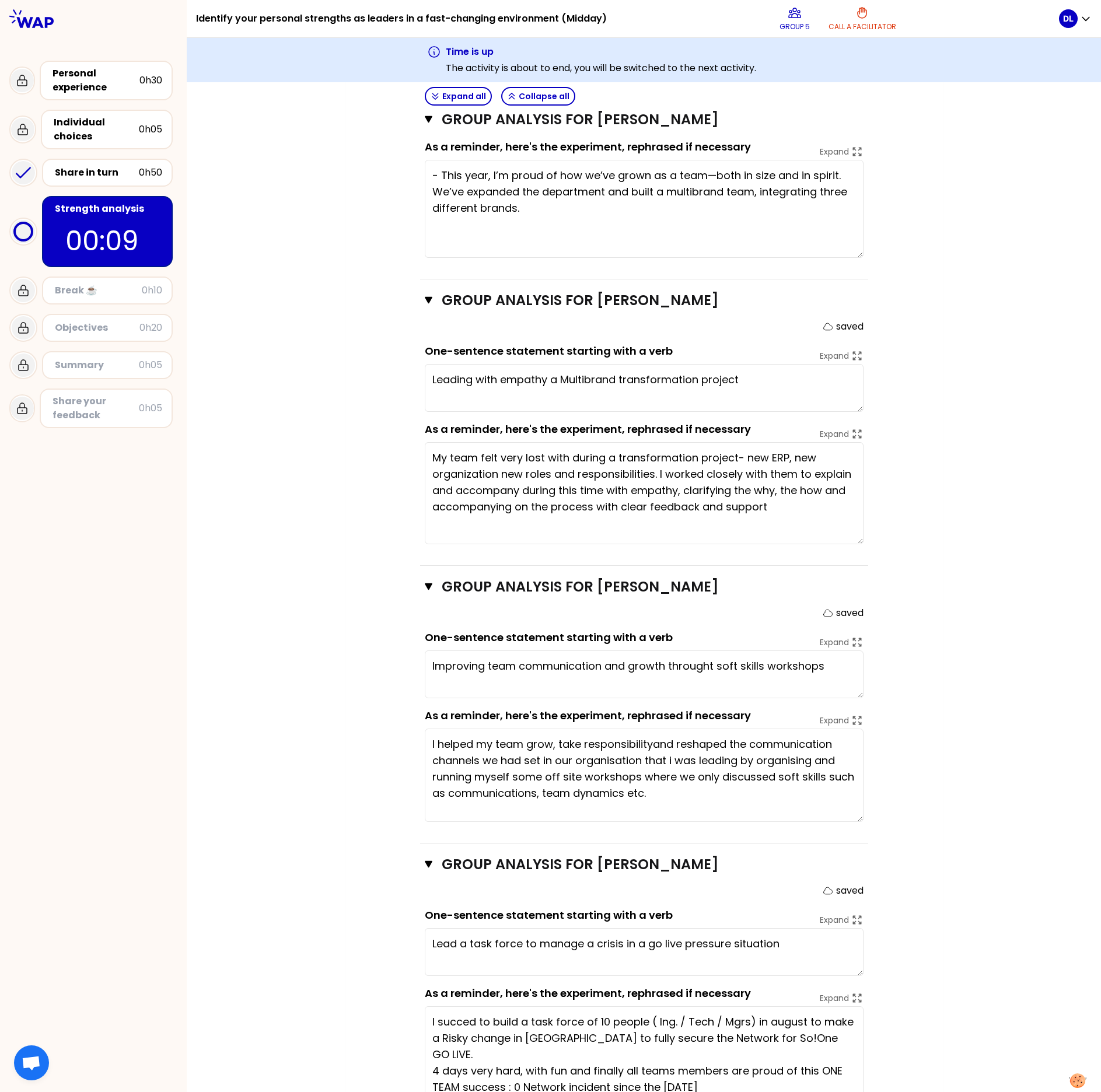
scroll to position [930, 0]
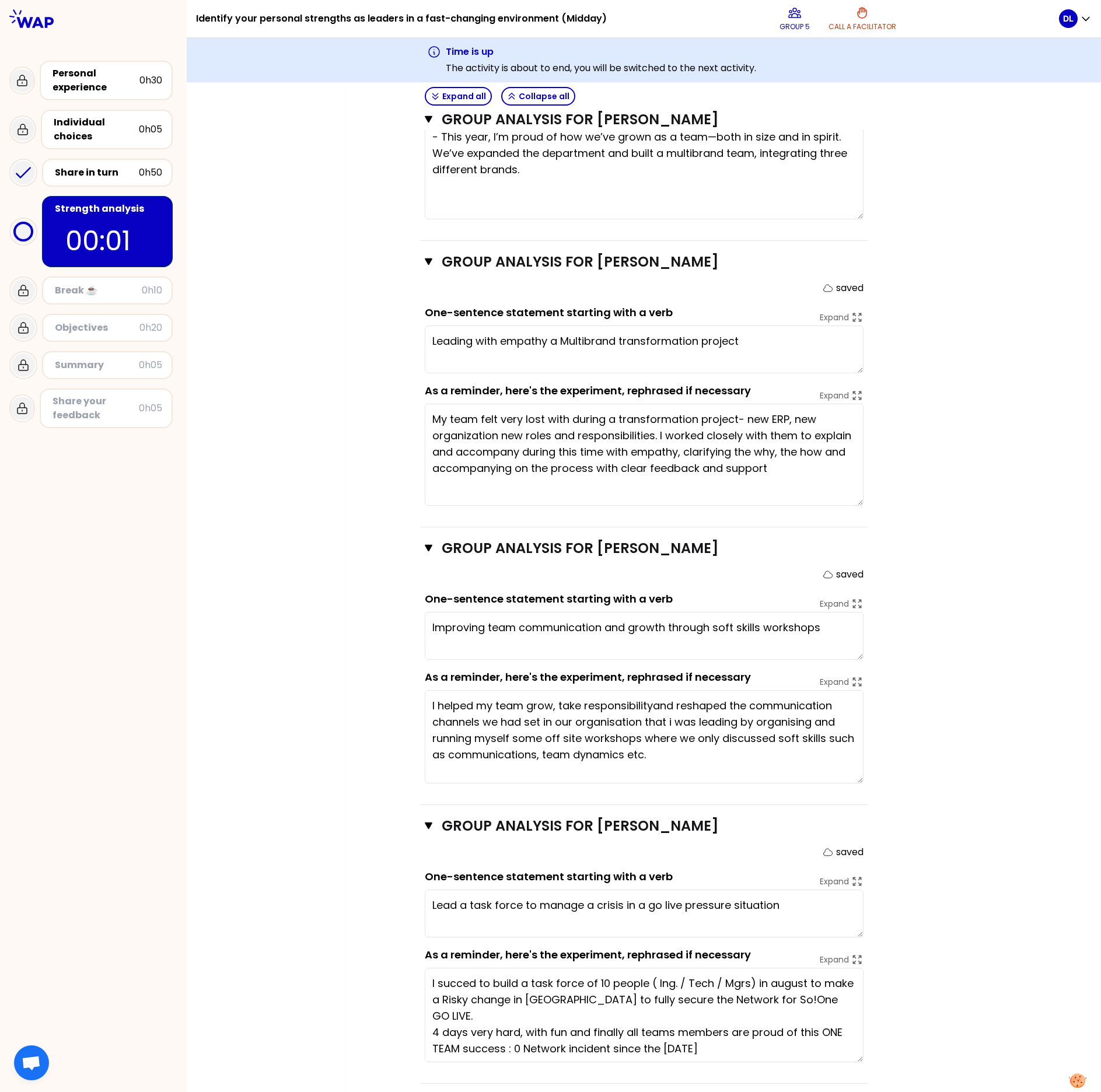
type textarea "Improving team communications and growth through soft skills workshops"
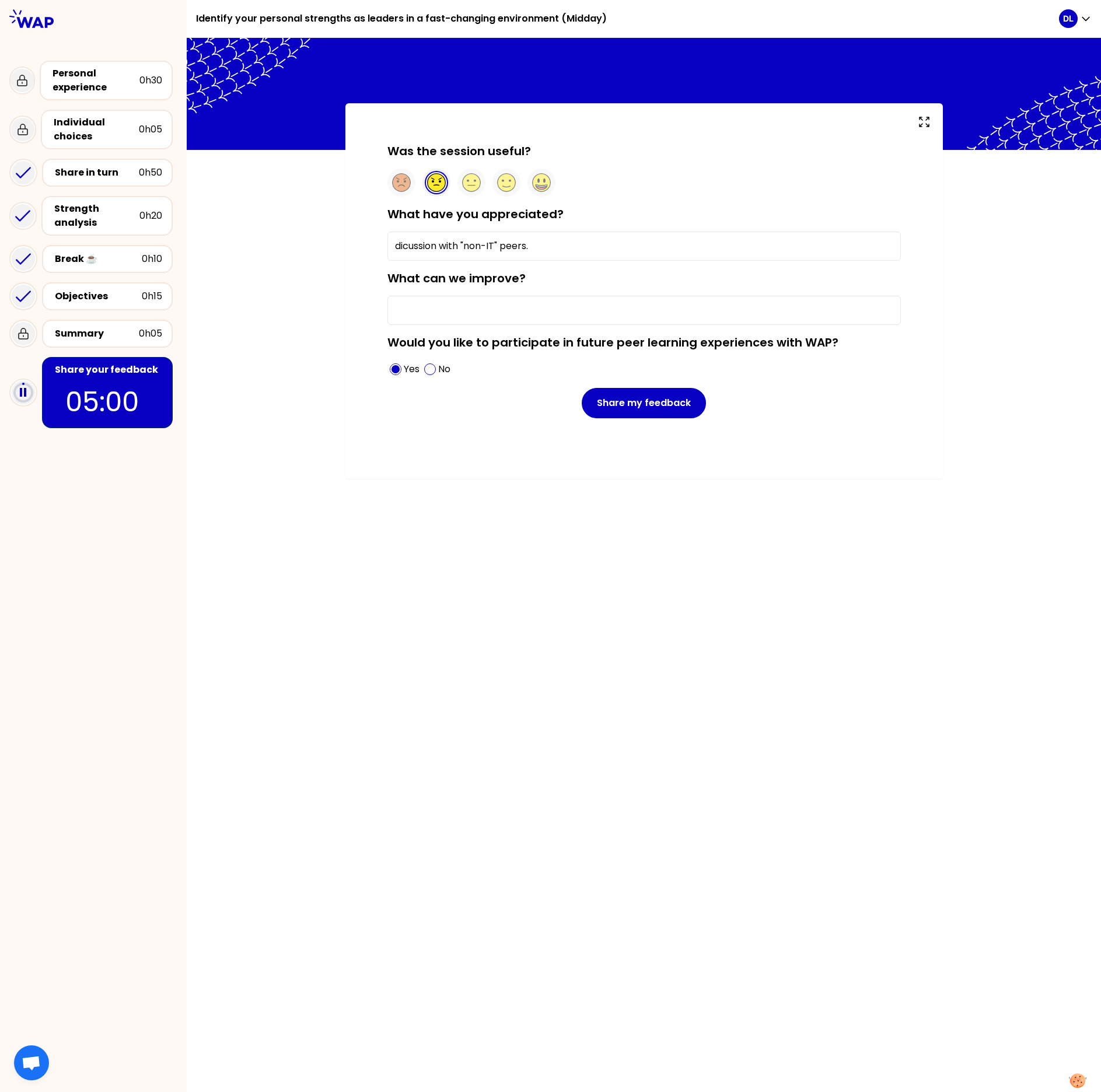
click at [561, 687] on div "Was the session useful? What have you appreciated? dicussion with "non-IT" peer…" at bounding box center [643, 565] width 914 height 1054
